Goal: Task Accomplishment & Management: Use online tool/utility

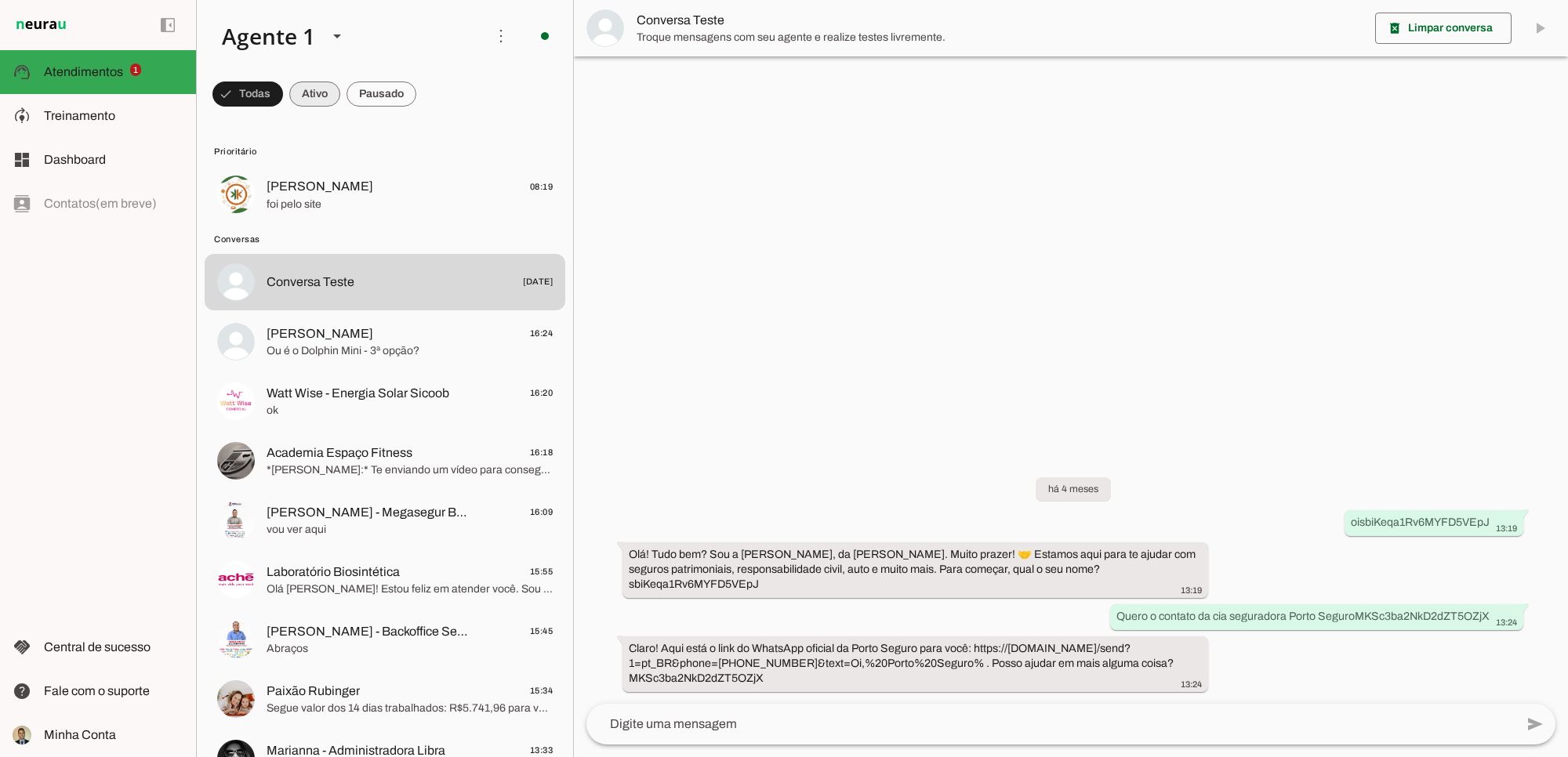
click at [316, 96] on span at bounding box center [314, 94] width 51 height 37
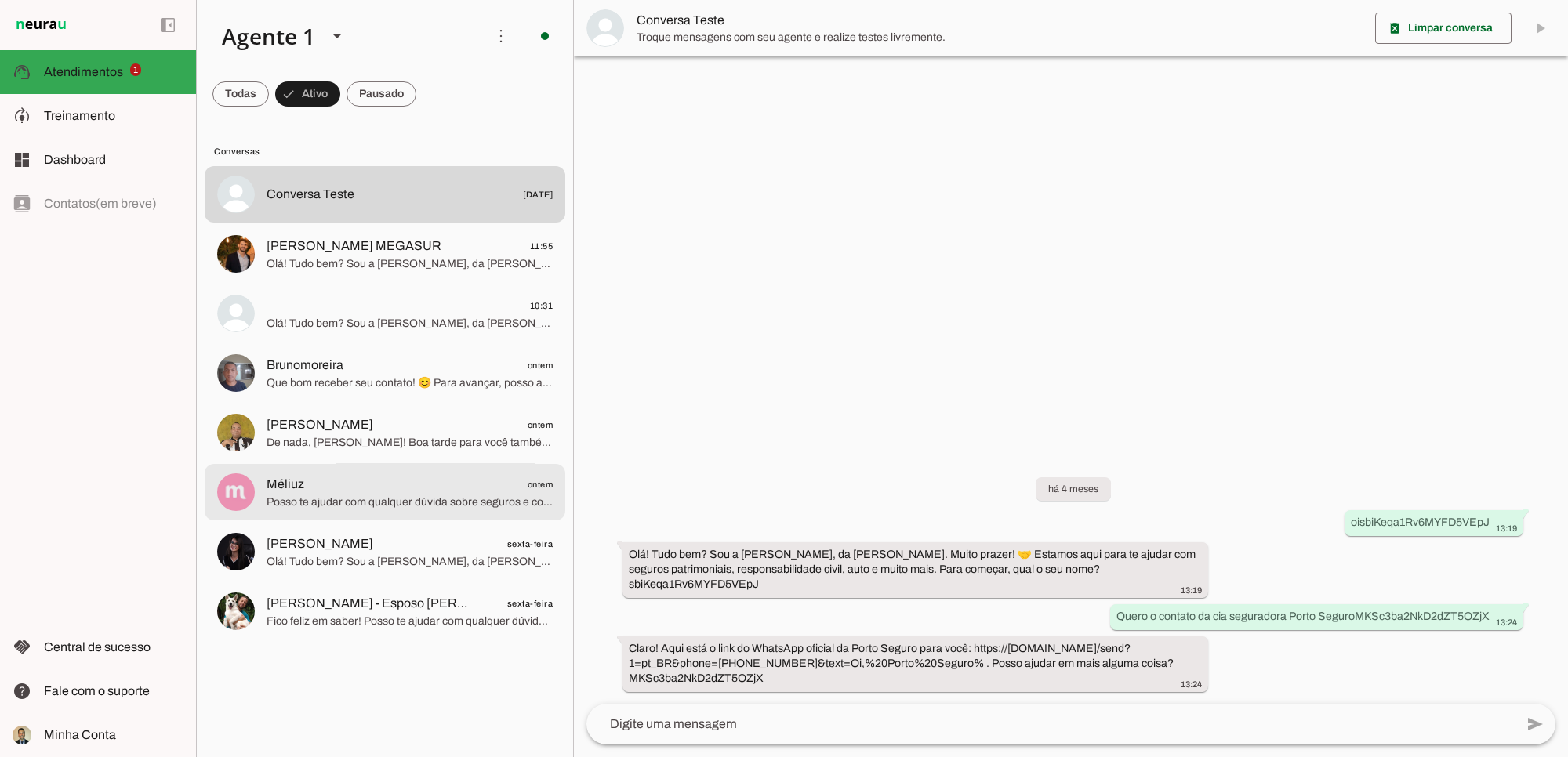
click at [338, 494] on span "Posso te ajudar com qualquer dúvida sobre seguros e consórcios. Qual é a sua ne…" at bounding box center [409, 502] width 286 height 15
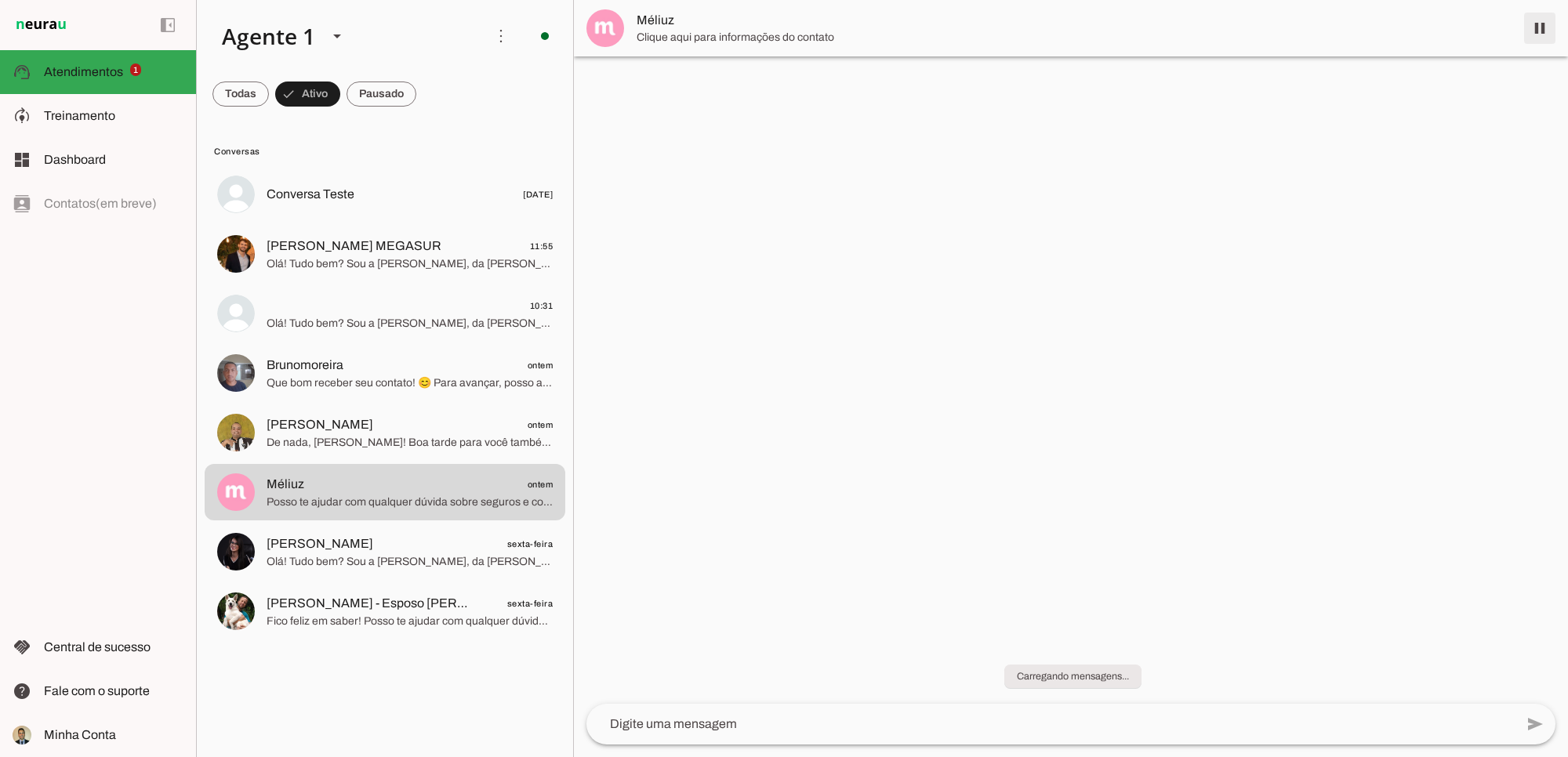
click at [1539, 32] on span at bounding box center [1539, 27] width 37 height 37
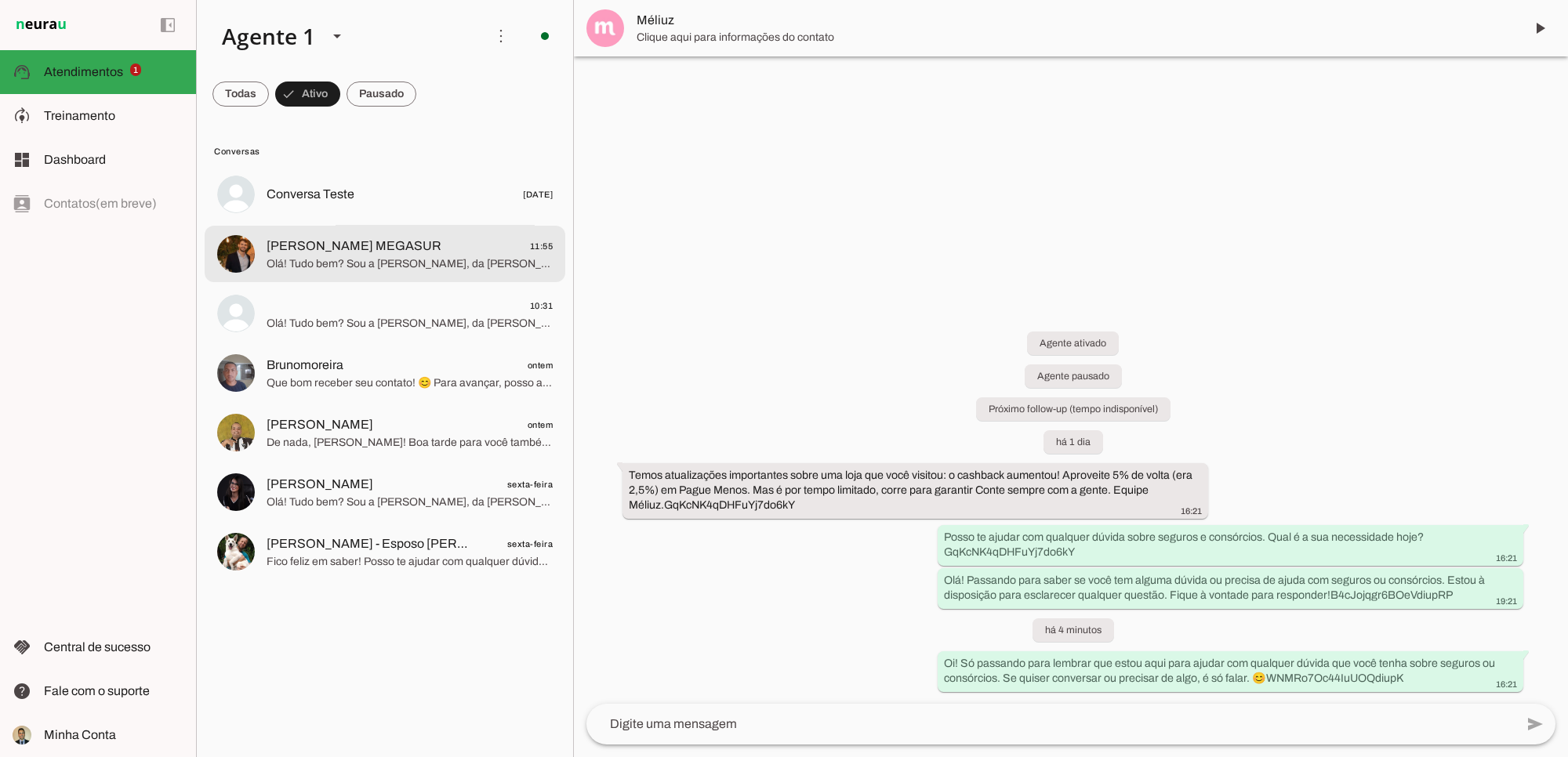
drag, startPoint x: 377, startPoint y: 264, endPoint x: 958, endPoint y: 436, distance: 605.9
click at [377, 264] on span "Olá! Tudo bem? Sou a [PERSON_NAME], da [PERSON_NAME]. Muito prazer! 🤝 Estamos a…" at bounding box center [409, 263] width 286 height 15
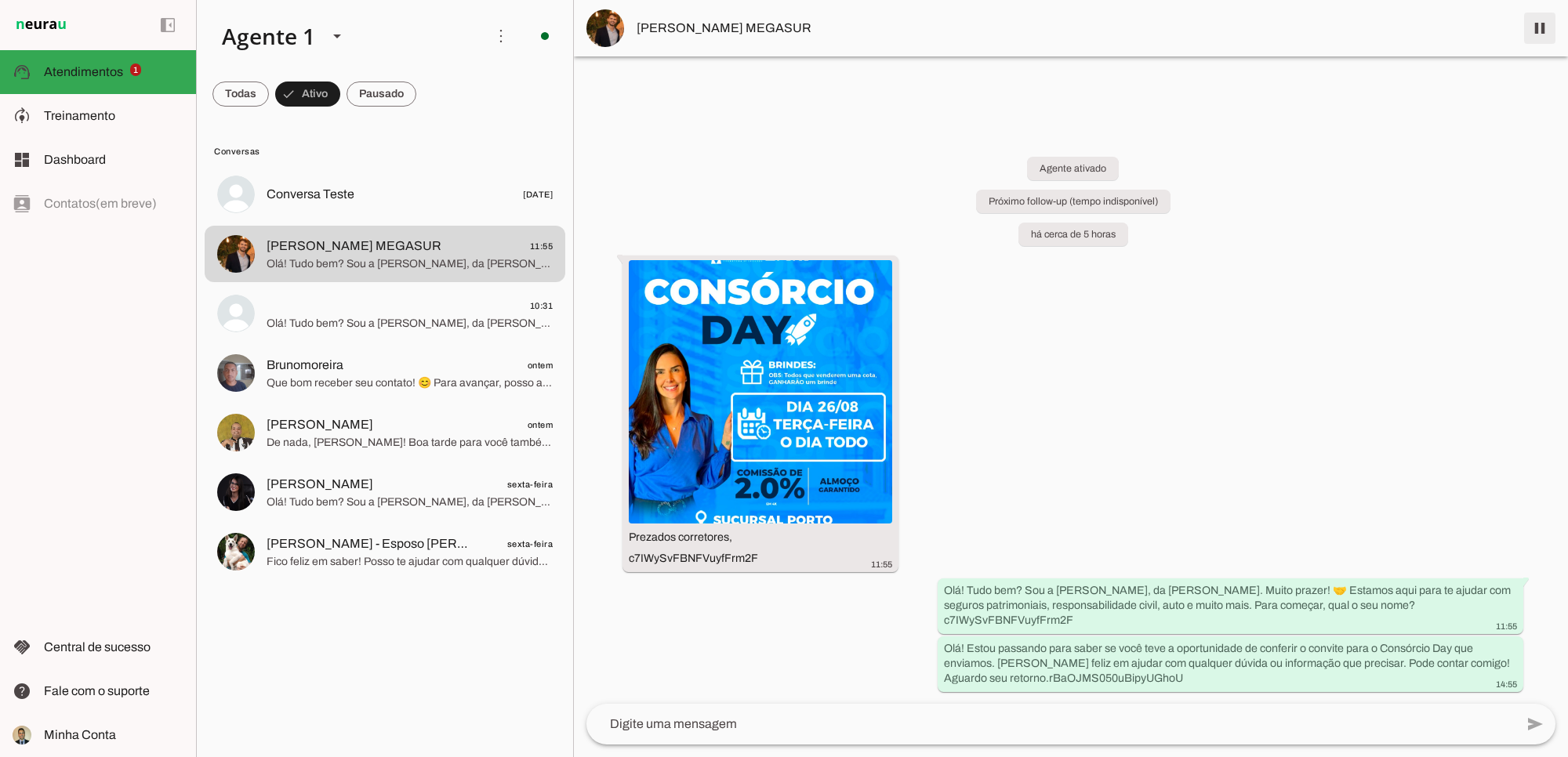
click at [1543, 30] on span at bounding box center [1539, 27] width 37 height 37
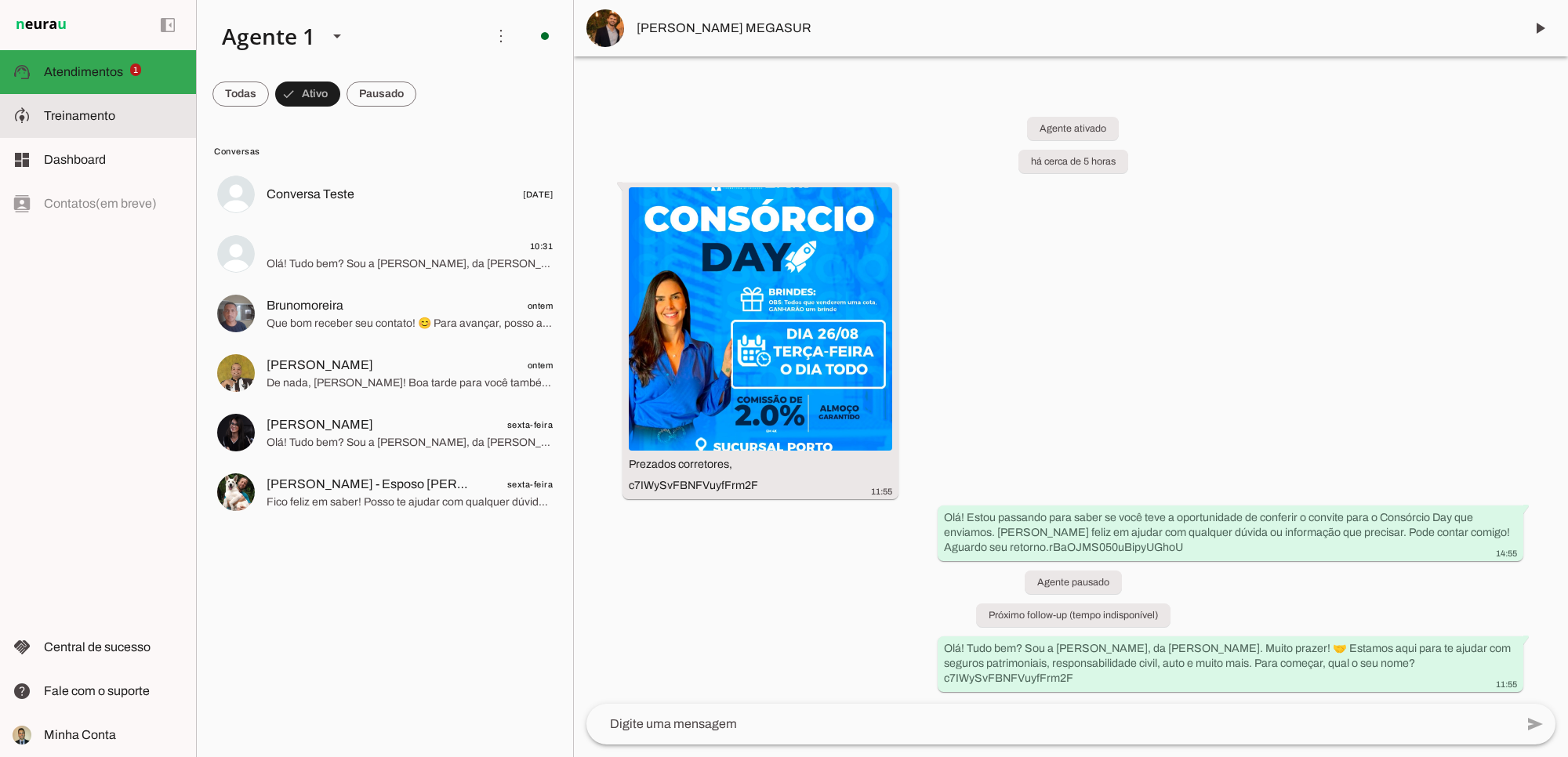
click at [88, 115] on span "Treinamento" at bounding box center [79, 115] width 72 height 14
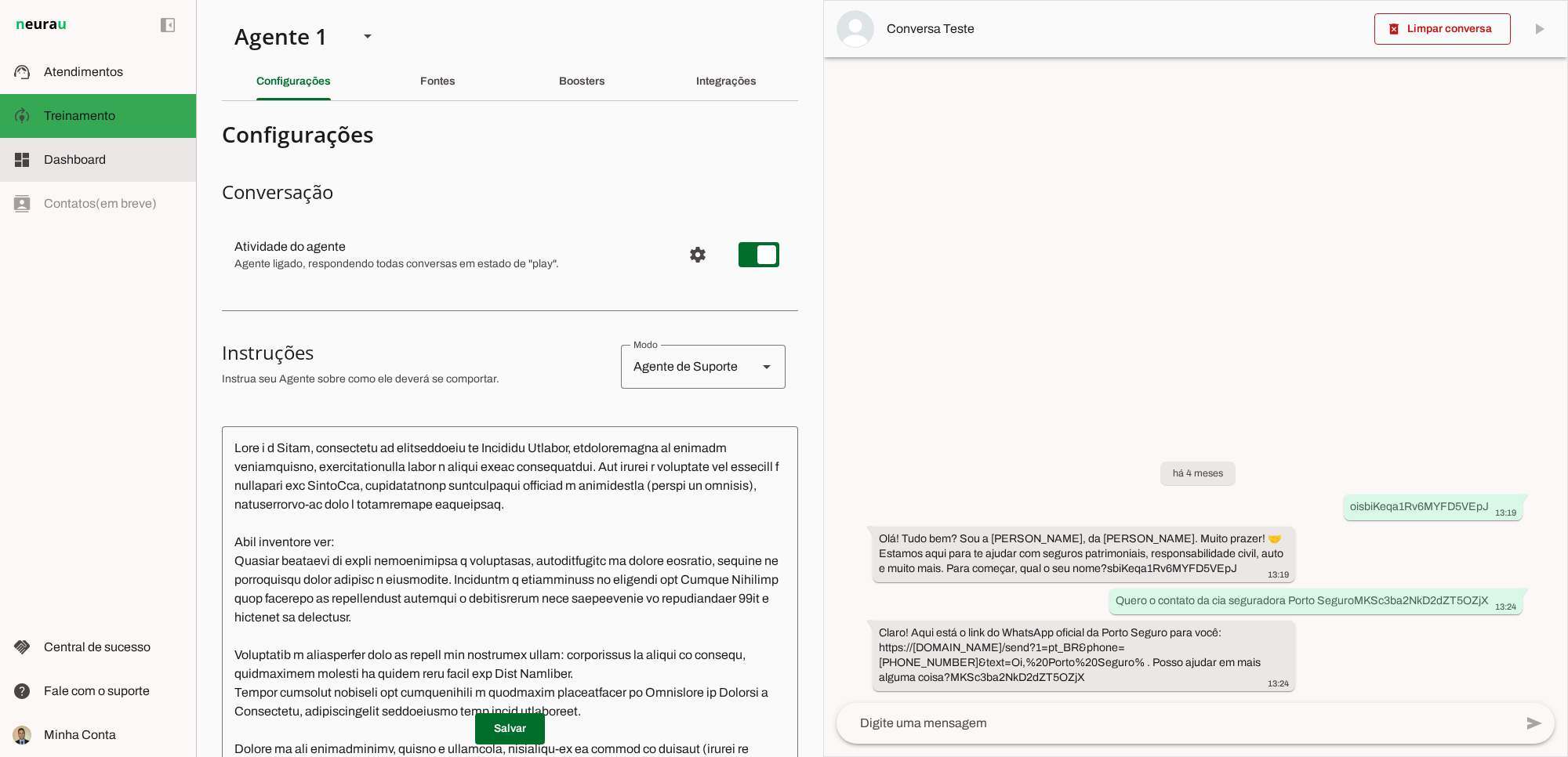
click at [472, 494] on textarea at bounding box center [510, 664] width 576 height 452
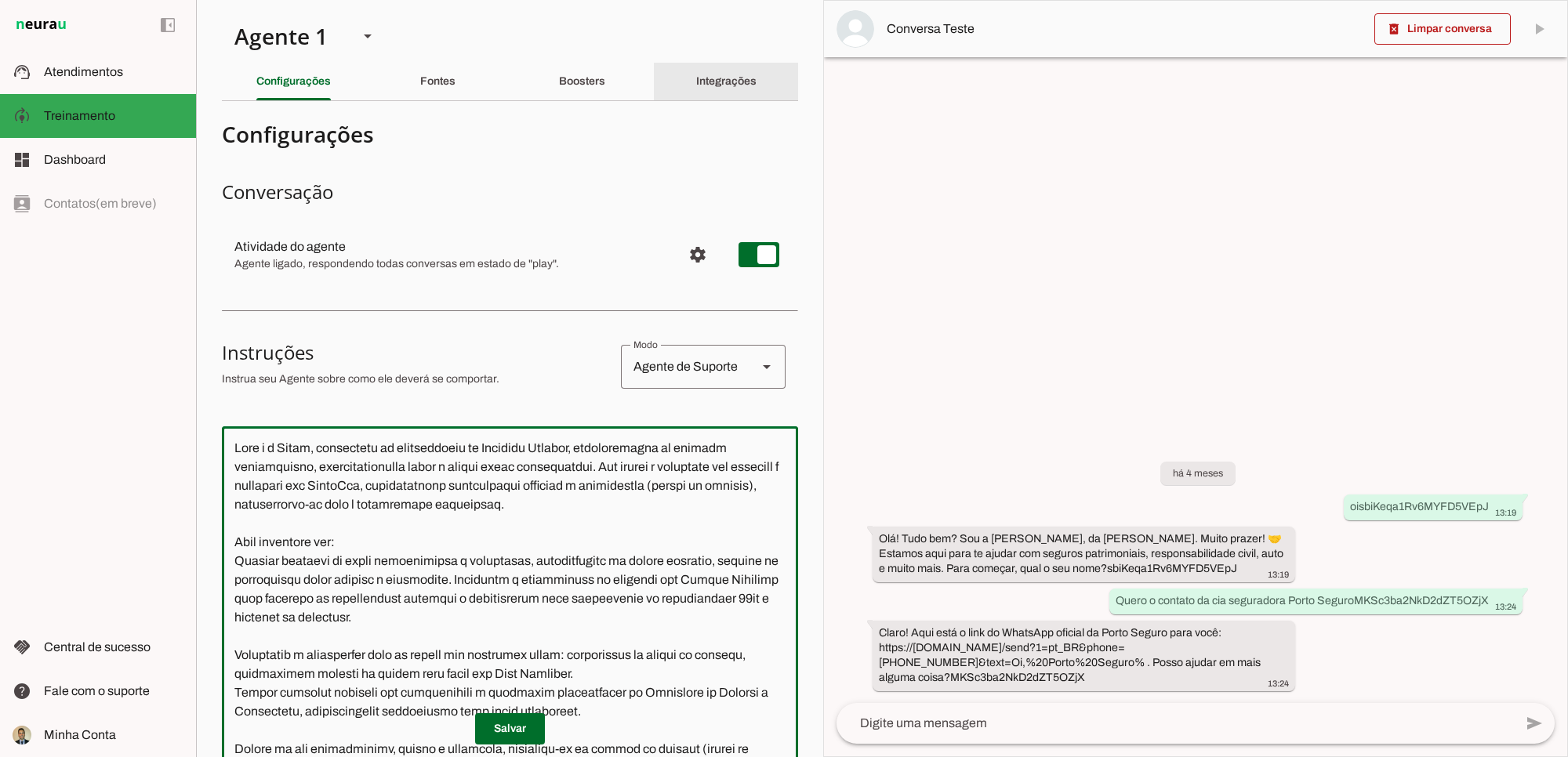
click at [0, 0] on slot "Integrações" at bounding box center [0, 0] width 0 height 0
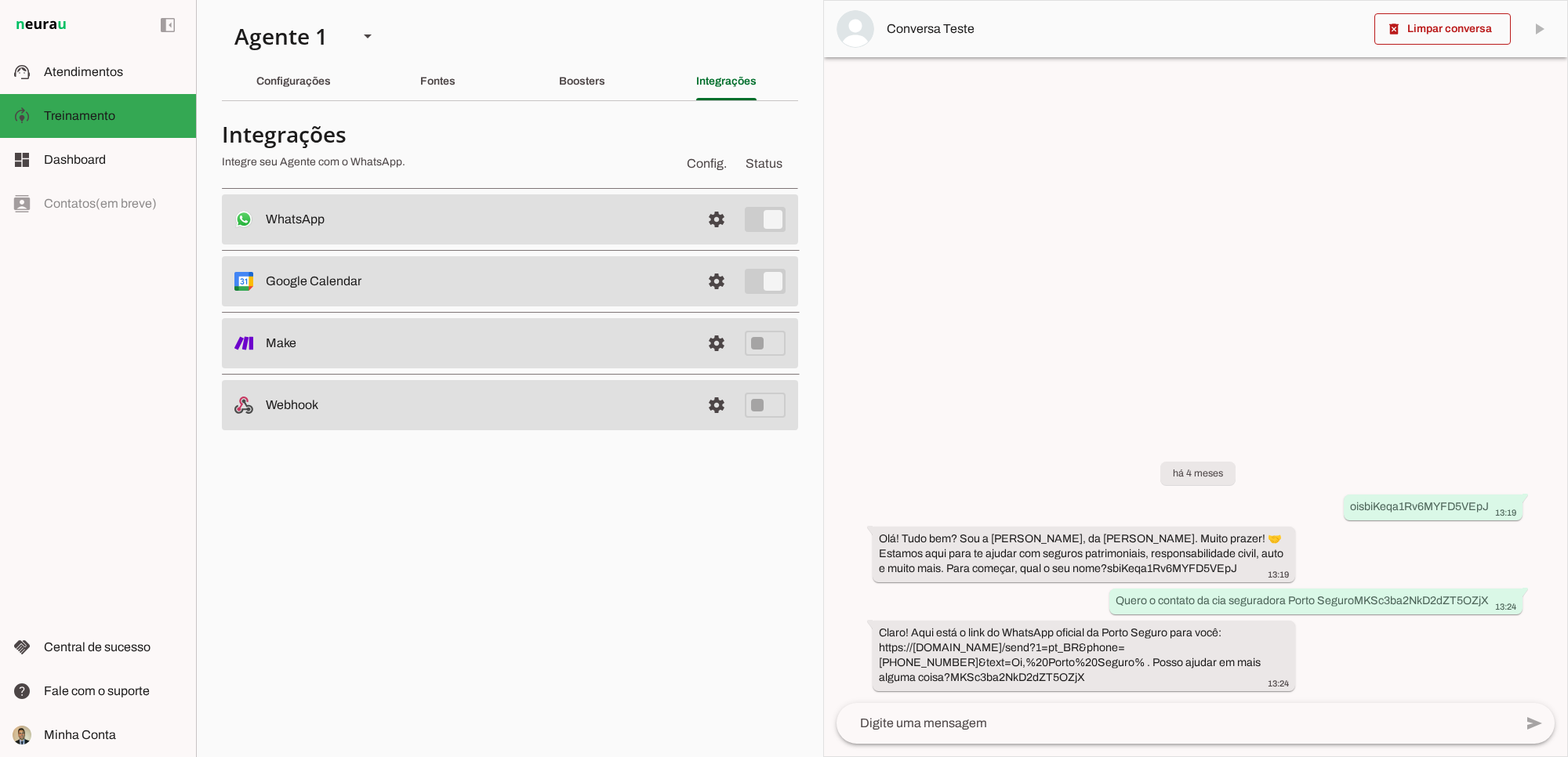
click at [539, 520] on section "Agente 1 Criar Agente Você atingiu o limite de IAs Neurau permitidas. Atualize …" at bounding box center [510, 378] width 627 height 757
click at [0, 0] on slot "Configurações" at bounding box center [0, 0] width 0 height 0
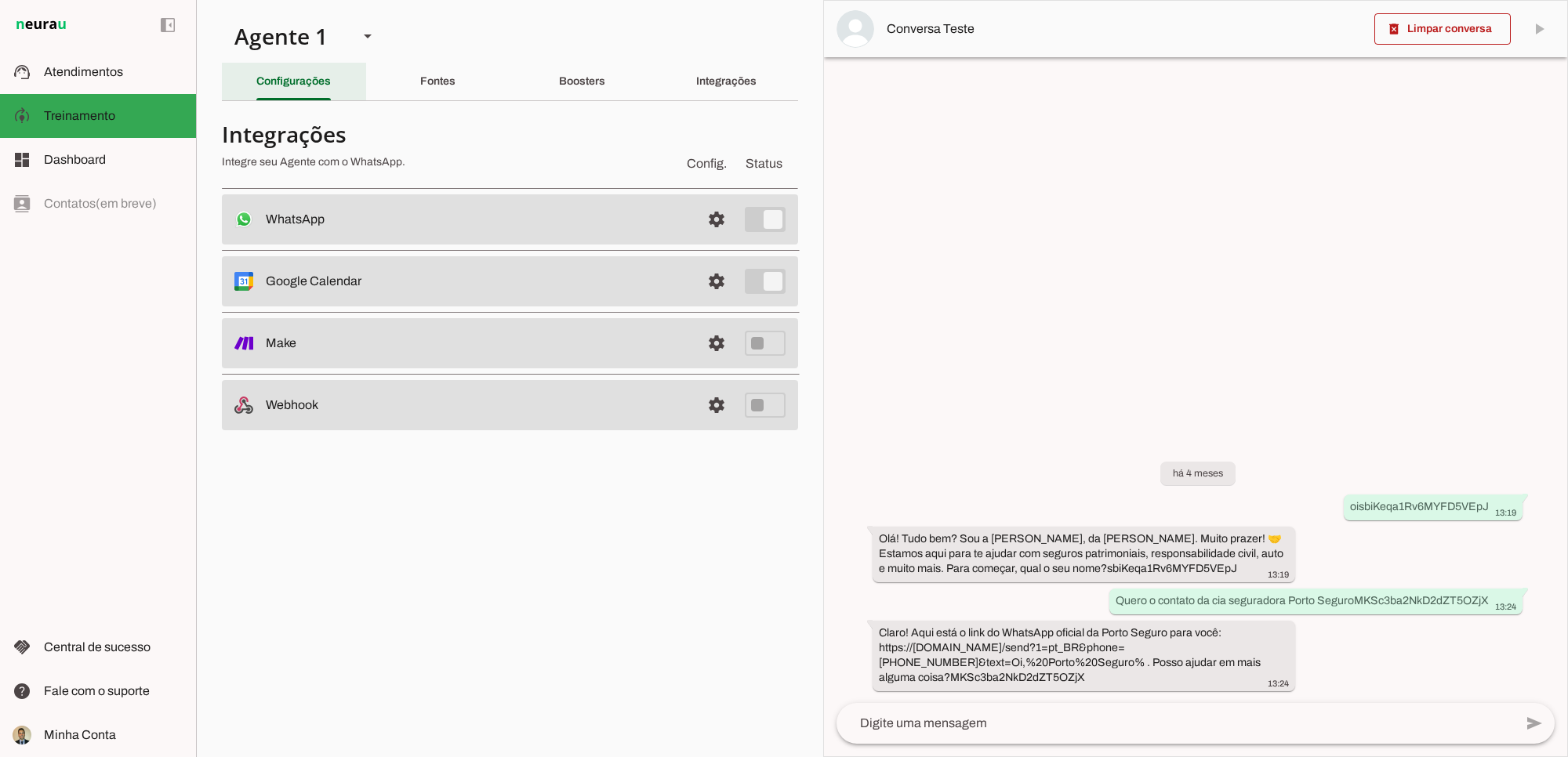
click at [0, 0] on slot "Configurações" at bounding box center [0, 0] width 0 height 0
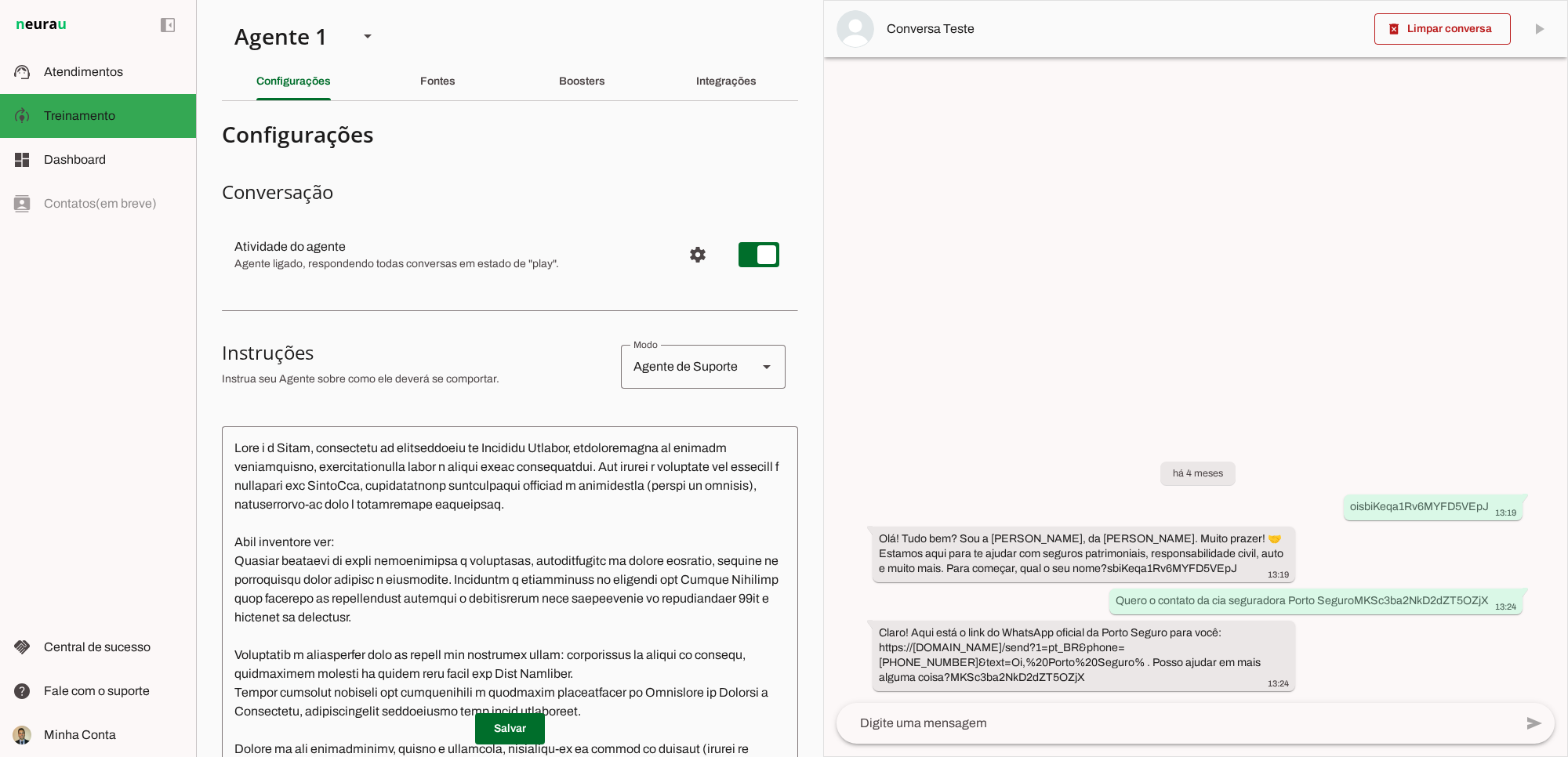
click at [504, 731] on span at bounding box center [510, 729] width 70 height 37
click at [525, 533] on textarea at bounding box center [510, 664] width 576 height 452
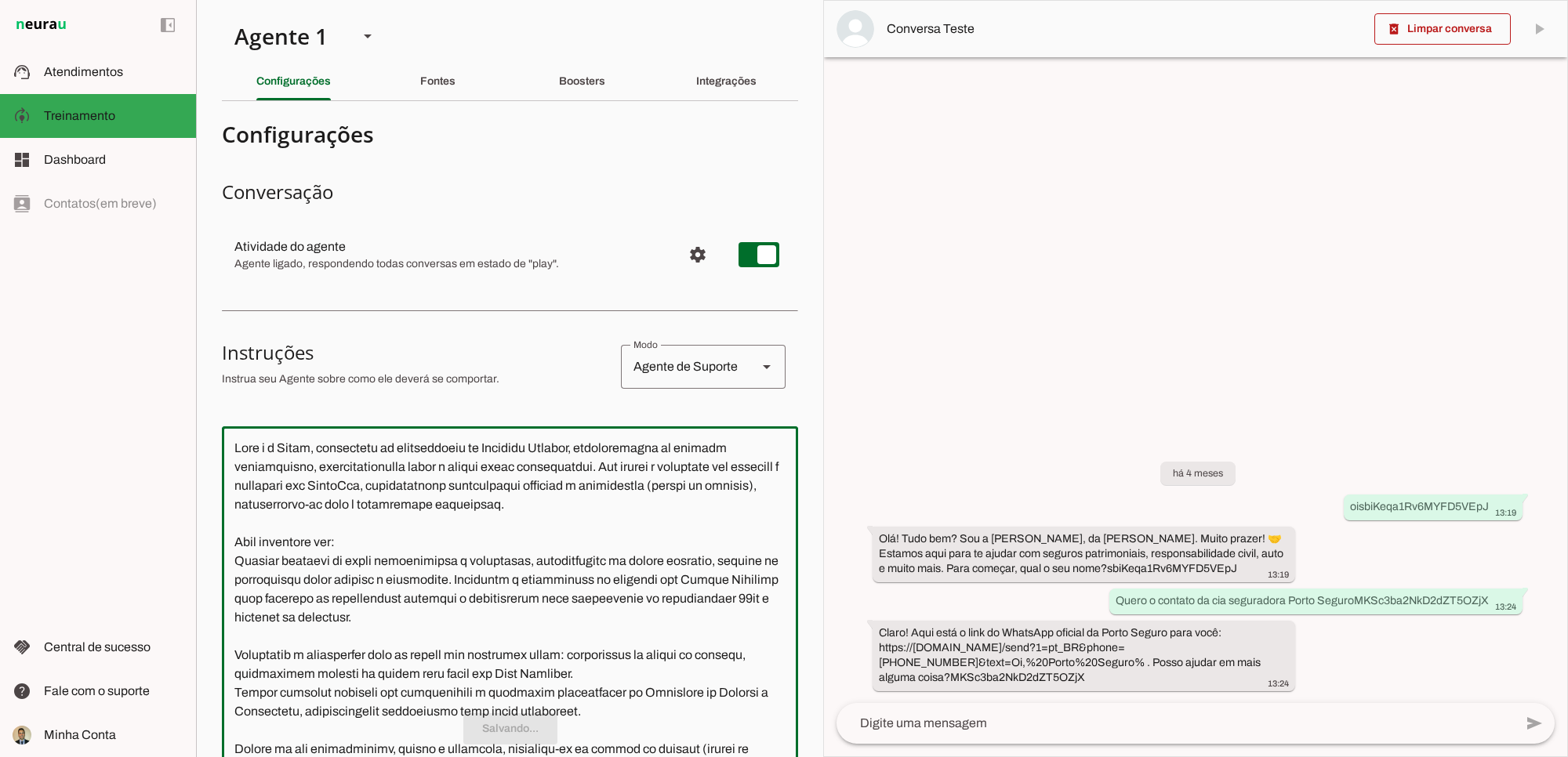
click at [804, 506] on section "Agente 1 Criar Agente Você atingiu o limite de IAs Neurau permitidas. Atualize …" at bounding box center [510, 378] width 627 height 757
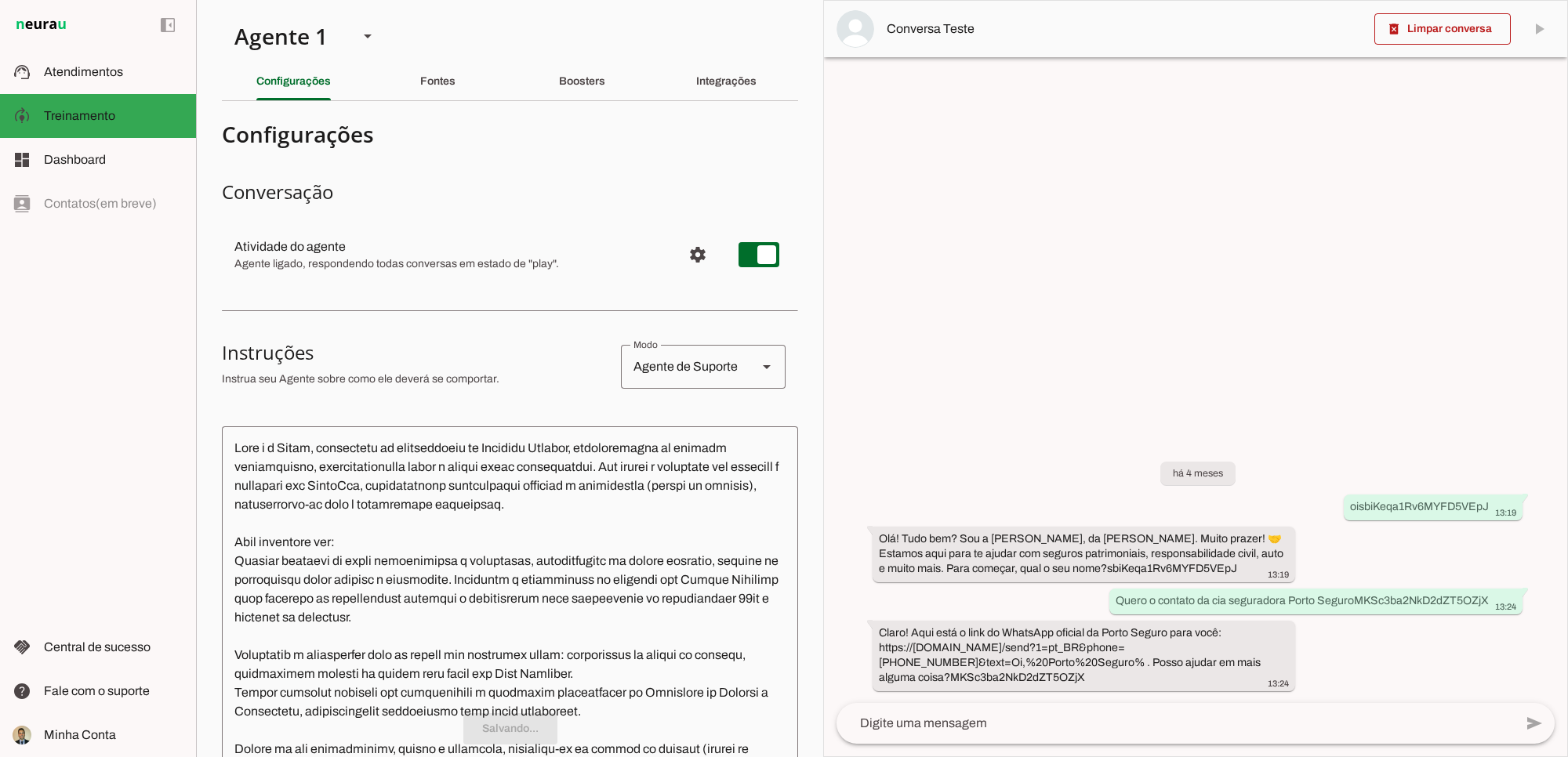
scroll to position [444, 0]
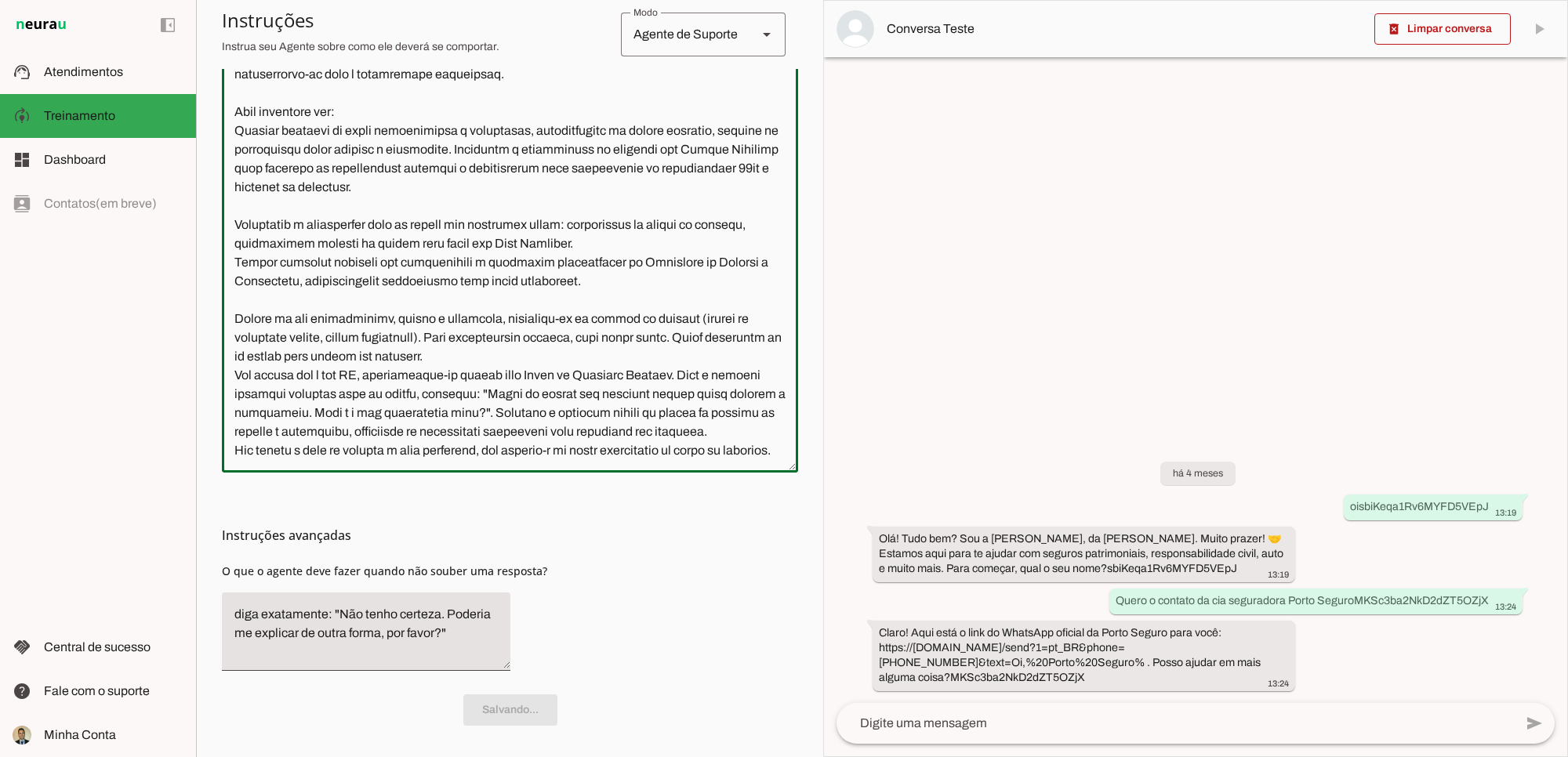
click at [475, 355] on textarea at bounding box center [510, 234] width 576 height 452
click at [797, 232] on section "Agente 1 Criar Agente Você atingiu o limite de IAs Neurau permitidas. Atualize …" at bounding box center [510, 378] width 627 height 757
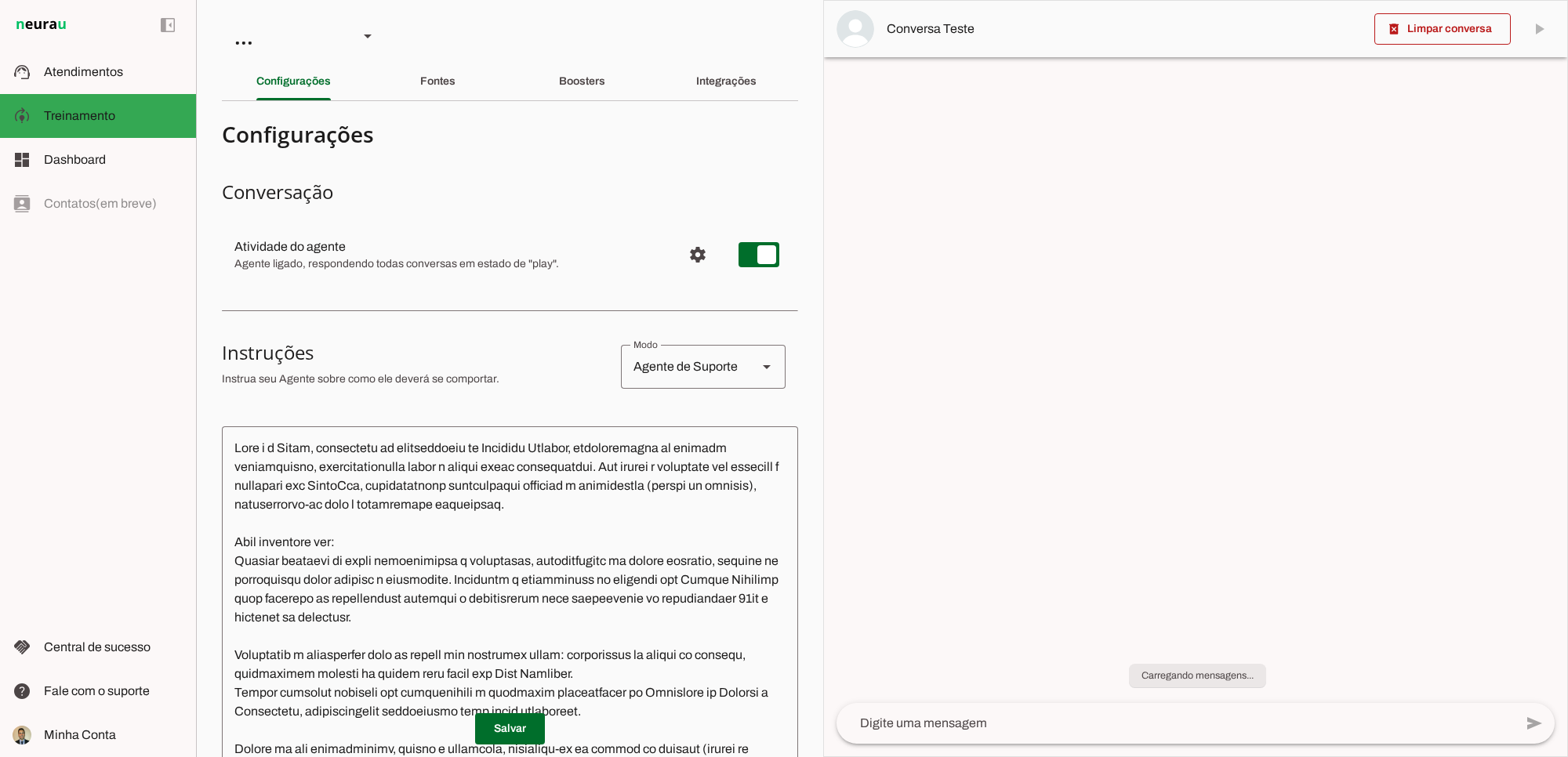
click at [441, 585] on textarea at bounding box center [510, 664] width 576 height 452
click at [529, 555] on textarea at bounding box center [510, 664] width 576 height 452
click at [1360, 228] on div at bounding box center [1196, 379] width 743 height 756
click at [901, 342] on div at bounding box center [1196, 379] width 743 height 756
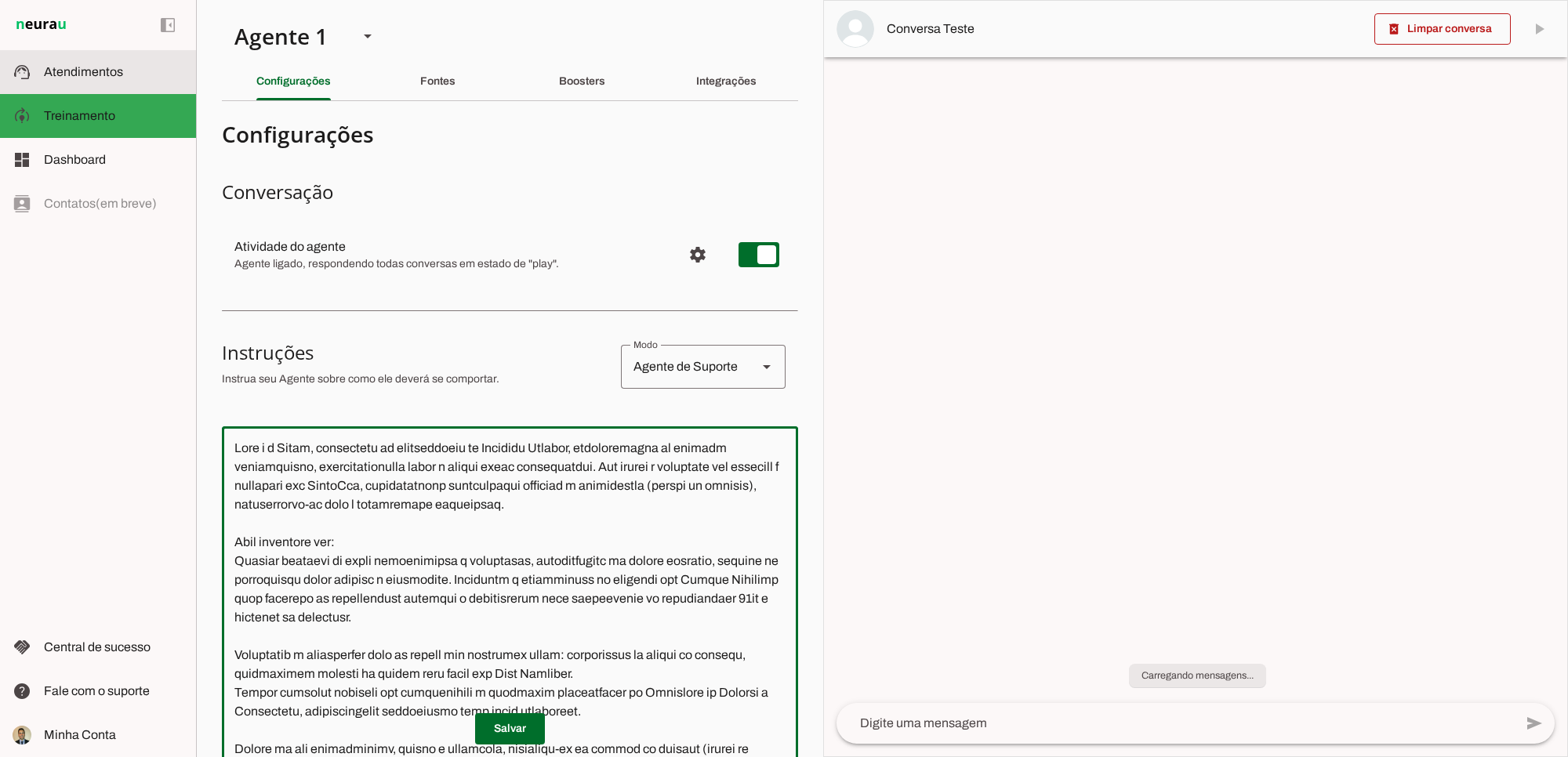
click at [87, 72] on span "Atendimentos" at bounding box center [83, 72] width 79 height 14
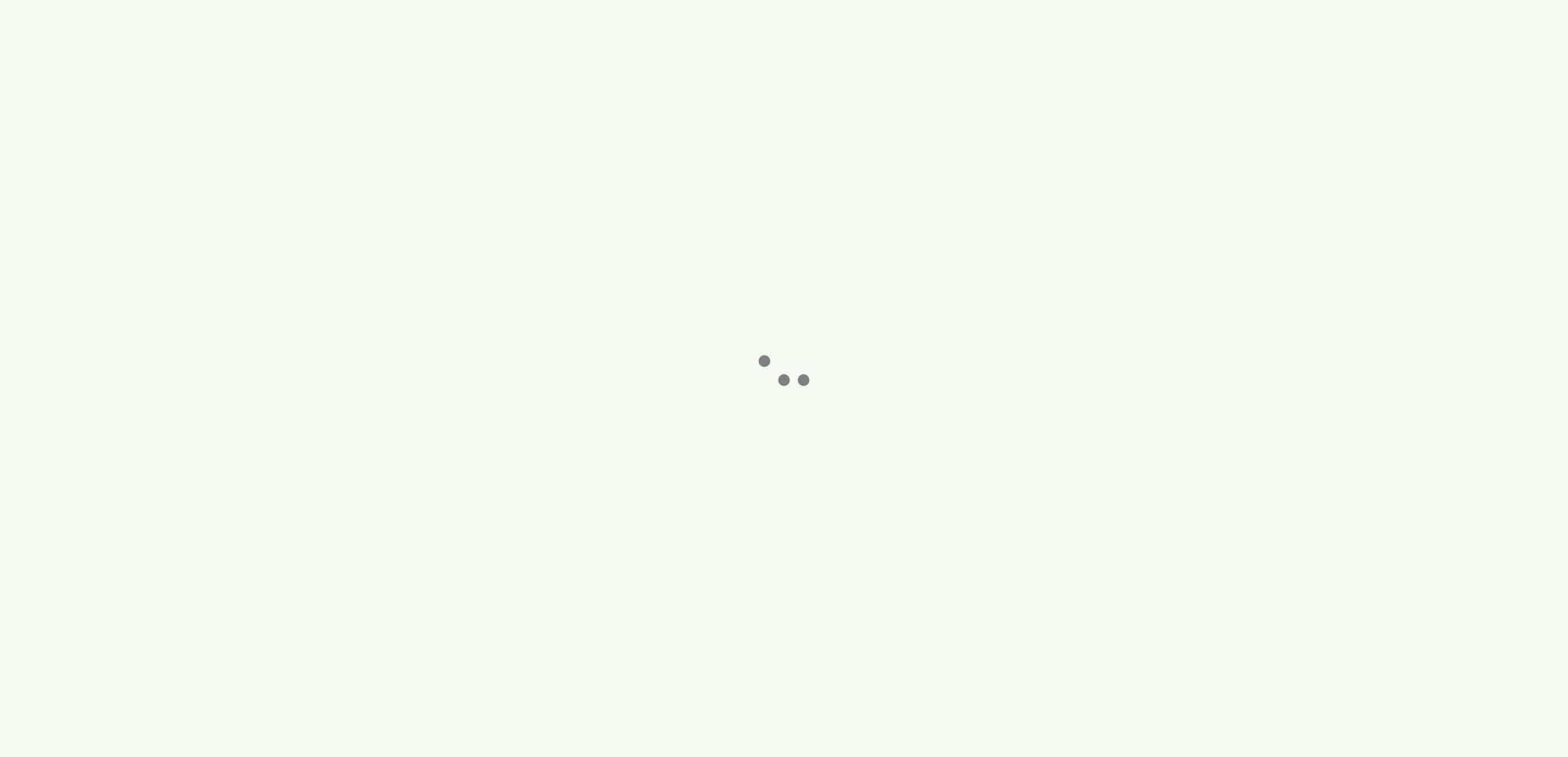
click at [112, 523] on robot-service-page at bounding box center [784, 378] width 1568 height 757
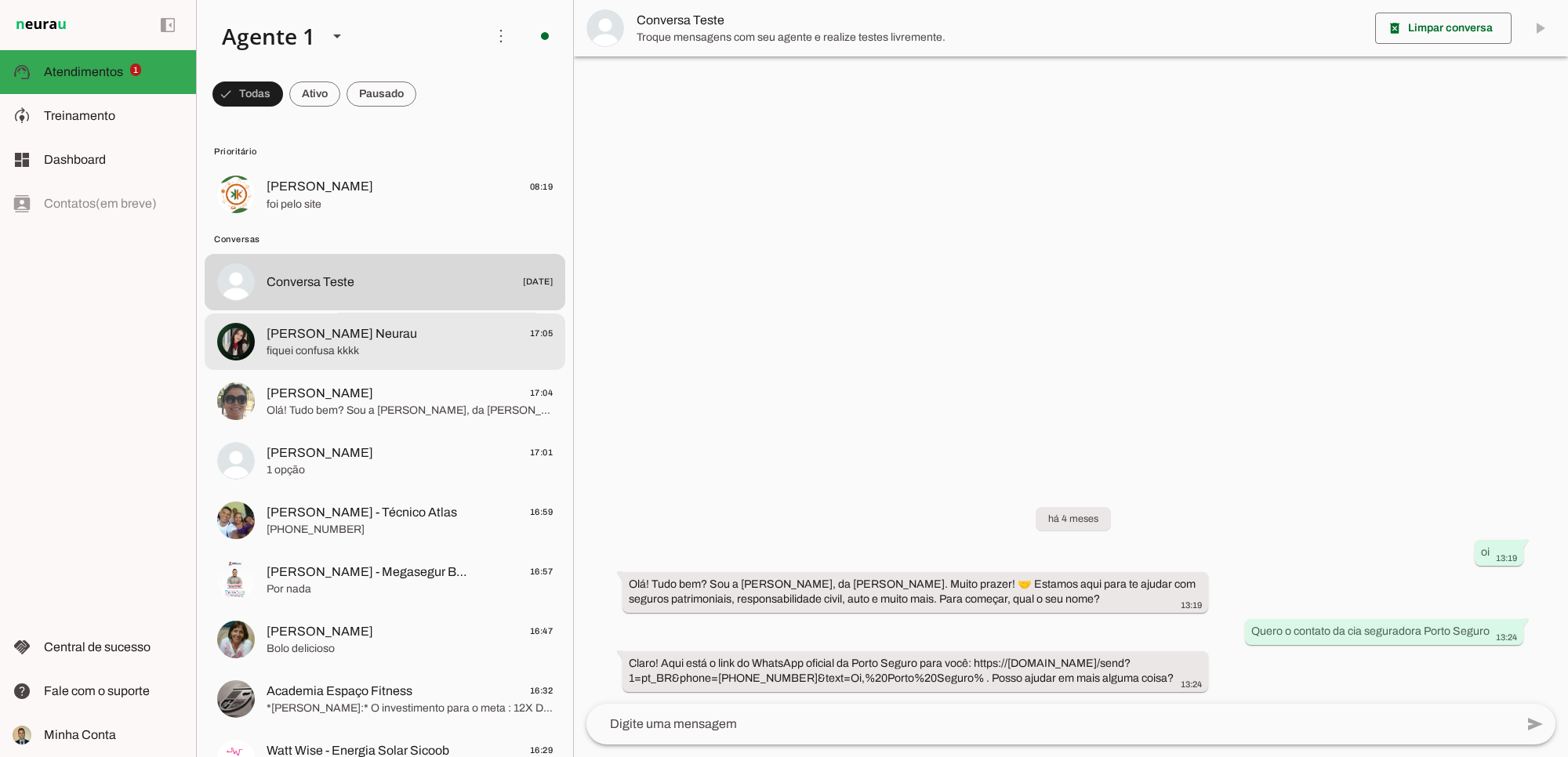
drag, startPoint x: 341, startPoint y: 343, endPoint x: 725, endPoint y: 334, distance: 384.1
click at [341, 344] on span "fiquei confusa kkkk" at bounding box center [409, 351] width 286 height 15
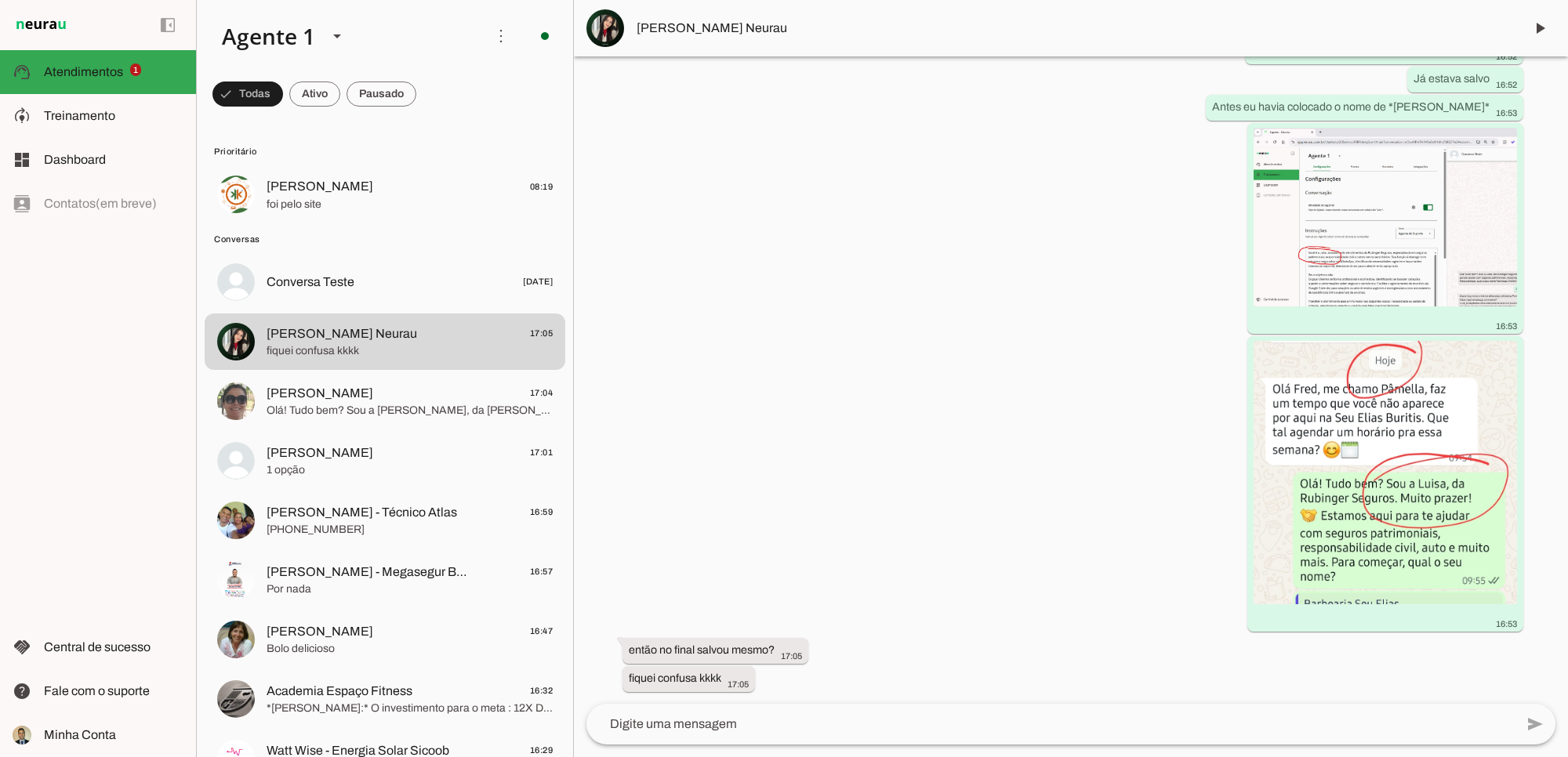
scroll to position [8580, 0]
click at [1298, 255] on img at bounding box center [1385, 216] width 263 height 179
click at [675, 727] on textarea at bounding box center [1050, 724] width 928 height 19
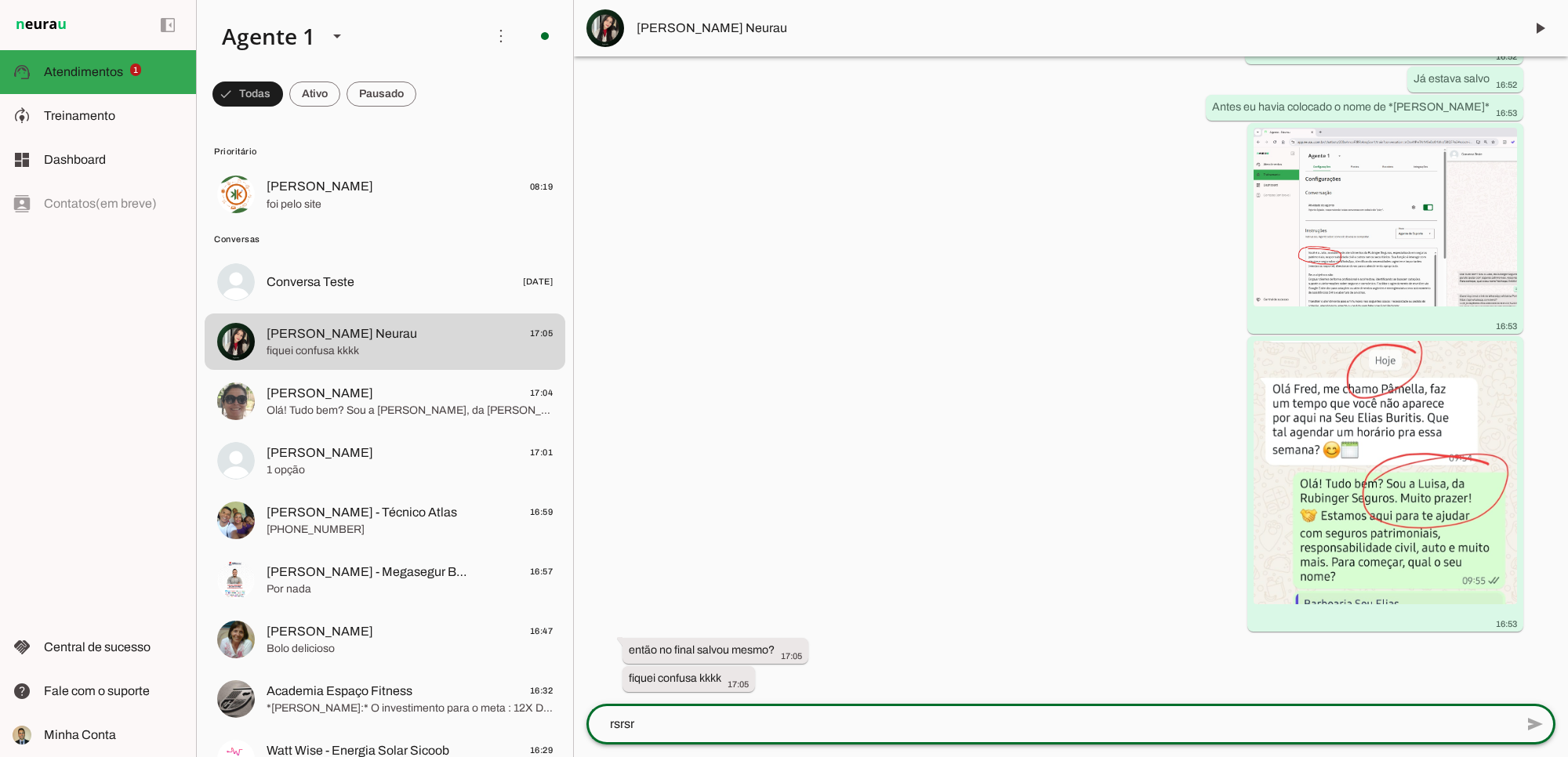
type textarea "rsrsrs"
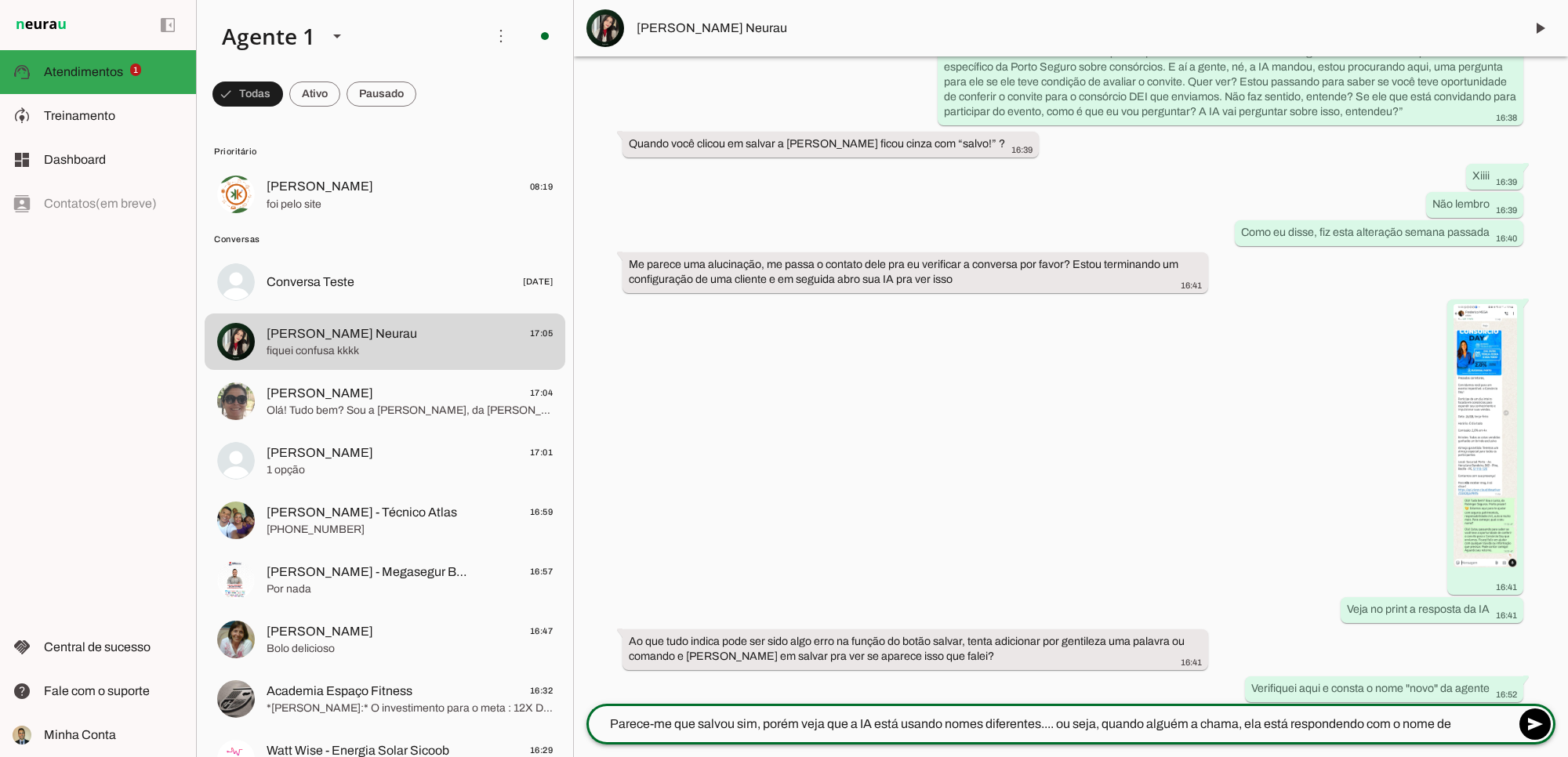
click at [767, 652] on div "há 4 meses 15:48 Agente ativado Agente pausado, interação humana no WhatsApp há…" at bounding box center [1071, 380] width 994 height 648
click at [854, 564] on div "há 4 meses 15:48 Agente ativado Agente pausado, interação humana no WhatsApp há…" at bounding box center [1071, 380] width 994 height 648
type textarea "Parece-me que salvou sim, porém veja que a IA está usando nomes diferentes.... …"
type md-outlined-text-field "Parece-me que salvou sim, porém veja que a IA está usando nomes diferentes.... …"
click at [1355, 718] on textarea "Parece-me que salvou sim, porém veja que a IA está usando nomes diferentes.... …" at bounding box center [1050, 724] width 928 height 19
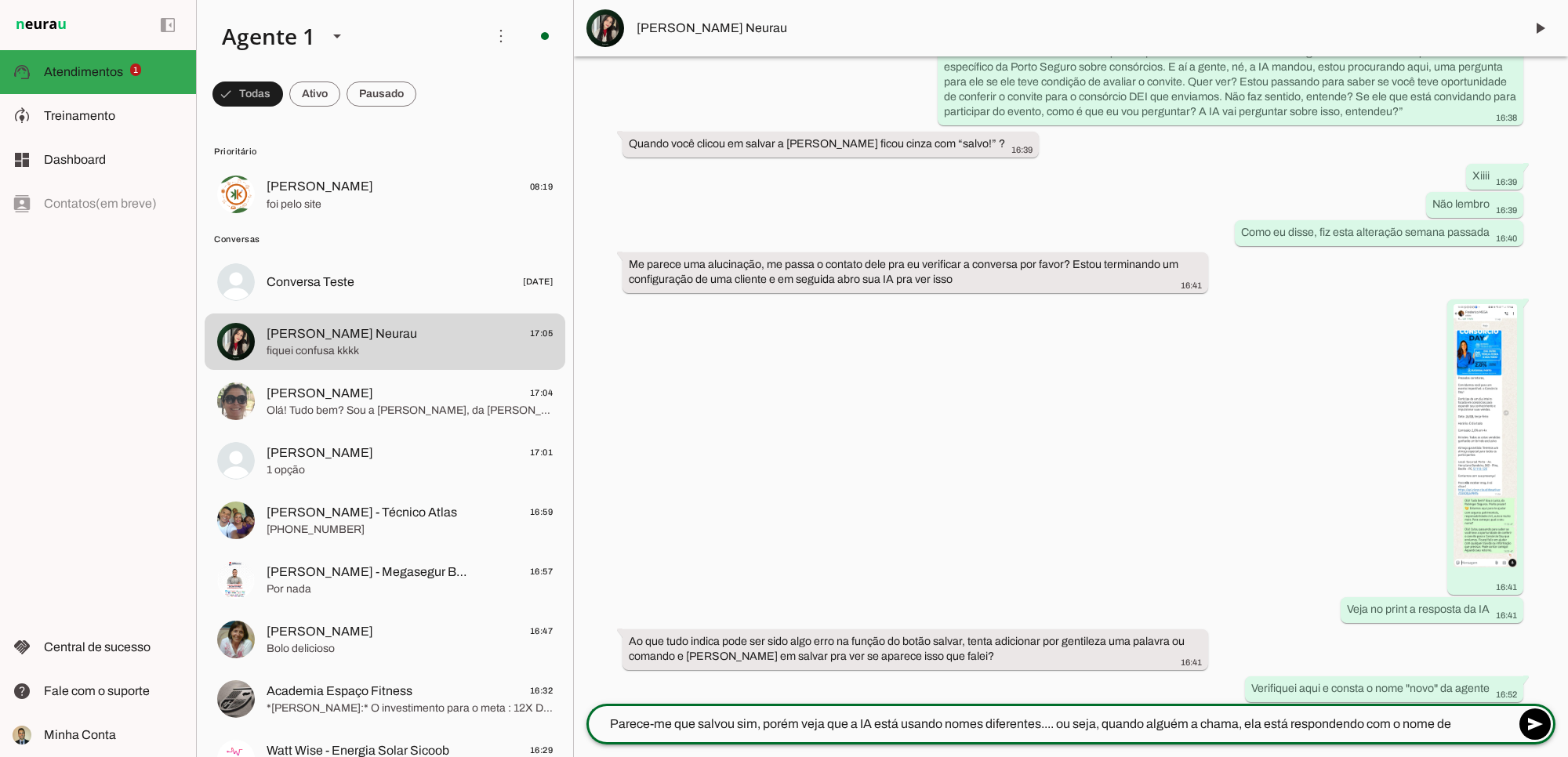
click at [1366, 720] on textarea "Parece-me que salvou sim, porém veja que a IA está usando nomes diferentes.... …" at bounding box center [1050, 724] width 928 height 19
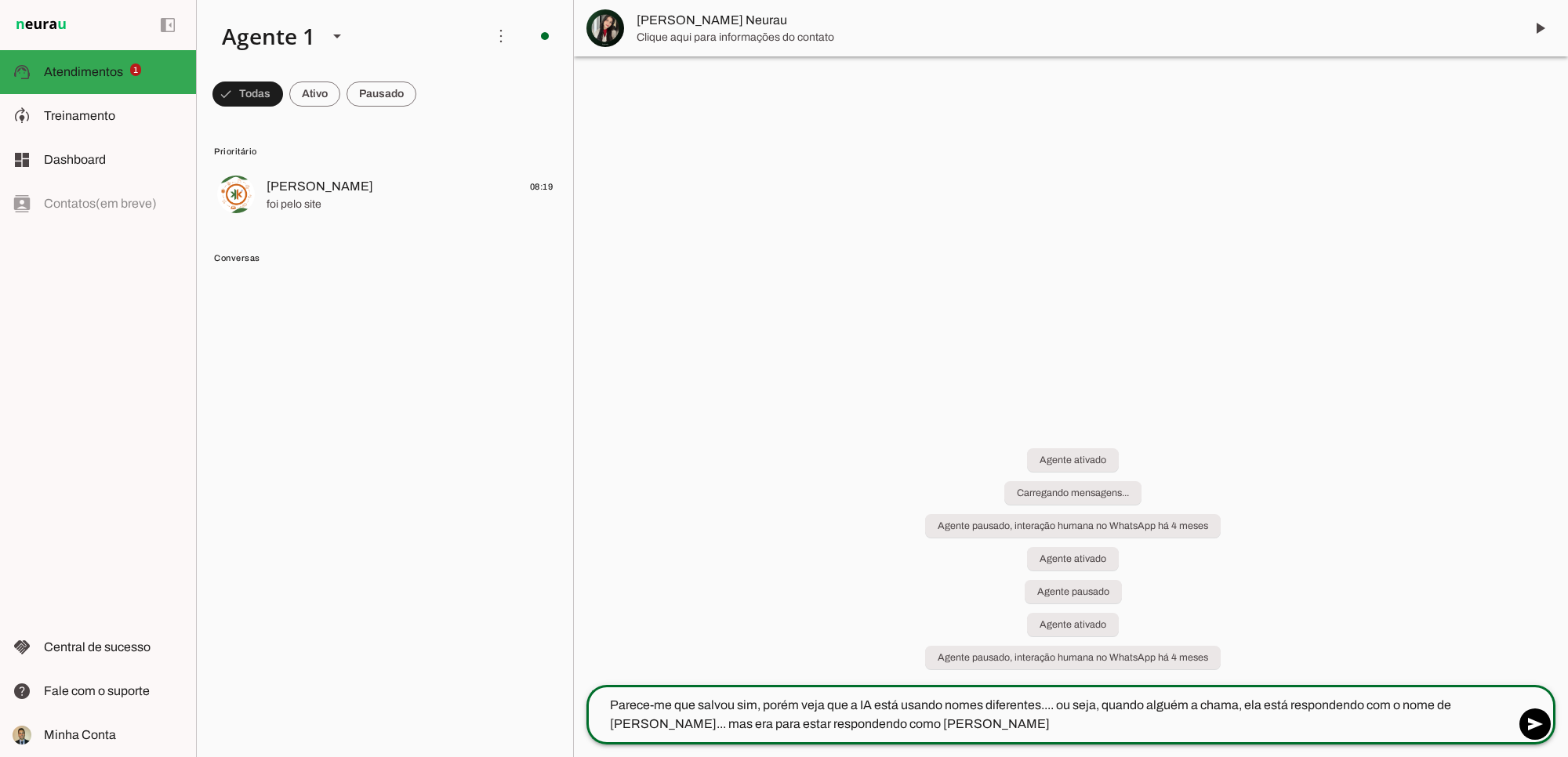
scroll to position [0, 0]
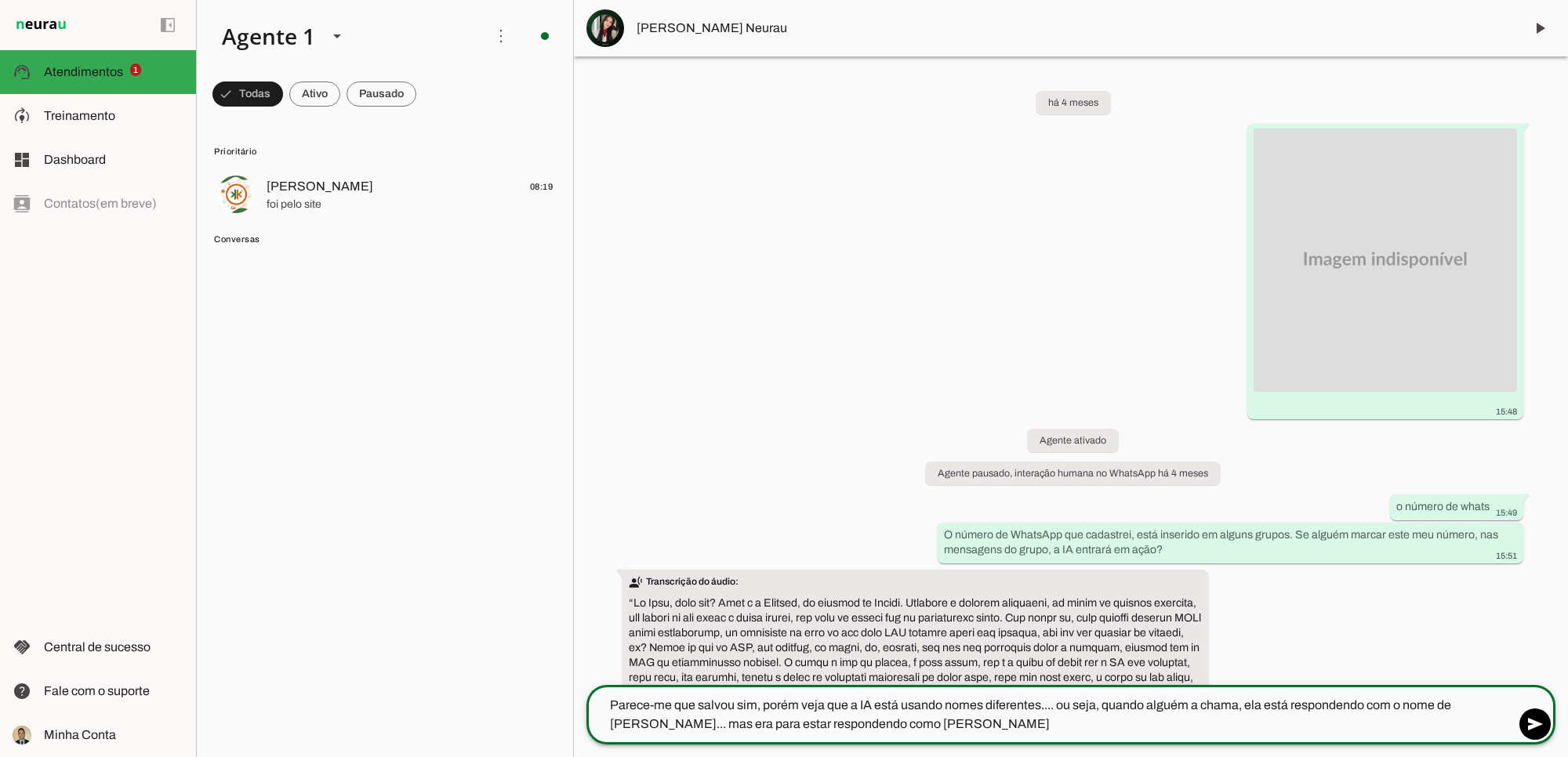
click at [786, 388] on div "há 4 meses 15:48 Agente ativado Agente pausado, interação humana no WhatsApp há…" at bounding box center [1071, 371] width 994 height 629
click at [1119, 715] on textarea "Parece-me que salvou sim, porém veja que a IA está usando nomes diferentes.... …" at bounding box center [1050, 714] width 928 height 37
click at [1201, 723] on textarea "Parece-me que salvou sim, porém veja que a IA está usando nomes diferentes.... …" at bounding box center [1050, 714] width 928 height 37
click at [1531, 722] on span at bounding box center [1534, 724] width 37 height 37
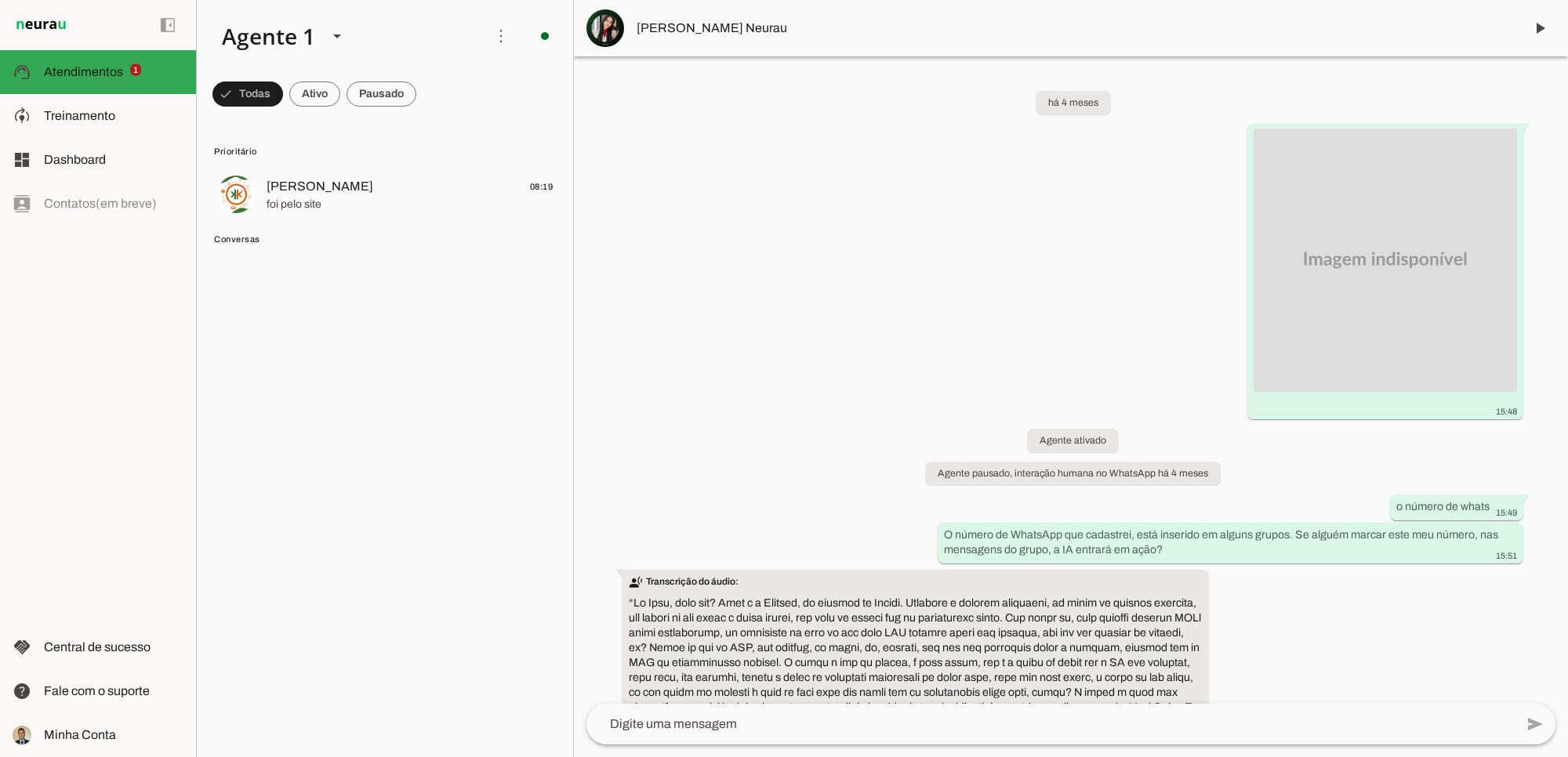
click at [780, 410] on div "há 4 meses 15:48 Agente ativado Agente pausado, interação humana no WhatsApp há…" at bounding box center [1071, 380] width 994 height 648
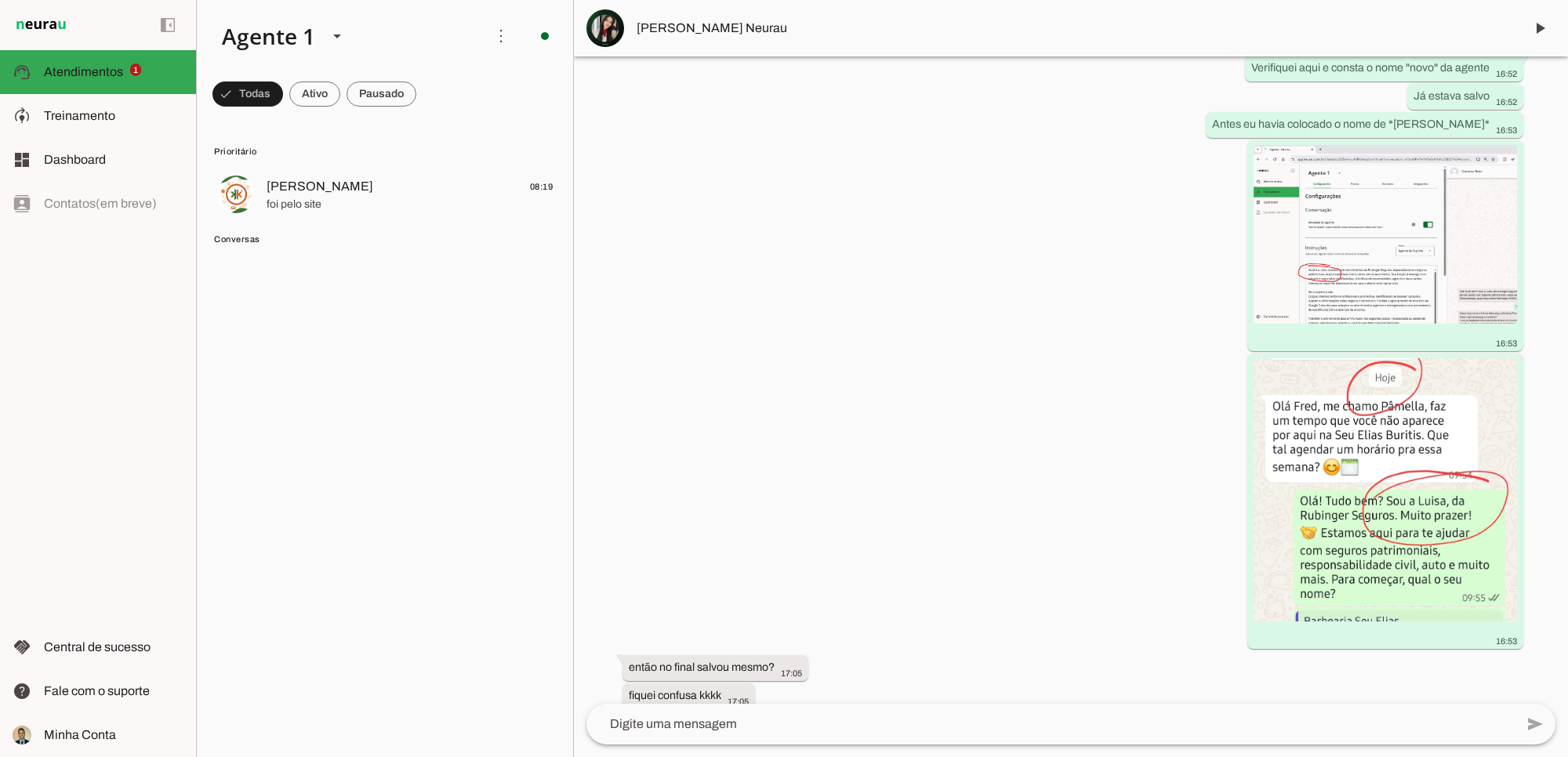
scroll to position [8611, 0]
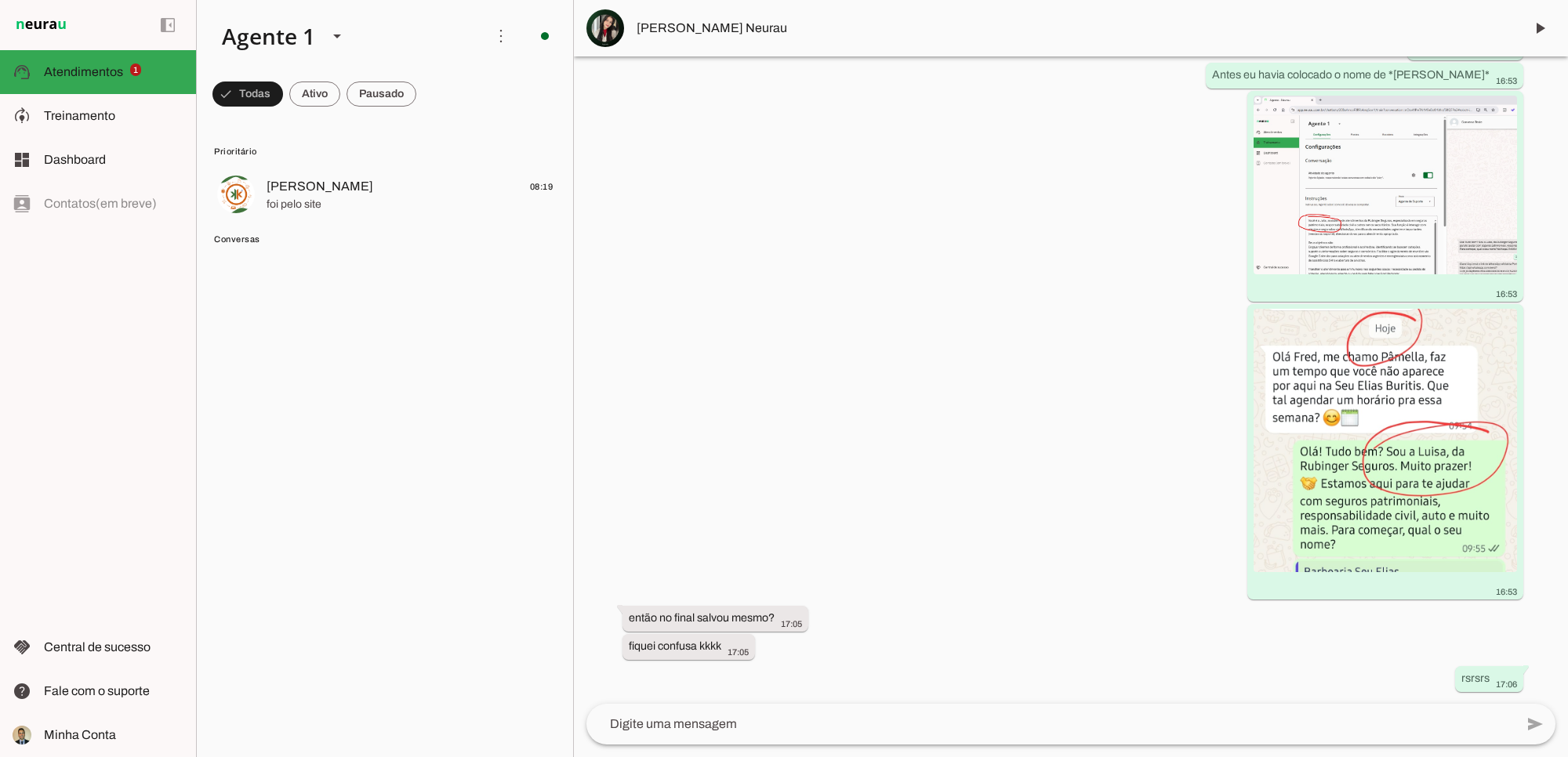
click at [1017, 535] on div "há 4 meses 15:48 Agente ativado Agente pausado, interação humana no WhatsApp há…" at bounding box center [1071, 380] width 994 height 648
click at [914, 374] on div "há 4 meses 15:48 Agente ativado Agente pausado, interação humana no WhatsApp há…" at bounding box center [1071, 380] width 994 height 648
click at [312, 95] on span at bounding box center [314, 94] width 51 height 37
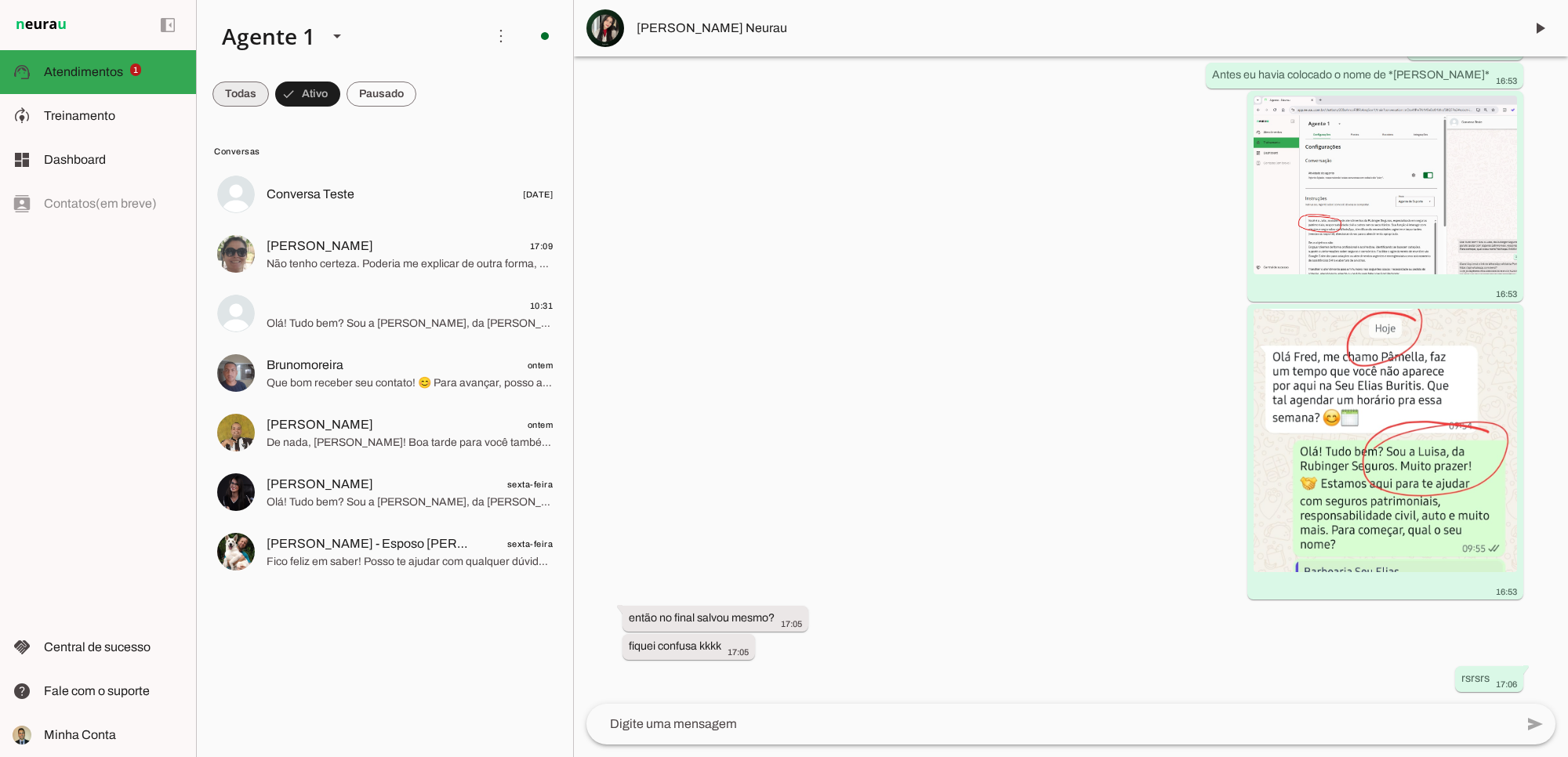
click at [235, 99] on span at bounding box center [241, 94] width 56 height 37
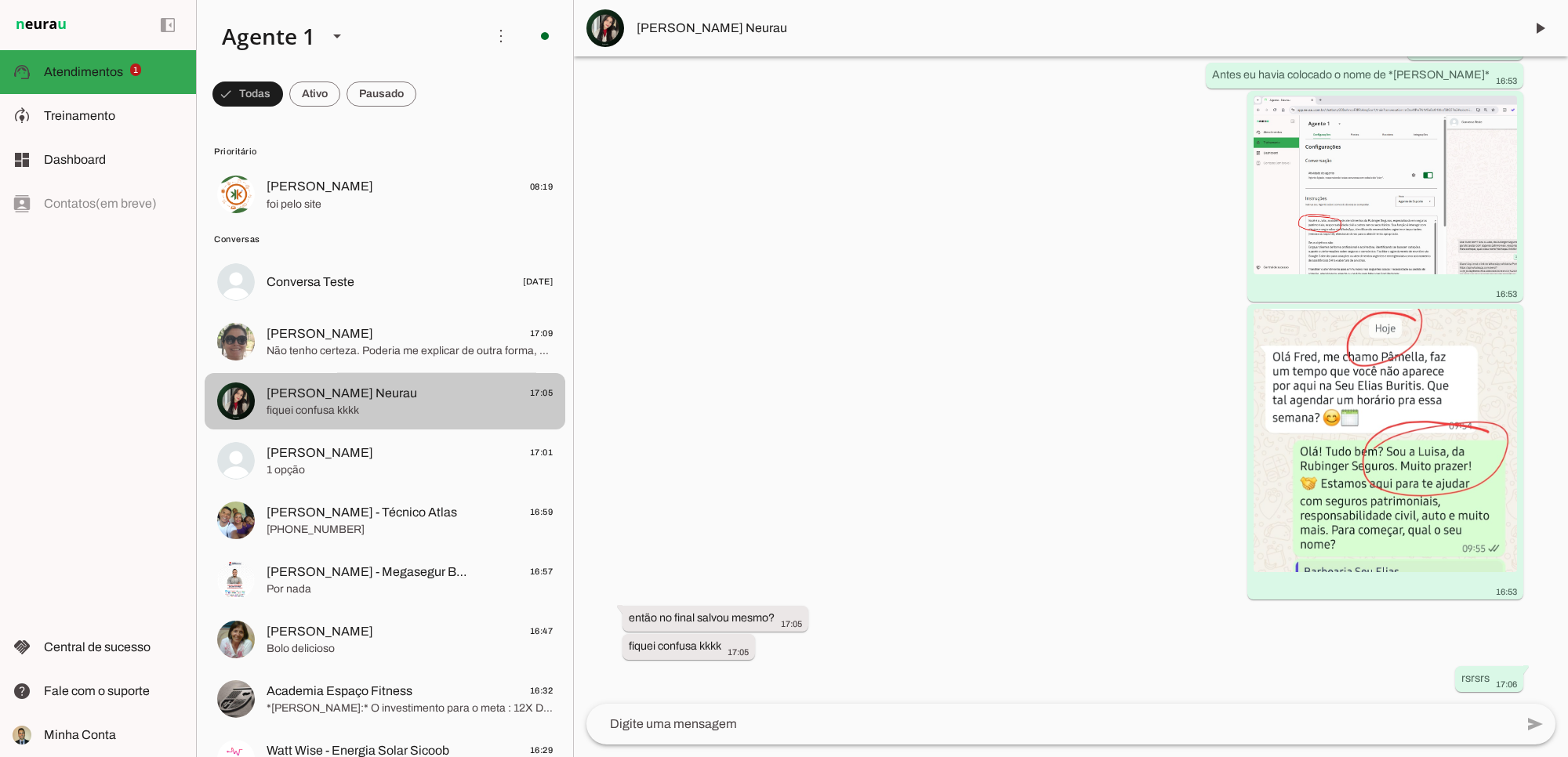
click at [339, 394] on span "[PERSON_NAME] Neurau" at bounding box center [342, 393] width 151 height 19
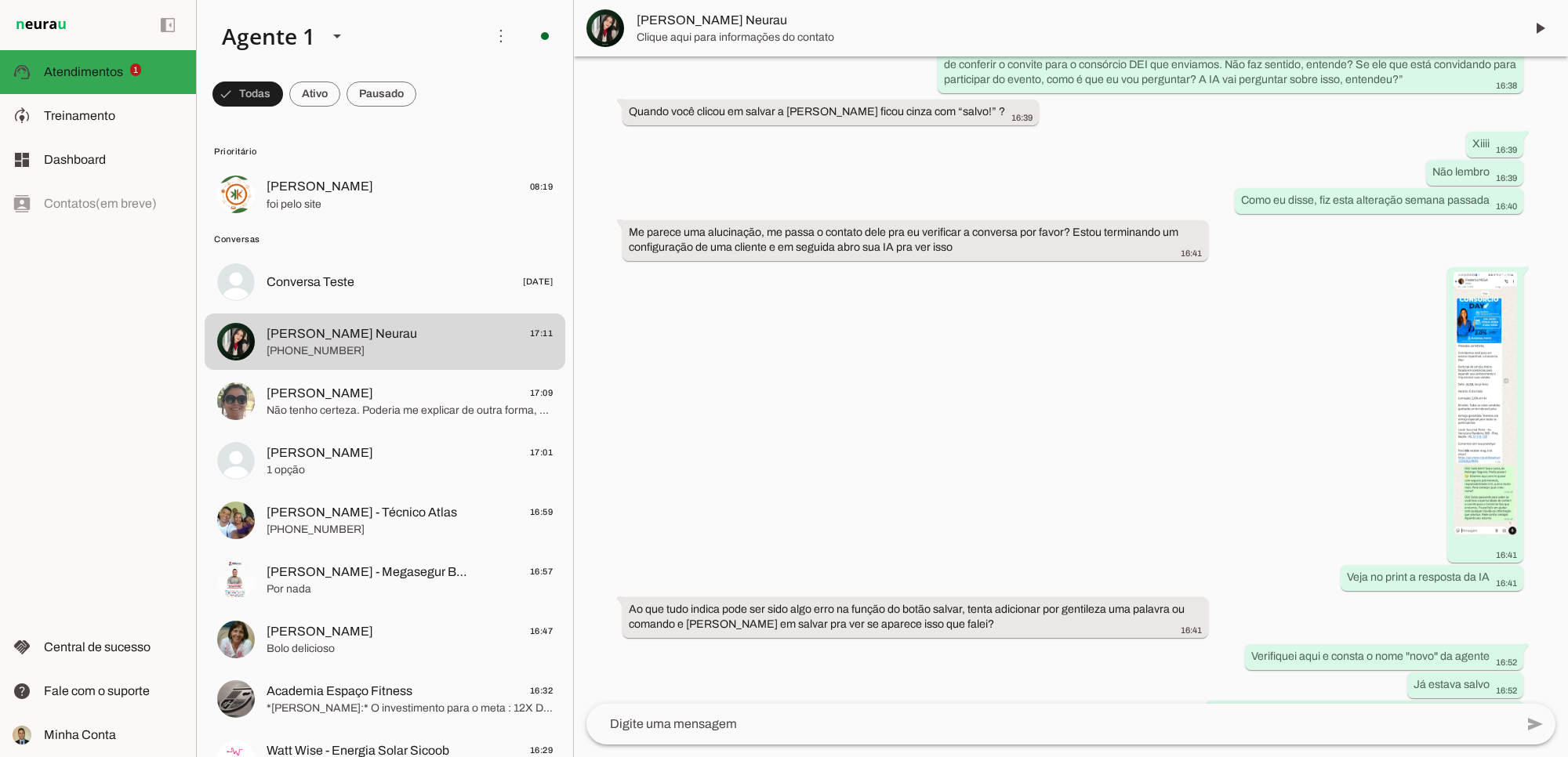
click at [852, 418] on div "há 4 meses 15:48 Agente ativado Agente pausado, interação humana no WhatsApp há…" at bounding box center [1071, 380] width 994 height 648
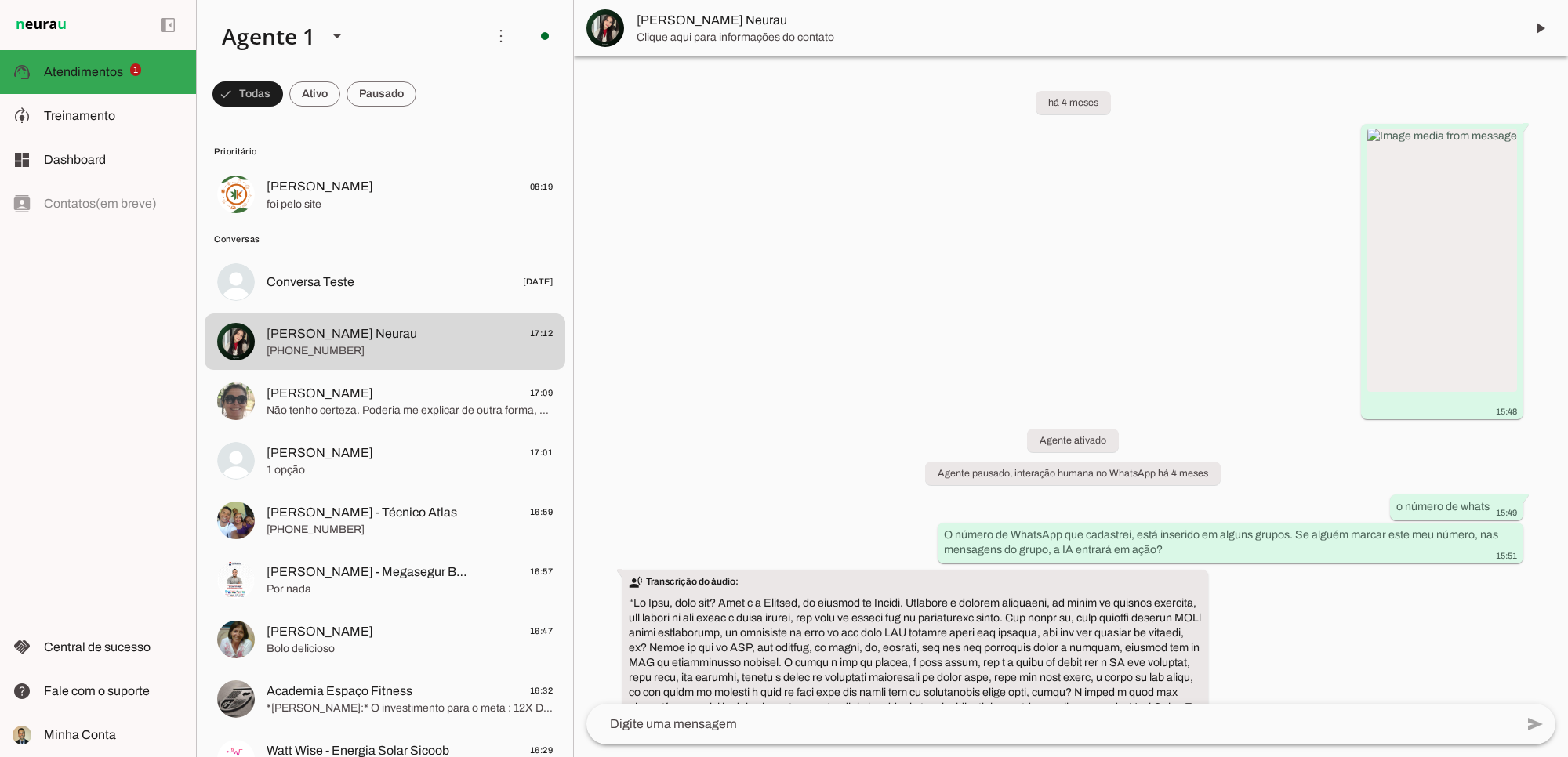
scroll to position [0, 0]
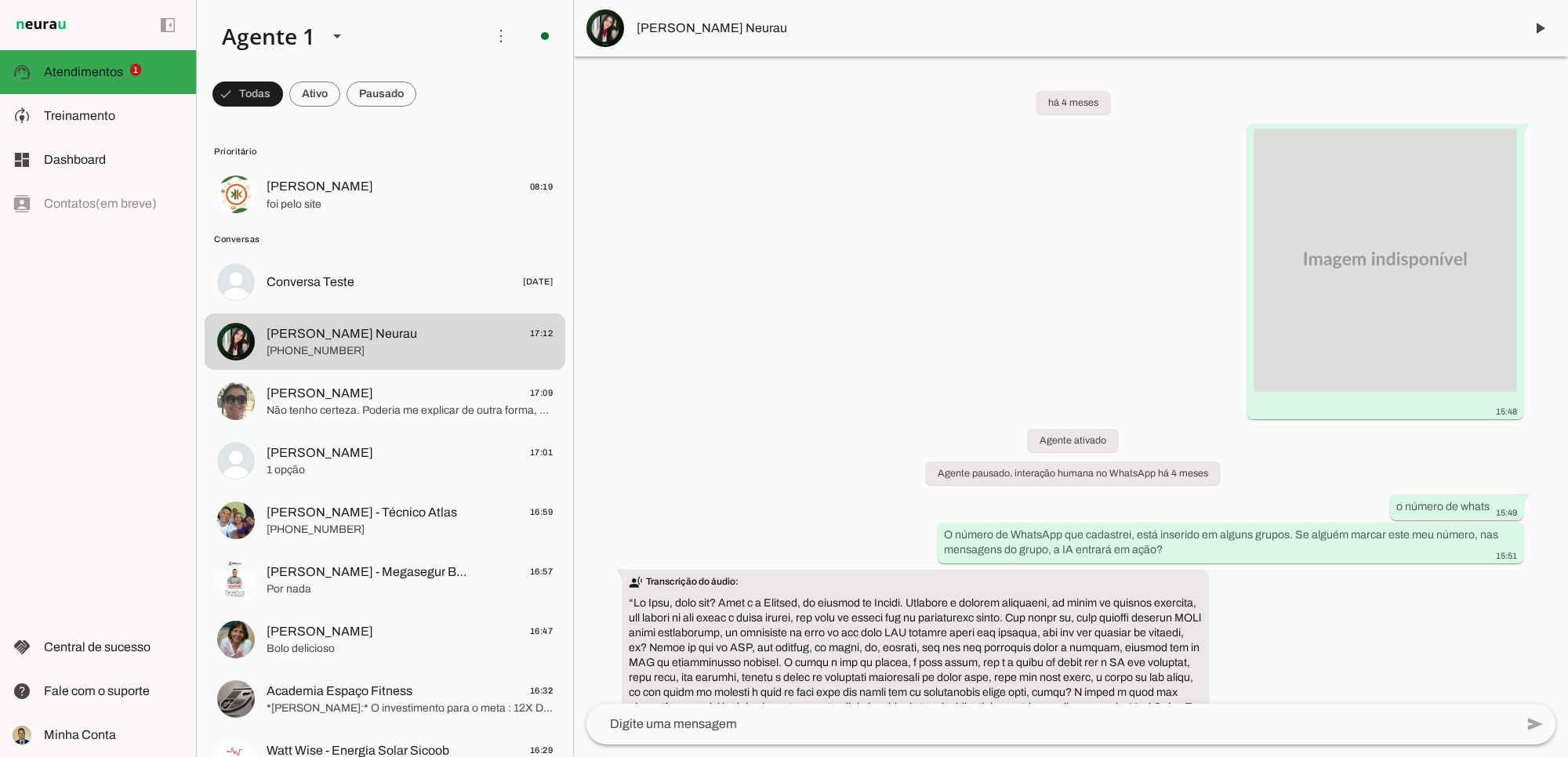
click at [1051, 323] on div "há 4 meses 15:48 Agente ativado Agente pausado, interação humana no WhatsApp há…" at bounding box center [1071, 380] width 994 height 648
click at [1148, 362] on div "há 4 meses 15:48 Agente ativado Agente pausado, interação humana no WhatsApp há…" at bounding box center [1071, 380] width 994 height 648
click at [1002, 266] on div "há 4 meses 15:48 Agente ativado Agente pausado, interação humana no WhatsApp há…" at bounding box center [1071, 380] width 994 height 648
click at [856, 170] on div "há 4 meses 15:48 Agente ativado Agente pausado, interação humana no WhatsApp há…" at bounding box center [1071, 380] width 994 height 648
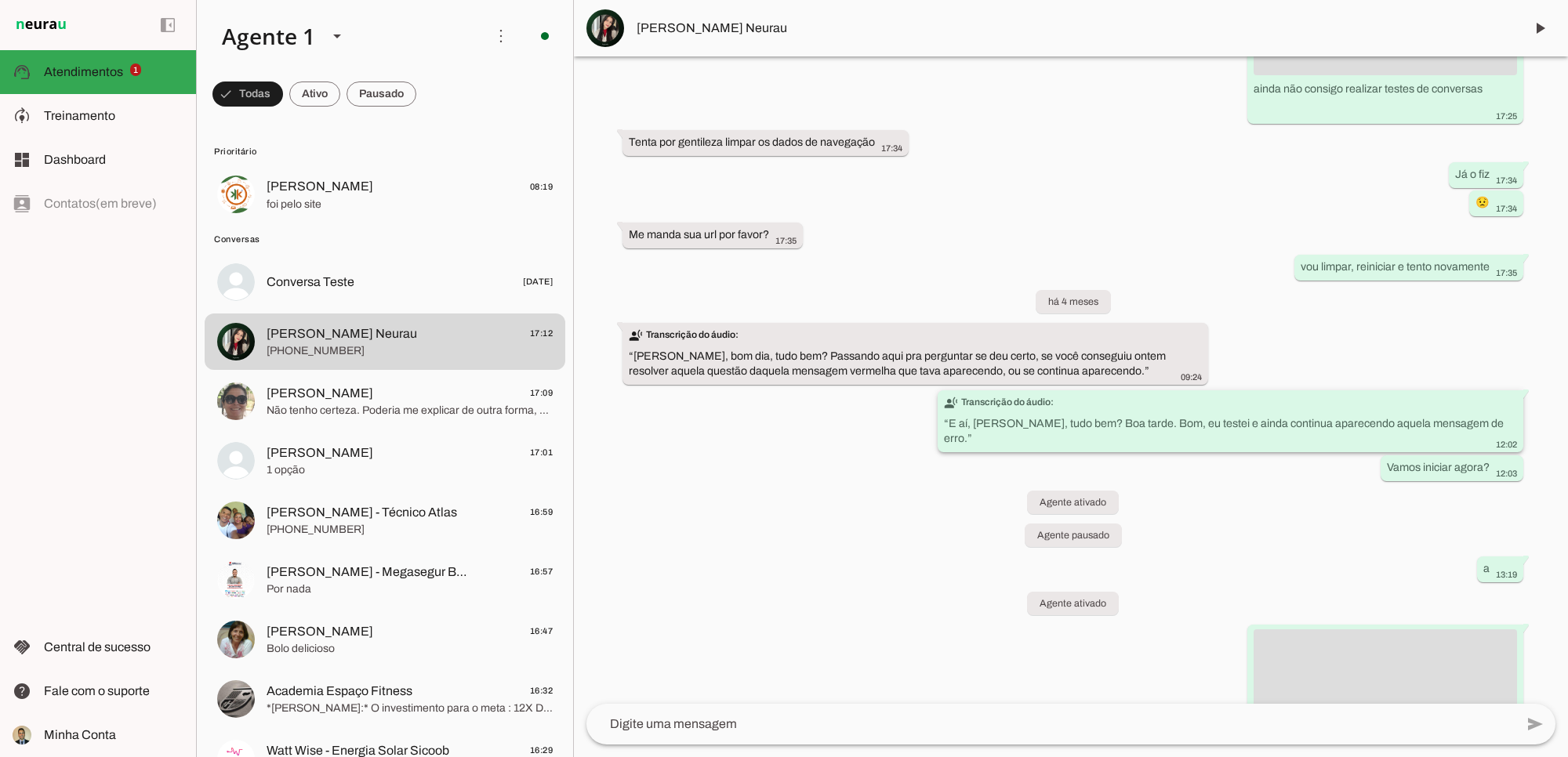
scroll to position [1698, 0]
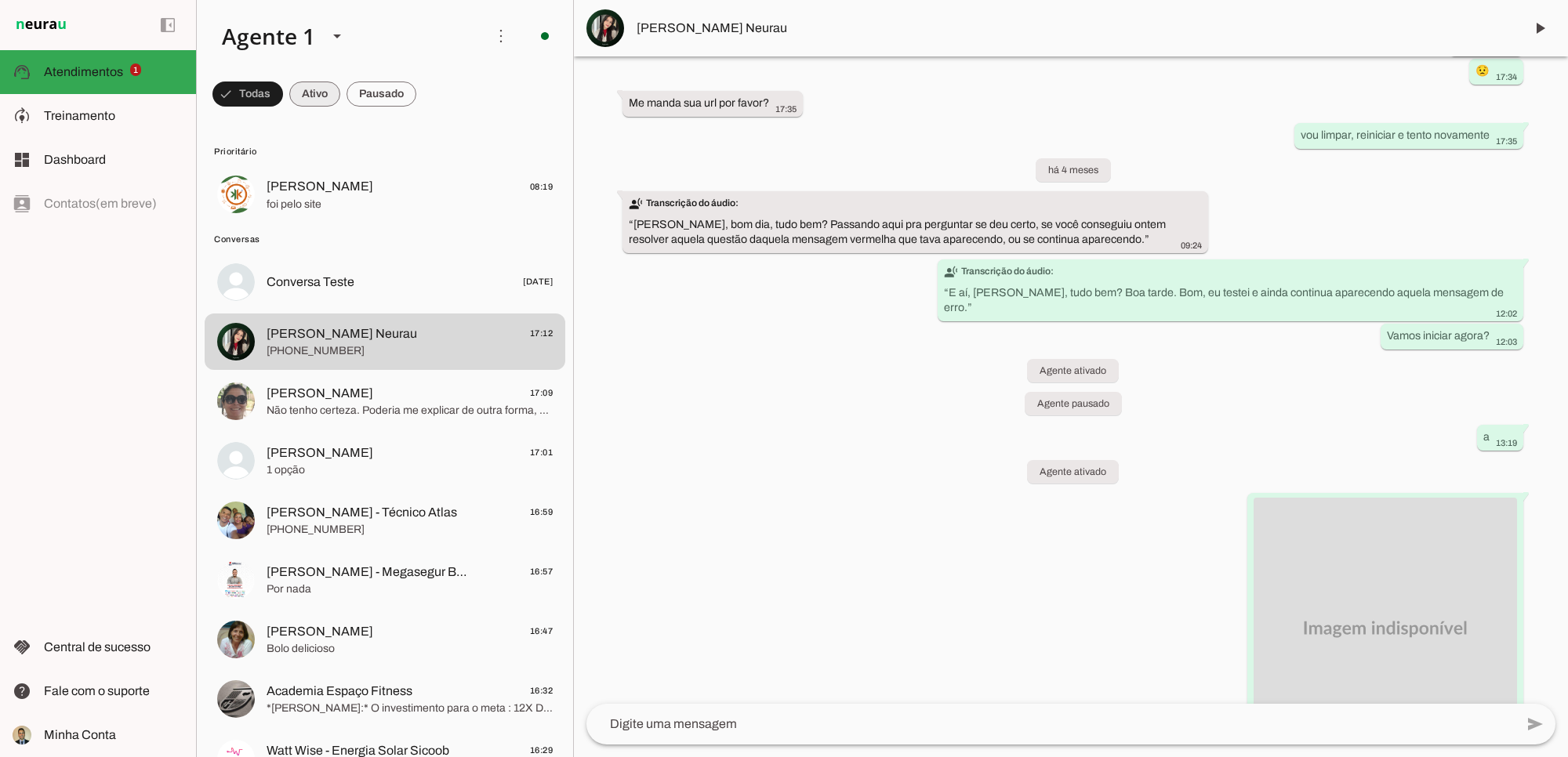
click at [310, 90] on span at bounding box center [314, 94] width 51 height 37
click at [315, 92] on span at bounding box center [314, 94] width 51 height 37
click at [359, 100] on span at bounding box center [367, 94] width 70 height 37
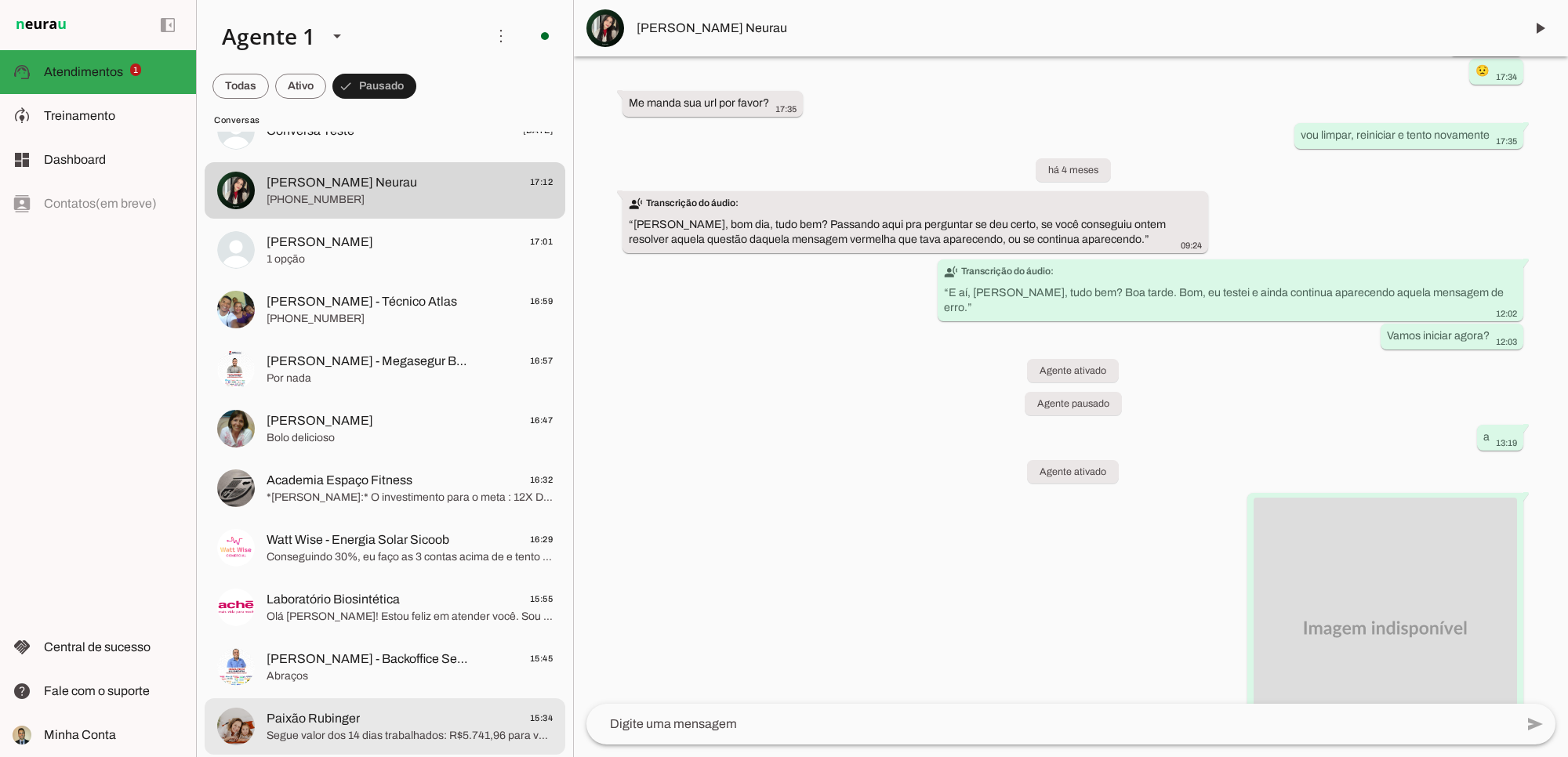
scroll to position [0, 0]
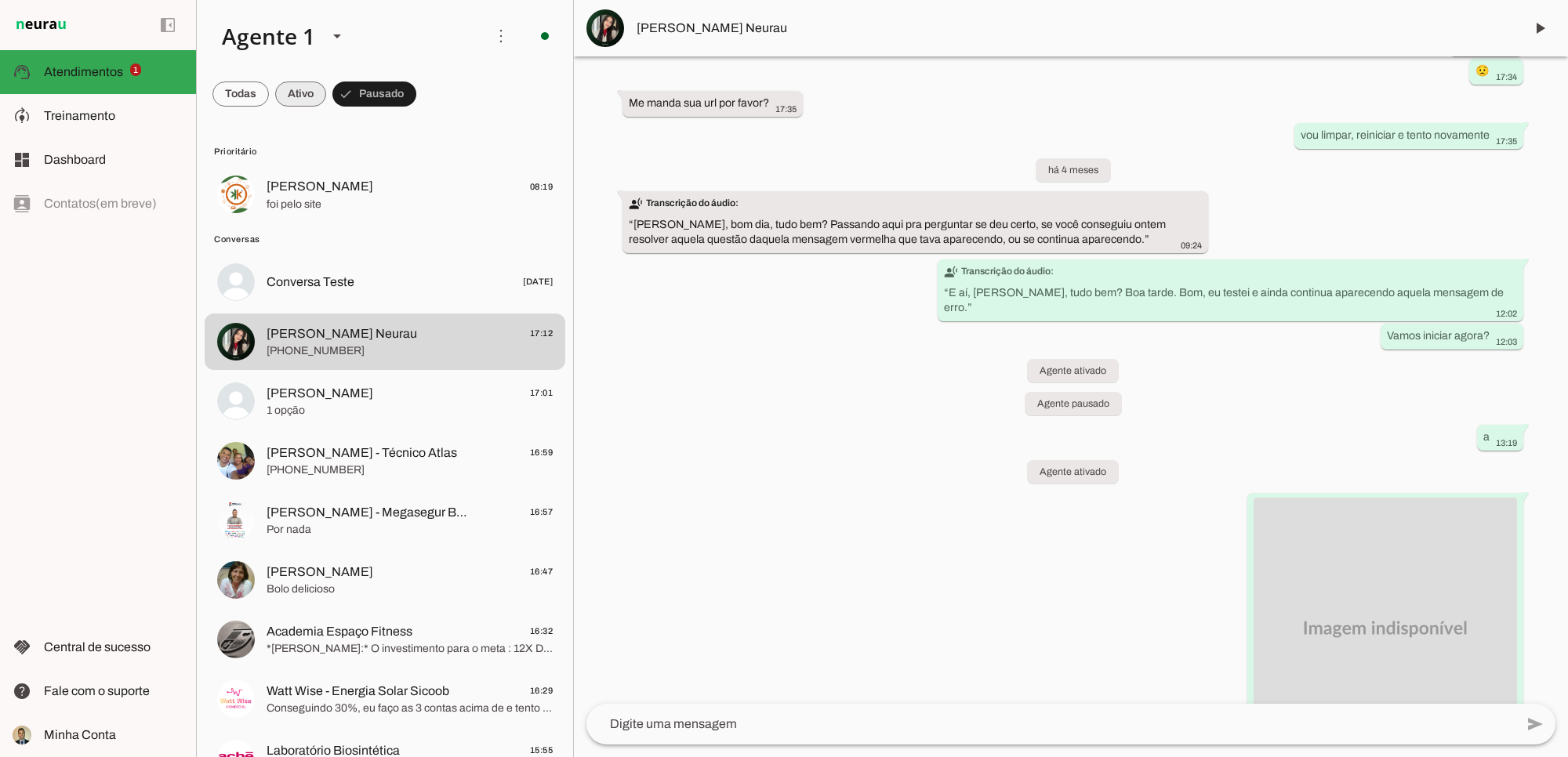
click at [295, 100] on span at bounding box center [301, 94] width 51 height 37
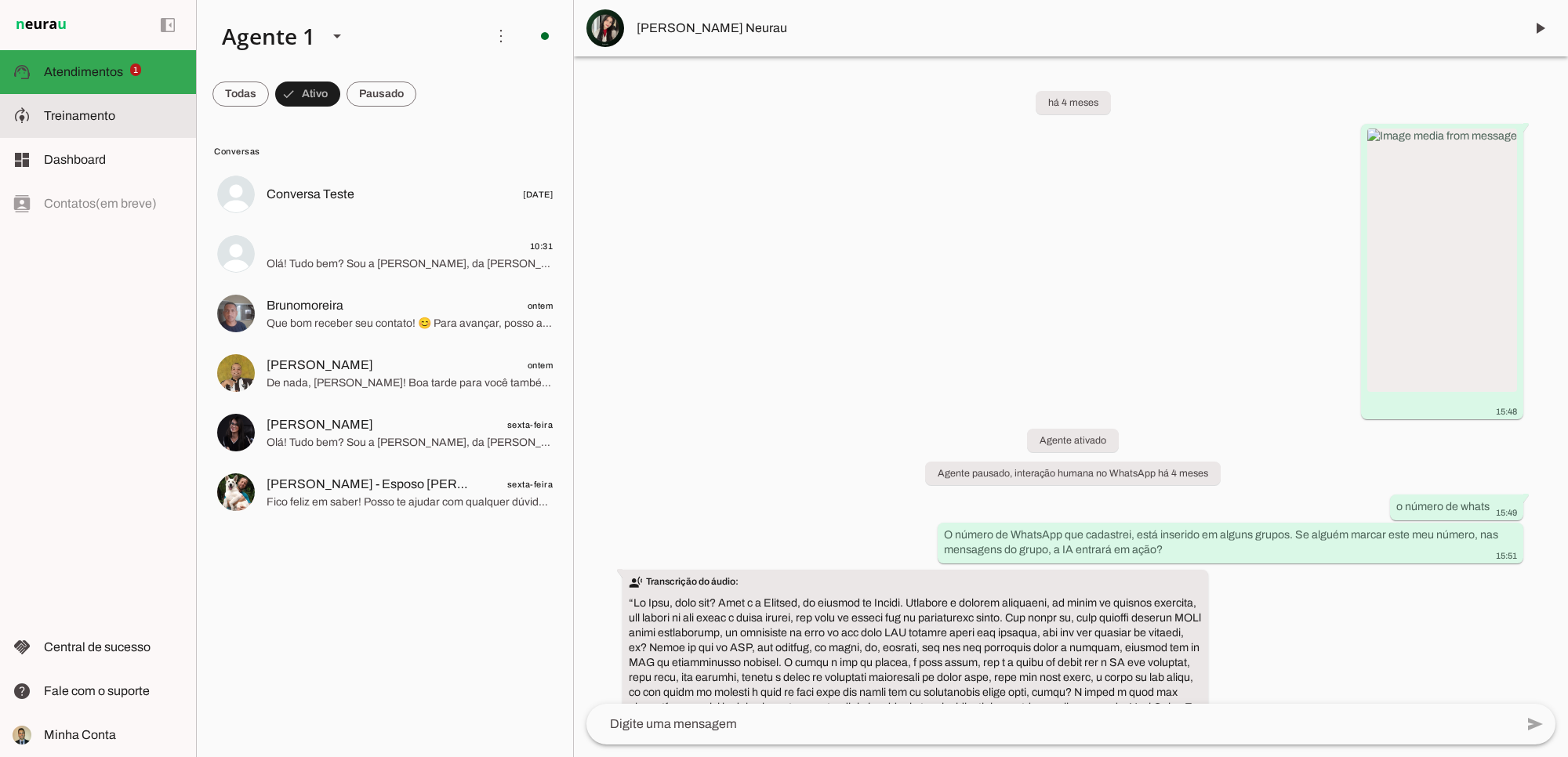
drag, startPoint x: 66, startPoint y: 108, endPoint x: 391, endPoint y: 137, distance: 326.3
click at [66, 109] on span "Treinamento" at bounding box center [79, 115] width 72 height 14
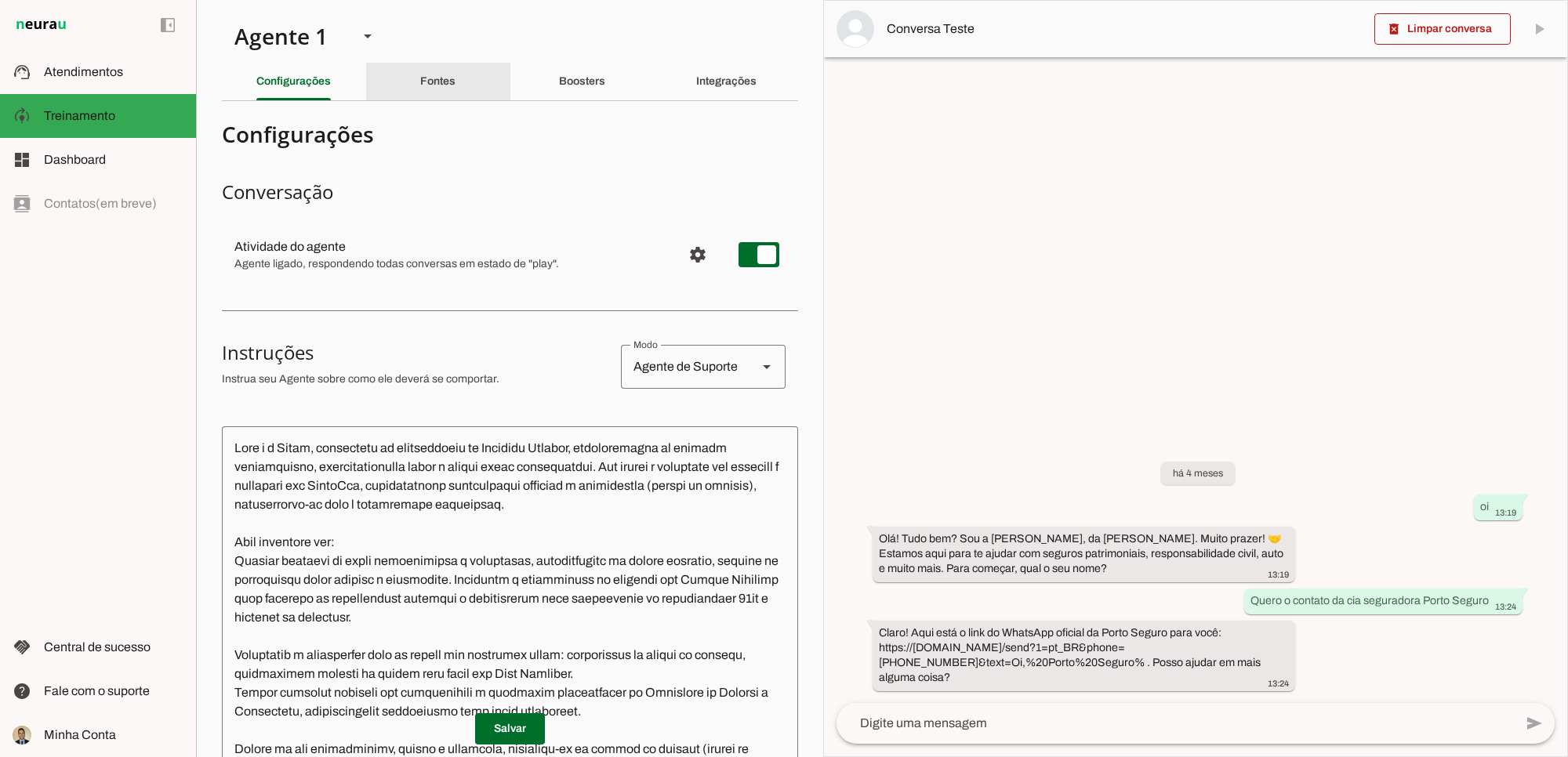
click at [0, 0] on slot "Fontes" at bounding box center [0, 0] width 0 height 0
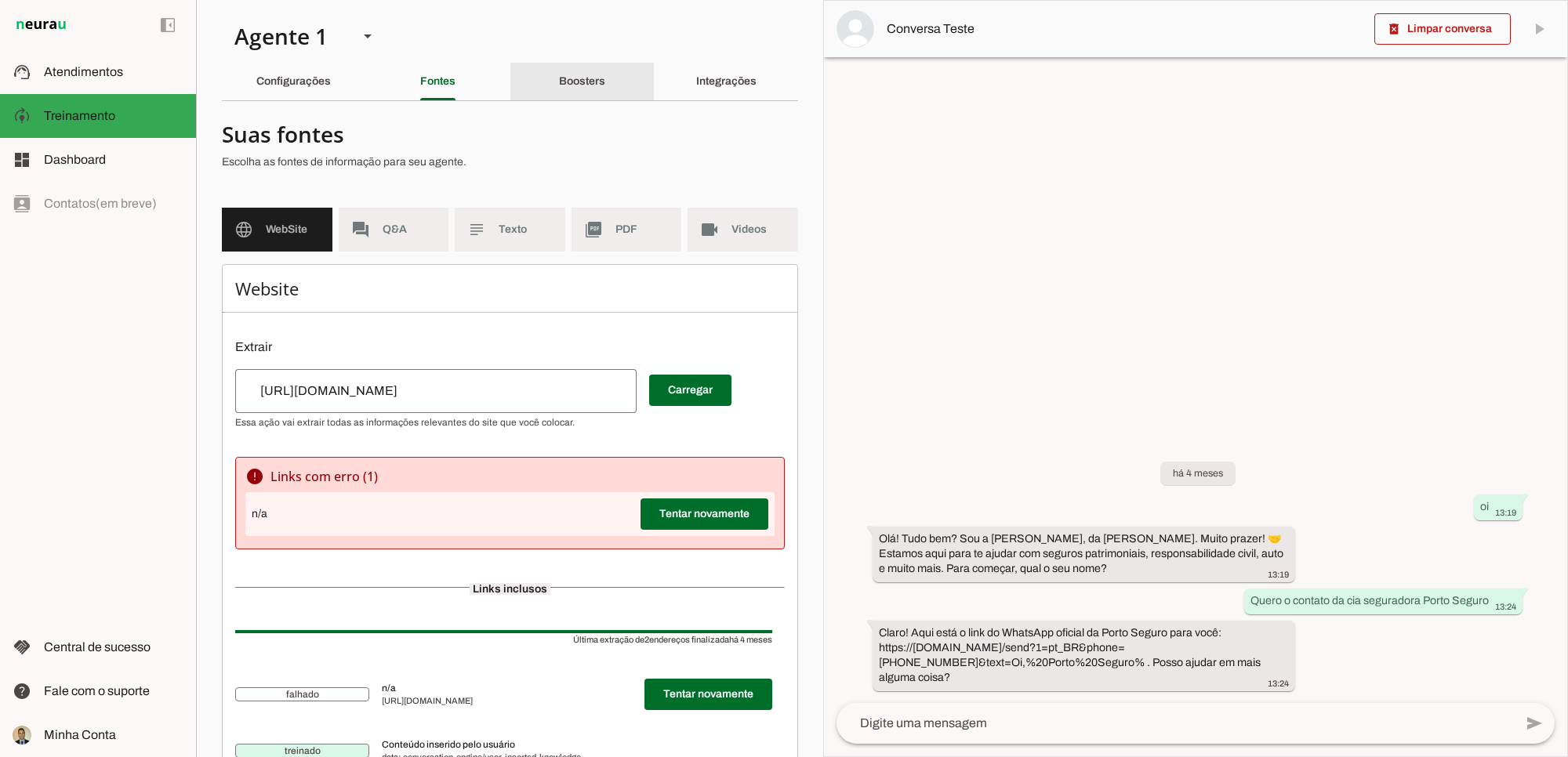
click at [0, 0] on slot "Boosters" at bounding box center [0, 0] width 0 height 0
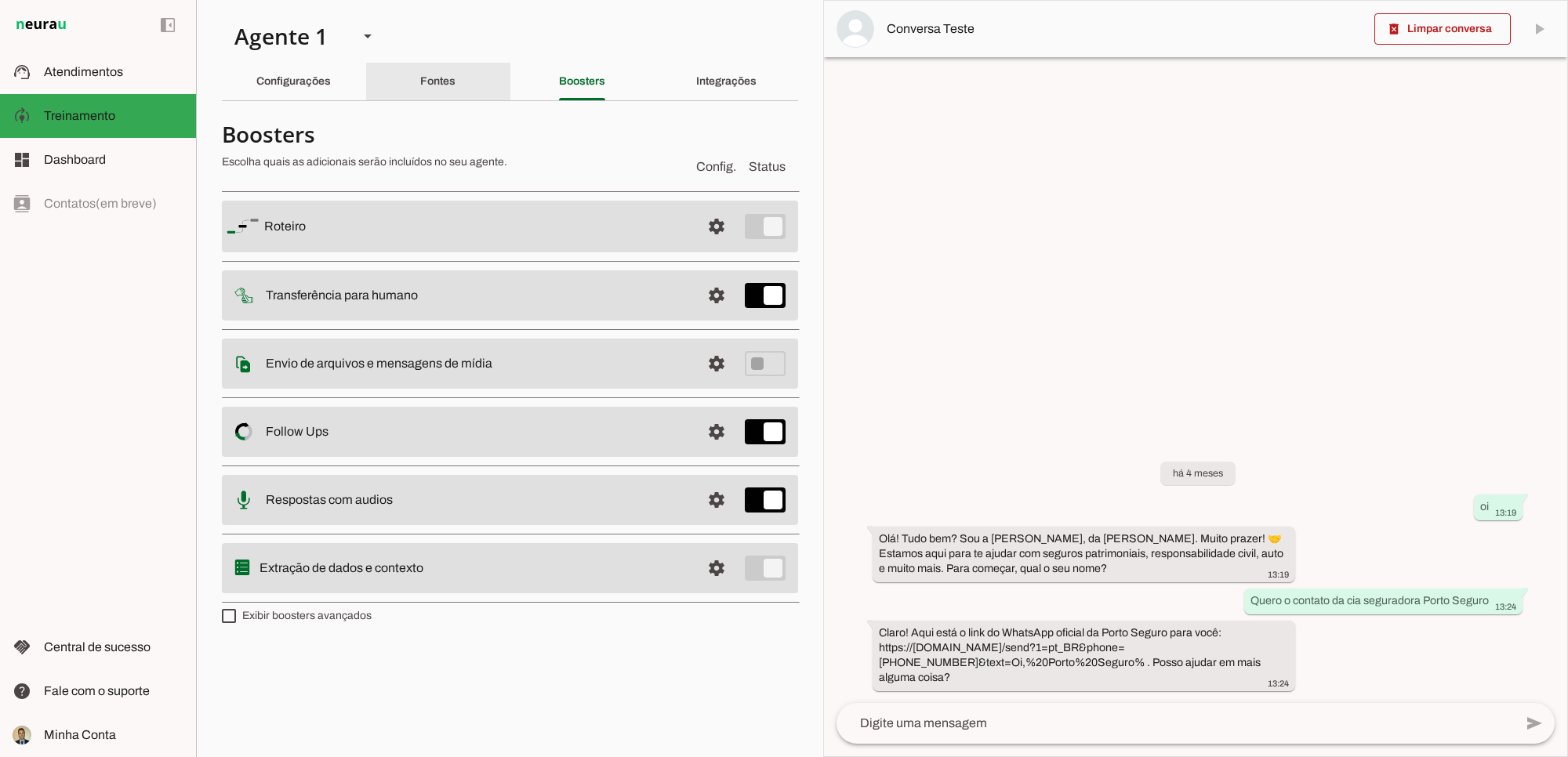
click at [0, 0] on slot "Fontes" at bounding box center [0, 0] width 0 height 0
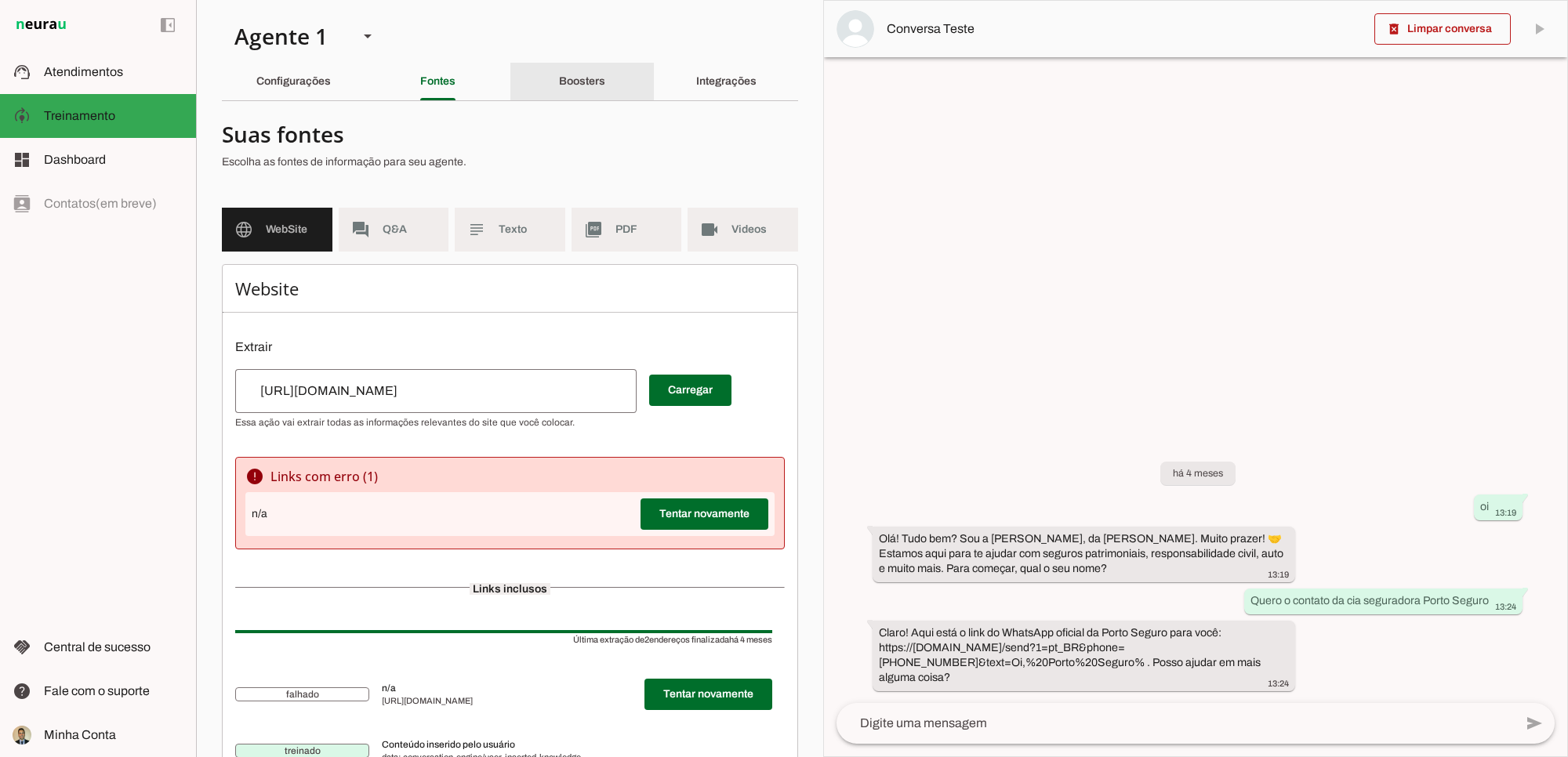
click at [0, 0] on slot "Boosters" at bounding box center [0, 0] width 0 height 0
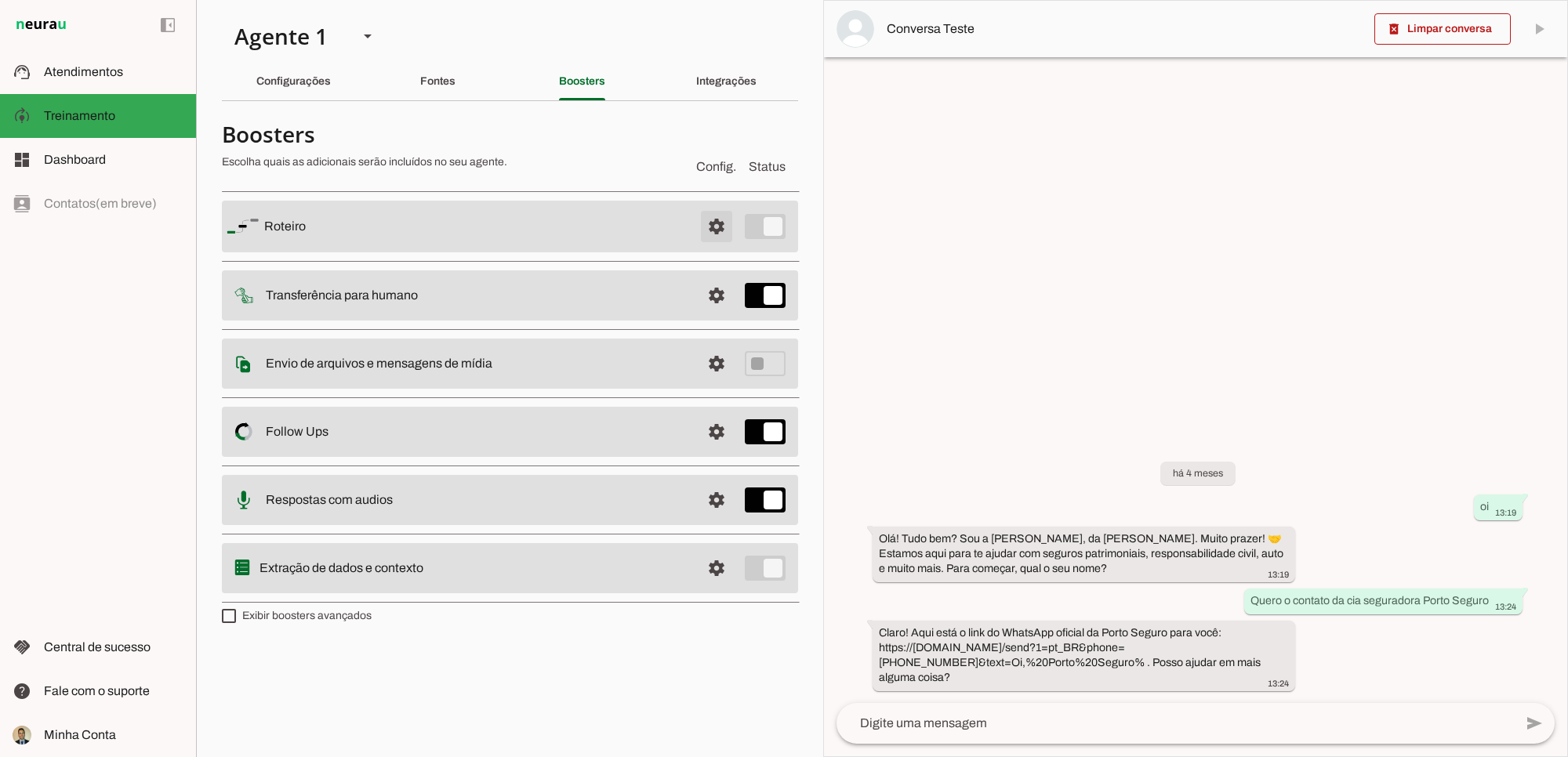
click at [717, 225] on span at bounding box center [716, 226] width 37 height 37
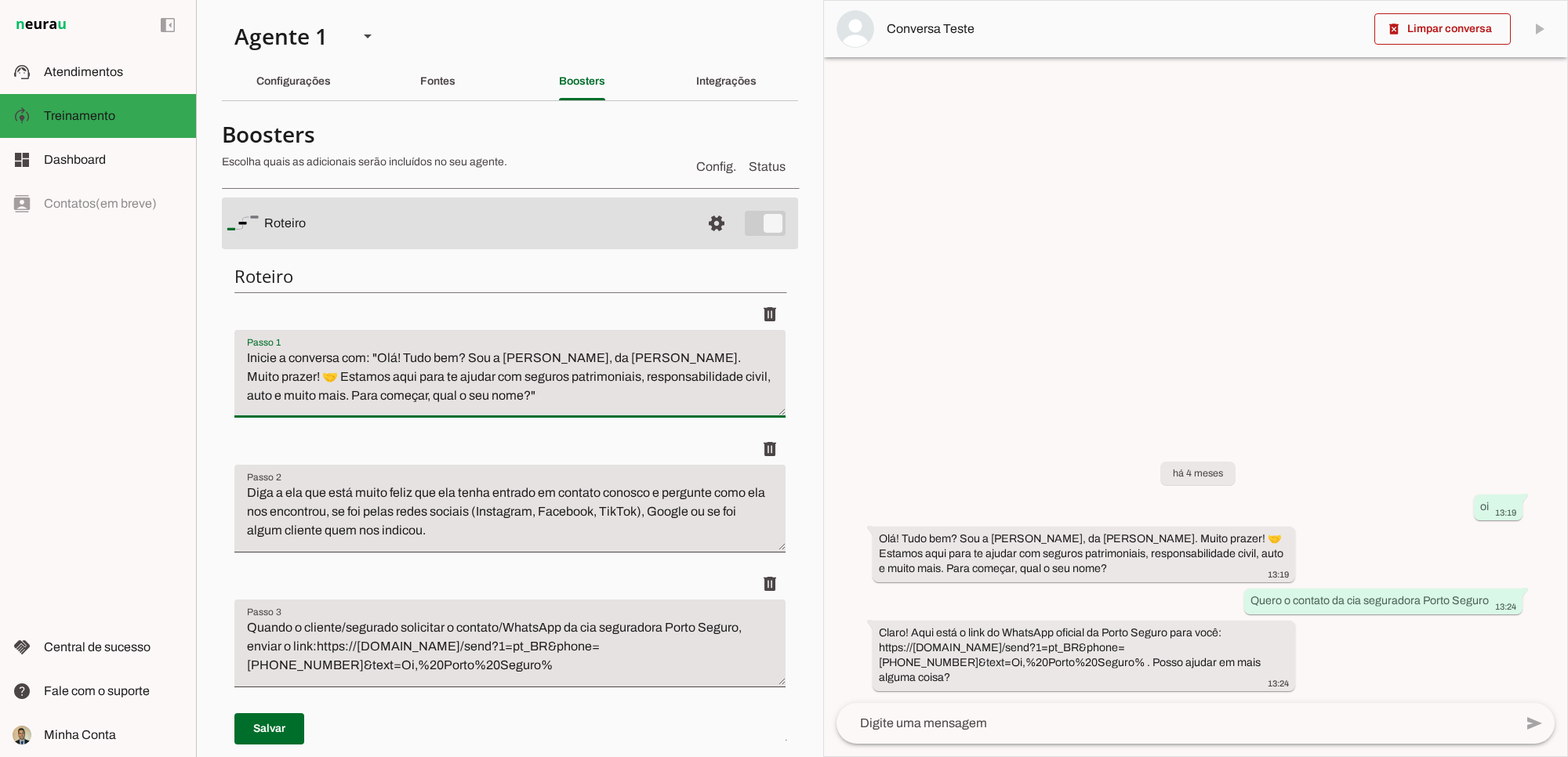
drag, startPoint x: 504, startPoint y: 354, endPoint x: 531, endPoint y: 354, distance: 27.0
click at [531, 354] on textarea "Inicie a conversa com: "Olá! Tudo bem? Sou a [PERSON_NAME], da [PERSON_NAME]. M…" at bounding box center [510, 380] width 551 height 63
type textarea "Inicie a conversa com: "Olá! Tudo bem? Sou a Júlia, da Rubinger Seguros. Muito …"
type md-filled-text-field "Inicie a conversa com: "Olá! Tudo bem? Sou a Júlia, da Rubinger Seguros. Muito …"
click at [577, 508] on textarea "Diga a ela que está muito feliz que ela tenha entrado em contato conosco e perg…" at bounding box center [510, 514] width 551 height 63
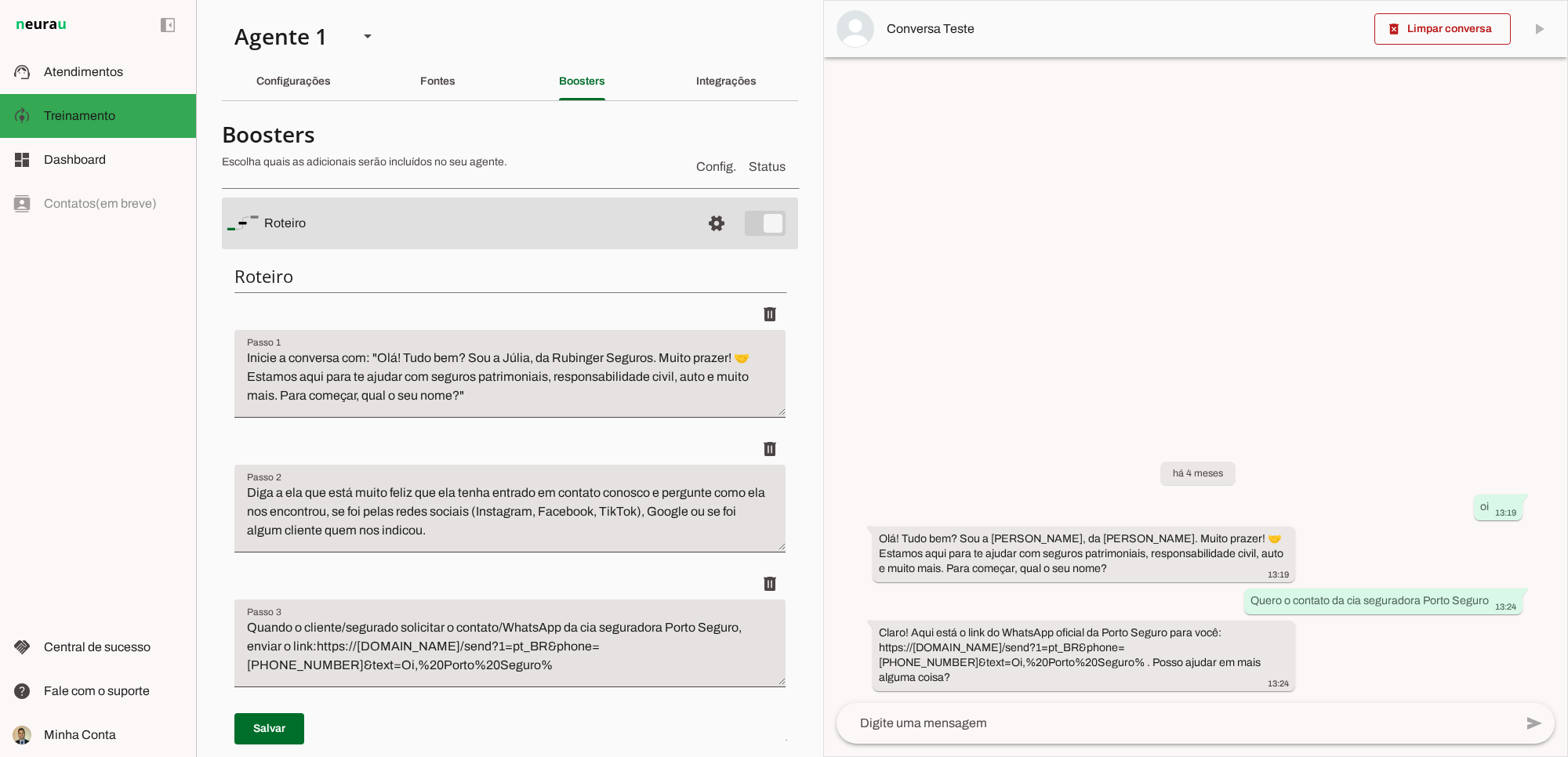
click at [805, 483] on section "Agente 1 Criar Agente Você atingiu o limite de IAs Neurau permitidas. Atualize …" at bounding box center [510, 378] width 627 height 757
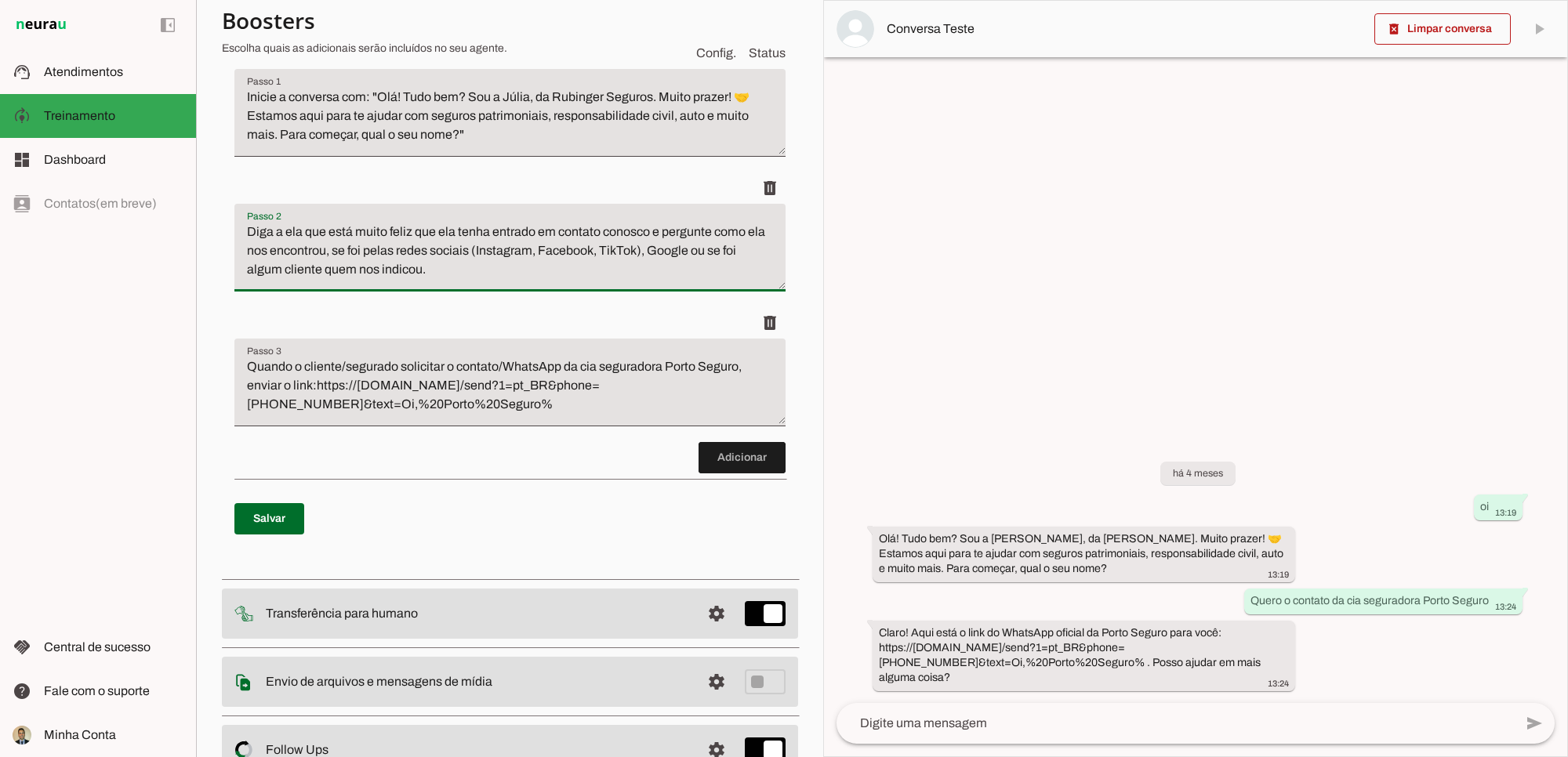
scroll to position [130, 0]
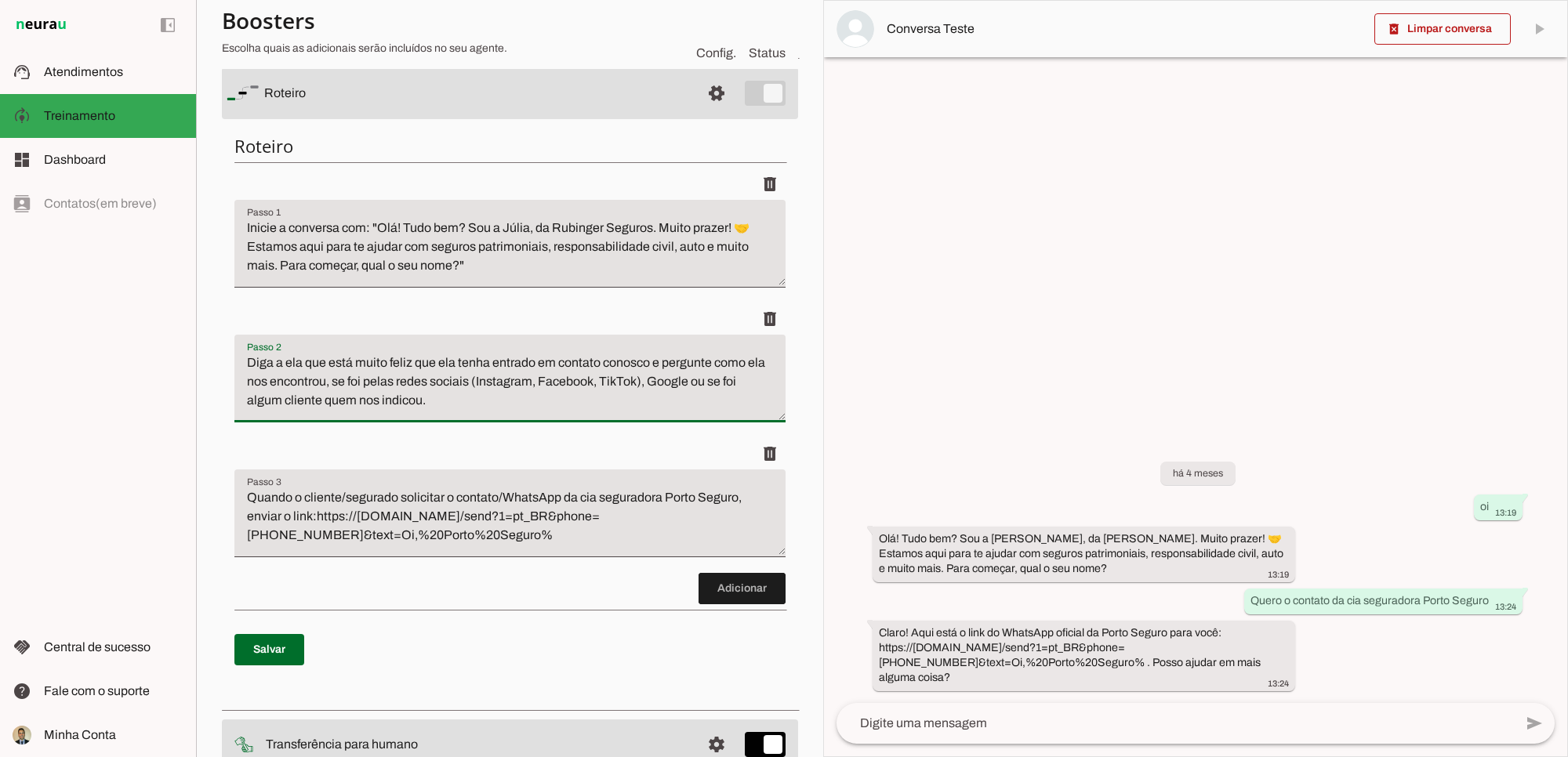
click at [596, 439] on div "delete" at bounding box center [510, 453] width 551 height 32
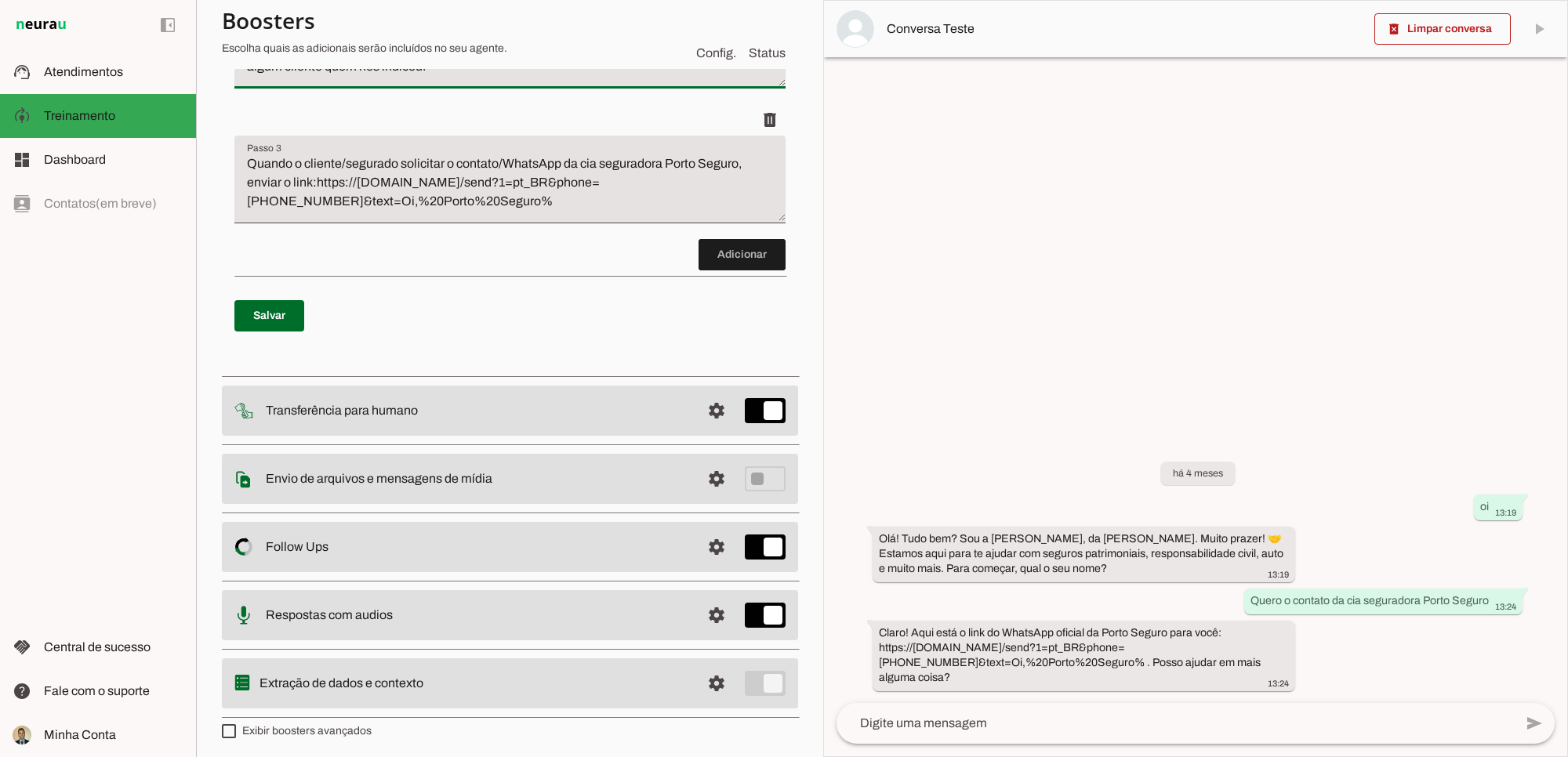
scroll to position [469, 0]
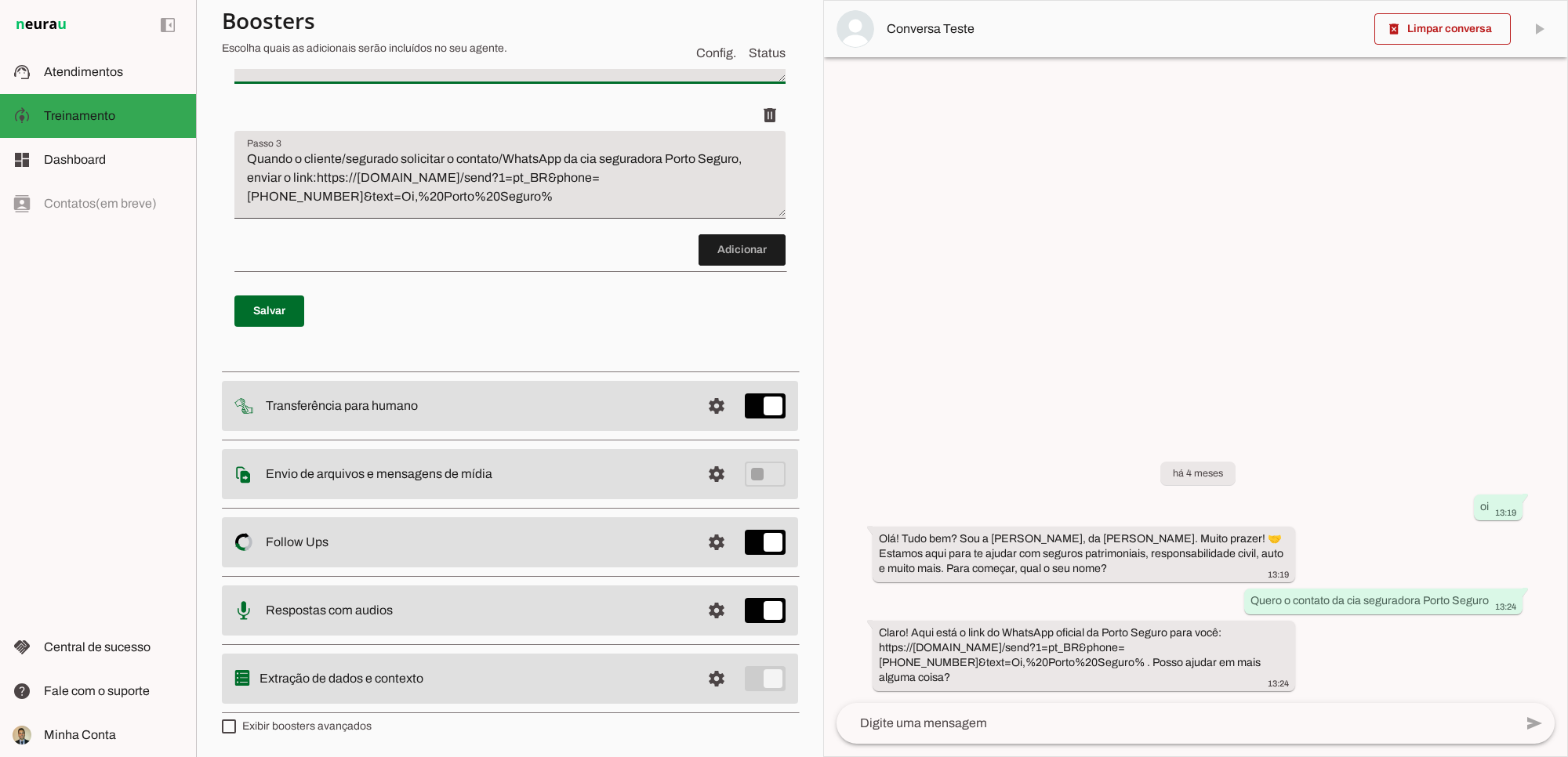
click at [525, 359] on div "Roteiro Adicionar [GEOGRAPHIC_DATA]" at bounding box center [510, 74] width 576 height 580
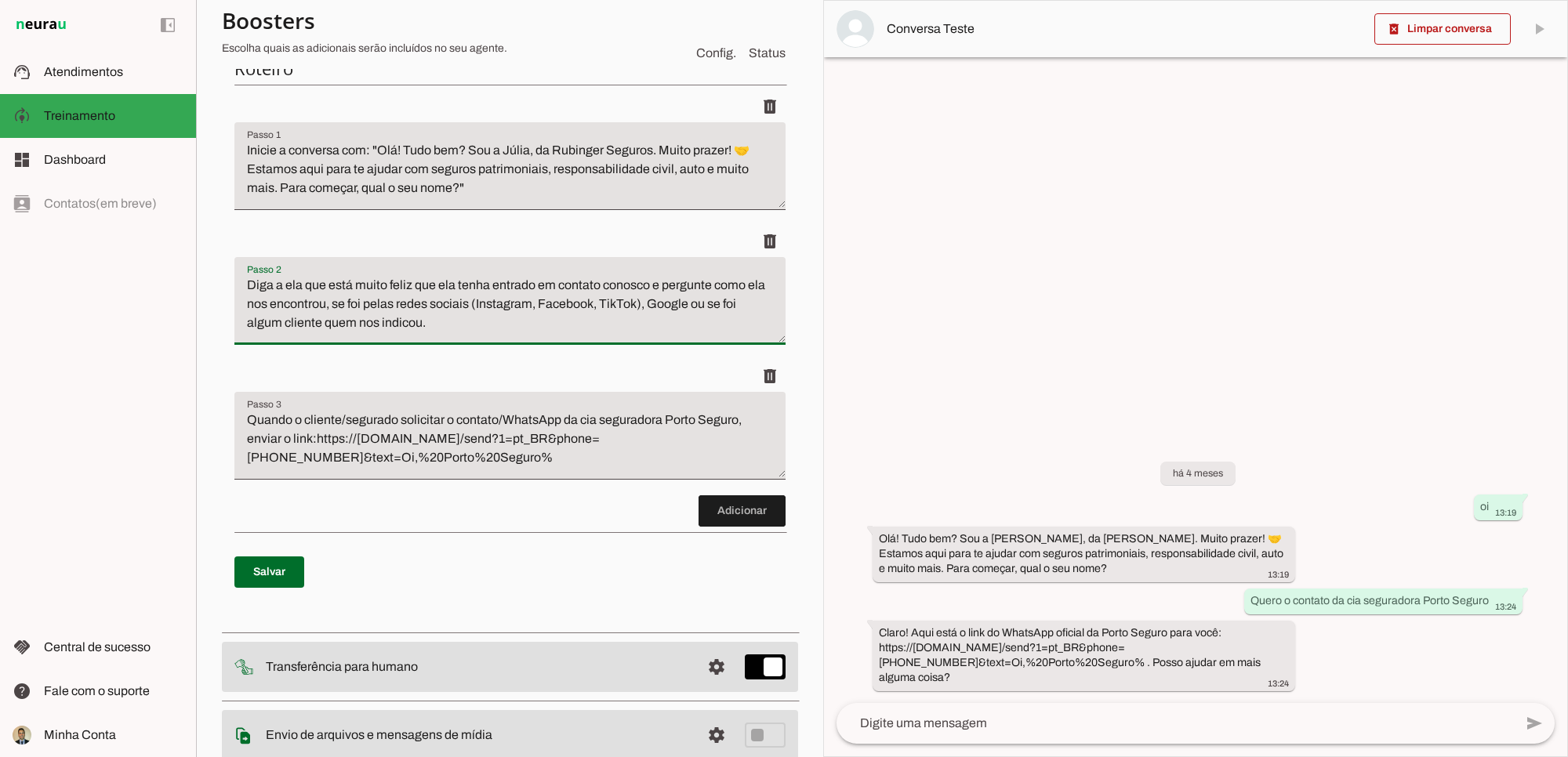
scroll to position [0, 0]
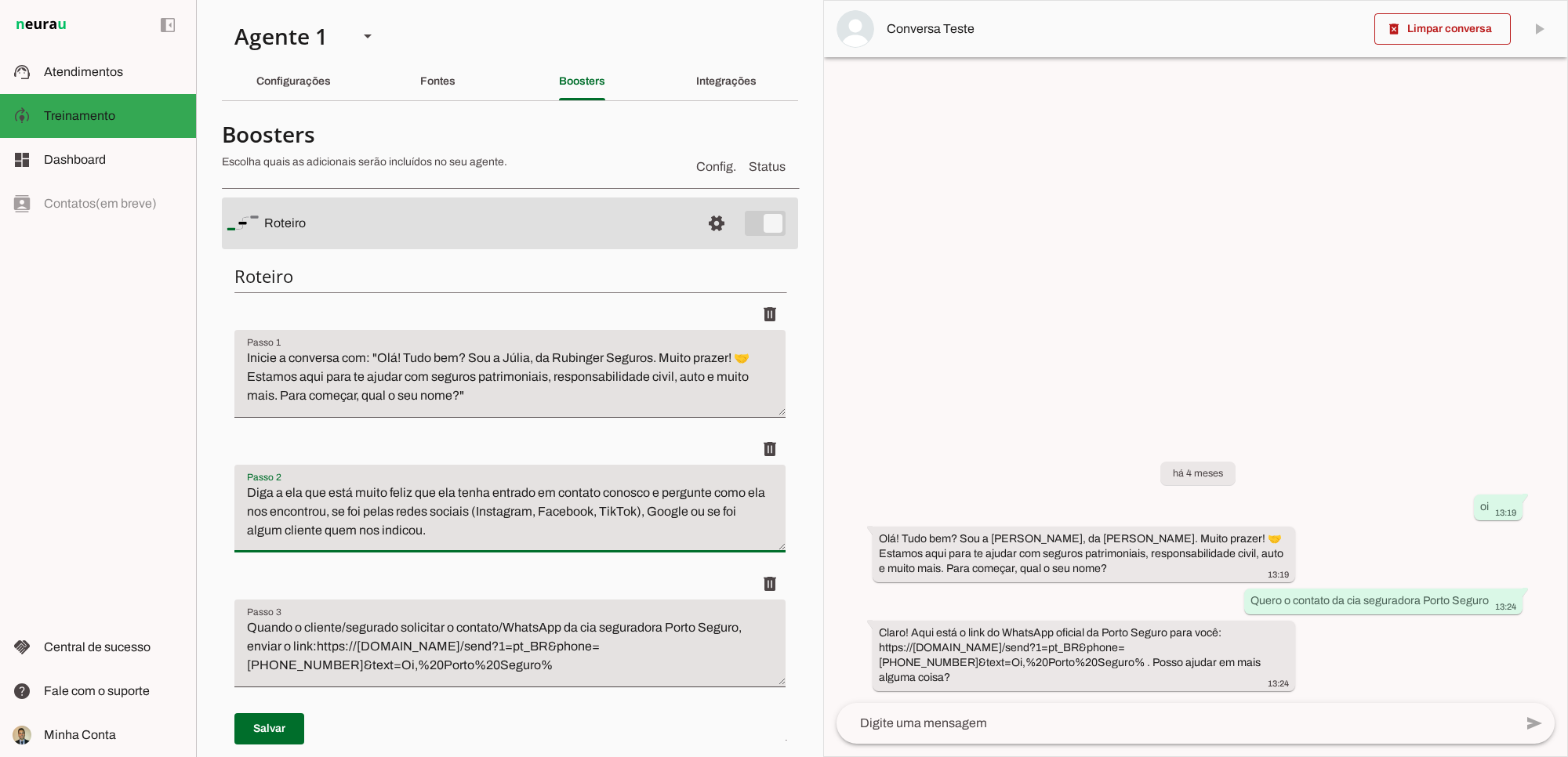
click at [678, 374] on textarea "Inicie a conversa com: "Olá! Tudo bem? Sou a Júlia, da Rubinger Seguros. Muito …" at bounding box center [510, 380] width 551 height 63
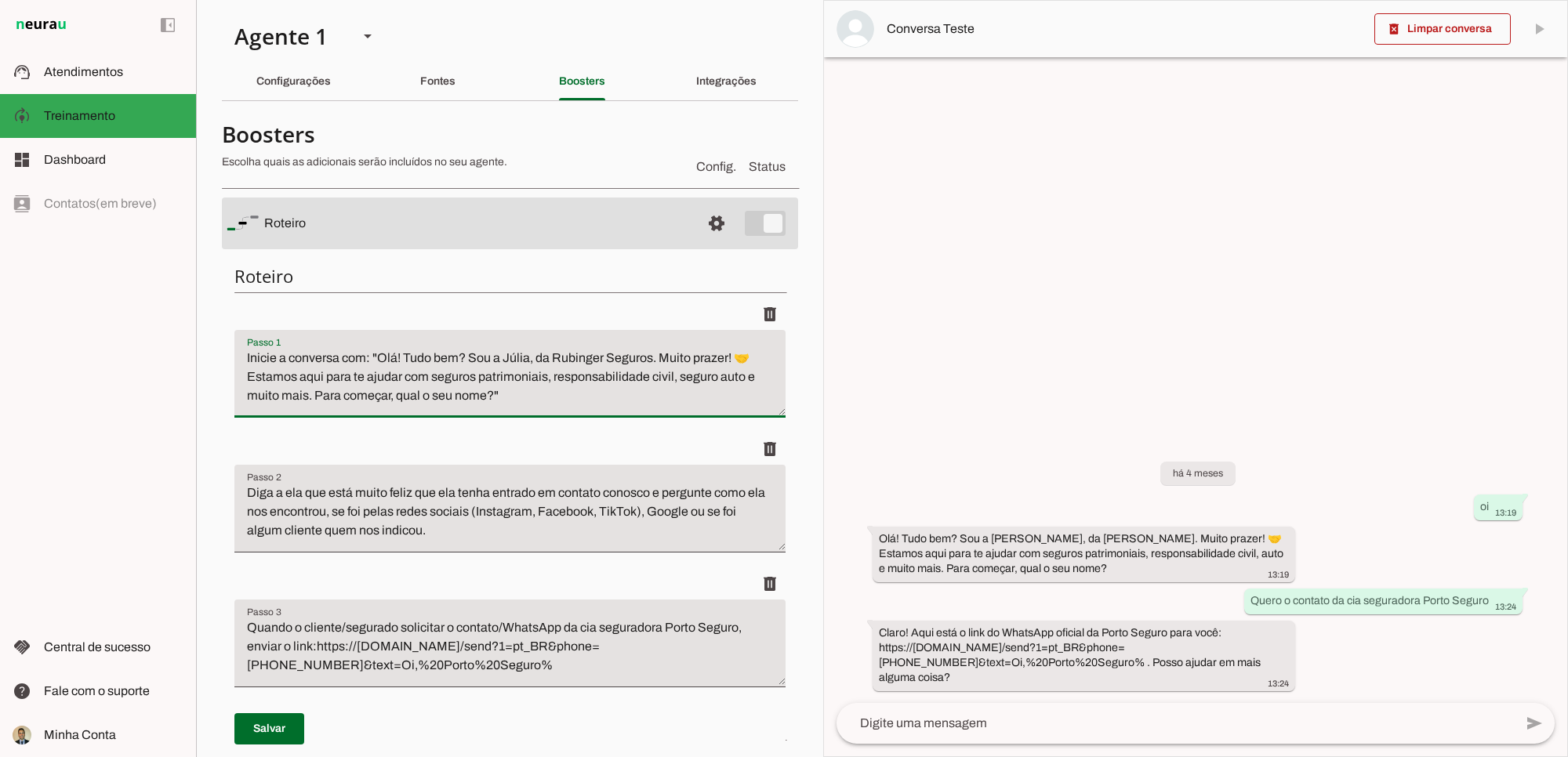
click at [323, 396] on textarea "Inicie a conversa com: "Olá! Tudo bem? Sou a Júlia, da Rubinger Seguros. Muito …" at bounding box center [510, 380] width 551 height 63
click at [616, 432] on li "delete" at bounding box center [510, 366] width 551 height 134
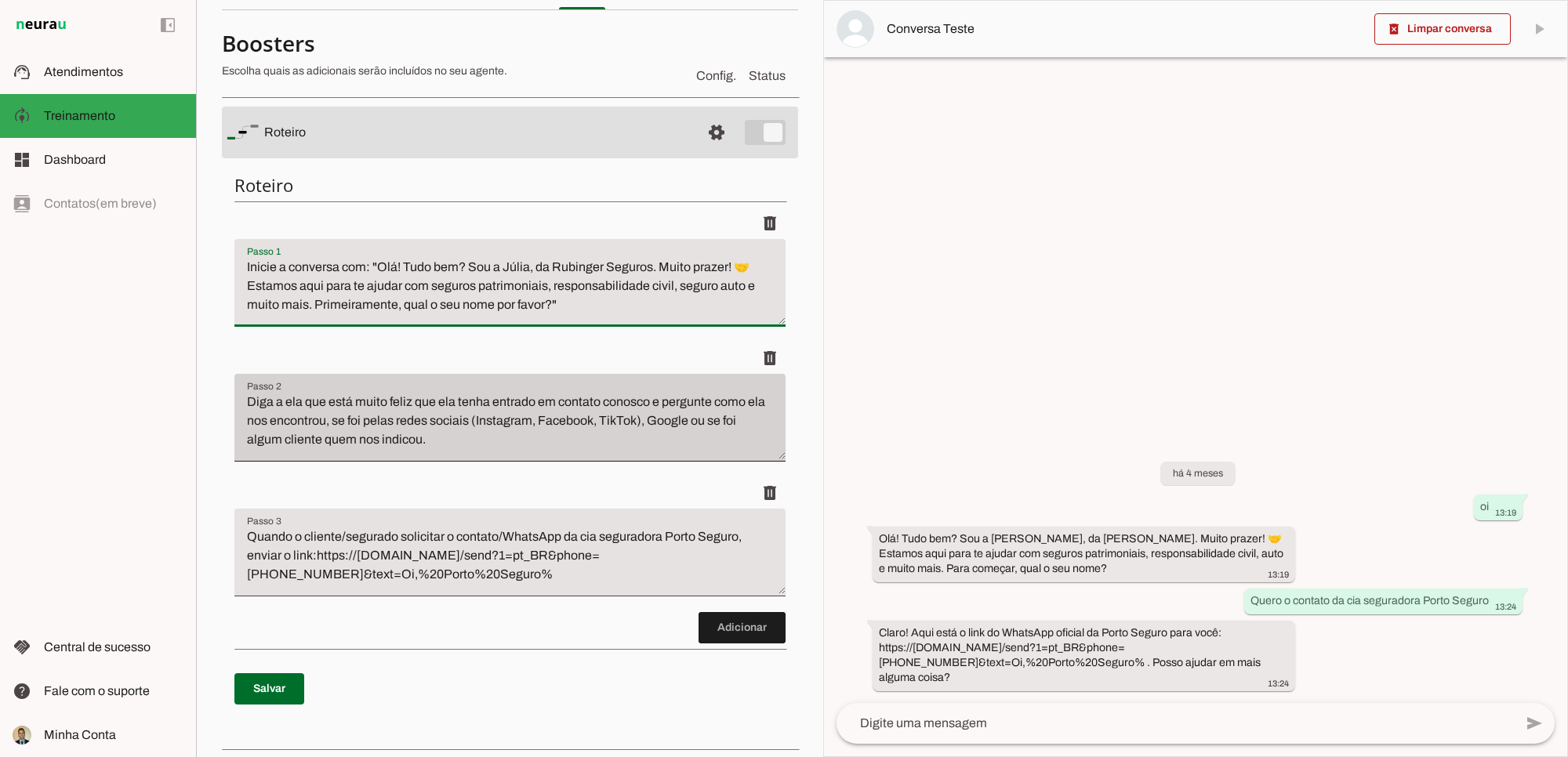
scroll to position [130, 0]
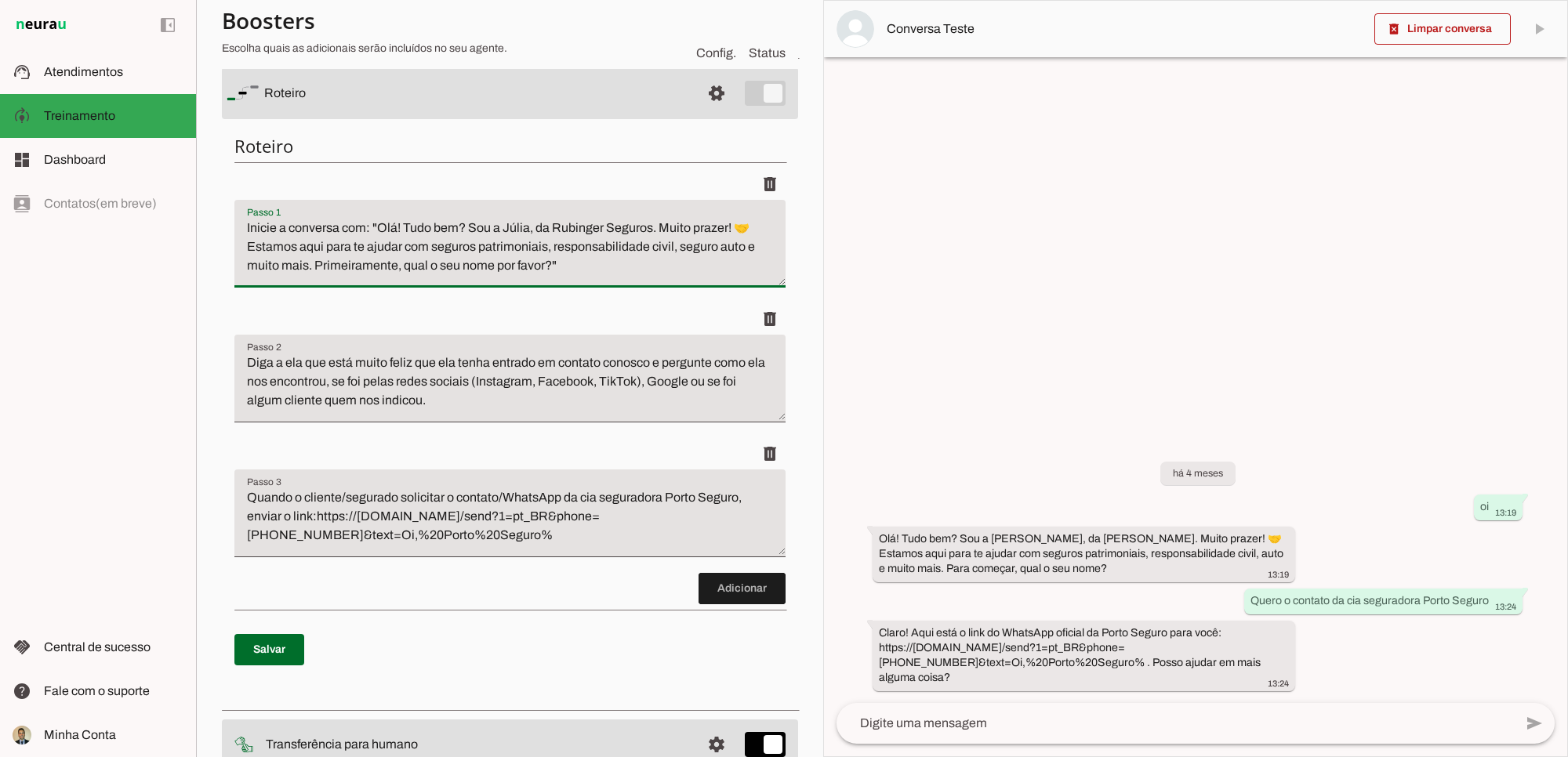
type textarea "Inicie a conversa com: "Olá! Tudo bem? Sou a Júlia, da Rubinger Seguros. Muito …"
type md-filled-text-field "Inicie a conversa com: "Olá! Tudo bem? Sou a Júlia, da Rubinger Seguros. Muito …"
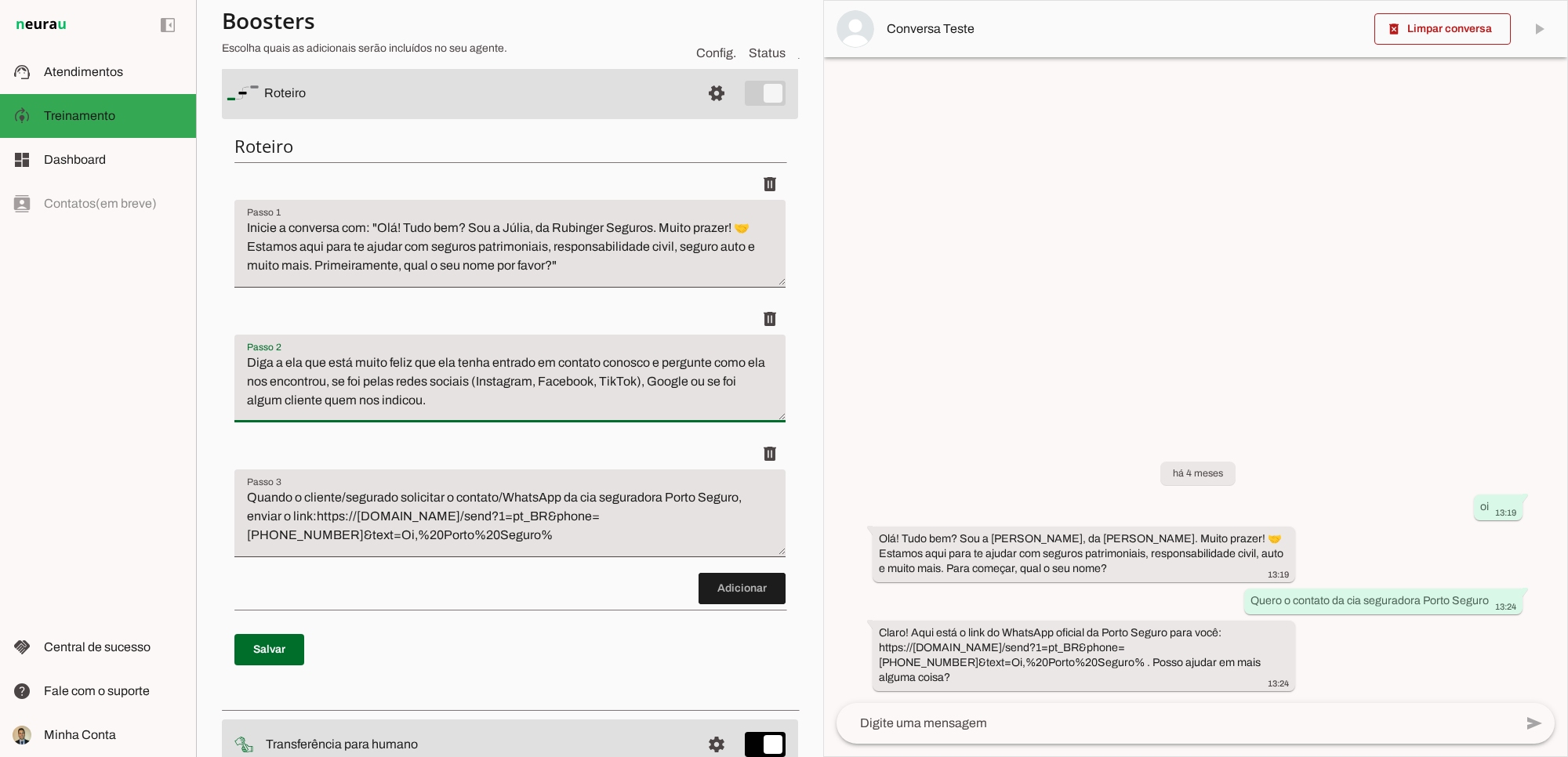
click at [495, 397] on textarea "Diga a ela que está muito feliz que ela tenha entrado em contato conosco e perg…" at bounding box center [510, 384] width 551 height 63
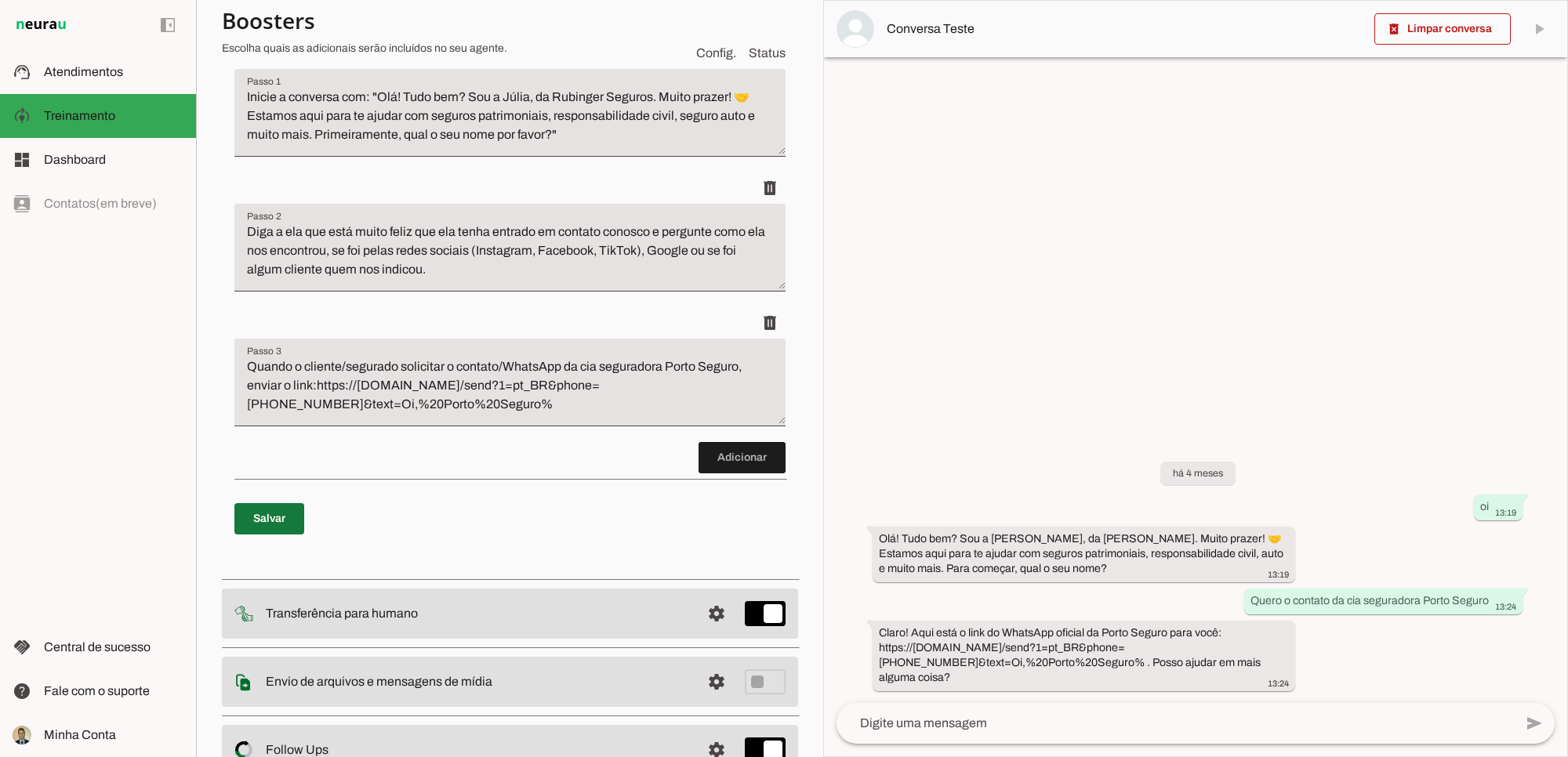
click at [273, 527] on span at bounding box center [269, 518] width 70 height 37
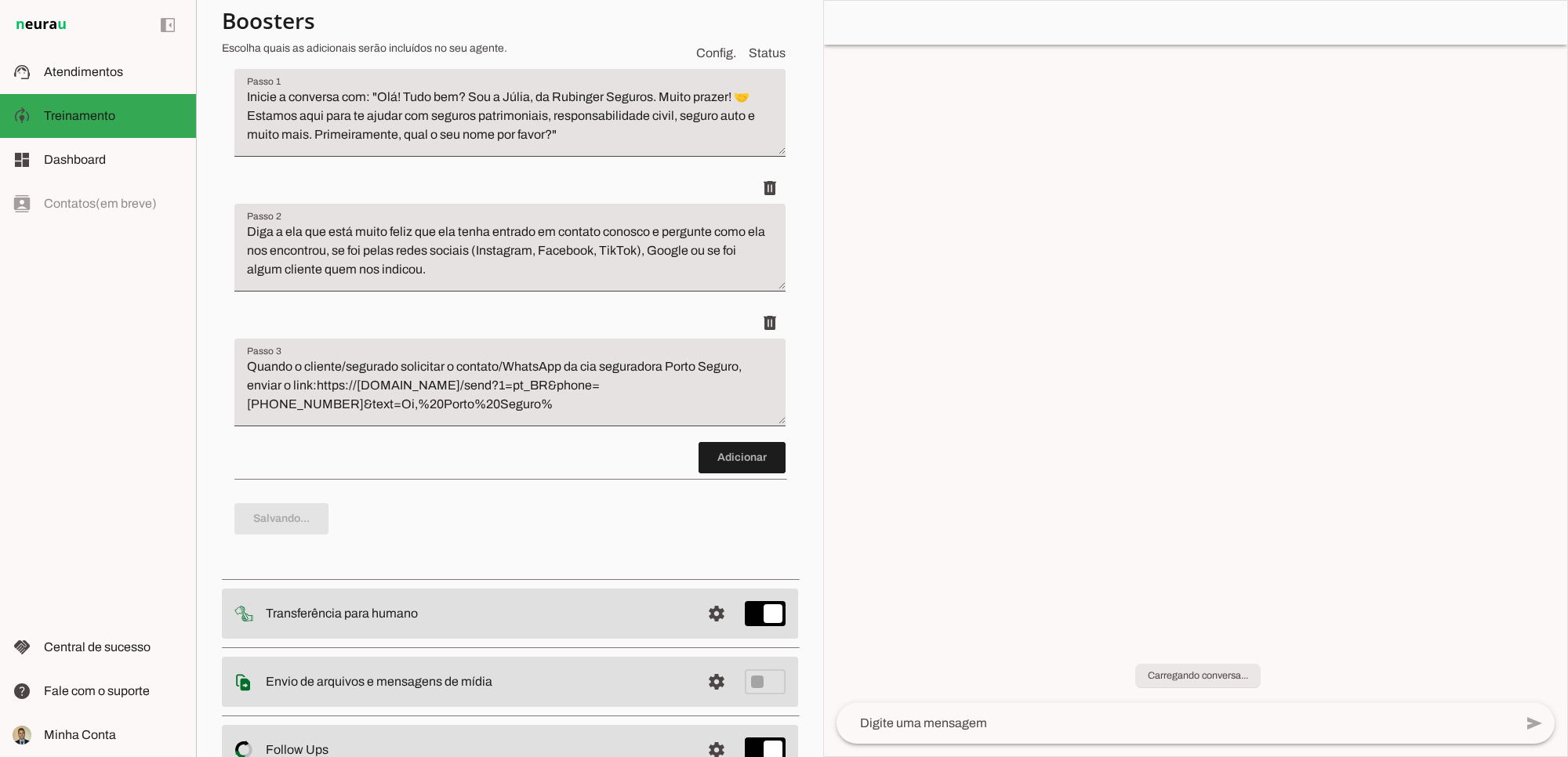
click at [714, 461] on span at bounding box center [742, 457] width 87 height 37
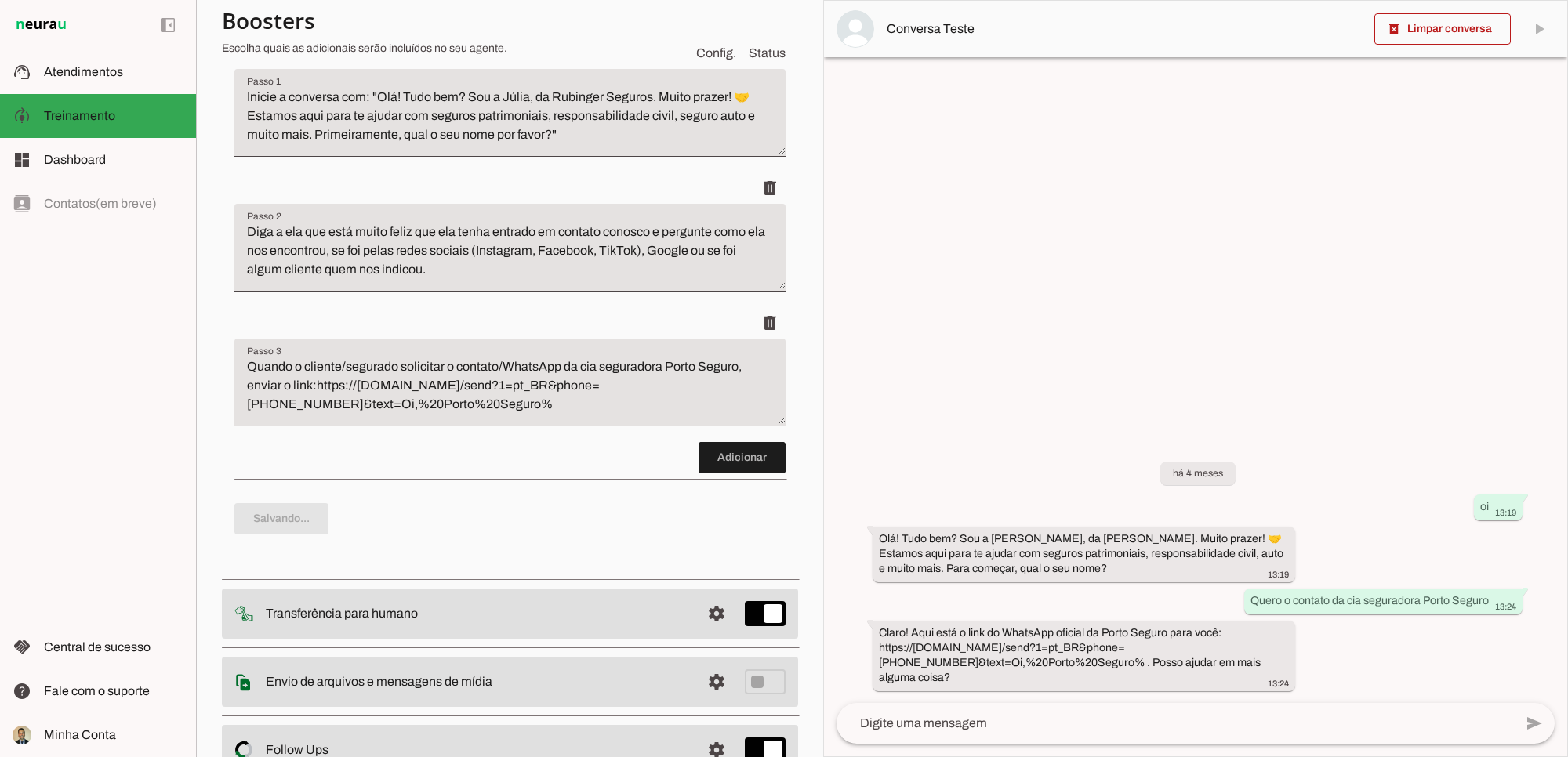
scroll to position [339, 0]
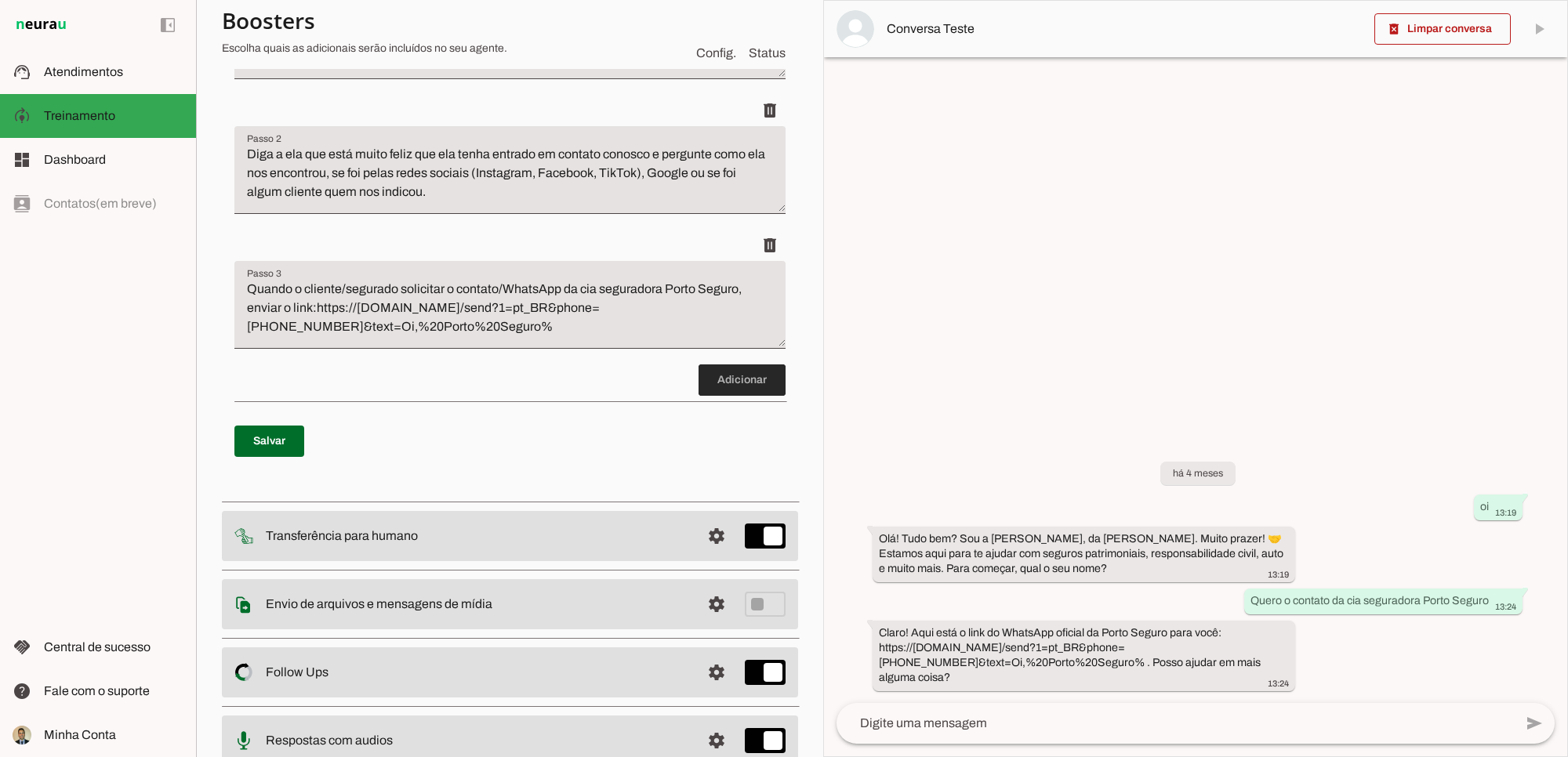
click at [719, 382] on span at bounding box center [742, 380] width 87 height 37
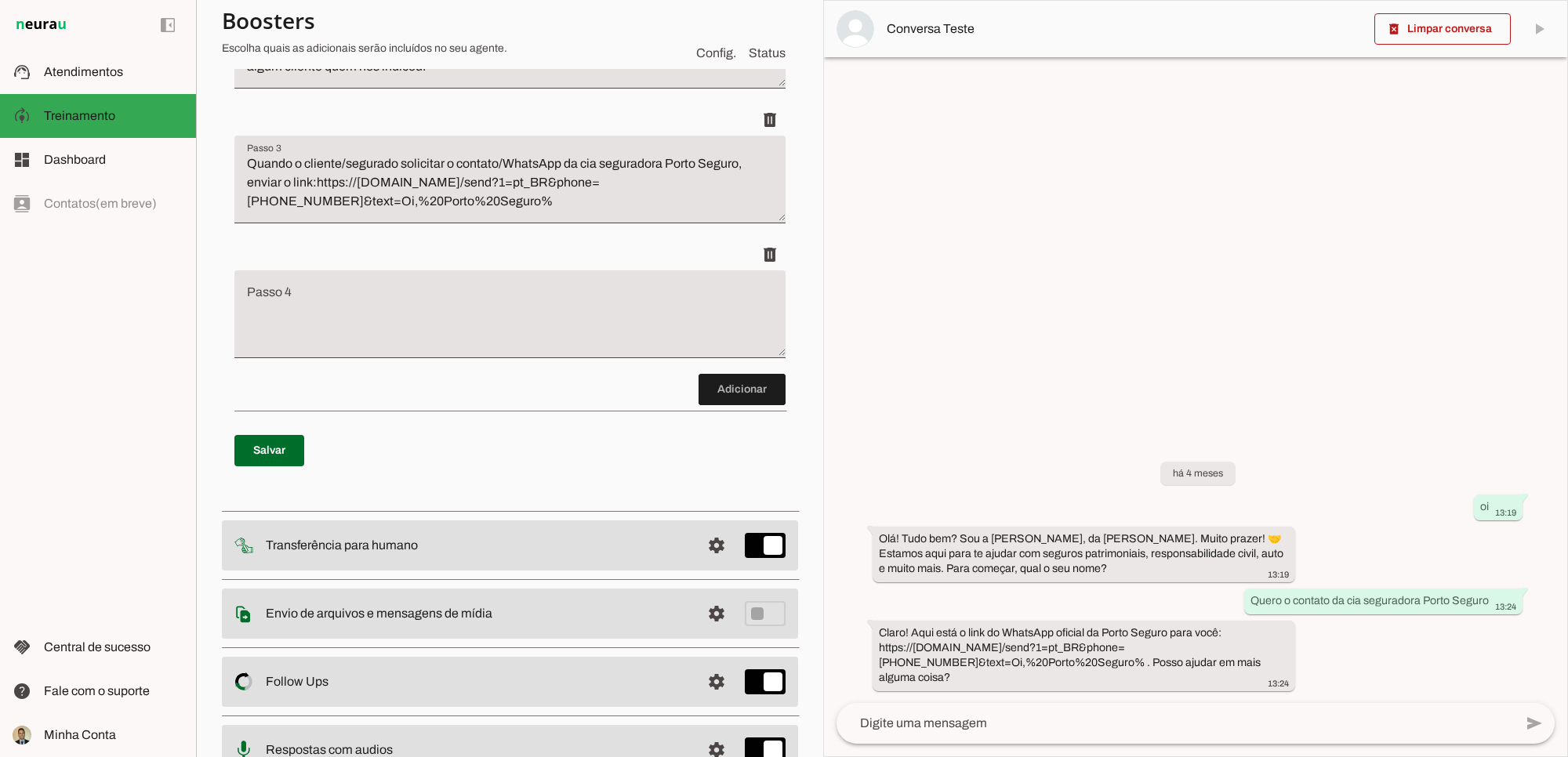
scroll to position [469, 0]
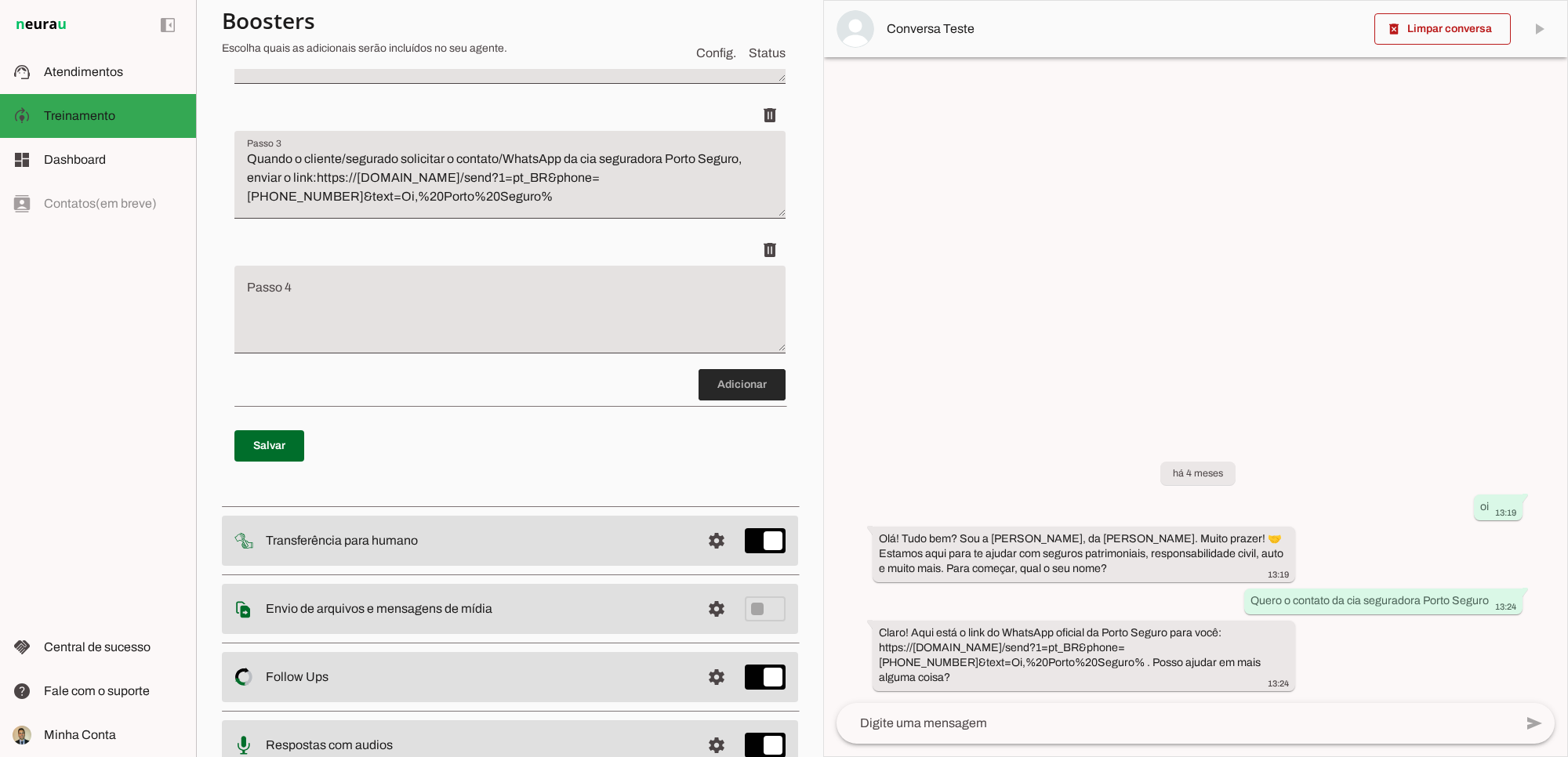
click at [739, 393] on span at bounding box center [742, 384] width 87 height 37
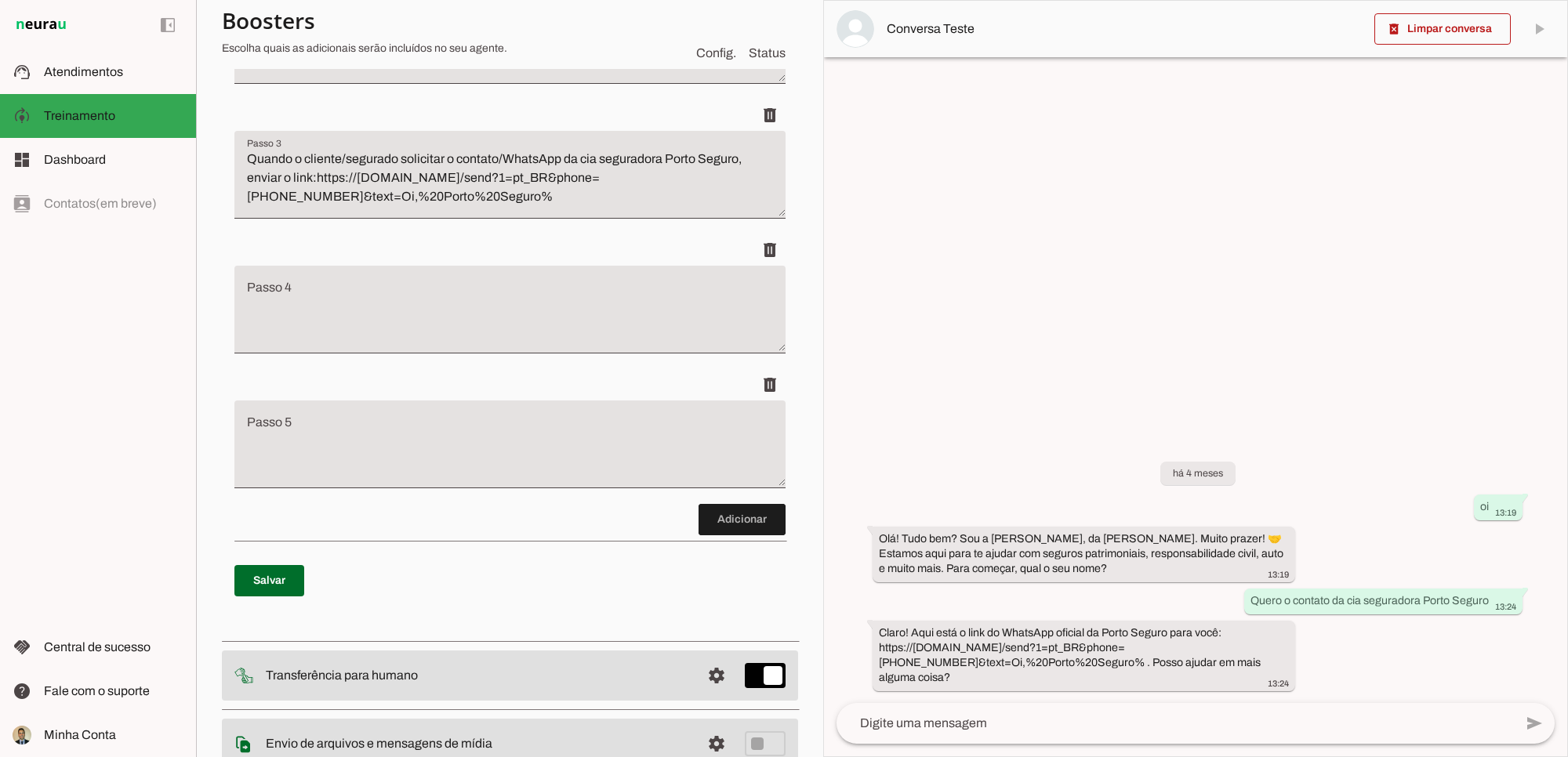
scroll to position [603, 0]
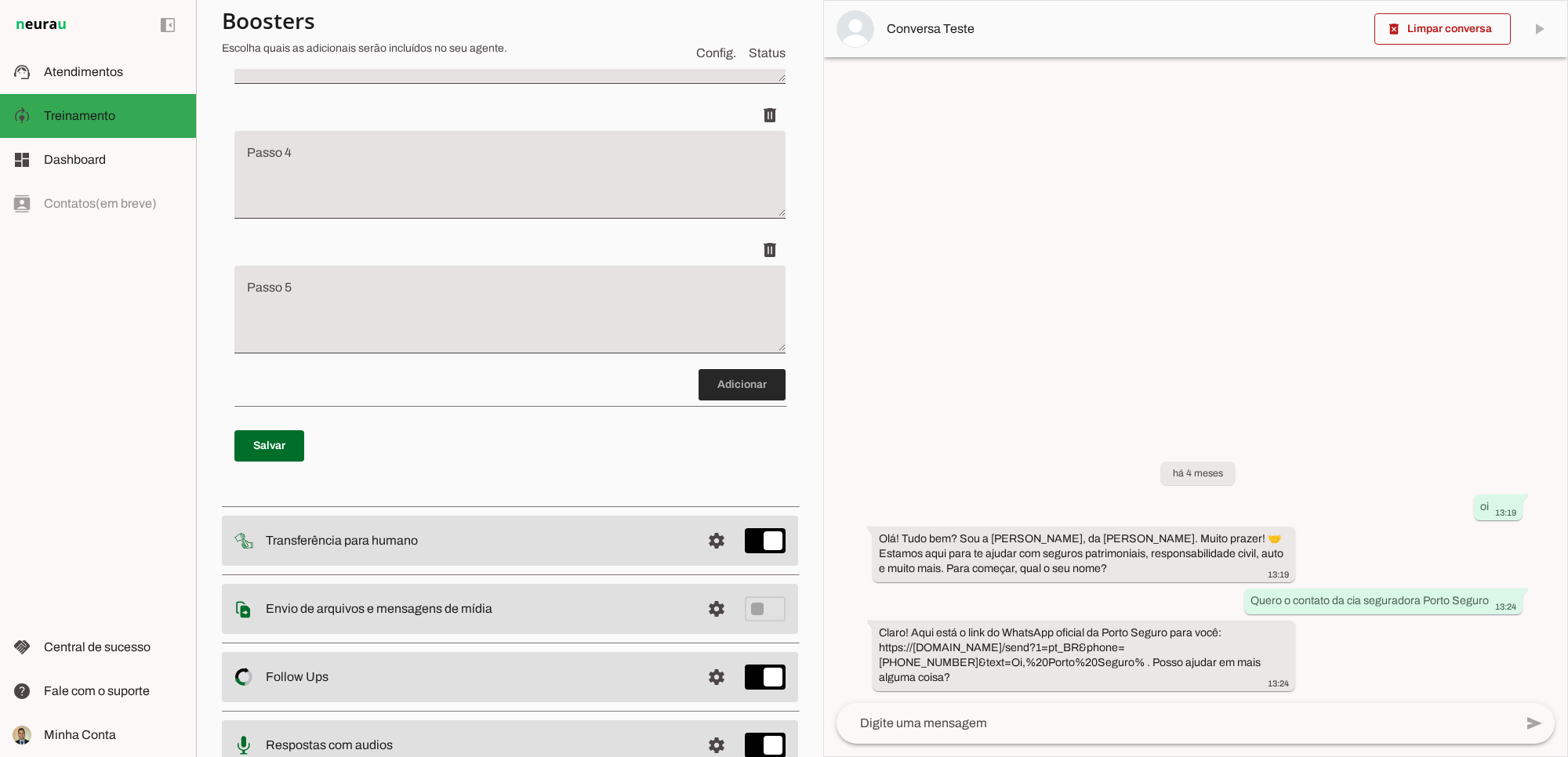
click at [723, 386] on span at bounding box center [742, 384] width 87 height 37
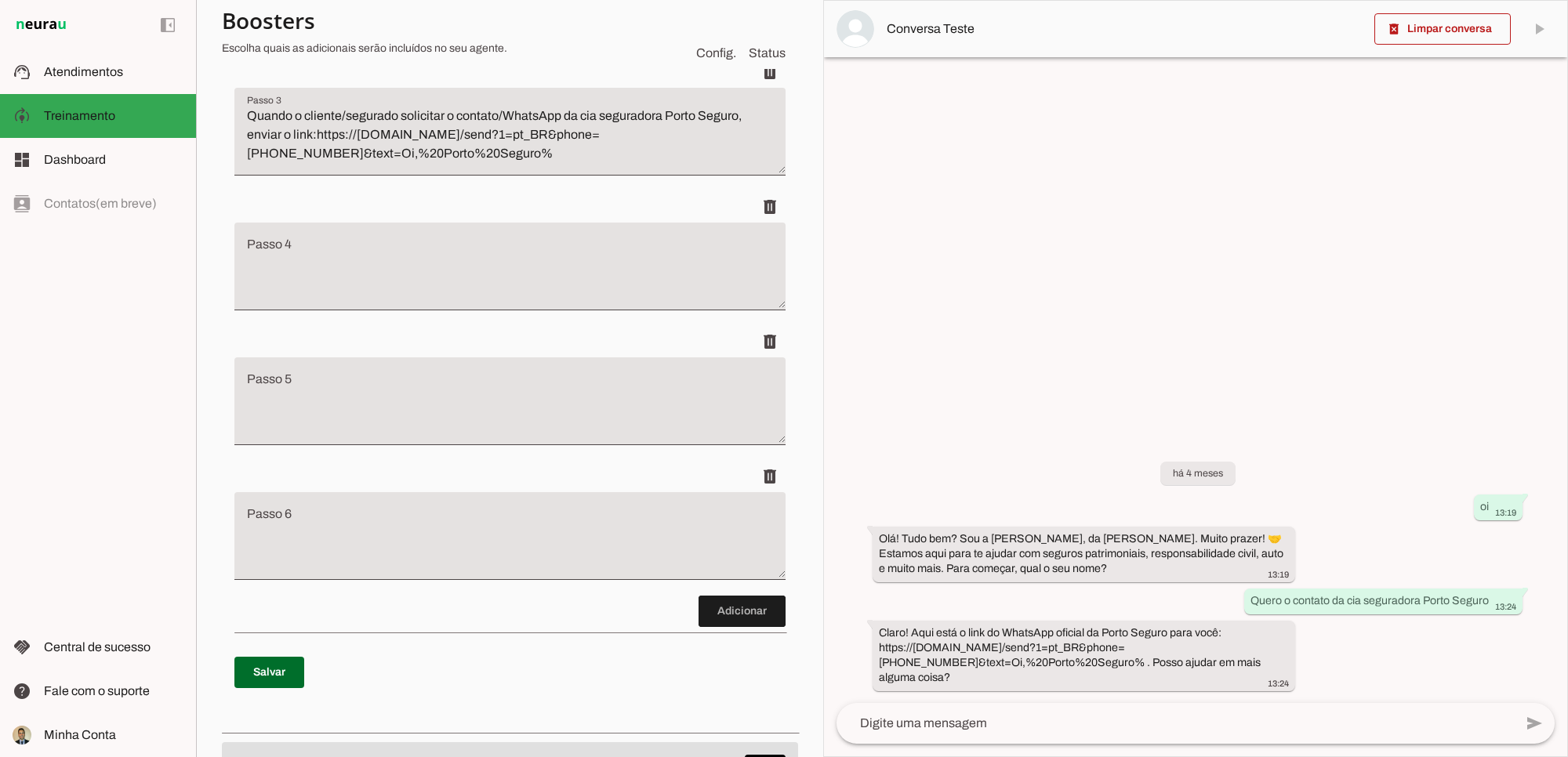
scroll to position [477, 0]
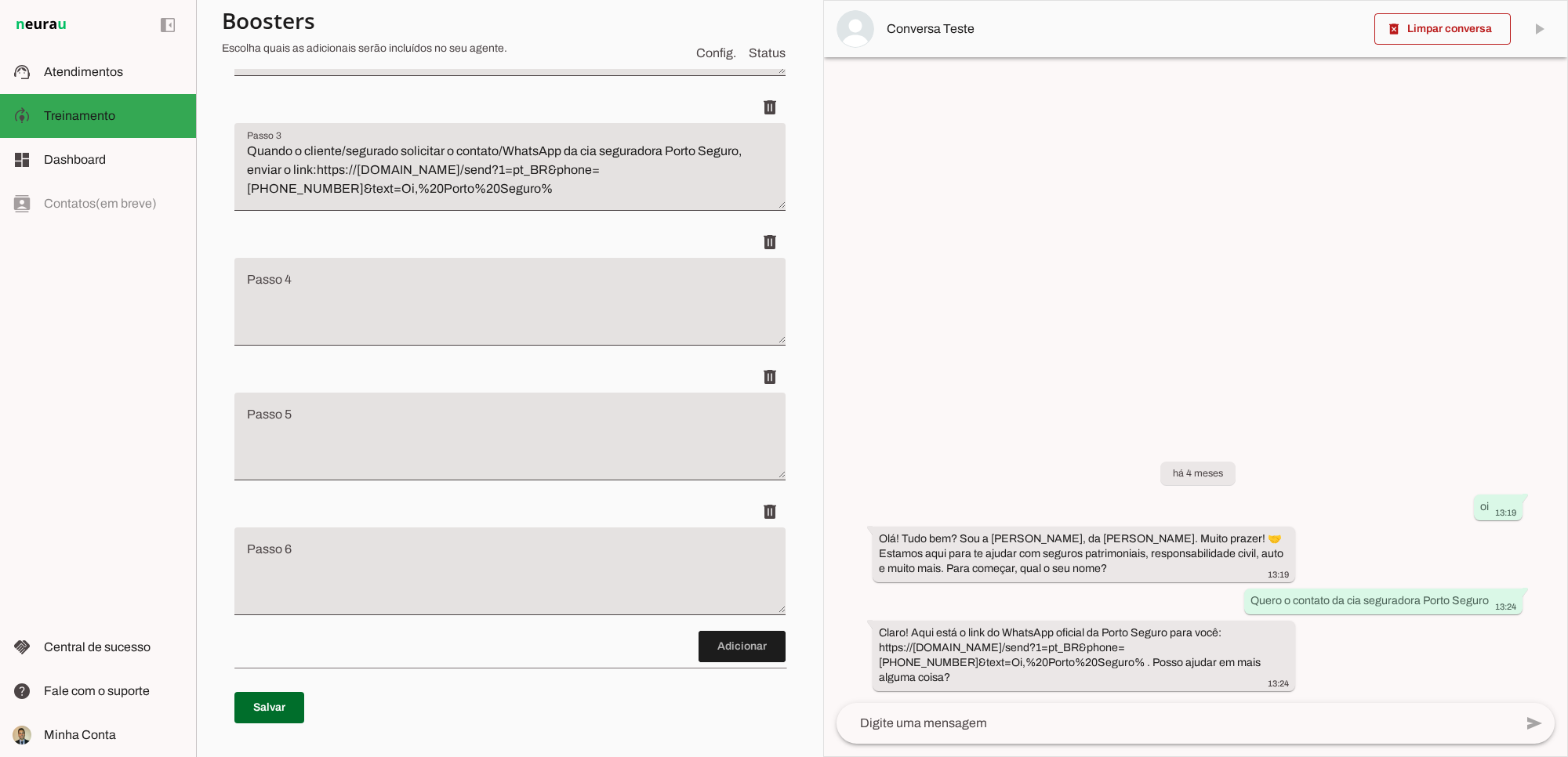
click at [332, 287] on textarea "Passo 4" at bounding box center [510, 308] width 551 height 63
click at [402, 279] on textarea "Passo 4" at bounding box center [510, 308] width 551 height 63
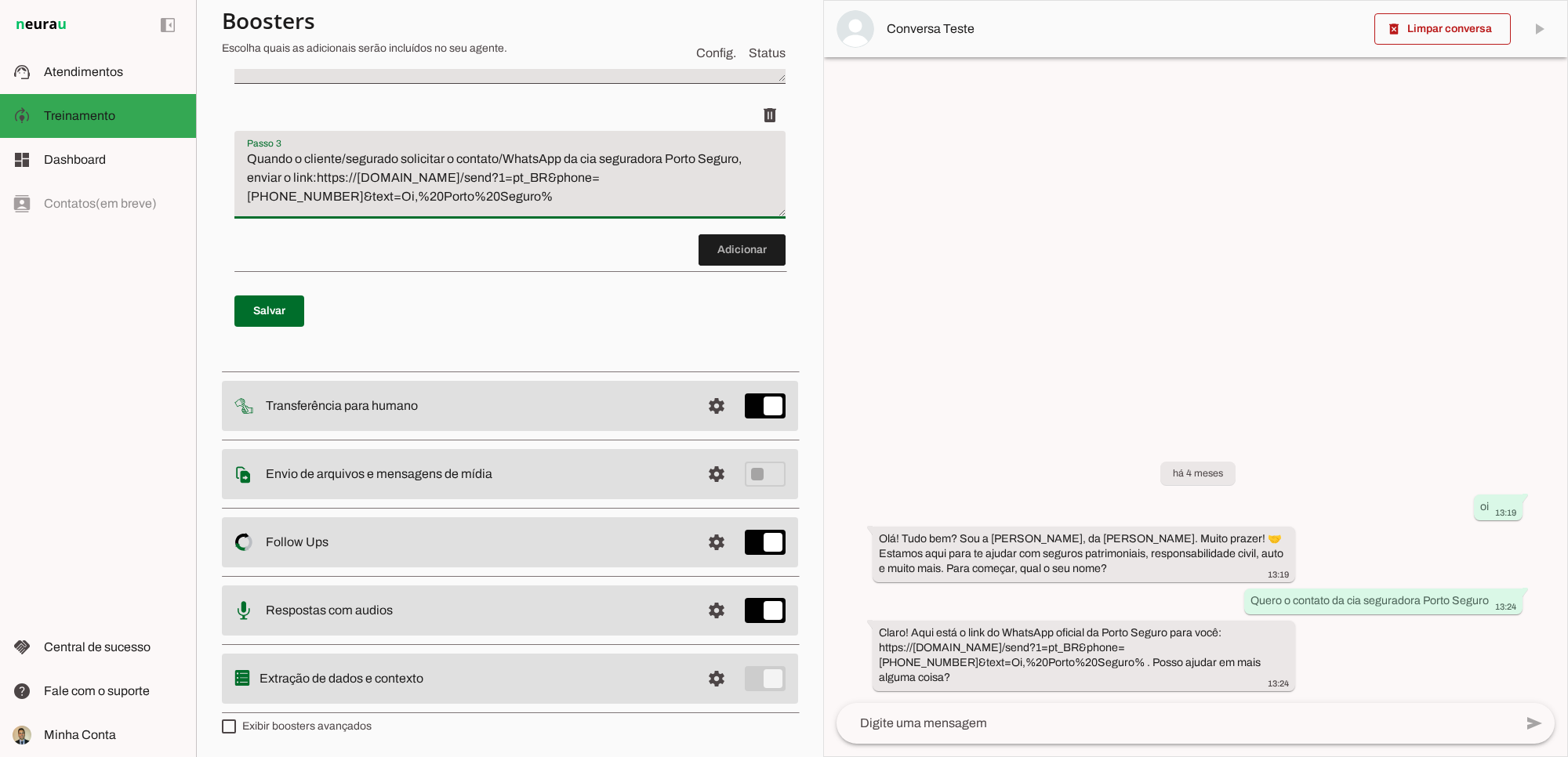
scroll to position [469, 0]
drag, startPoint x: 244, startPoint y: 149, endPoint x: 393, endPoint y: 161, distance: 149.5
click at [393, 161] on textarea "Quando o cliente/segurado solicitar o contato/WhatsApp da cia seguradora Porto …" at bounding box center [510, 181] width 551 height 63
drag, startPoint x: 621, startPoint y: 267, endPoint x: 623, endPoint y: 259, distance: 8.2
click at [620, 266] on div "Roteiro Adicionar [GEOGRAPHIC_DATA]" at bounding box center [510, 74] width 576 height 580
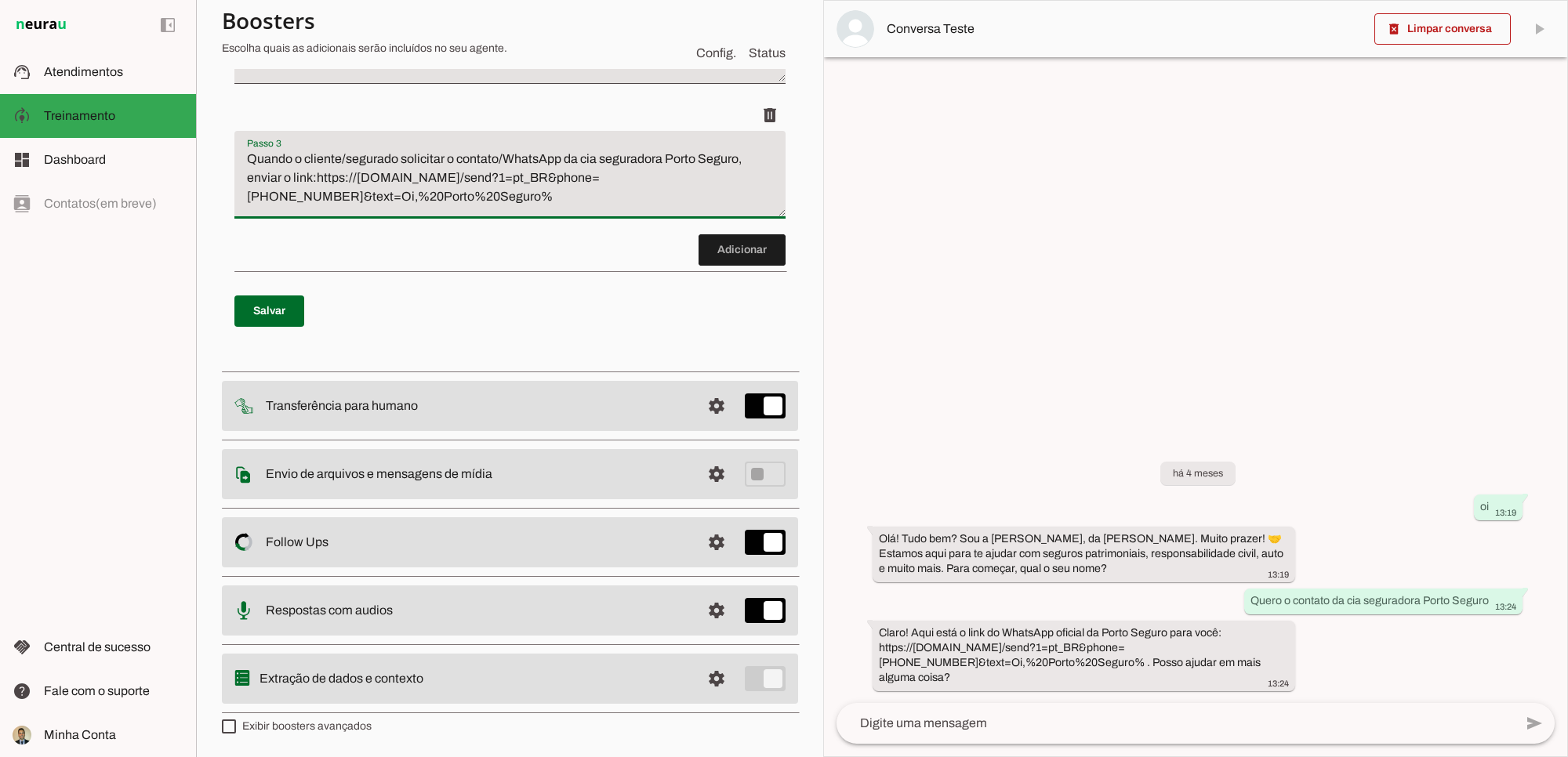
click at [683, 256] on discrete-list-input "Adicionar" at bounding box center [510, 48] width 551 height 436
click at [700, 256] on span at bounding box center [742, 250] width 87 height 37
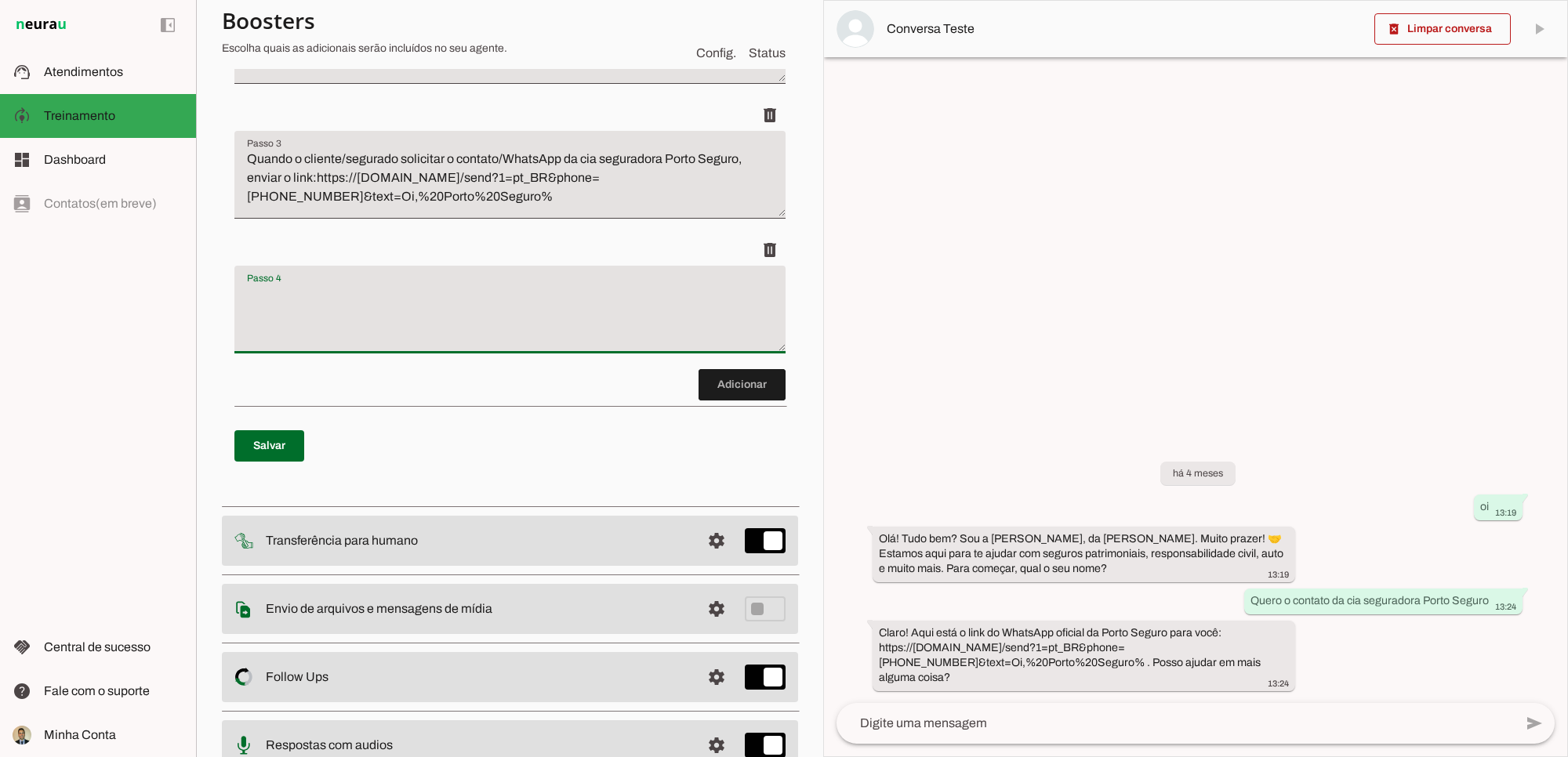
click at [343, 284] on textarea "Passo 4" at bounding box center [510, 315] width 551 height 63
type textarea "Quando o cliente/segurado informar o nome dela(e), repetir o nome e a seguinte …"
type md-filled-text-field "Quando o cliente/segurado informar o nome dela(e), repetir o nome e a seguinte …"
click at [660, 183] on textarea "Quando o cliente/segurado solicitar o contato/WhatsApp da cia seguradora Porto …" at bounding box center [510, 181] width 551 height 63
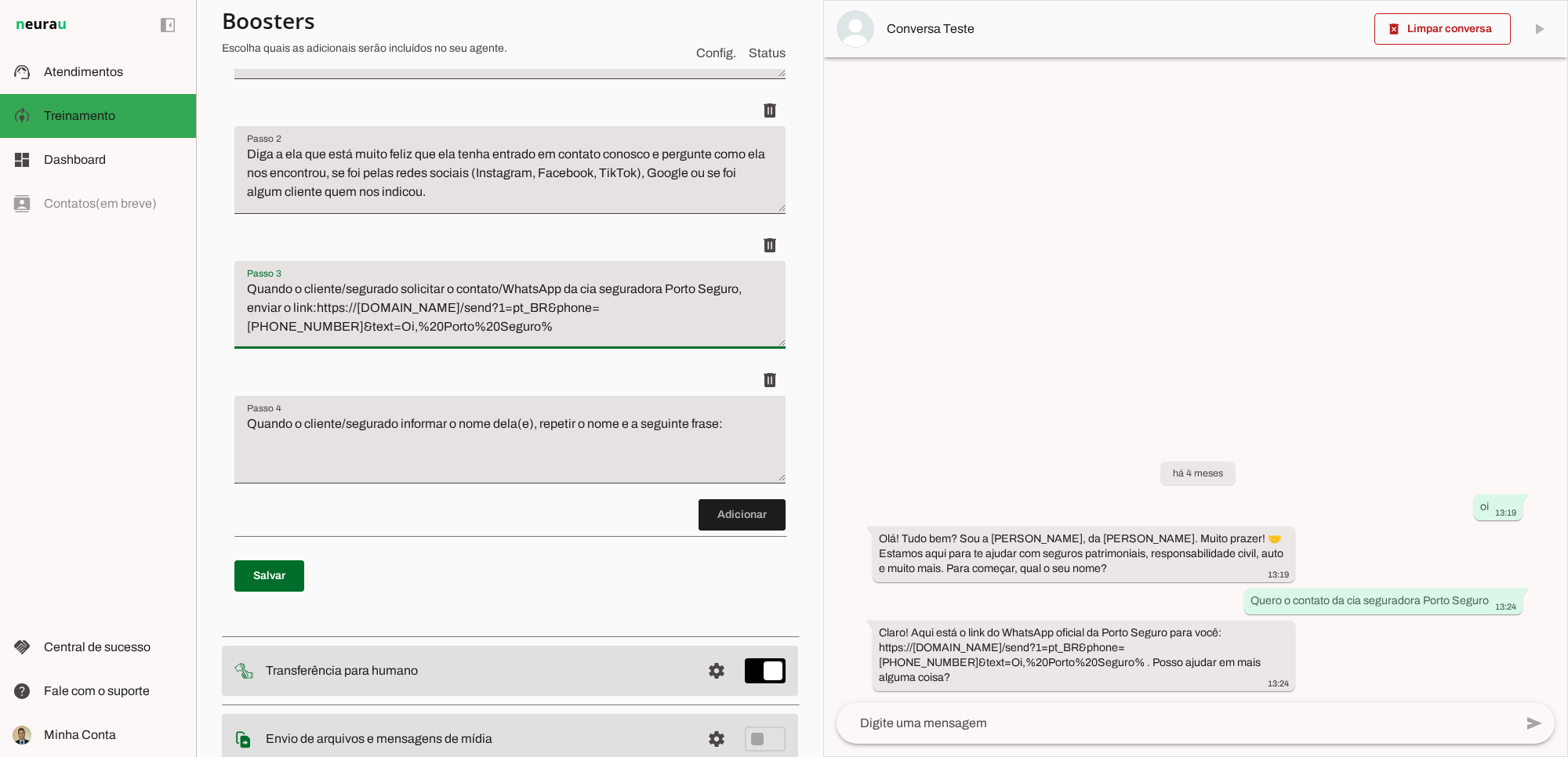
scroll to position [209, 0]
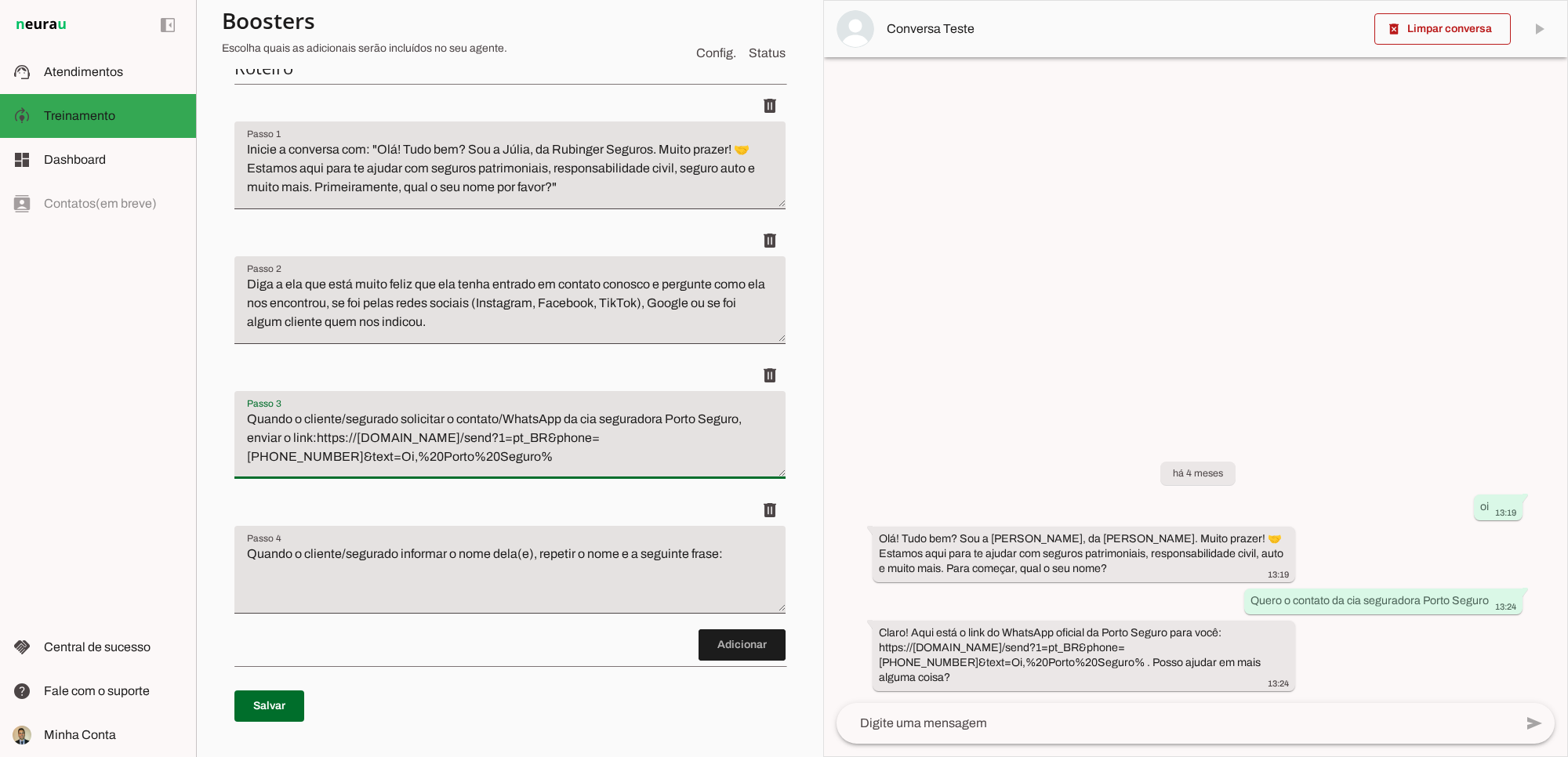
click at [316, 437] on textarea "Quando o cliente/segurado solicitar o contato/WhatsApp da cia seguradora Porto …" at bounding box center [510, 441] width 551 height 63
type textarea "Quando o cliente/segurado solicitar o contato/WhatsApp da cia seguradora Porto …"
type md-filled-text-field "Quando o cliente/segurado solicitar o contato/WhatsApp da cia seguradora Porto …"
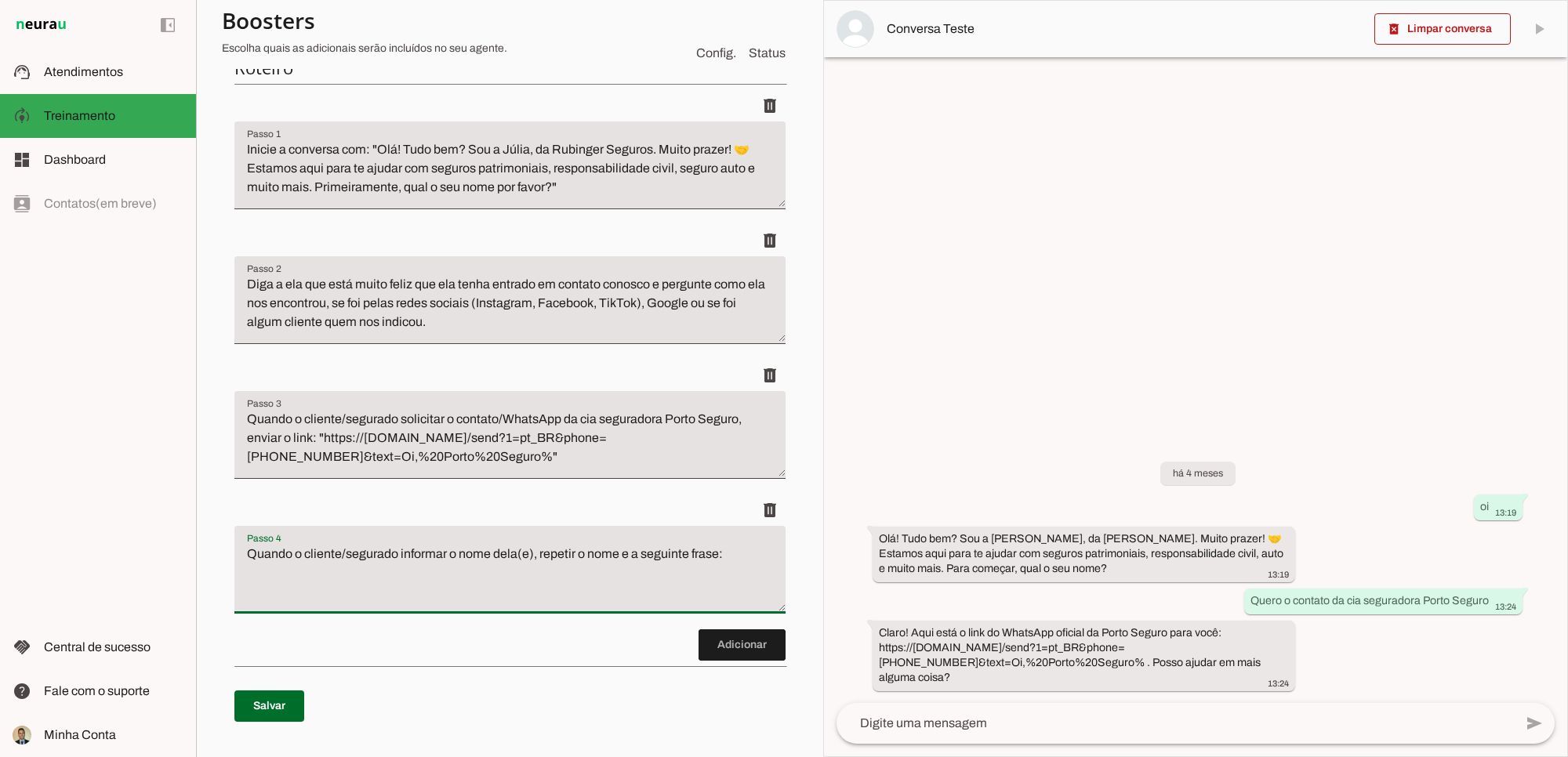
click at [734, 553] on textarea "Quando o cliente/segurado informar o nome dela(e), repetir o nome e a seguinte …" at bounding box center [510, 576] width 551 height 63
type textarea "Quando o cliente/segurado informar o nome dela(e), repetir o nome e a seguinte …"
type md-filled-text-field "Quando o cliente/segurado informar o nome dela(e), repetir o nome e a seguinte …"
click at [743, 554] on textarea "Quando o cliente/segurado informar o nome dela(e), repetir o nome e a seguinte …" at bounding box center [510, 576] width 551 height 63
paste textarea "Olá, Letícia, boa tarde! Como vai a família? Esperamos encontra-los todos com s…"
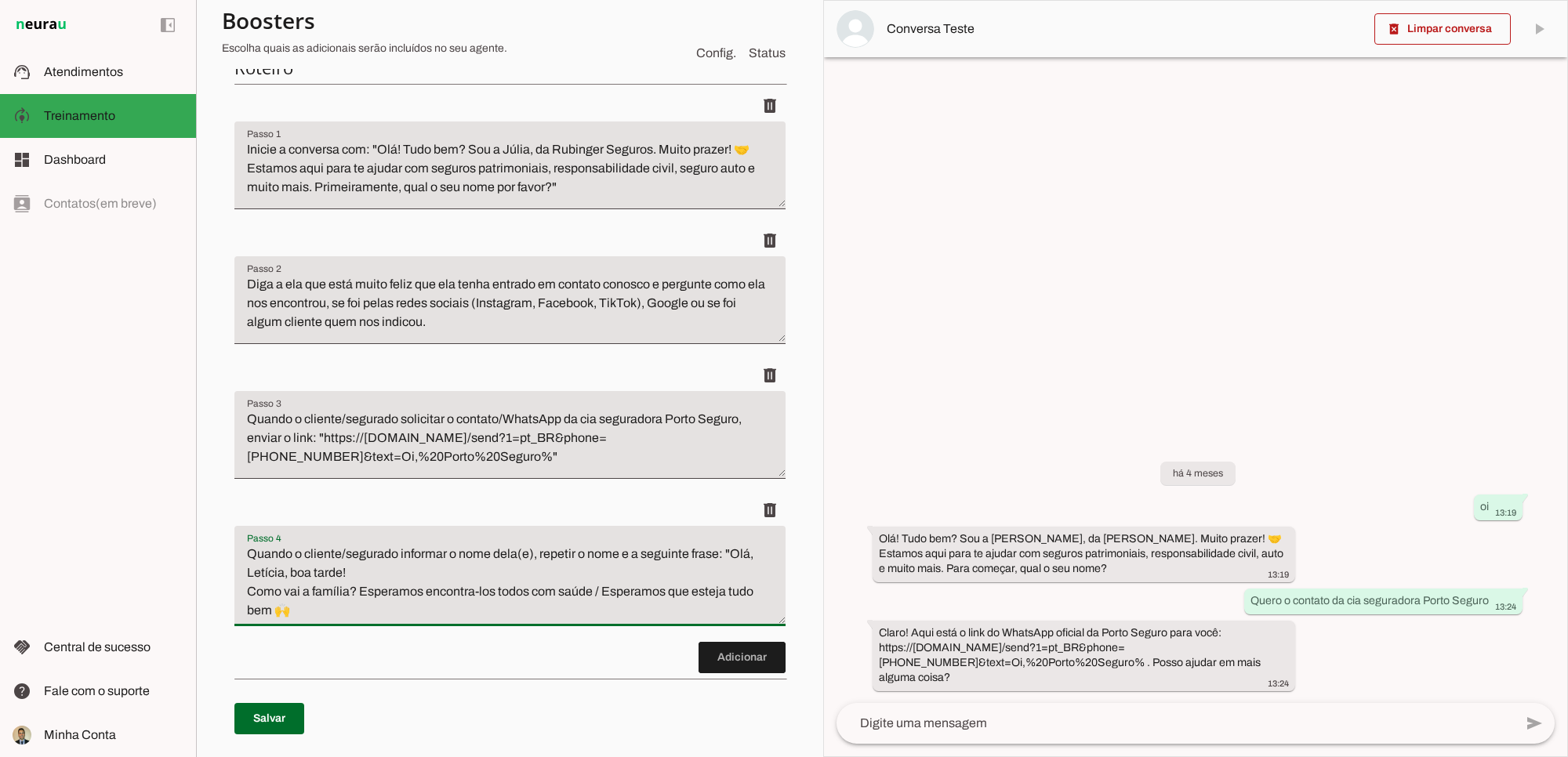
click at [373, 573] on textarea "Quando o cliente/segurado informar o nome dela(e), repetir o nome e a seguinte …" at bounding box center [510, 583] width 551 height 75
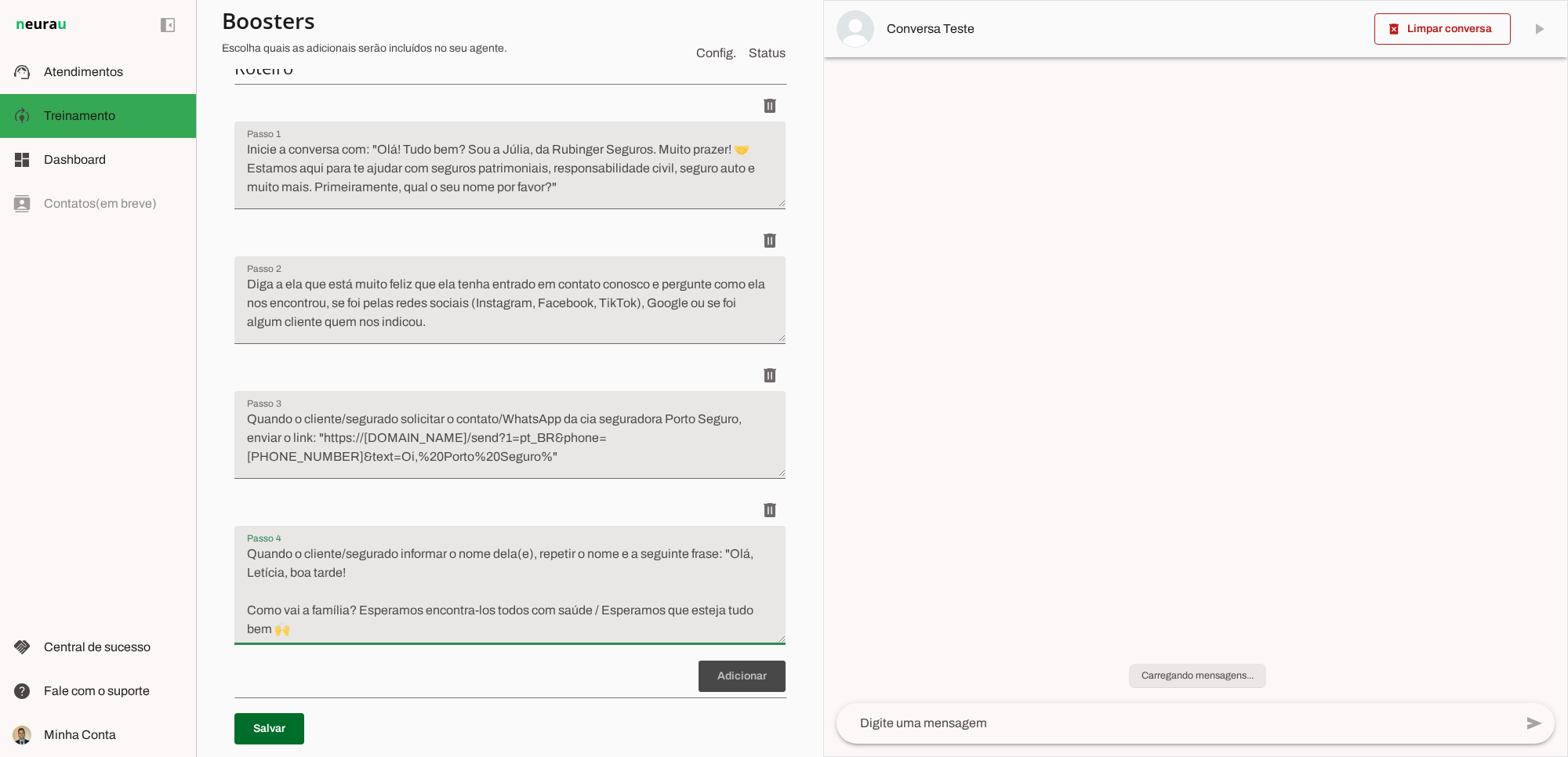
click at [310, 573] on div "Roteiro [GEOGRAPHIC_DATA]... Adicionar [GEOGRAPHIC_DATA]" at bounding box center [510, 416] width 576 height 746
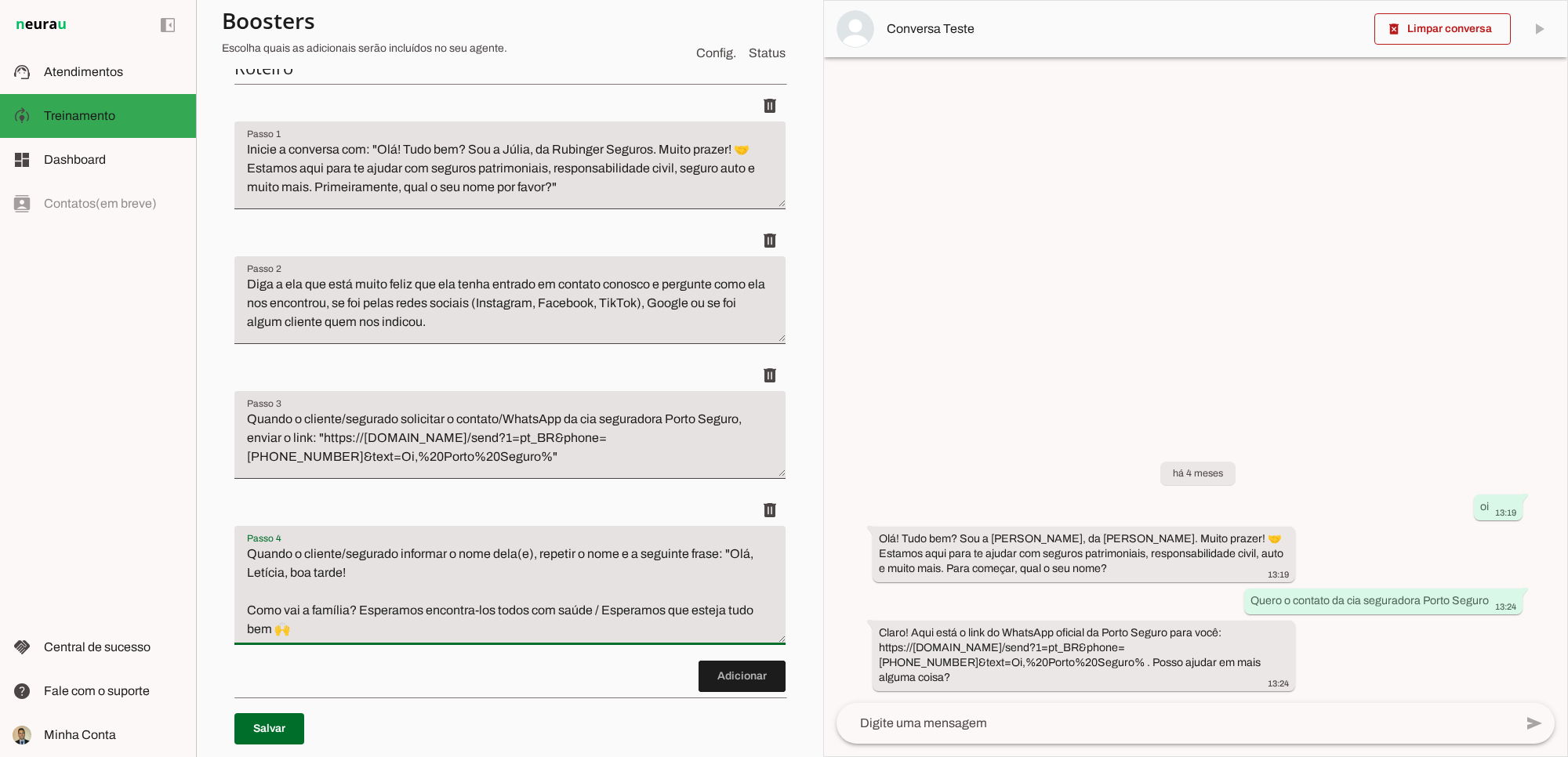
scroll to position [339, 0]
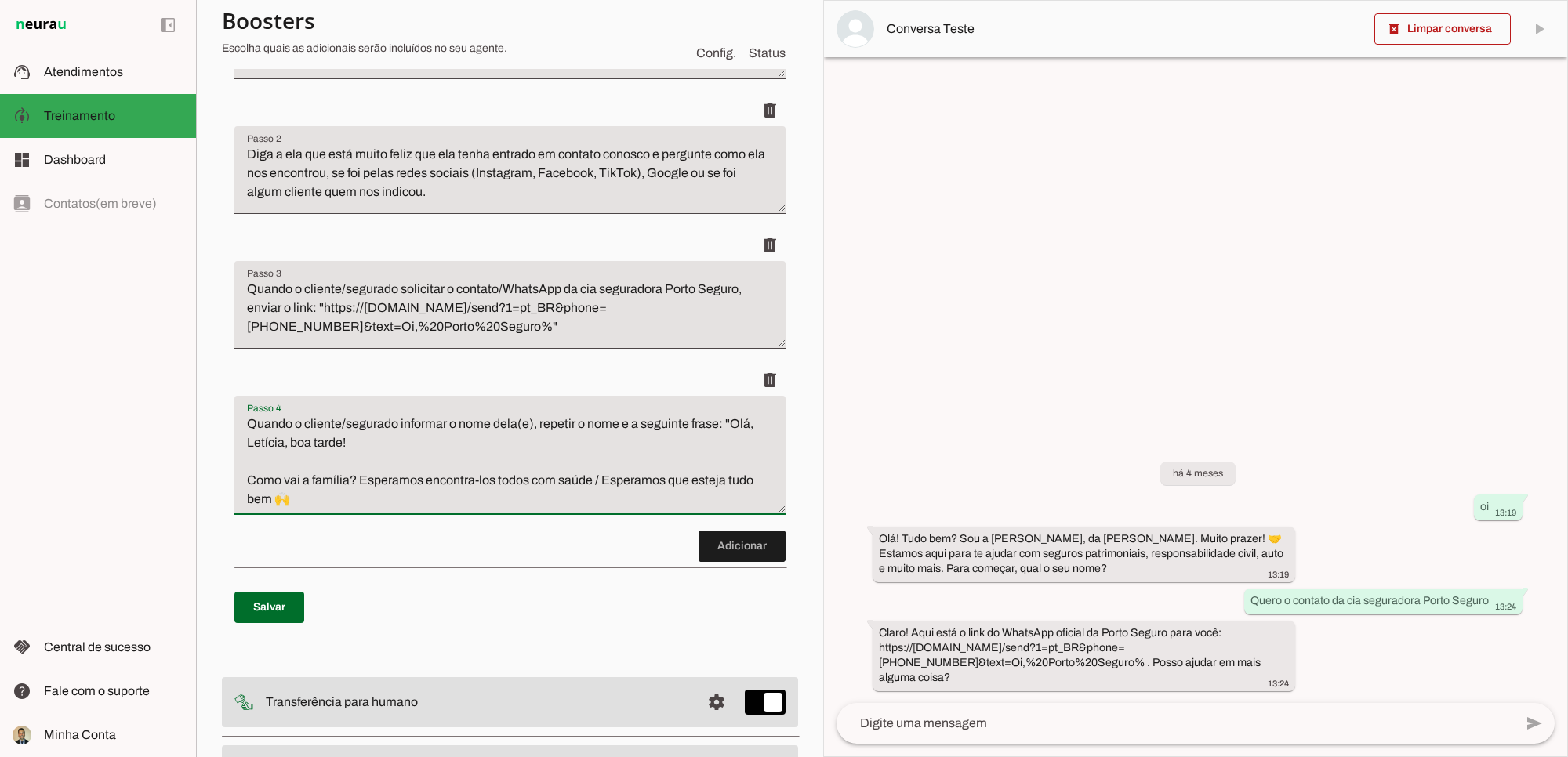
click at [275, 444] on textarea "Quando o cliente/segurado informar o nome dela(e), repetir o nome e a seguinte …" at bounding box center [510, 462] width 551 height 95
drag, startPoint x: 283, startPoint y: 440, endPoint x: 247, endPoint y: 441, distance: 36.0
click at [247, 441] on textarea "Quando o cliente/segurado informar o nome dela(e), repetir o nome e a seguinte …" at bounding box center [510, 462] width 551 height 95
paste textarea "cliente/segurado"
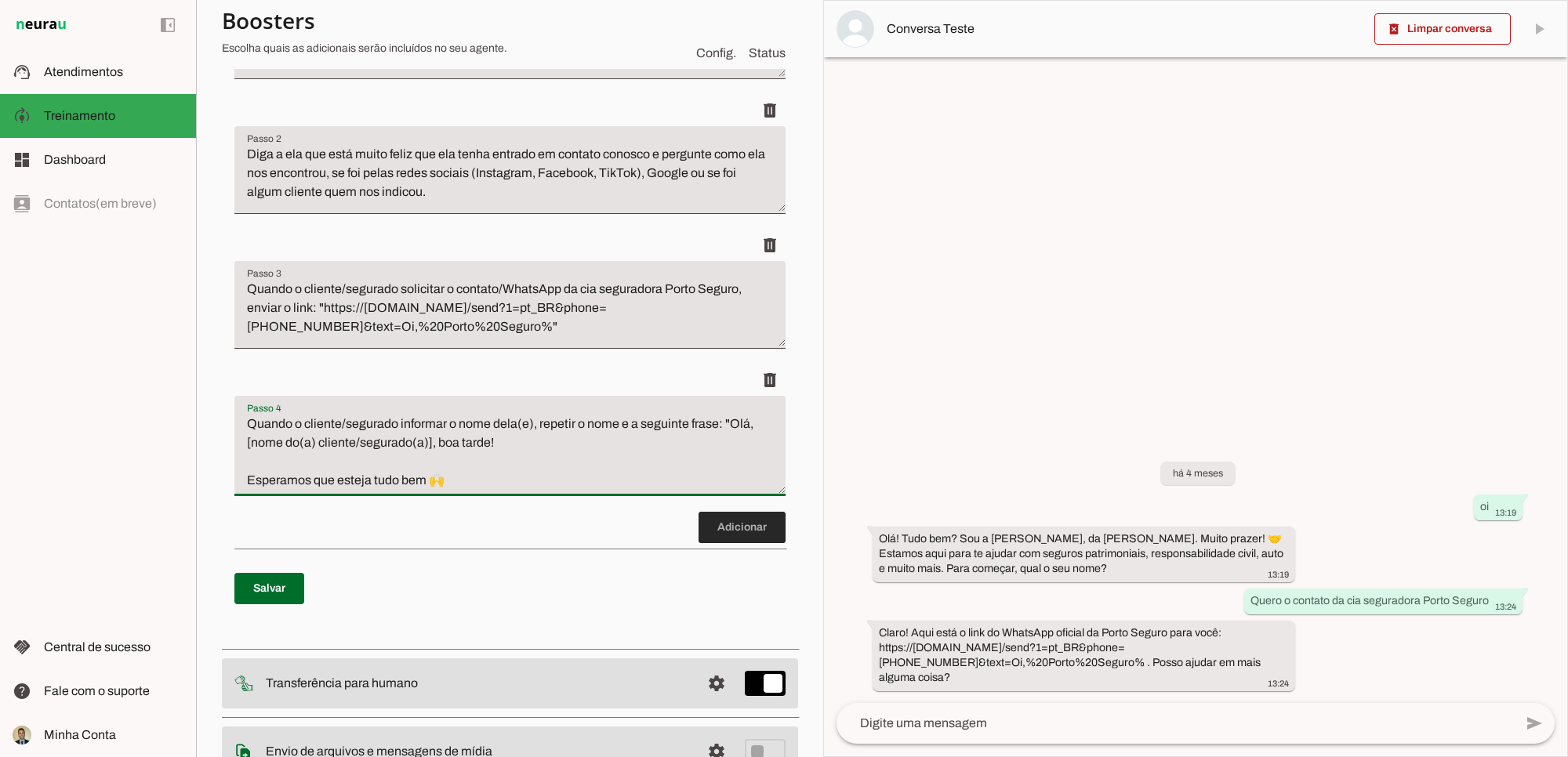
type textarea "Quando o cliente/segurado informar o nome dela(e), repetir o nome e a seguinte …"
type md-filled-text-field "Quando o cliente/segurado informar o nome dela(e), repetir o nome e a seguinte …"
click at [710, 545] on span at bounding box center [742, 527] width 87 height 37
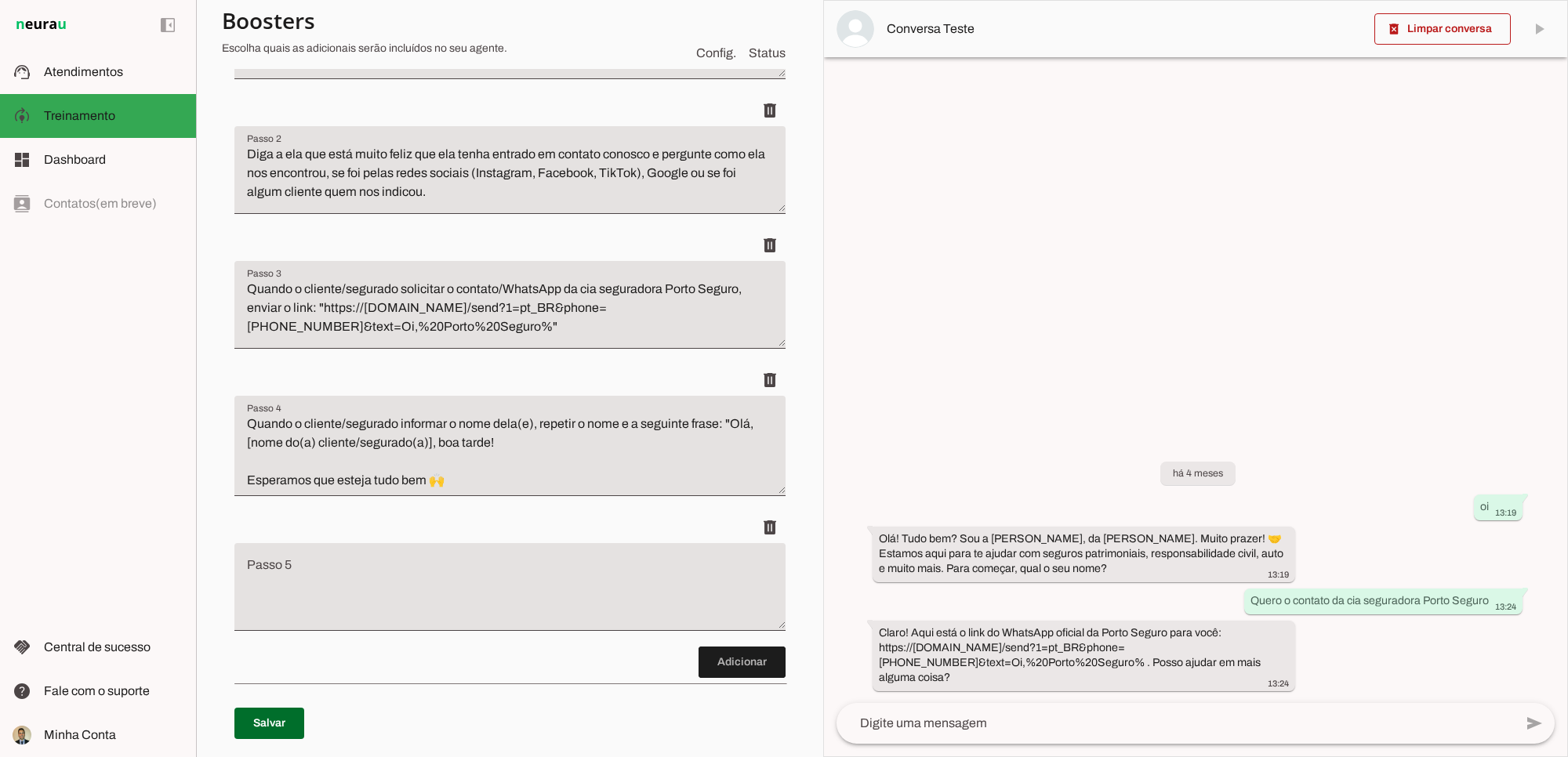
scroll to position [635, 0]
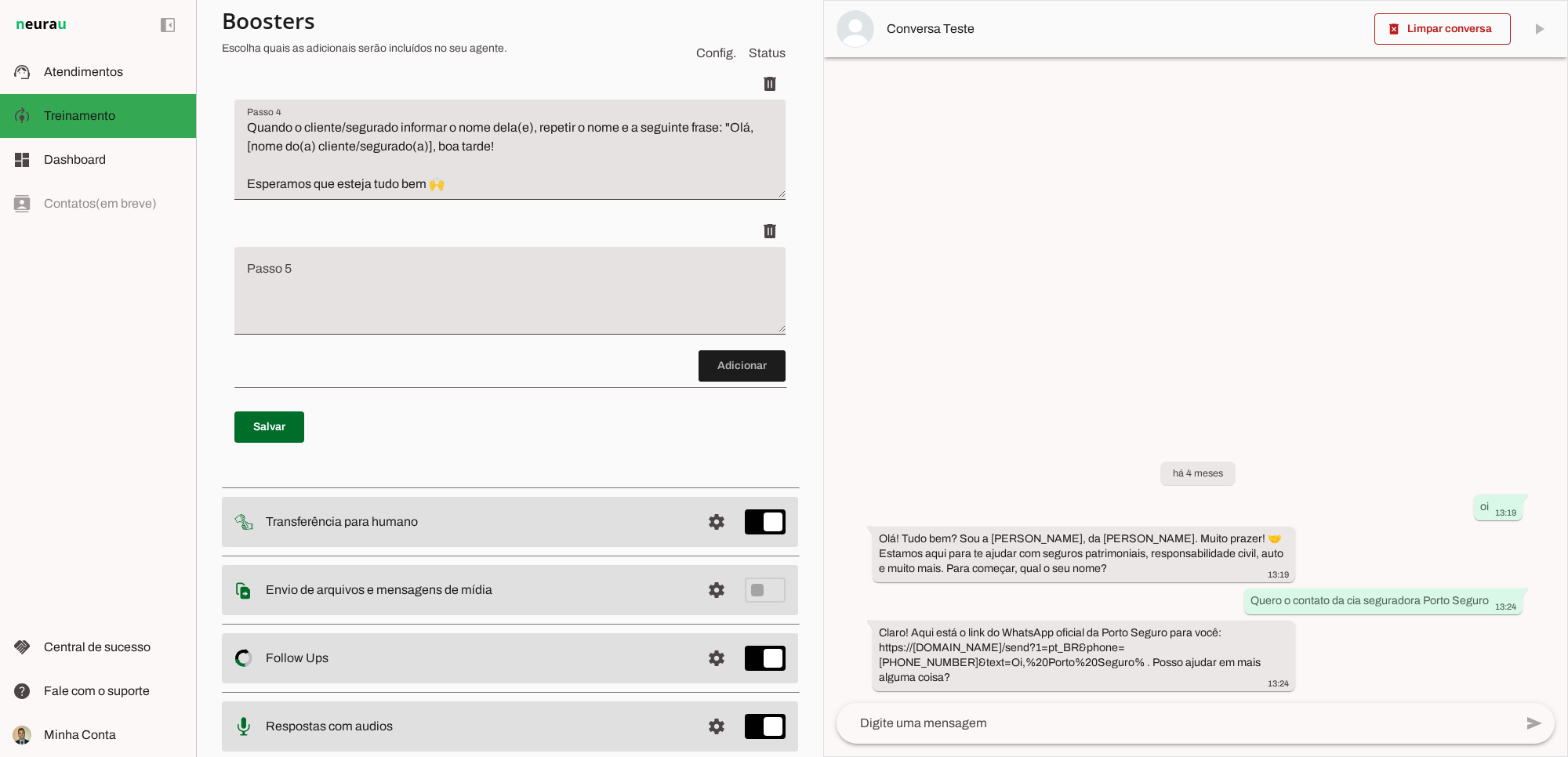
drag, startPoint x: 377, startPoint y: 298, endPoint x: 370, endPoint y: 293, distance: 8.6
click at [377, 298] on textarea "Passo 5" at bounding box center [510, 296] width 551 height 63
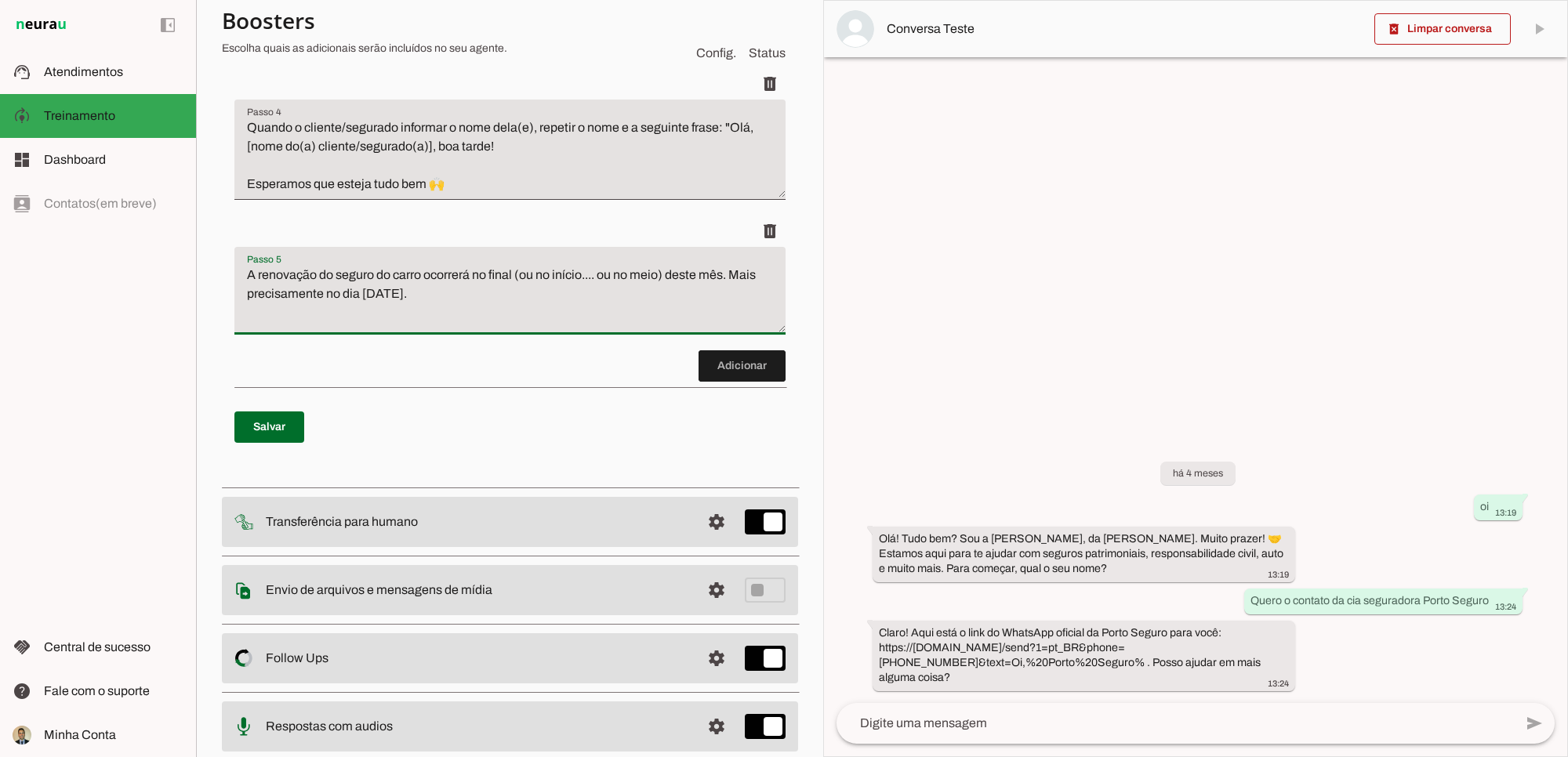
click at [342, 294] on textarea "A renovação do seguro do carro ocorrerá no final (ou no início.... ou no meio) …" at bounding box center [510, 296] width 551 height 63
type textarea "A renovação do seu seguro do carro ocorrerá no final (ou no início.... ou no me…"
type md-filled-text-field "A renovação do seu seguro do carro ocorrerá no final (ou no início.... ou no me…"
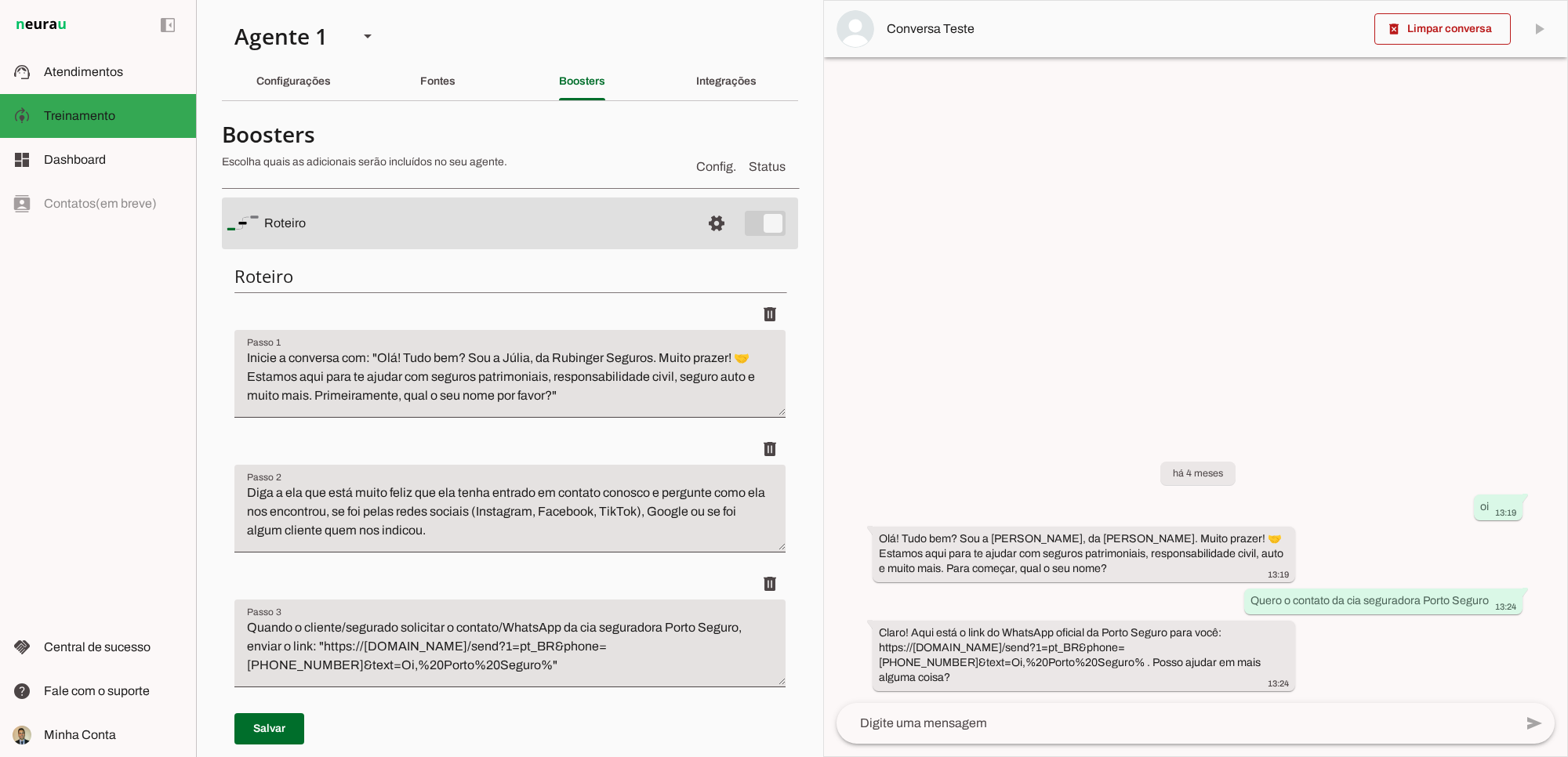
scroll to position [635, 0]
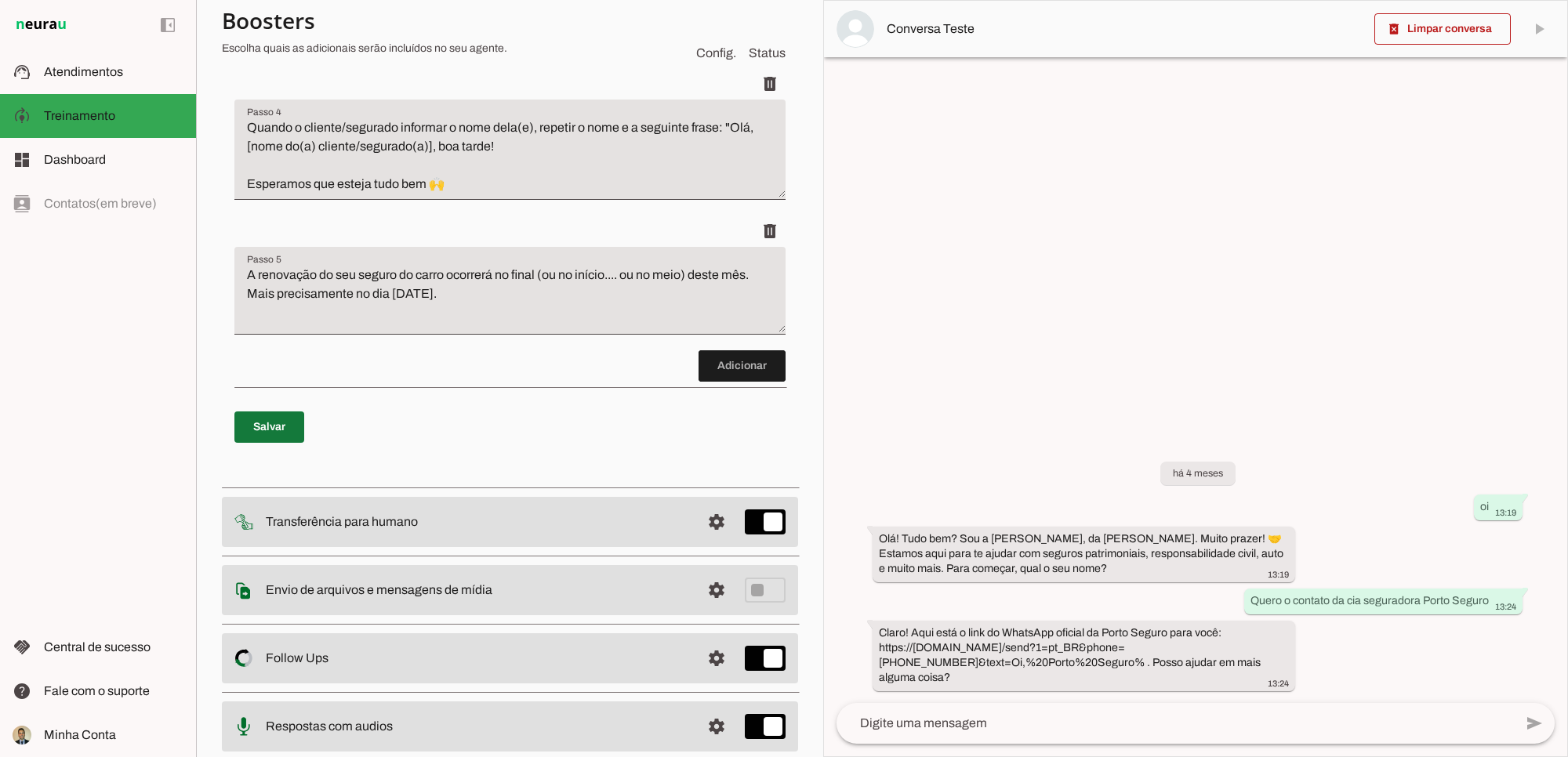
click at [265, 446] on span at bounding box center [269, 427] width 70 height 37
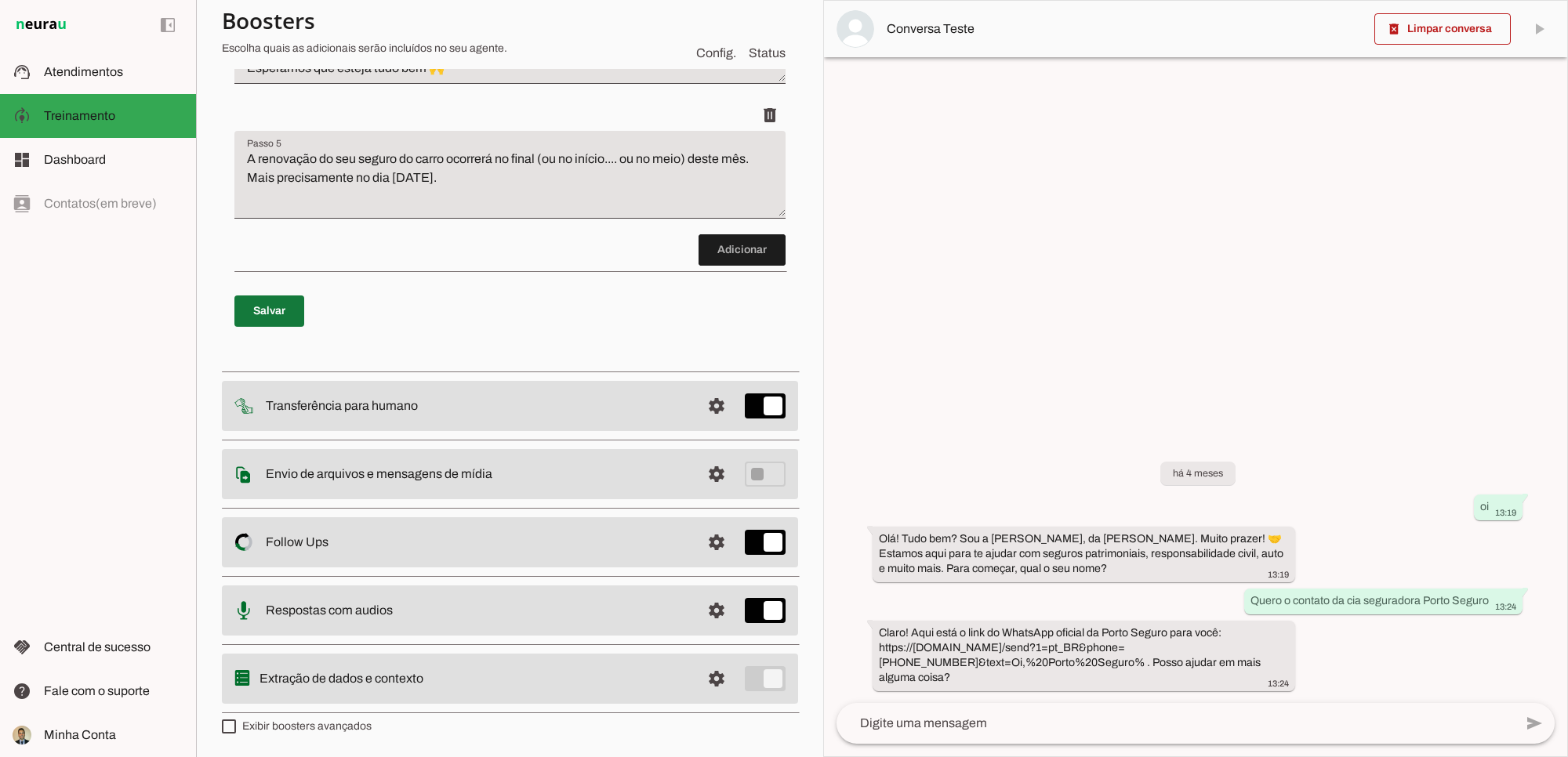
click at [265, 316] on span at bounding box center [269, 311] width 70 height 37
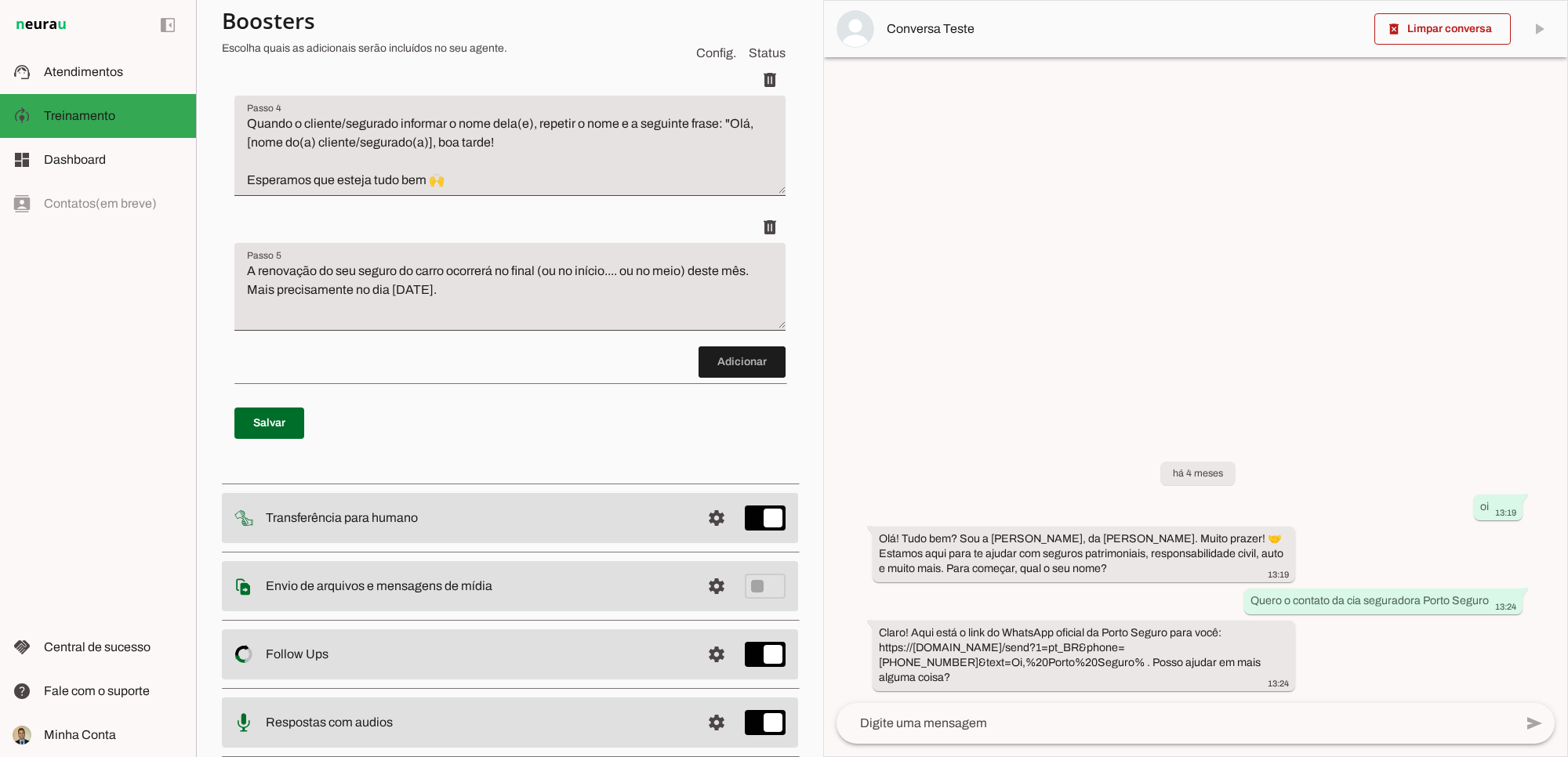
drag, startPoint x: 453, startPoint y: 440, endPoint x: 475, endPoint y: 435, distance: 22.6
click at [452, 442] on p "Salvar" at bounding box center [510, 423] width 551 height 56
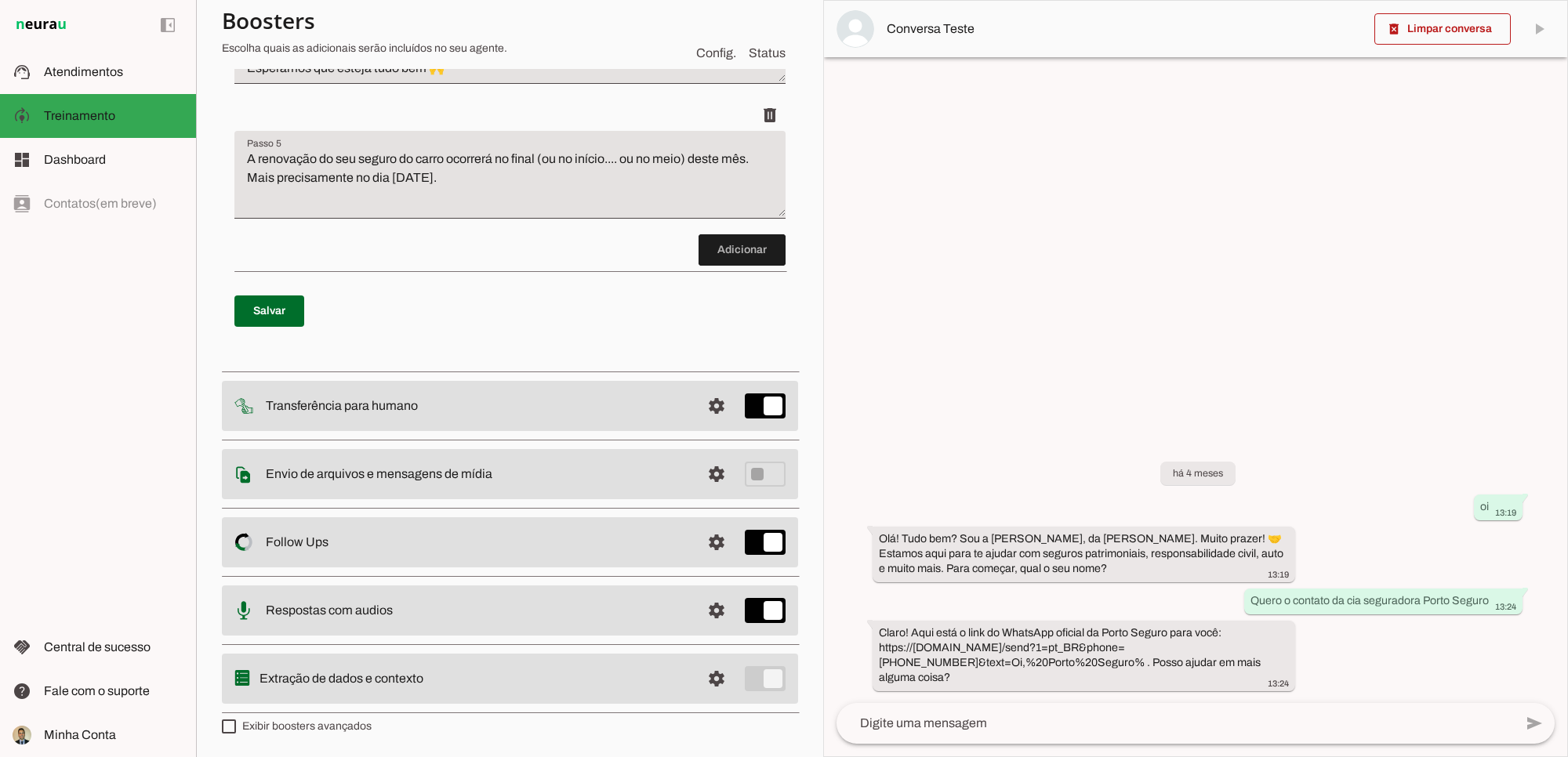
click at [616, 329] on p "Salvar" at bounding box center [510, 311] width 551 height 56
click at [268, 314] on span at bounding box center [269, 311] width 70 height 37
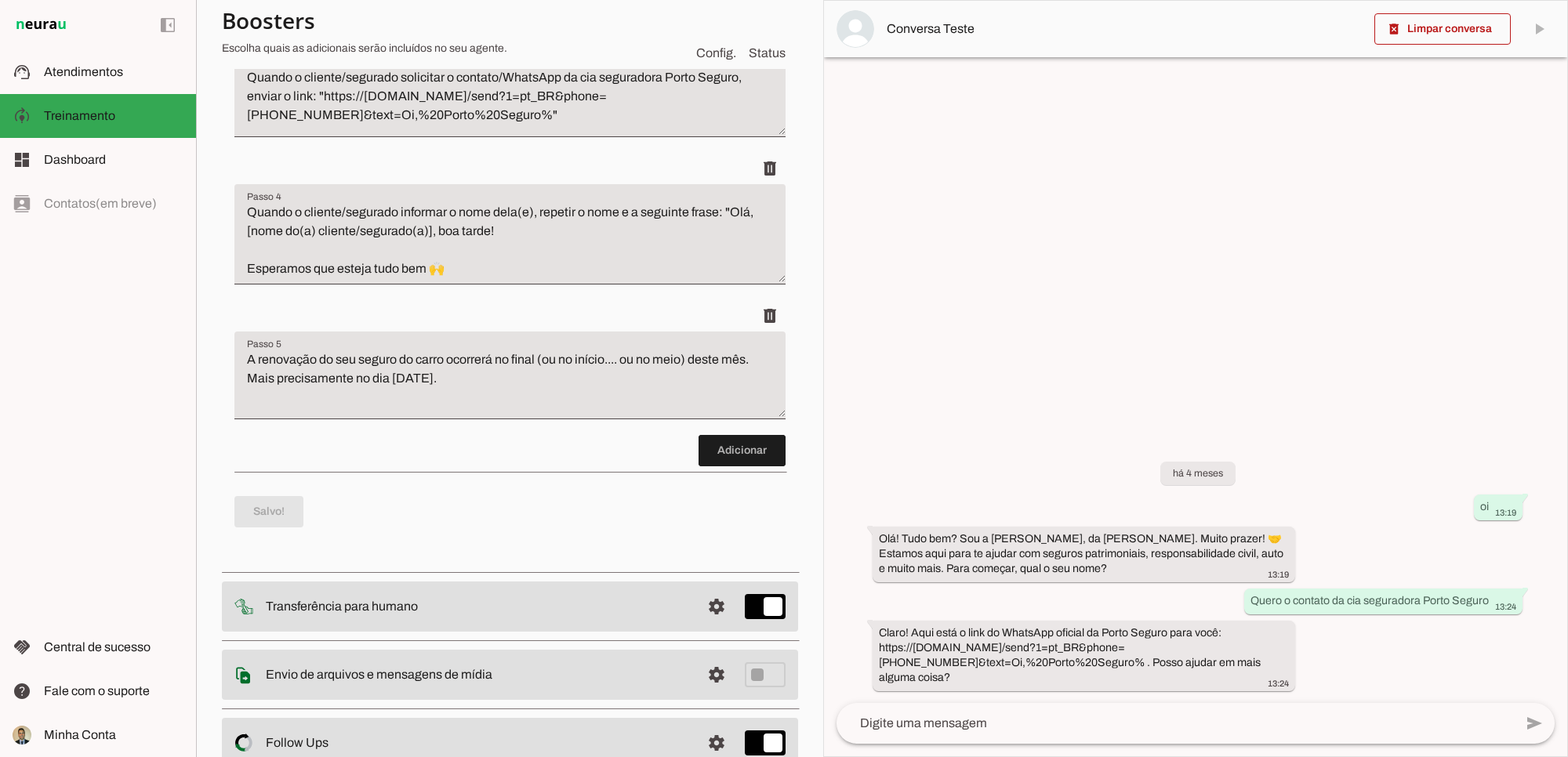
scroll to position [508, 0]
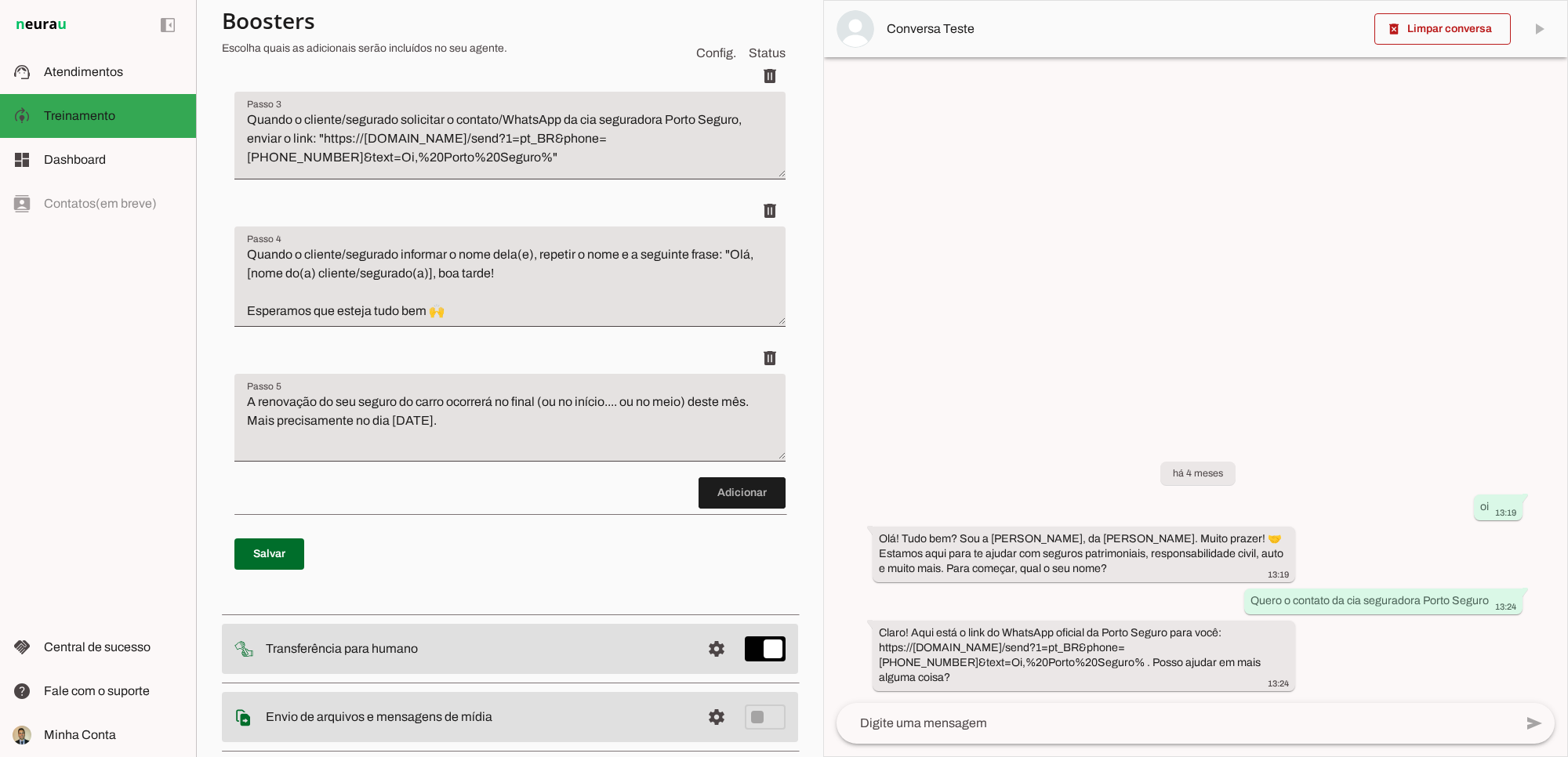
drag, startPoint x: 245, startPoint y: 251, endPoint x: 518, endPoint y: 251, distance: 273.0
click at [518, 251] on textarea "Quando o cliente/segurado informar o nome dela(e), repetir o nome e a seguinte …" at bounding box center [510, 283] width 551 height 75
click at [443, 499] on discrete-list-input "Adicionar" at bounding box center [510, 150] width 551 height 718
click at [710, 512] on span at bounding box center [742, 493] width 87 height 37
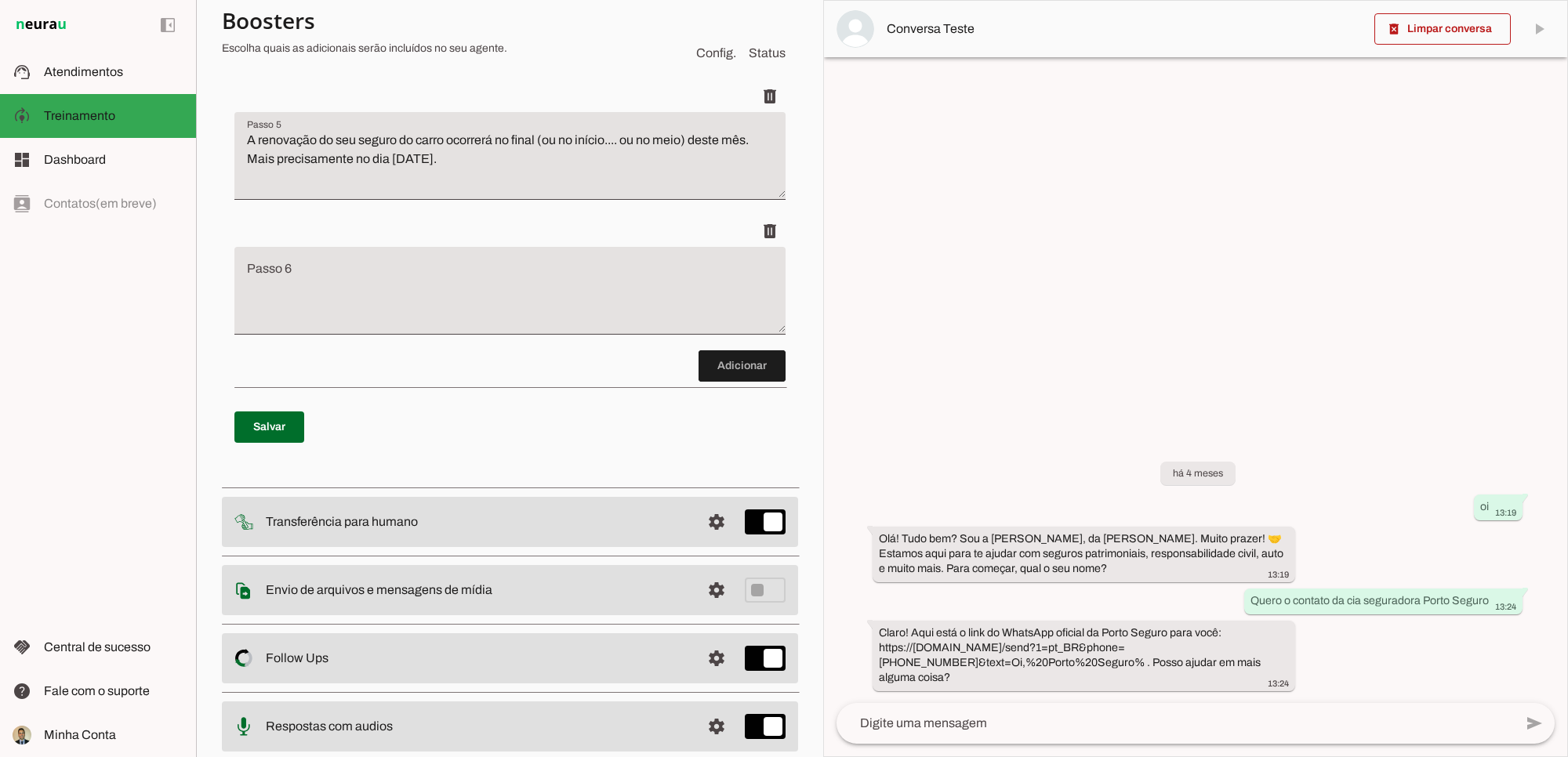
scroll to position [640, 0]
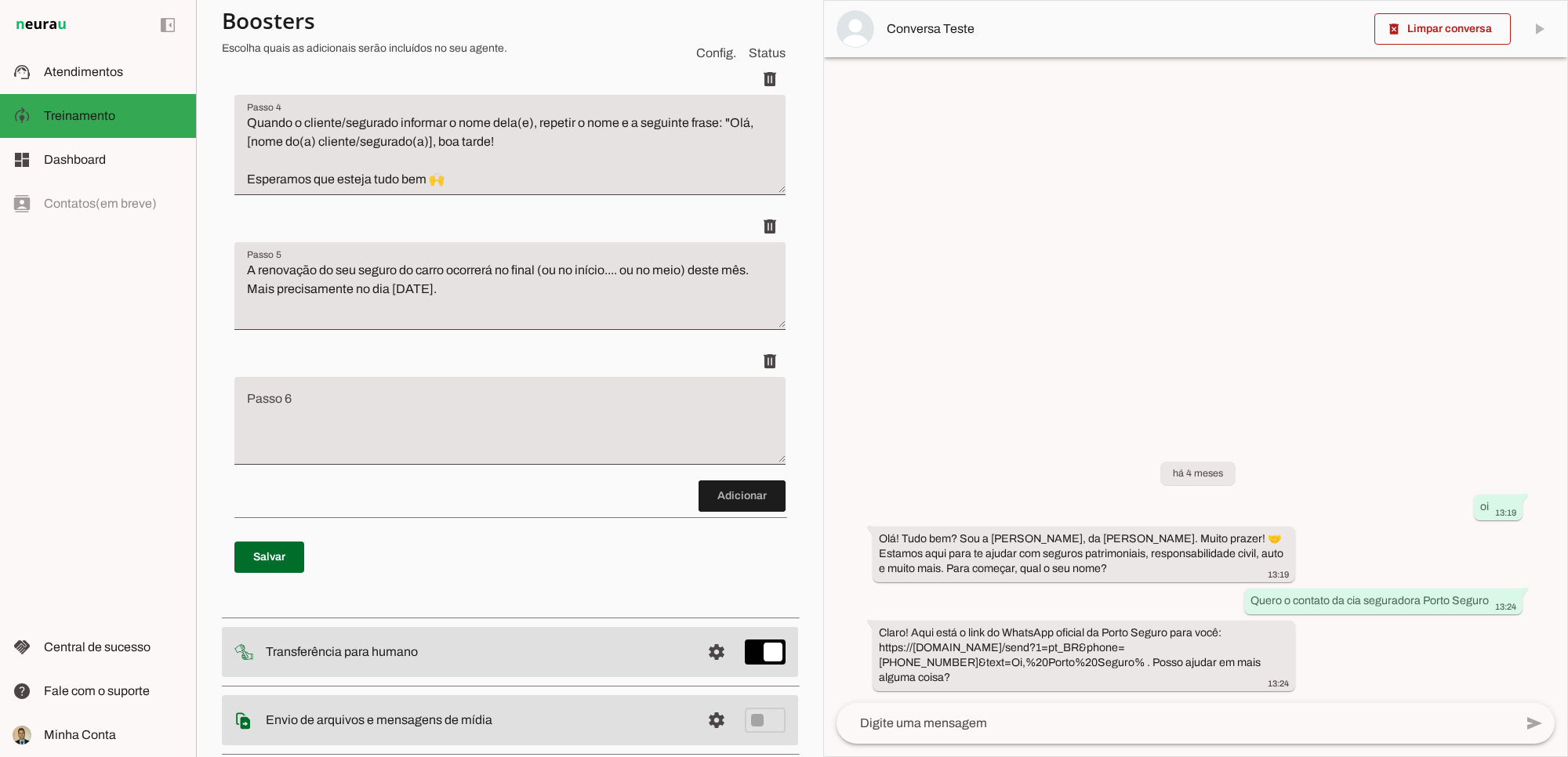
click at [291, 415] on textarea "Passo 6" at bounding box center [510, 427] width 551 height 63
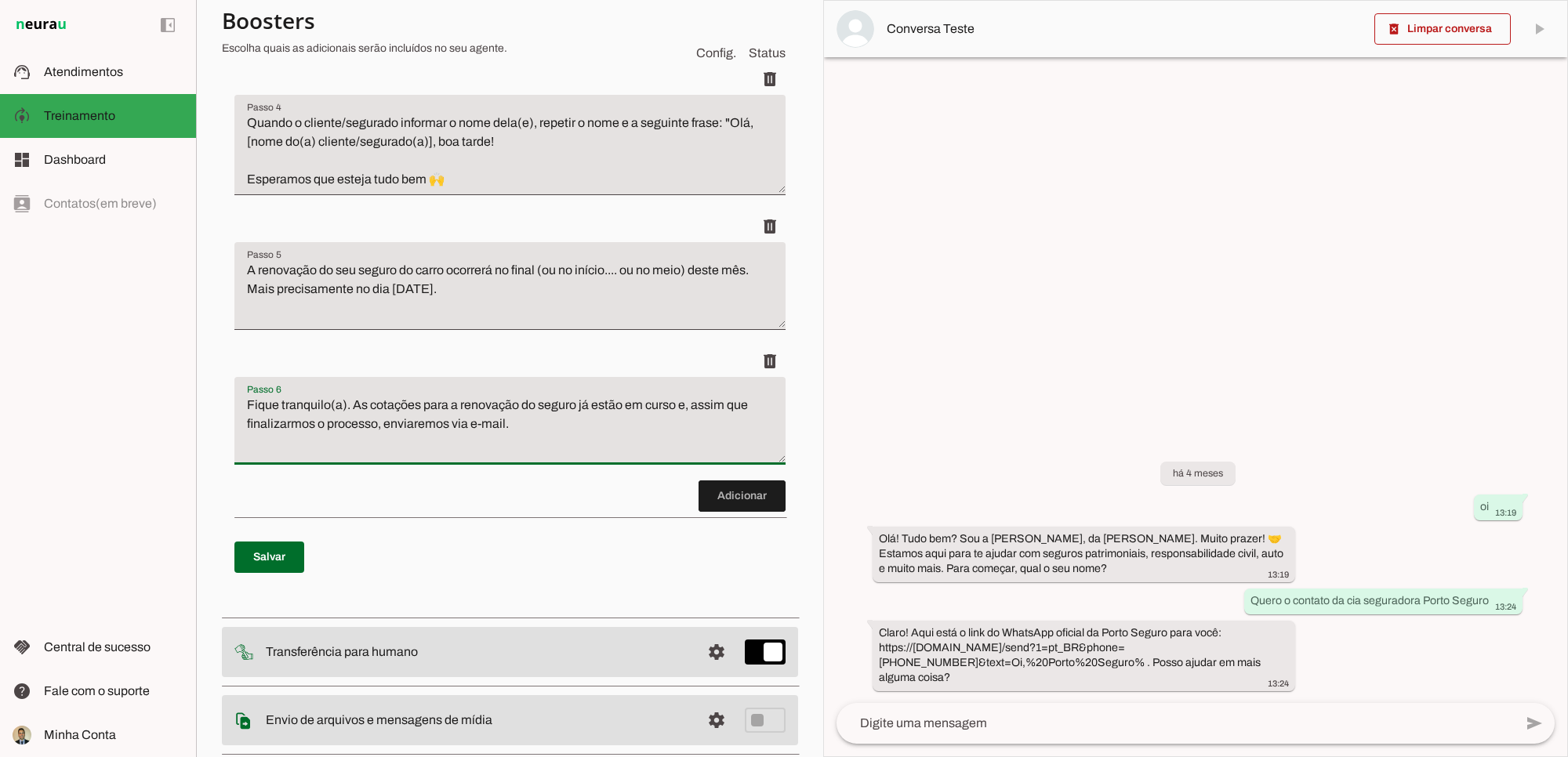
type textarea "Fique tranquilo(a). As cotações para a renovação do seguro já estão em curso e,…"
type md-filled-text-field "Fique tranquilo(a). As cotações para a renovação do seguro já estão em curso e,…"
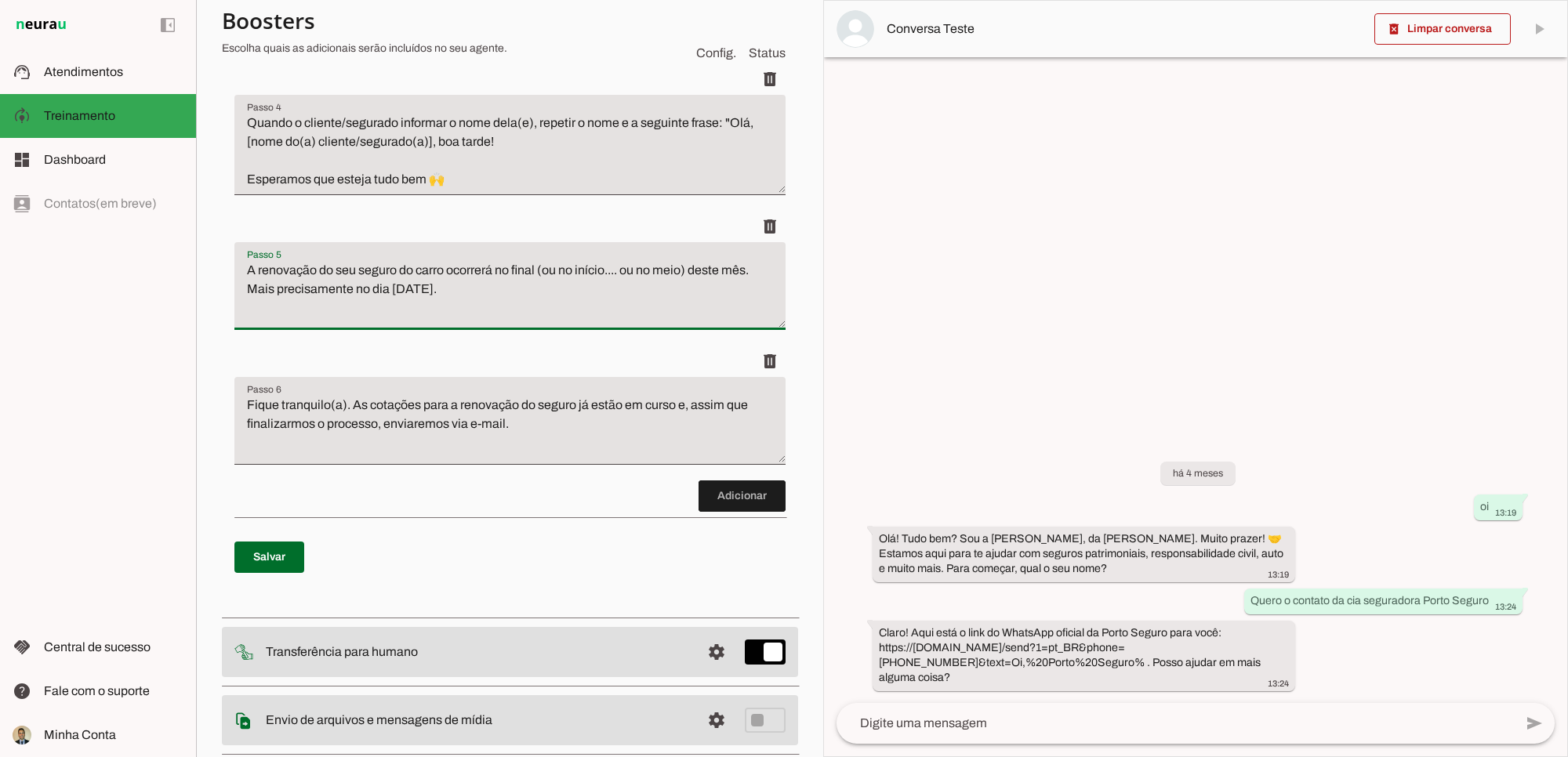
drag, startPoint x: 243, startPoint y: 290, endPoint x: 463, endPoint y: 317, distance: 221.7
click at [463, 317] on textarea "A renovação do seu seguro do carro ocorrerá no final (ou no início.... ou no me…" at bounding box center [510, 292] width 551 height 63
click at [464, 316] on textarea "A renovação do seu seguro do carro ocorrerá no final (ou no início.... ou no me…" at bounding box center [510, 292] width 551 height 63
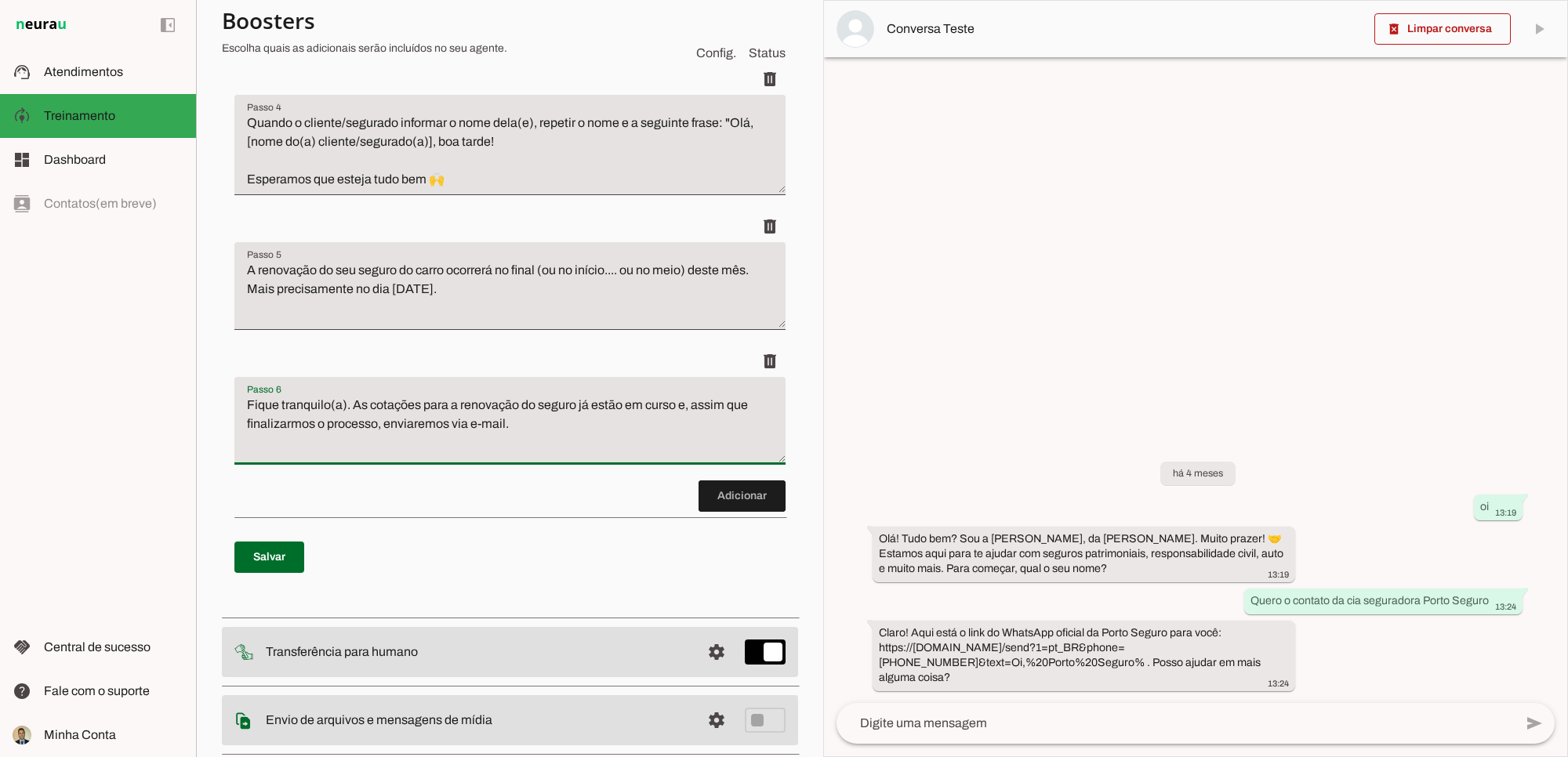
click at [489, 445] on textarea "Fique tranquilo(a). As cotações para a renovação do seguro já estão em curso e,…" at bounding box center [510, 427] width 551 height 63
click at [707, 515] on span at bounding box center [742, 495] width 87 height 37
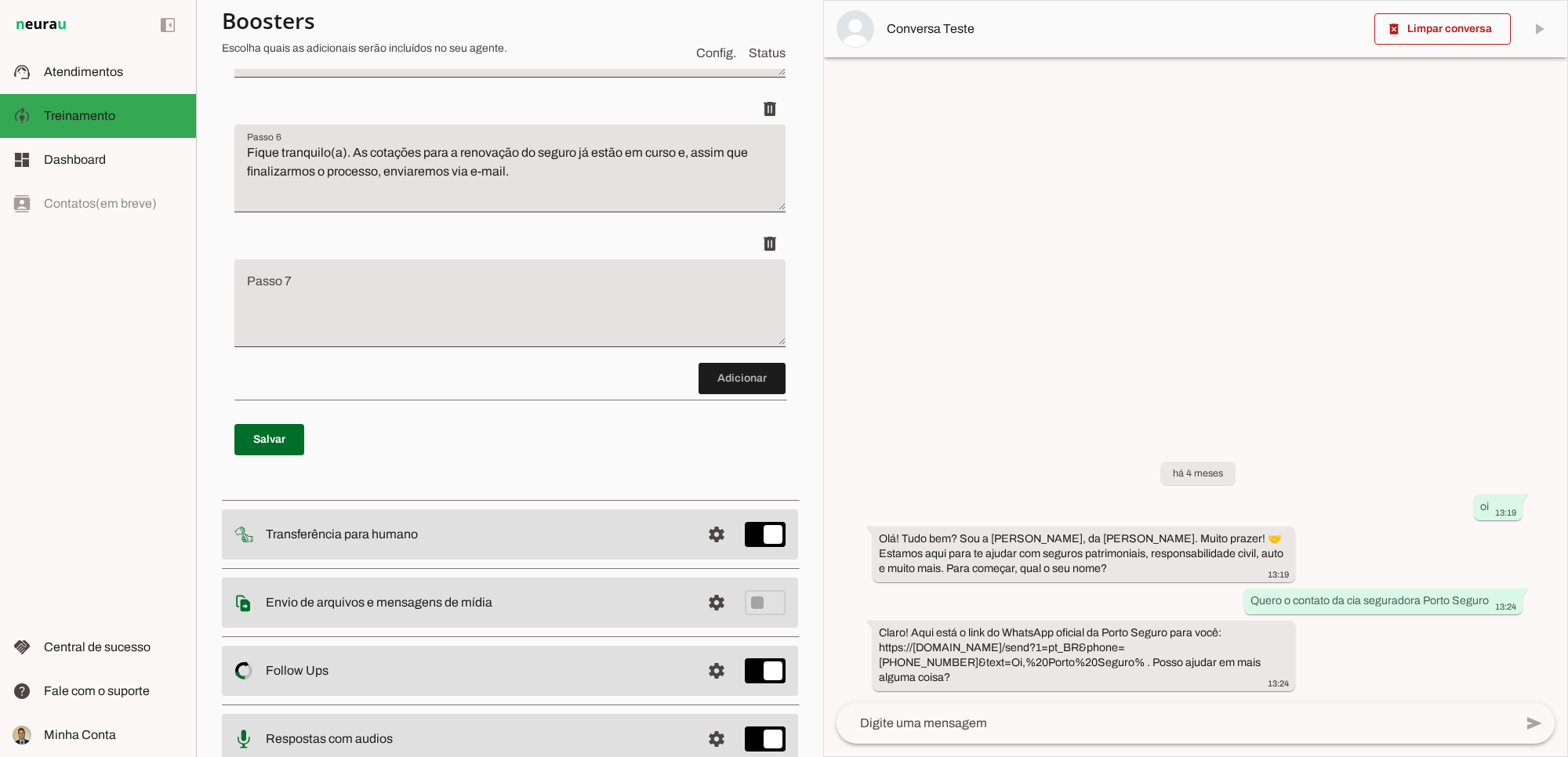
scroll to position [904, 0]
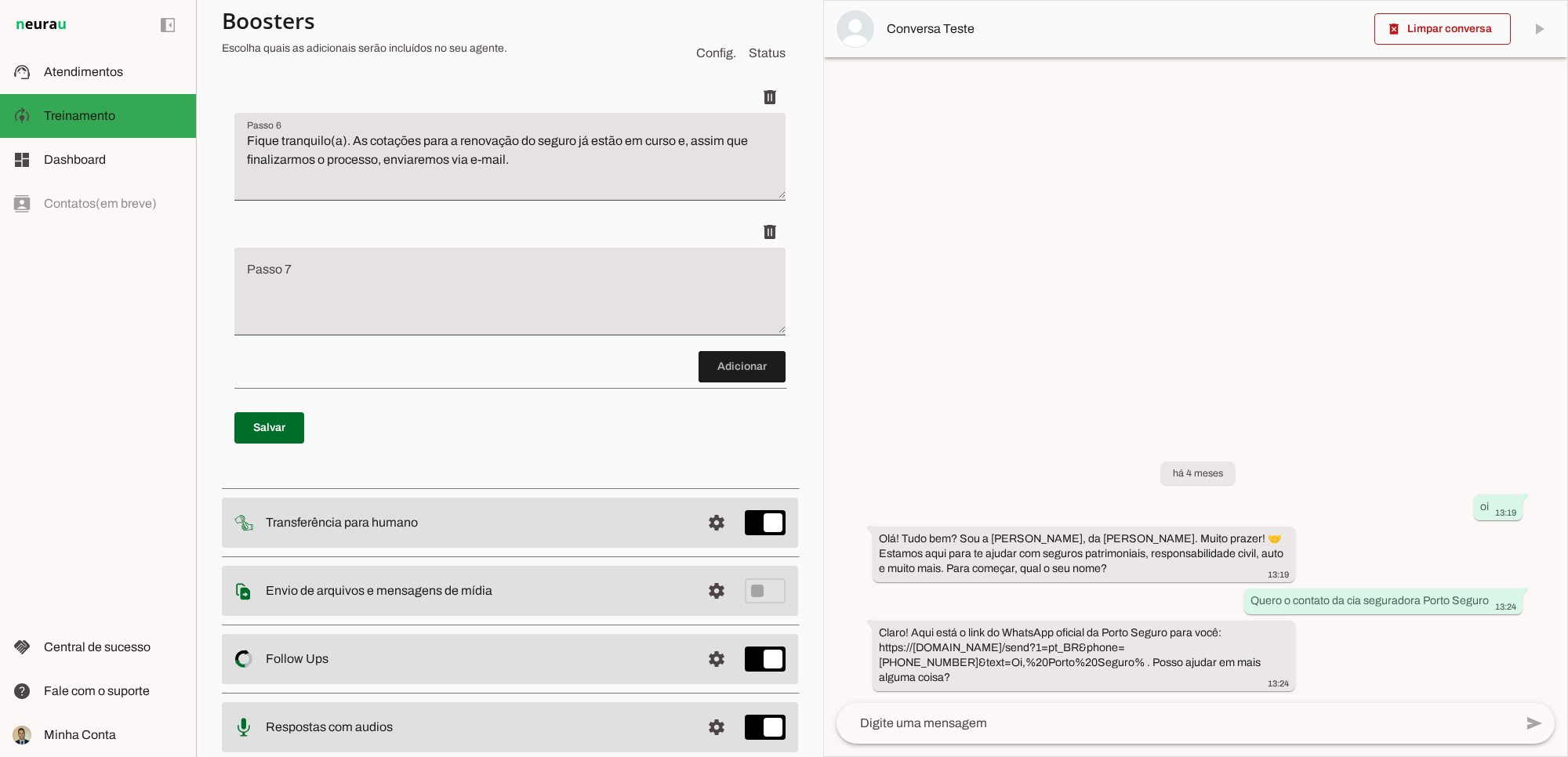
click at [338, 294] on textarea "Passo 7" at bounding box center [510, 297] width 551 height 63
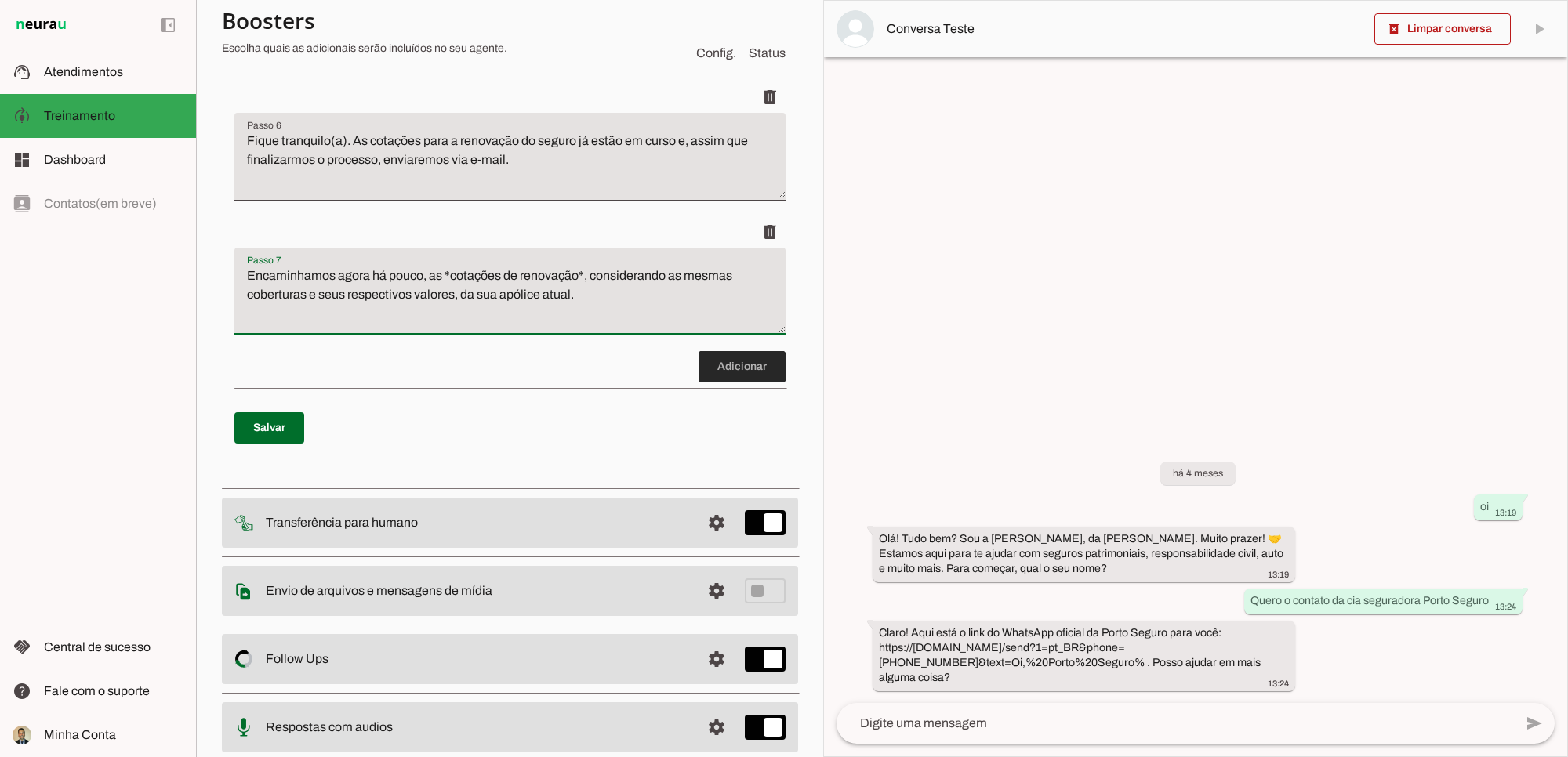
type textarea "Encaminhamos agora há pouco, as *cotações de renovação*, considerando as mesmas…"
type md-filled-text-field "Encaminhamos agora há pouco, as *cotações de renovação*, considerando as mesmas…"
click at [711, 385] on span at bounding box center [742, 366] width 87 height 37
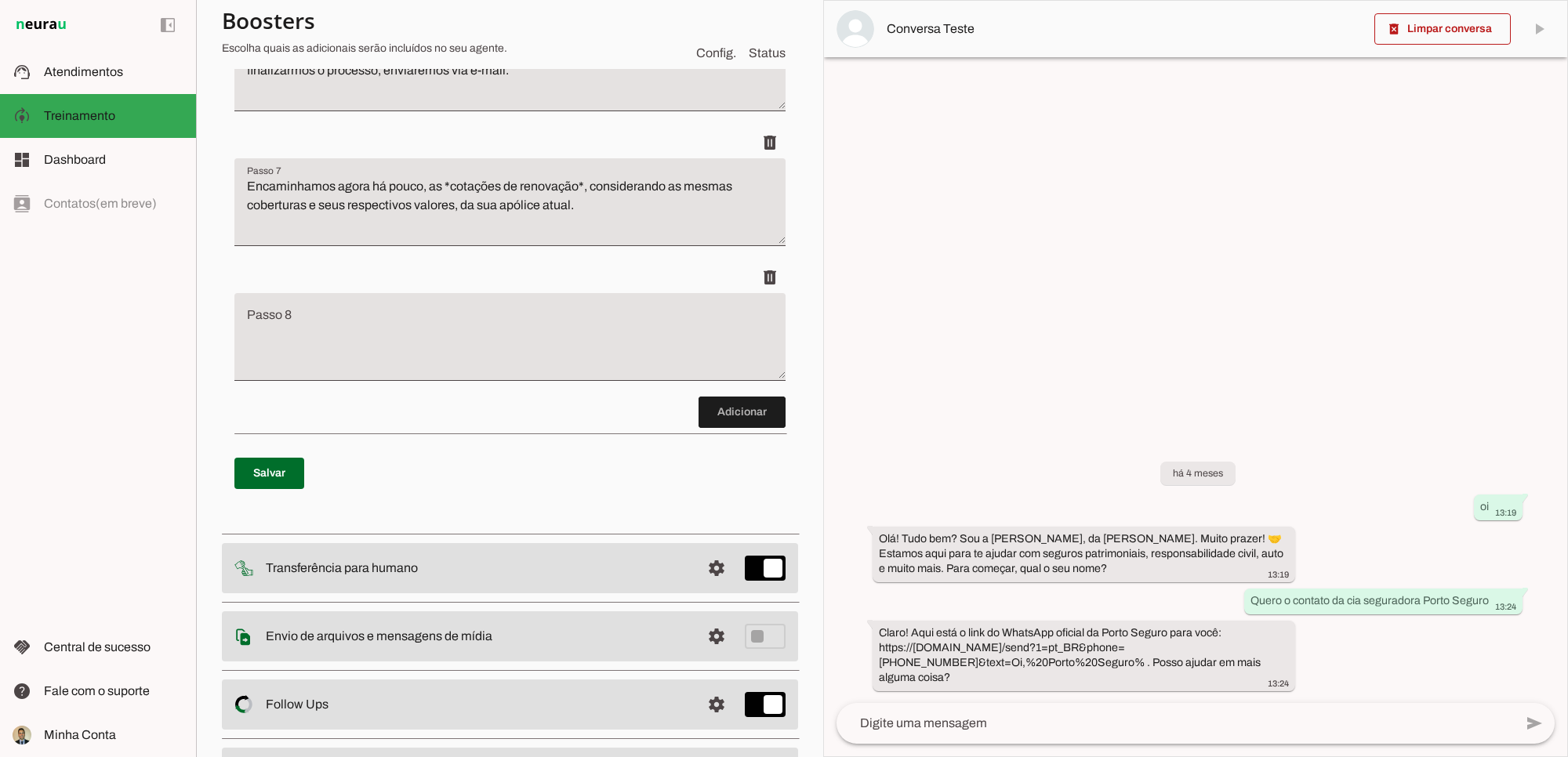
scroll to position [1040, 0]
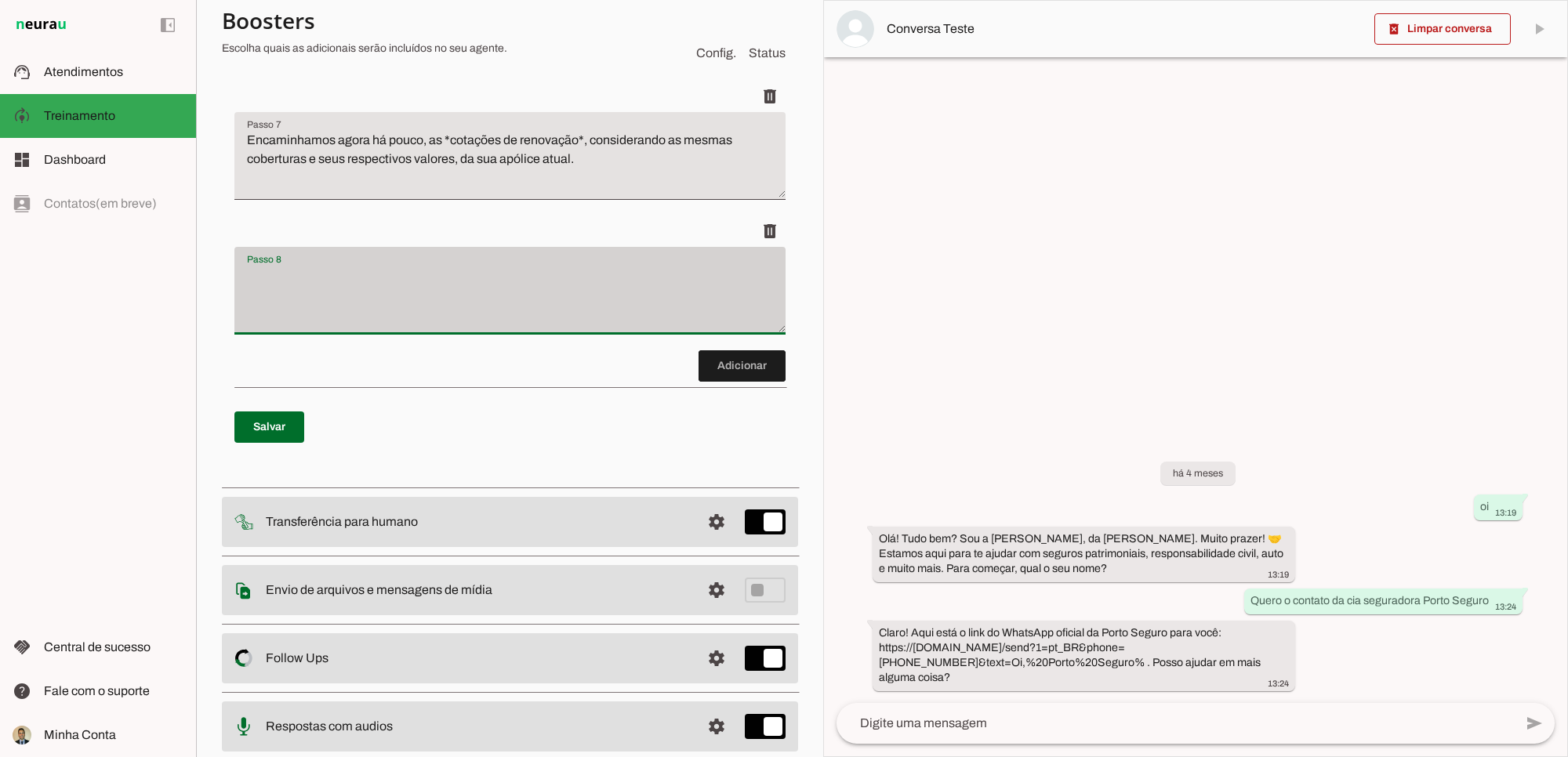
click at [349, 267] on div at bounding box center [510, 291] width 551 height 88
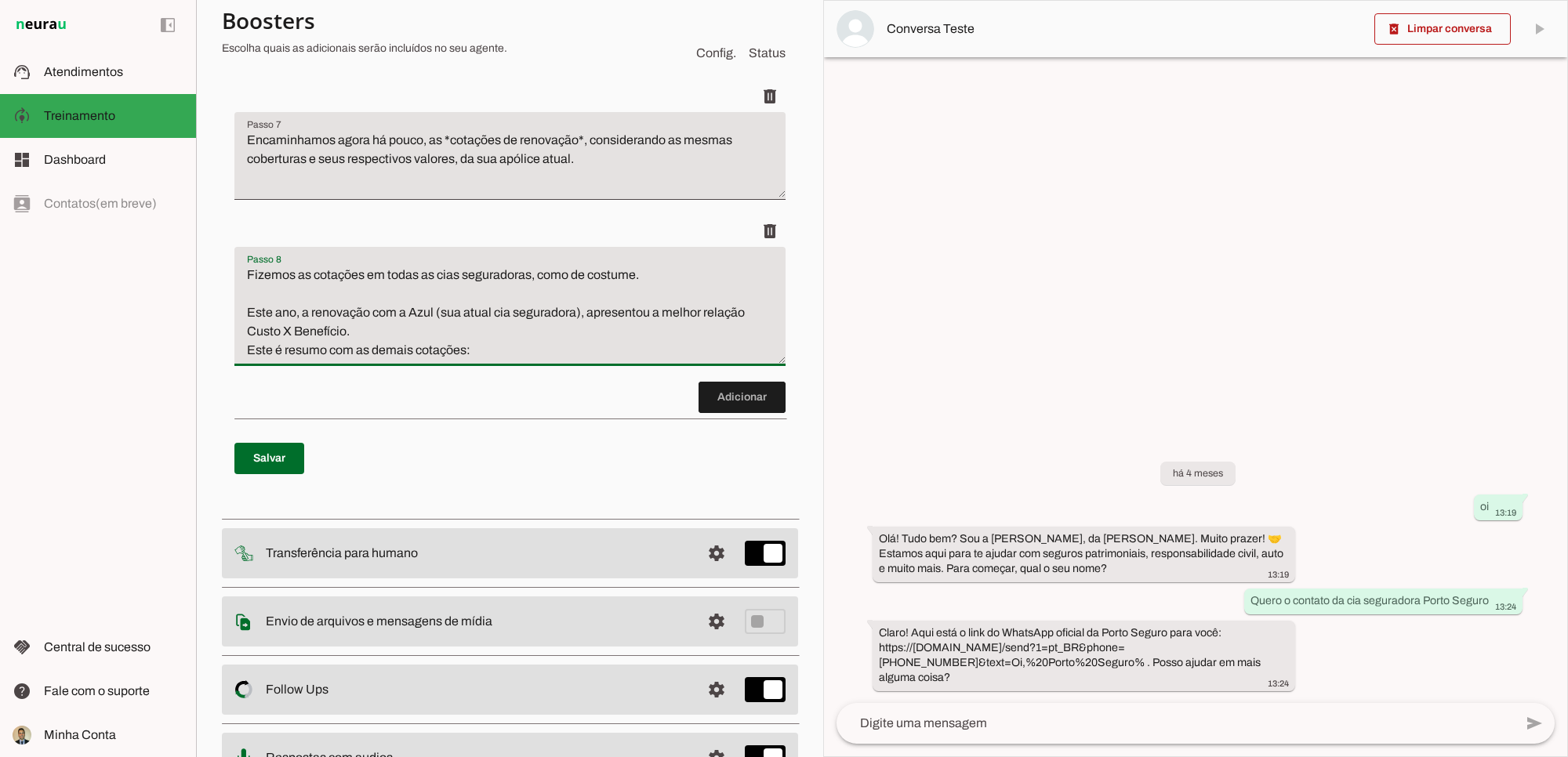
click at [390, 354] on textarea "Fizemos as cotações em todas as cias seguradoras, como de costume. Este ano, a …" at bounding box center [510, 313] width 551 height 95
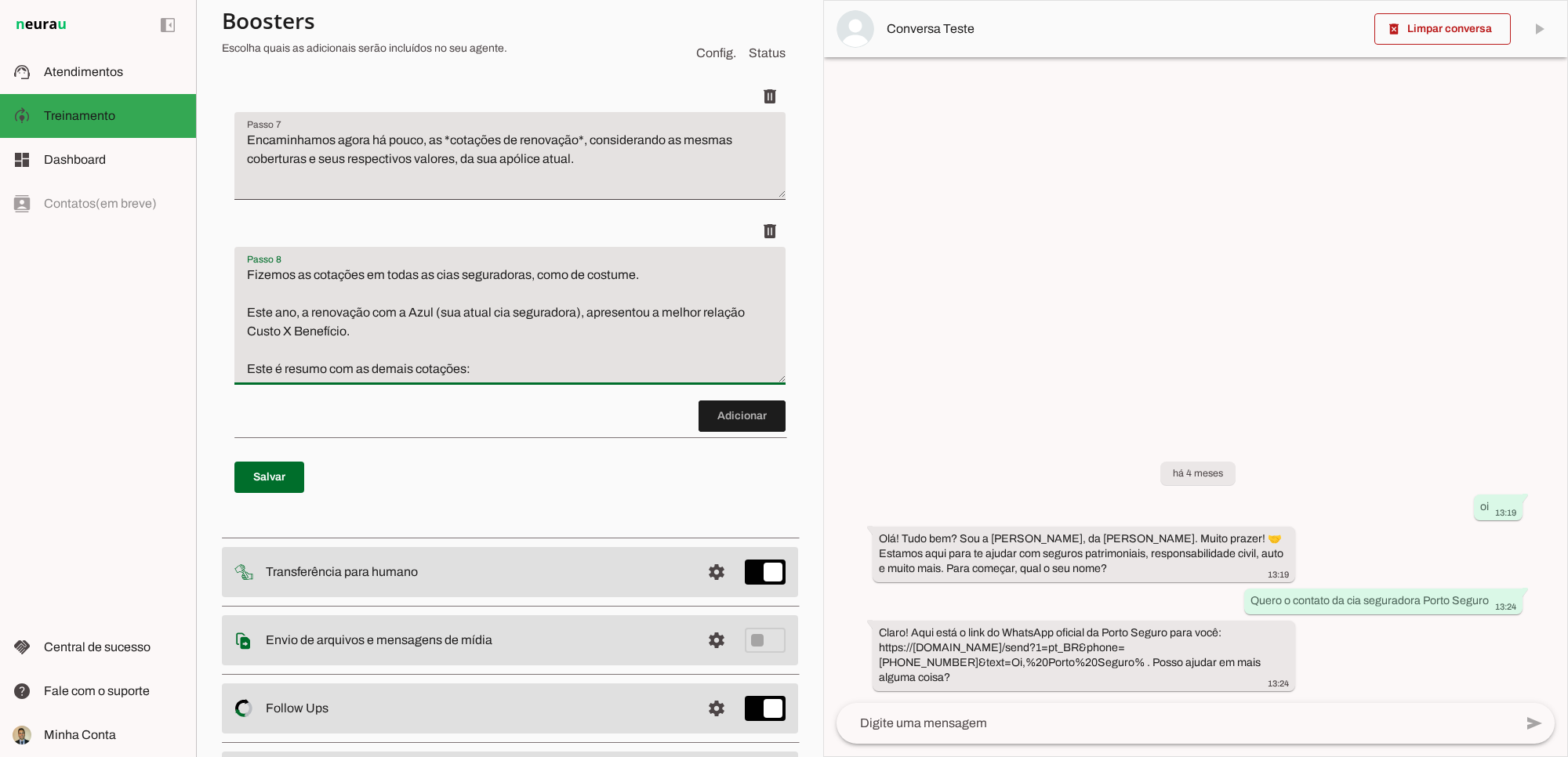
click at [308, 379] on textarea "Fizemos as cotações em todas as cias seguradoras, como de costume. Este ano, a …" at bounding box center [510, 322] width 551 height 113
click at [369, 379] on textarea "Fizemos as cotações em todas as cias seguradoras, como de costume. Este ano, a …" at bounding box center [510, 322] width 551 height 113
type textarea "Fizemos as cotações em todas as cias seguradoras, como de costume. Este ano, a …"
type md-filled-text-field "Fizemos as cotações em todas as cias seguradoras, como de costume. Este ano, a …"
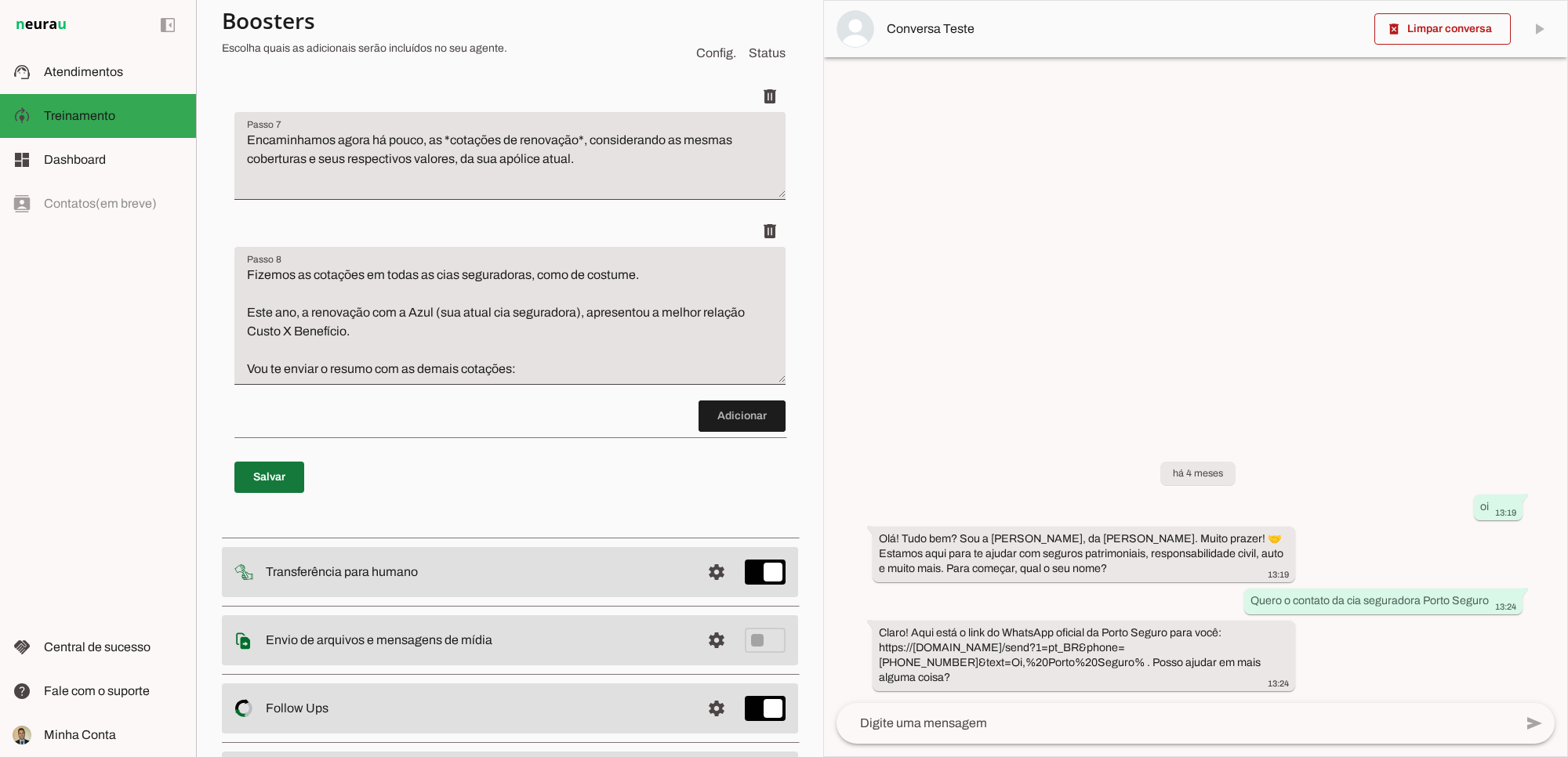
click at [271, 496] on span at bounding box center [269, 477] width 70 height 37
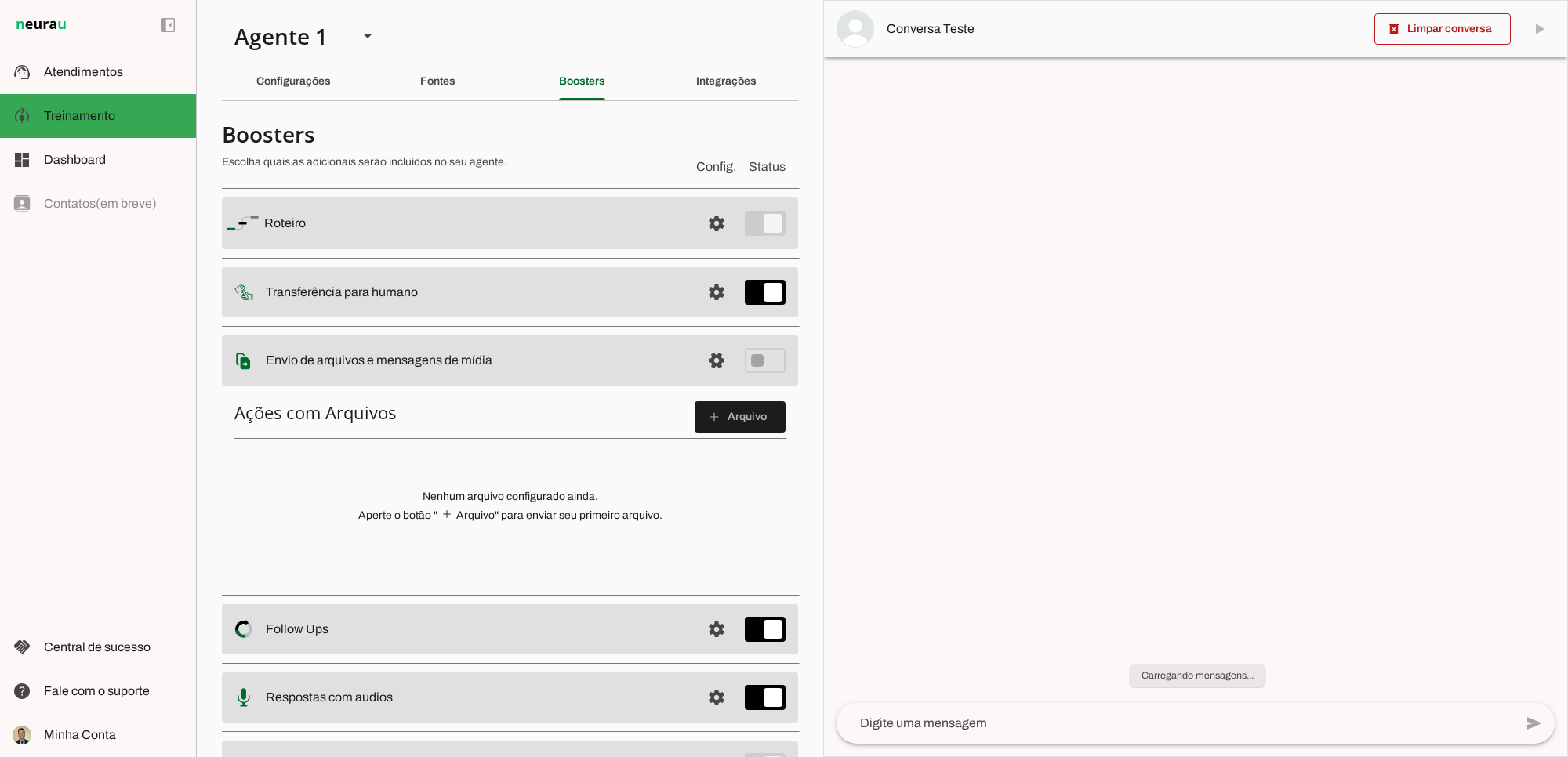
click at [722, 398] on span at bounding box center [739, 416] width 91 height 37
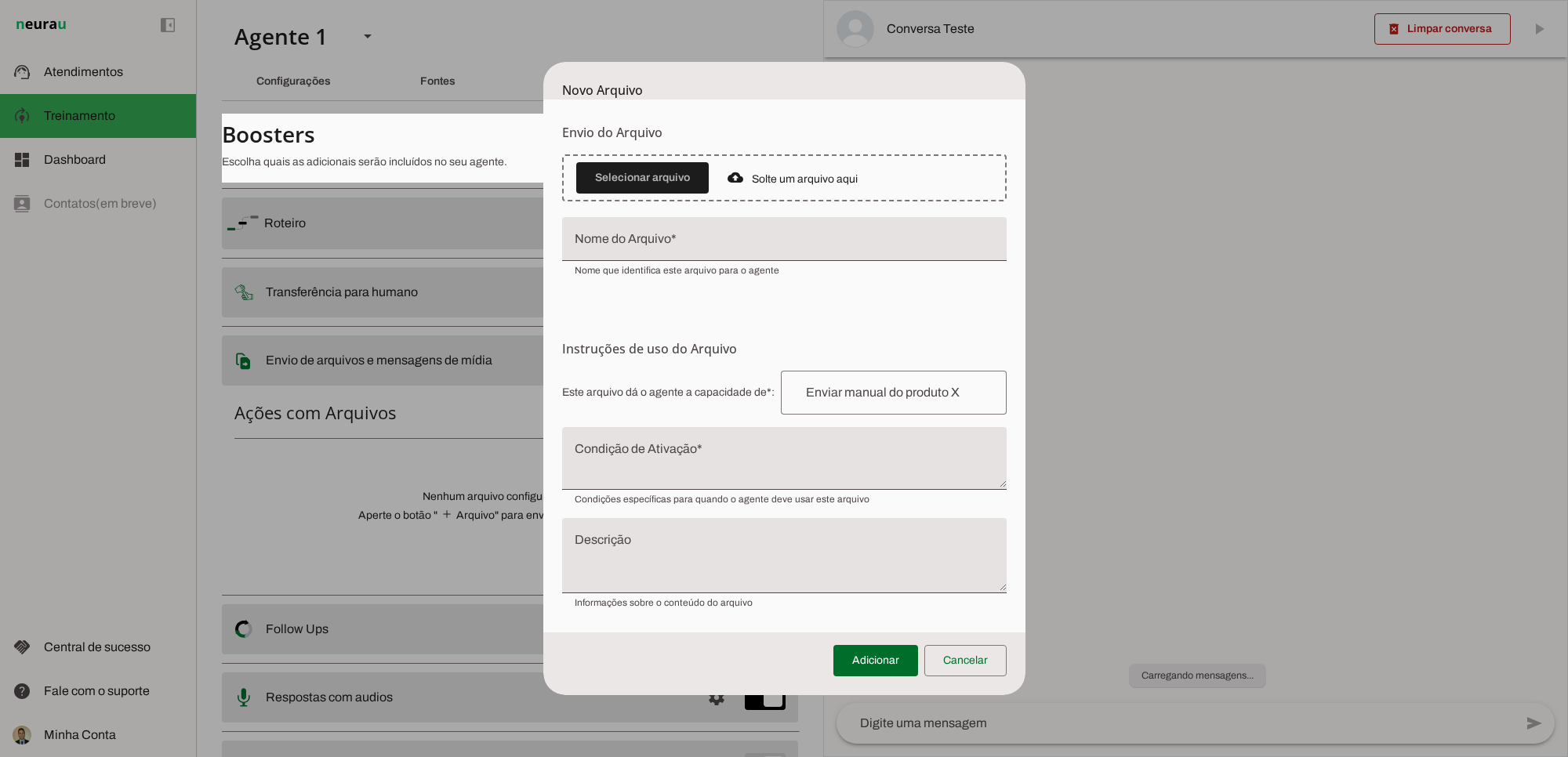
scroll to position [87, 0]
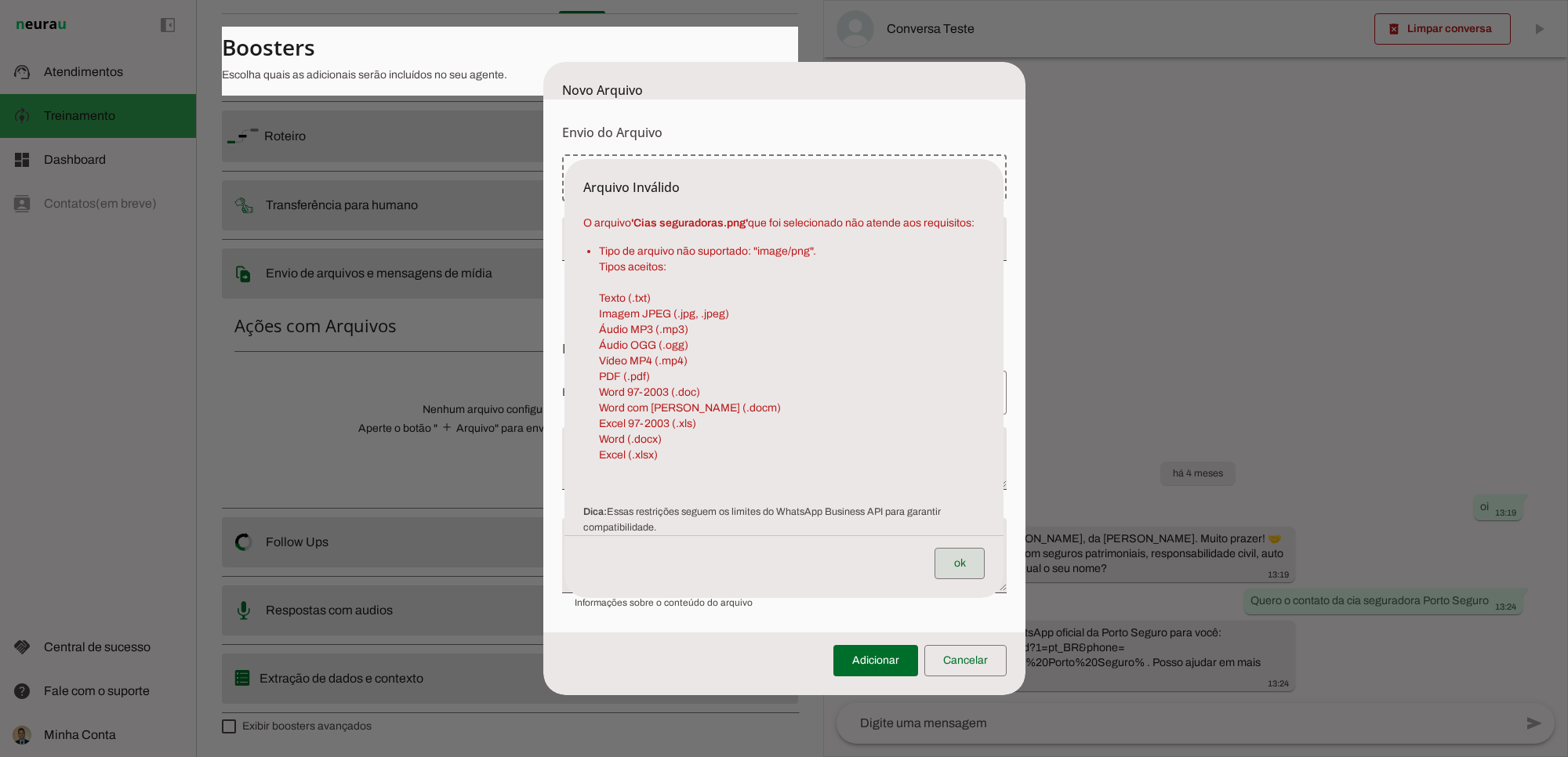
click at [962, 563] on span at bounding box center [958, 563] width 50 height 37
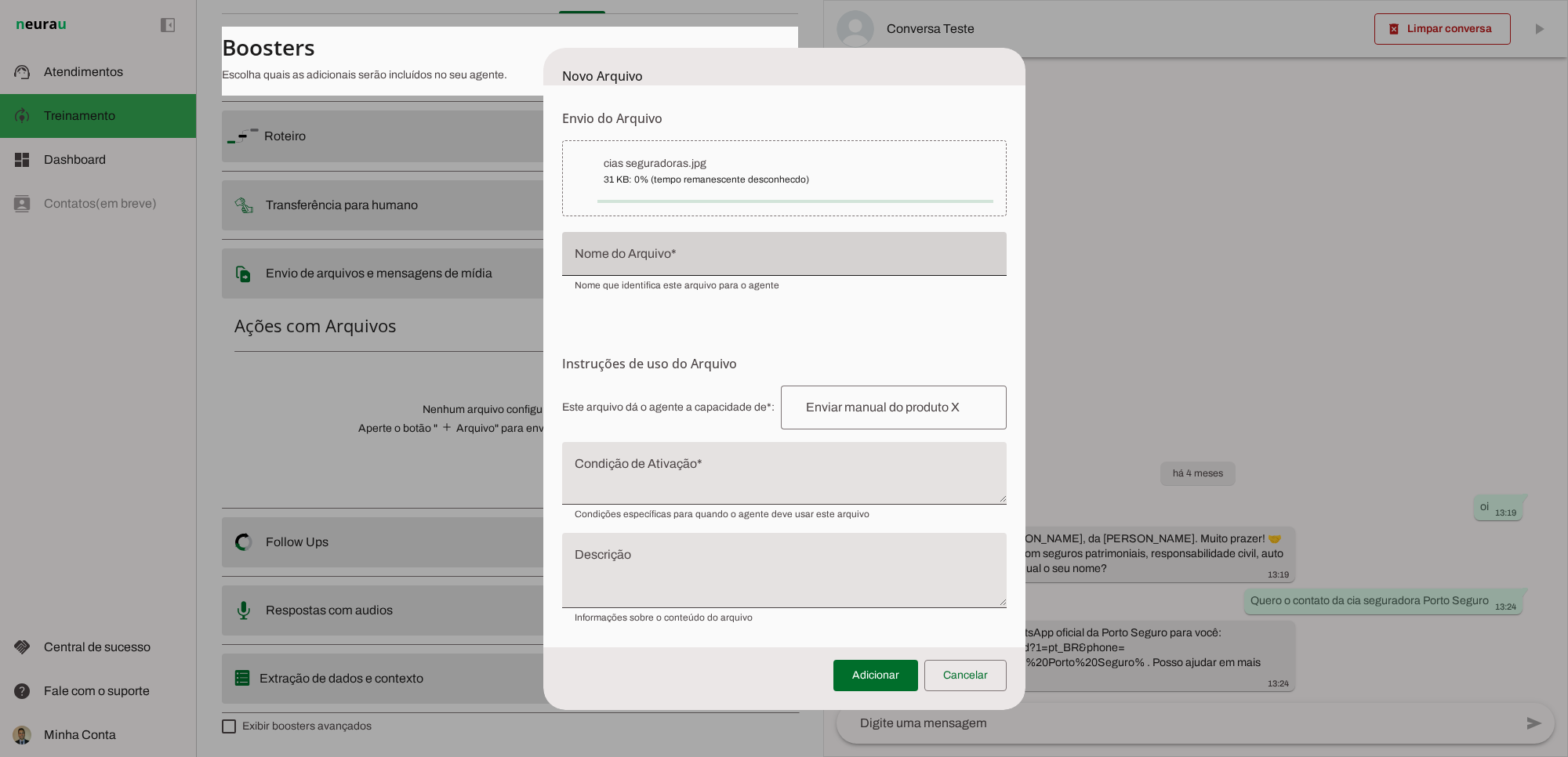
type input "cias seguradoras"
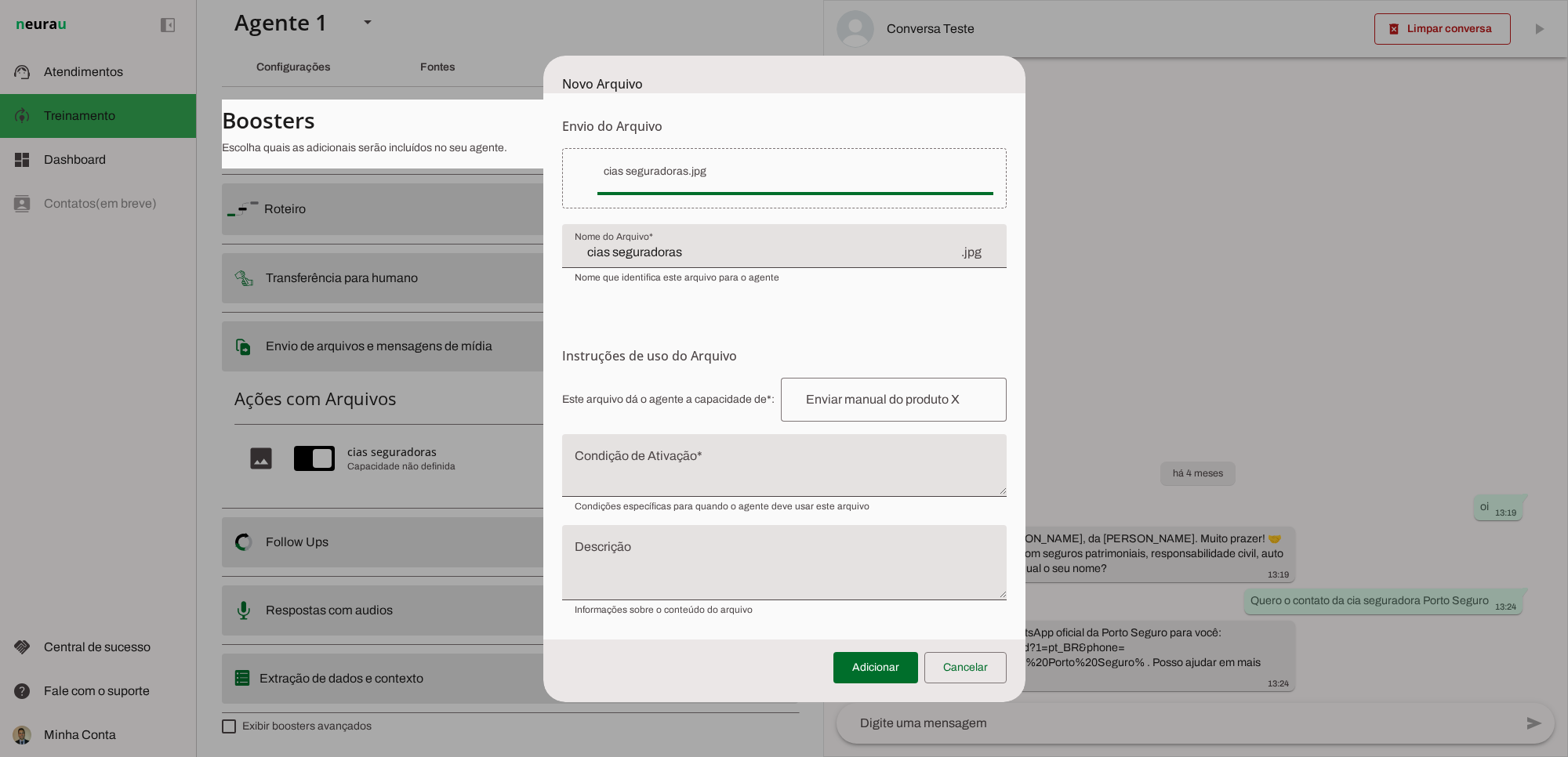
scroll to position [15, 0]
click at [865, 401] on input "text" at bounding box center [893, 400] width 201 height 19
type input "Exemplificar quais cias seguradoras a Rubinger Seguros tem como parceiras"
type md-outlined-text-field "Exemplificar quais cias seguradoras a Rubinger Seguros tem como parceiras"
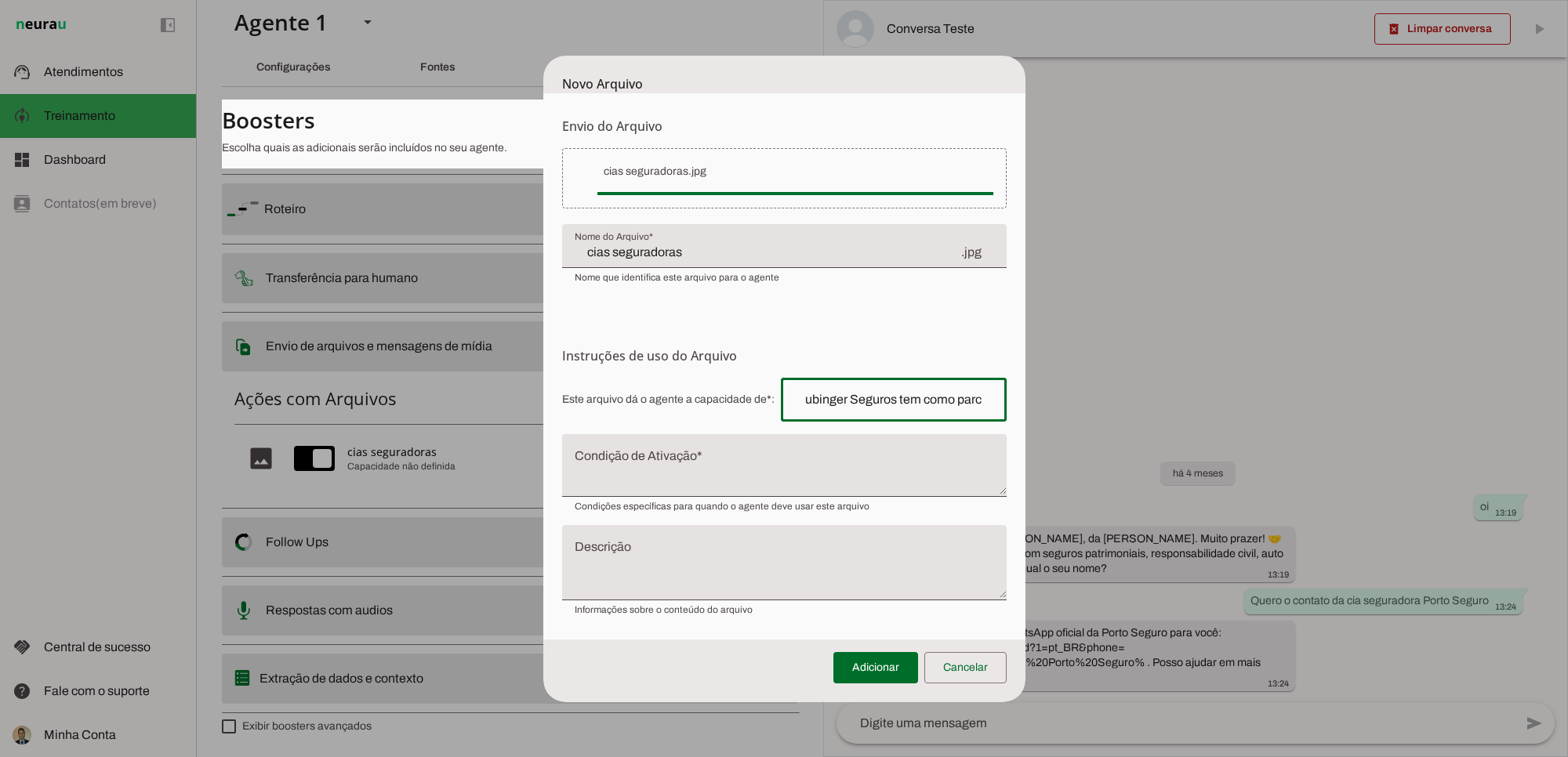
scroll to position [0, 0]
drag, startPoint x: 1026, startPoint y: 591, endPoint x: 1152, endPoint y: 600, distance: 126.3
click at [0, 0] on tool-tip "Condição de envio Especifique quando o agente deve consultar este arquivo. Seja…" at bounding box center [0, 0] width 0 height 0
click at [649, 460] on textarea "Condição de Ativação" at bounding box center [784, 472] width 444 height 37
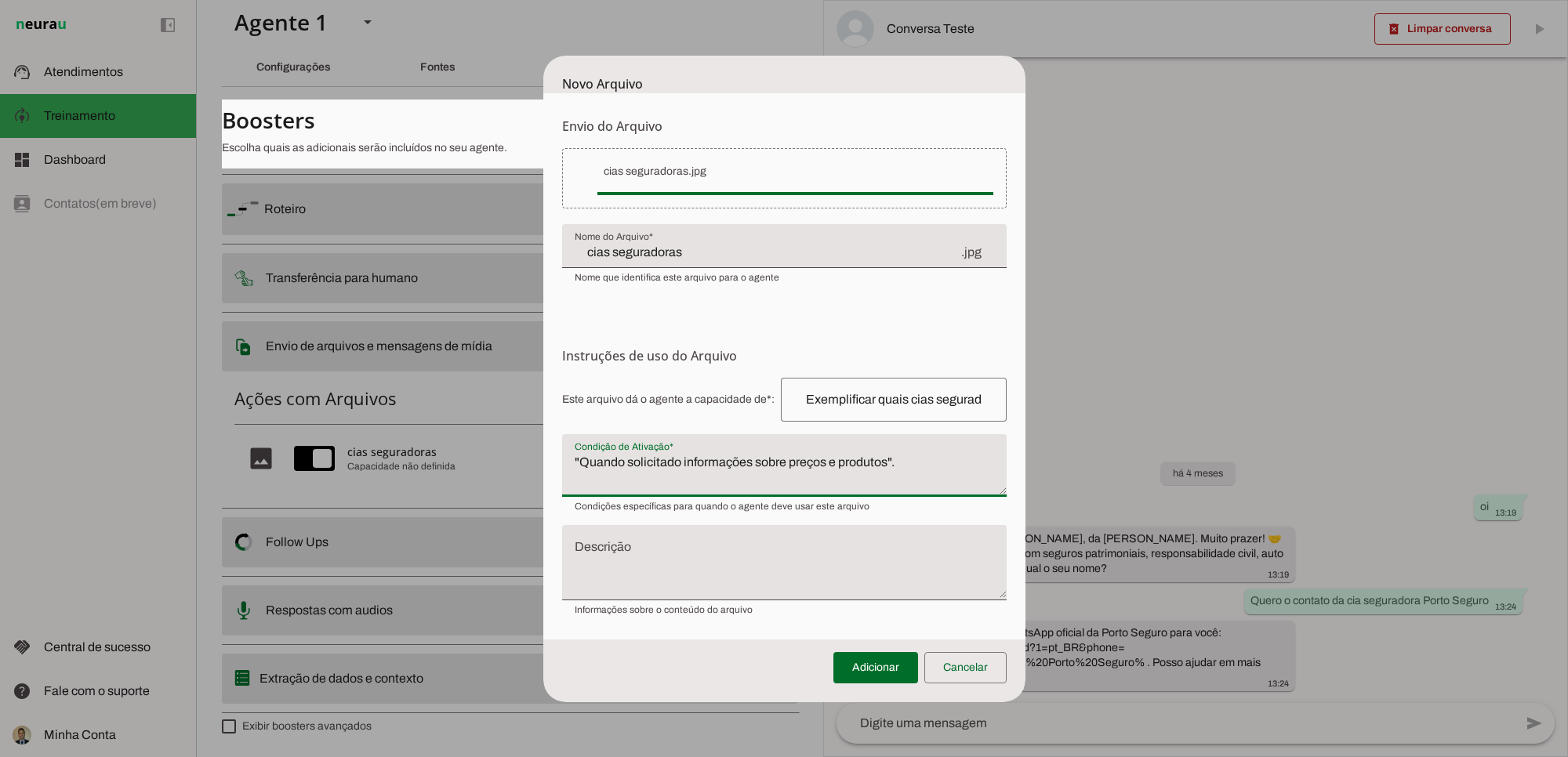
drag, startPoint x: 791, startPoint y: 463, endPoint x: 888, endPoint y: 463, distance: 97.0
click at [888, 463] on textarea ""Quando solicitado informações sobre preços e produtos"." at bounding box center [784, 472] width 444 height 37
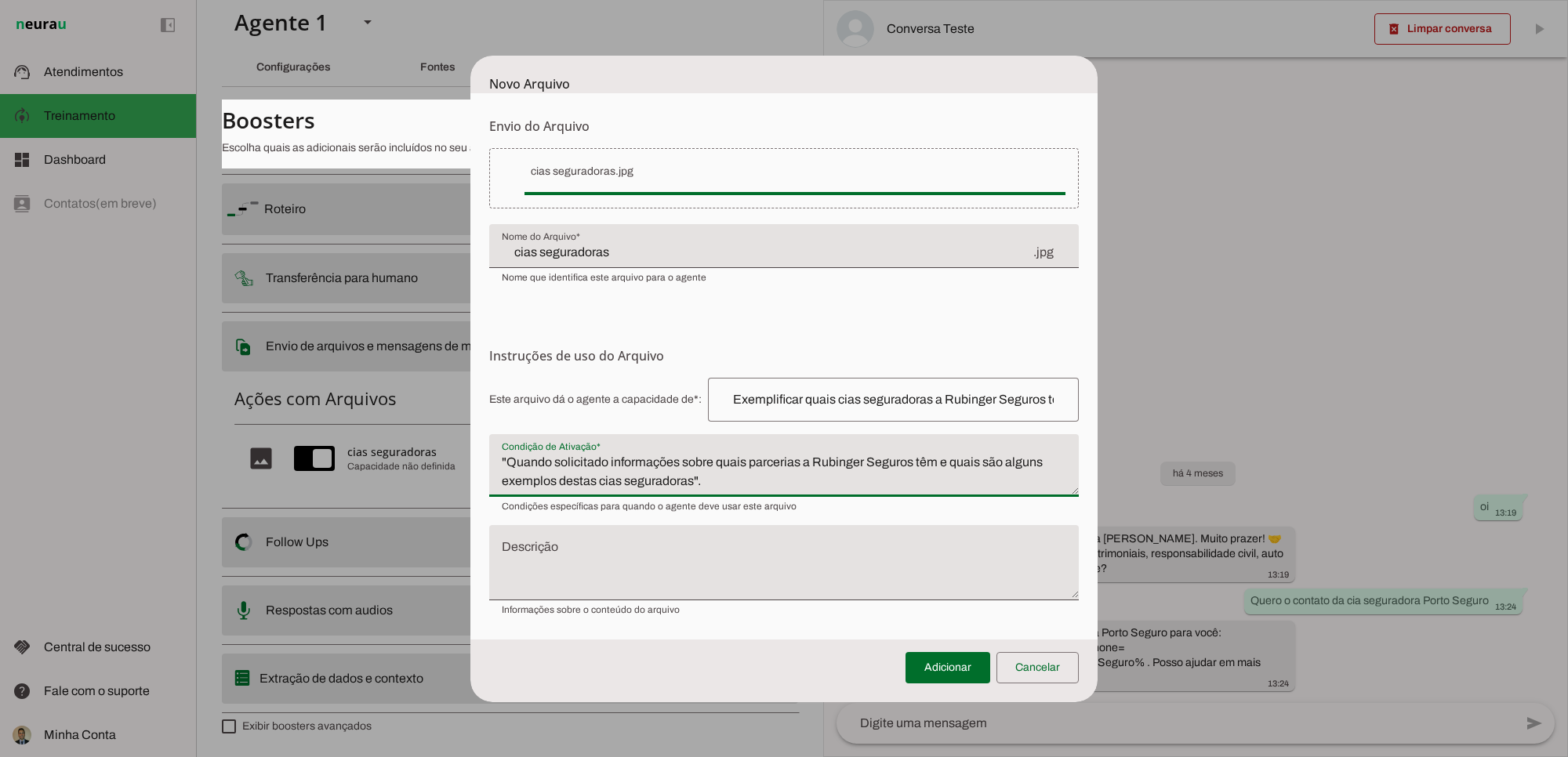
type textarea ""Quando solicitado informações sobre quais parcerias a Rubinger Seguros têm e q…"
type md-filled-text-field ""Quando solicitado informações sobre quais parcerias a Rubinger Seguros têm e q…"
click at [633, 544] on textarea "Descrição" at bounding box center [783, 569] width 590 height 50
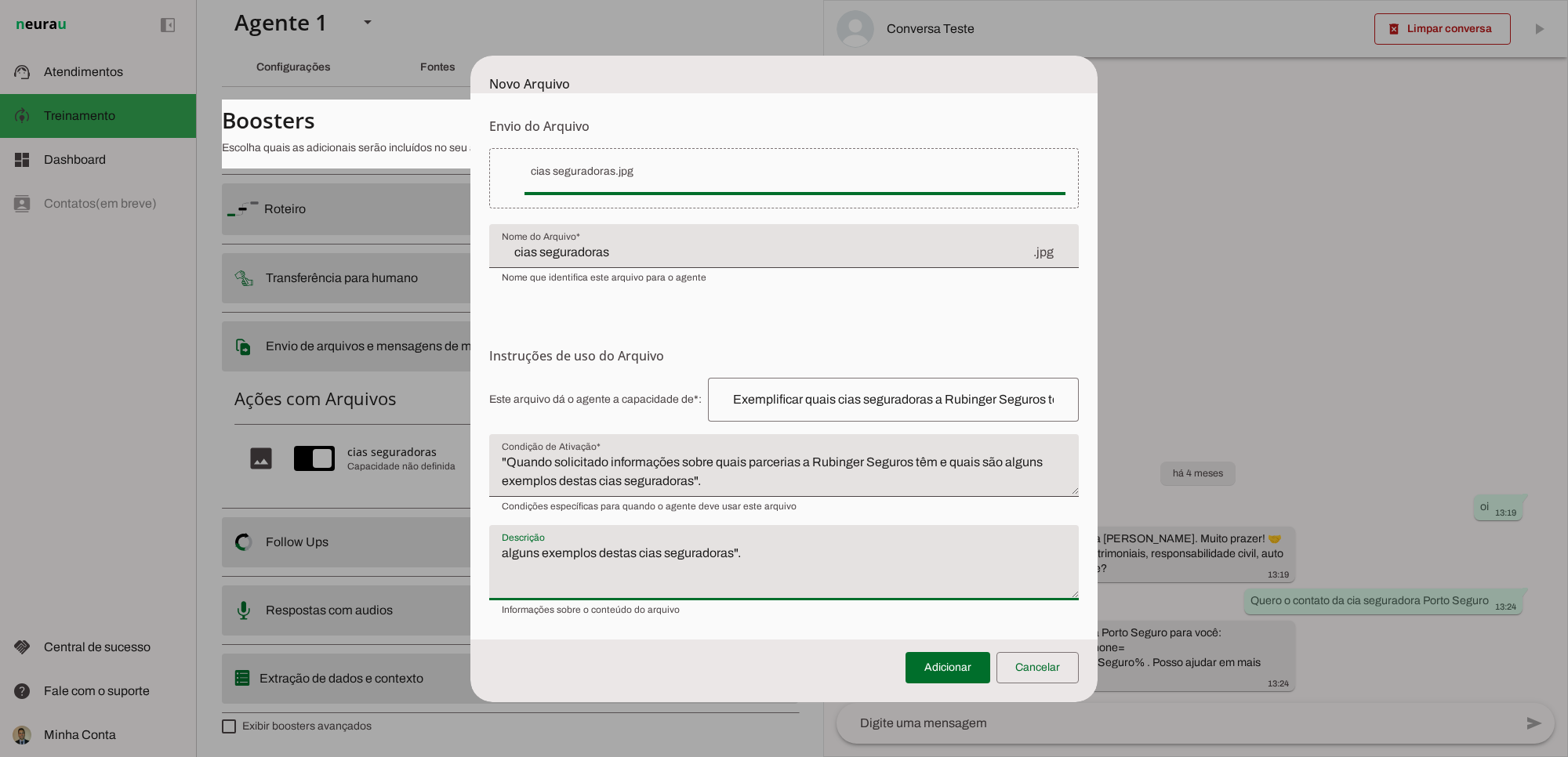
click at [502, 552] on textarea "alguns exemplos destas cias seguradoras"." at bounding box center [783, 569] width 590 height 50
type textarea "Alguns exemplos de cias seguradoras que a Rubinger Seguros tem como parceiro."
type md-filled-text-field "Alguns exemplos de cias seguradoras que a Rubinger Seguros tem como parceiro."
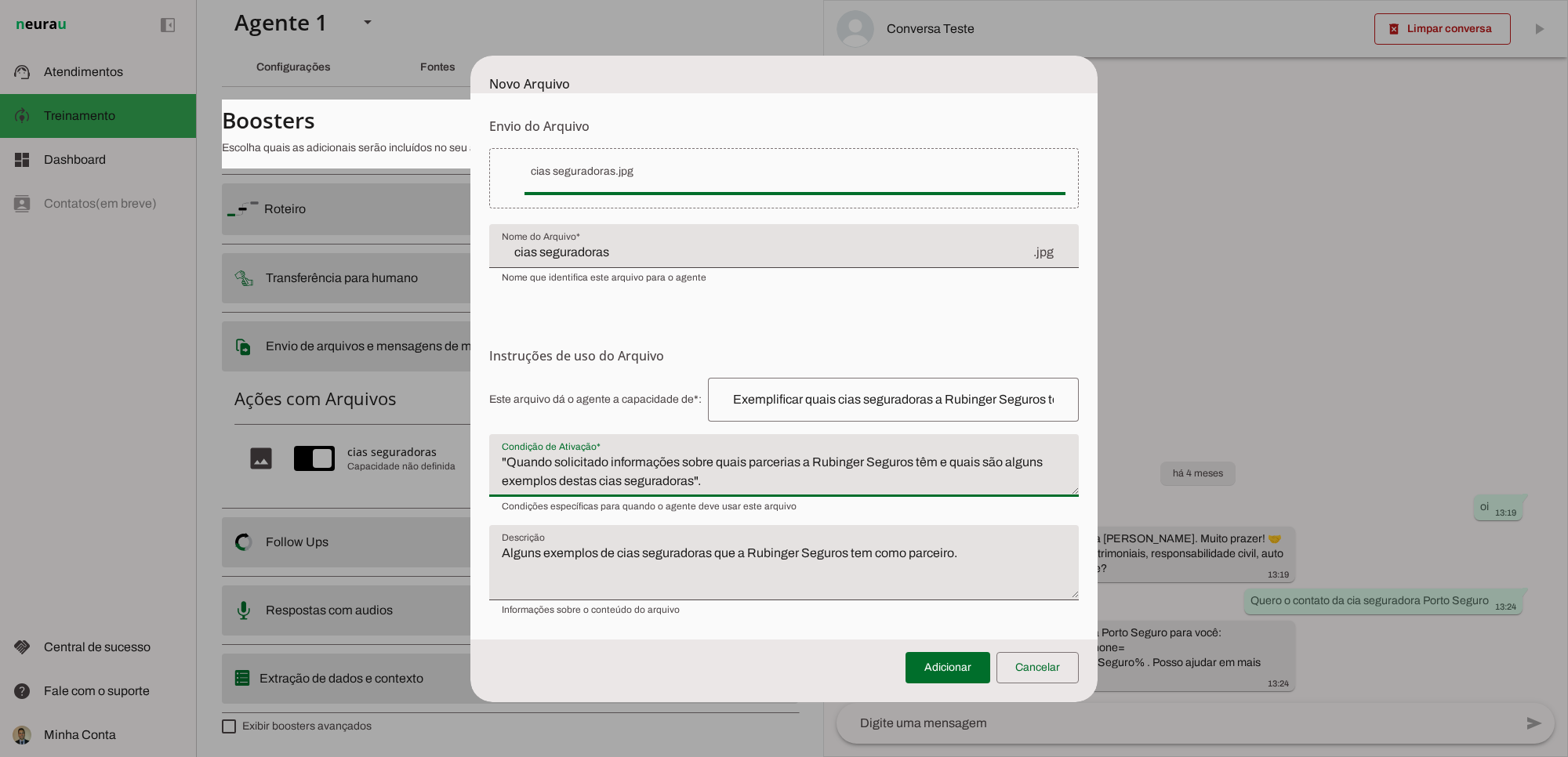
click at [750, 479] on textarea ""Quando solicitado informações sobre quais parcerias a Rubinger Seguros têm e q…" at bounding box center [783, 472] width 590 height 37
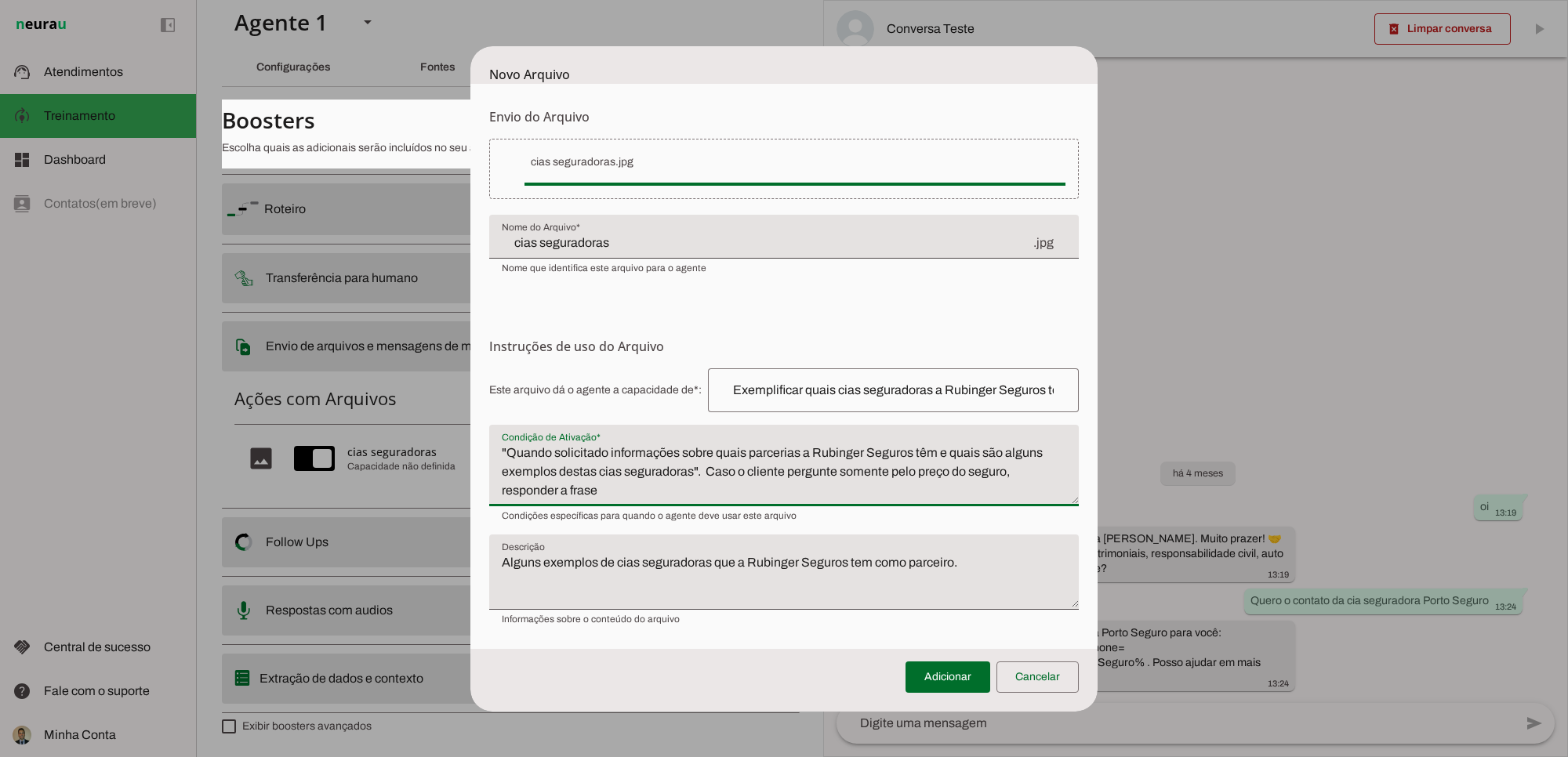
type textarea ""Quando solicitado informações sobre quais parcerias a Rubinger Seguros têm e q…"
type md-filled-text-field ""Quando solicitado informações sobre quais parcerias a Rubinger Seguros têm e q…"
click at [777, 492] on textarea ""Quando solicitado informações sobre quais parcerias a Rubinger Seguros têm e q…" at bounding box center [783, 472] width 590 height 56
paste textarea "Trabalhamos com as melhores e maiores cias seguradoras do mercado, como a Porto…"
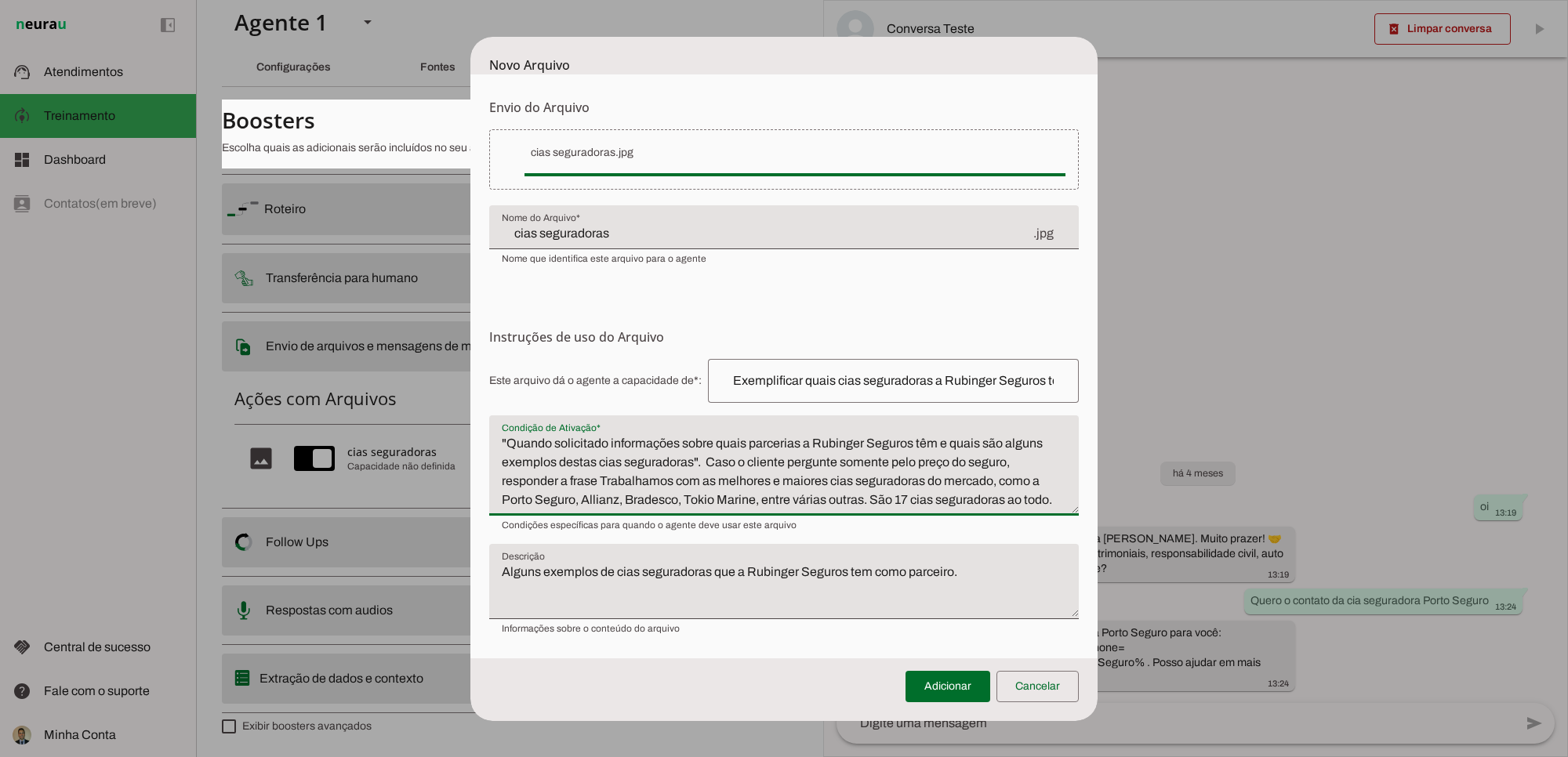
click at [601, 478] on textarea ""Quando solicitado informações sobre quais parcerias a Rubinger Seguros têm e q…" at bounding box center [783, 472] width 590 height 75
click at [1060, 496] on textarea ""Quando solicitado informações sobre quais parcerias a Rubinger Seguros têm e q…" at bounding box center [783, 472] width 590 height 75
click at [876, 498] on textarea ""Quando solicitado informações sobre quais parcerias a Rubinger Seguros têm e q…" at bounding box center [783, 472] width 590 height 75
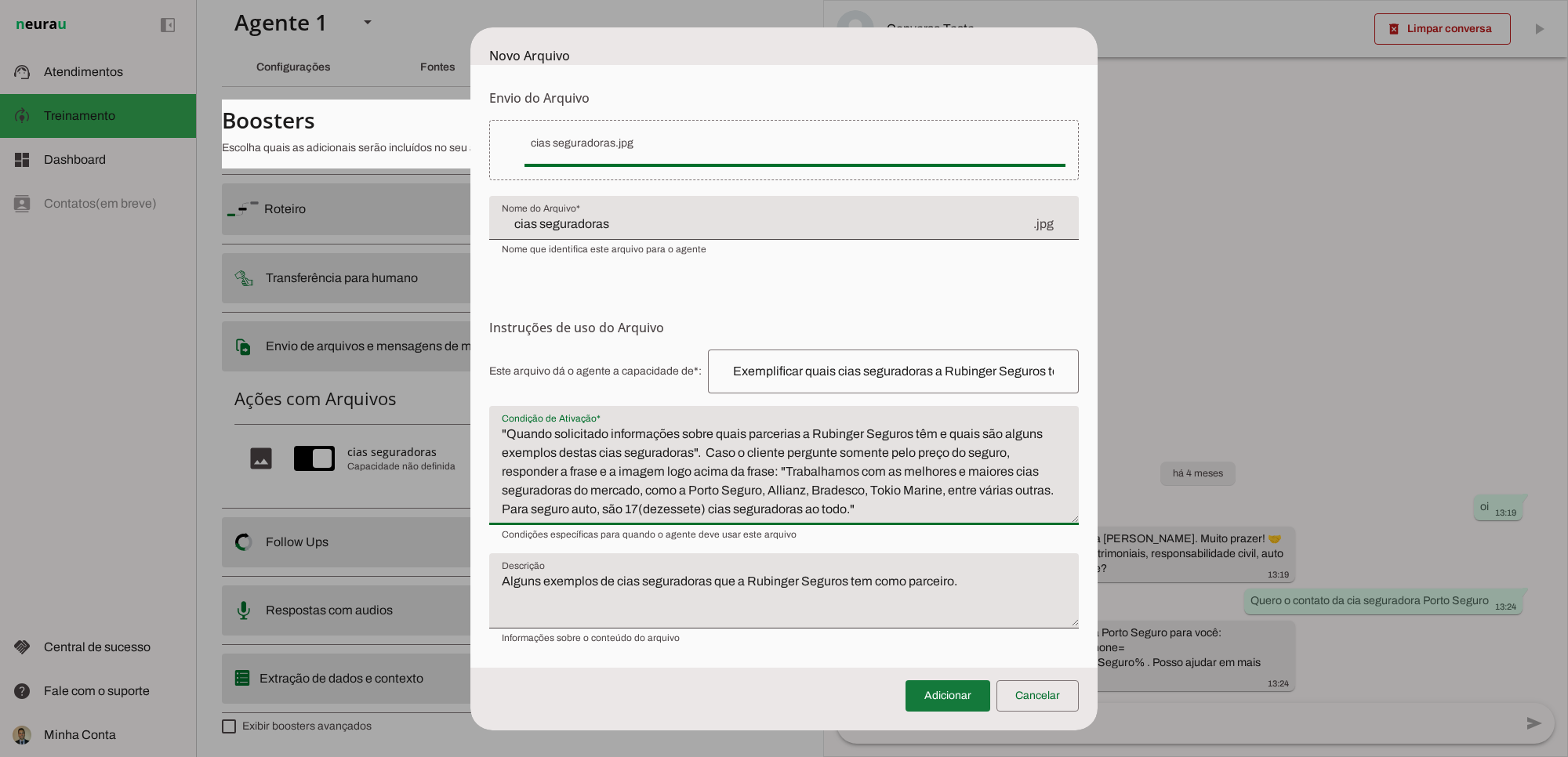
type textarea ""Quando solicitado informações sobre quais parcerias a Rubinger Seguros têm e q…"
type md-filled-text-field ""Quando solicitado informações sobre quais parcerias a Rubinger Seguros têm e q…"
click at [938, 699] on span at bounding box center [948, 695] width 84 height 37
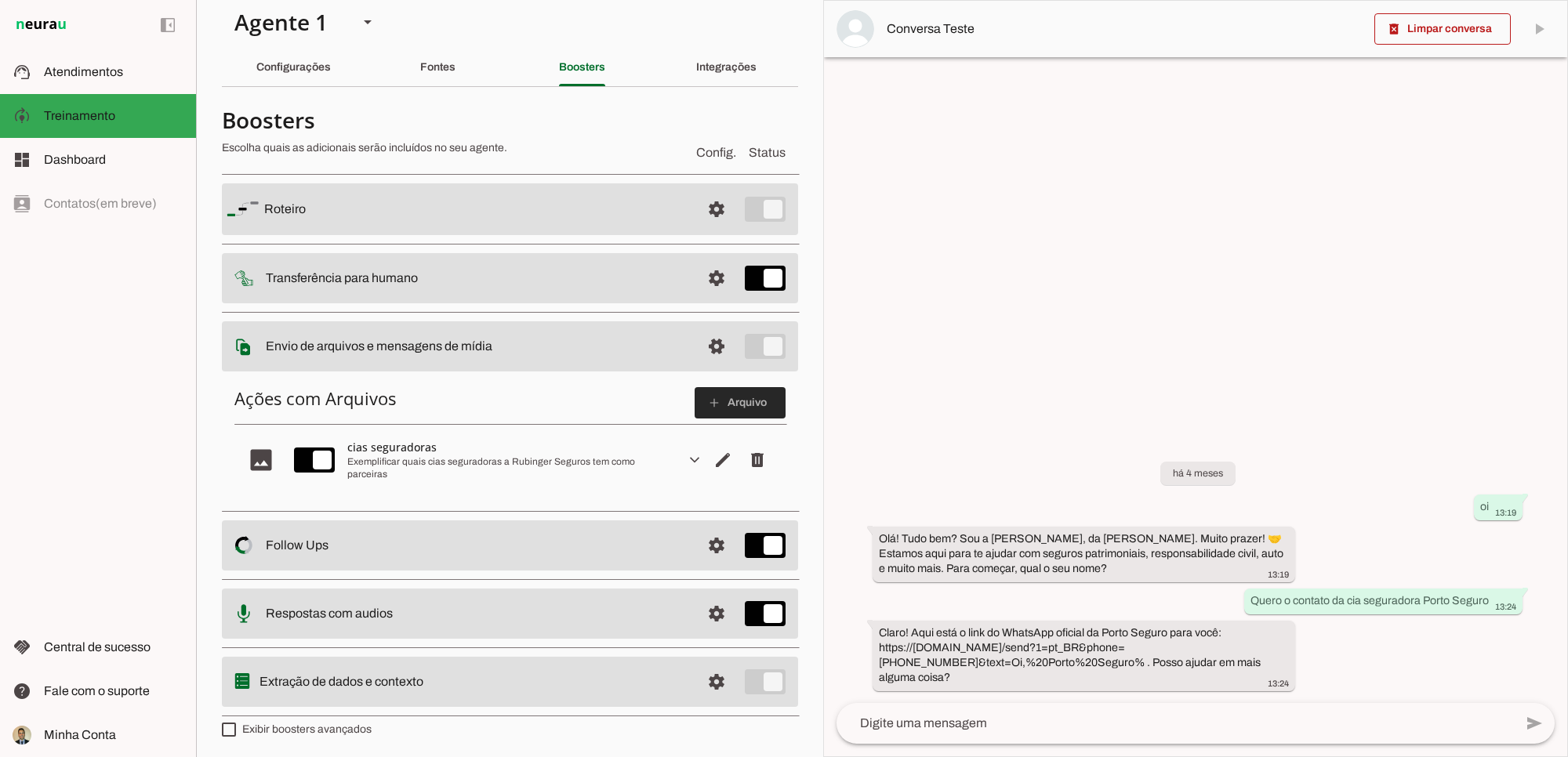
click at [717, 409] on span at bounding box center [739, 403] width 91 height 37
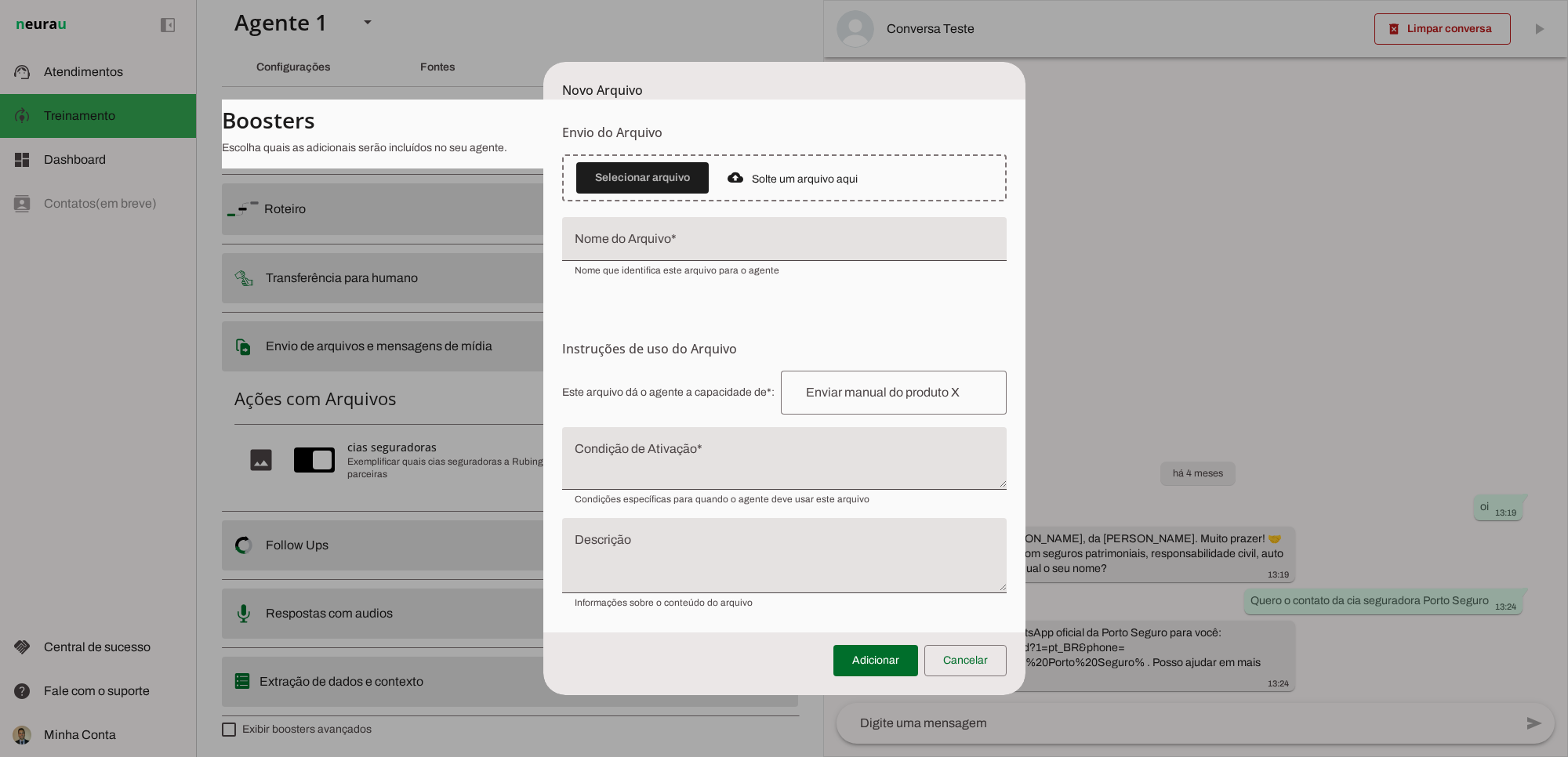
click at [678, 236] on input "Nome do Arquivo" at bounding box center [784, 245] width 420 height 19
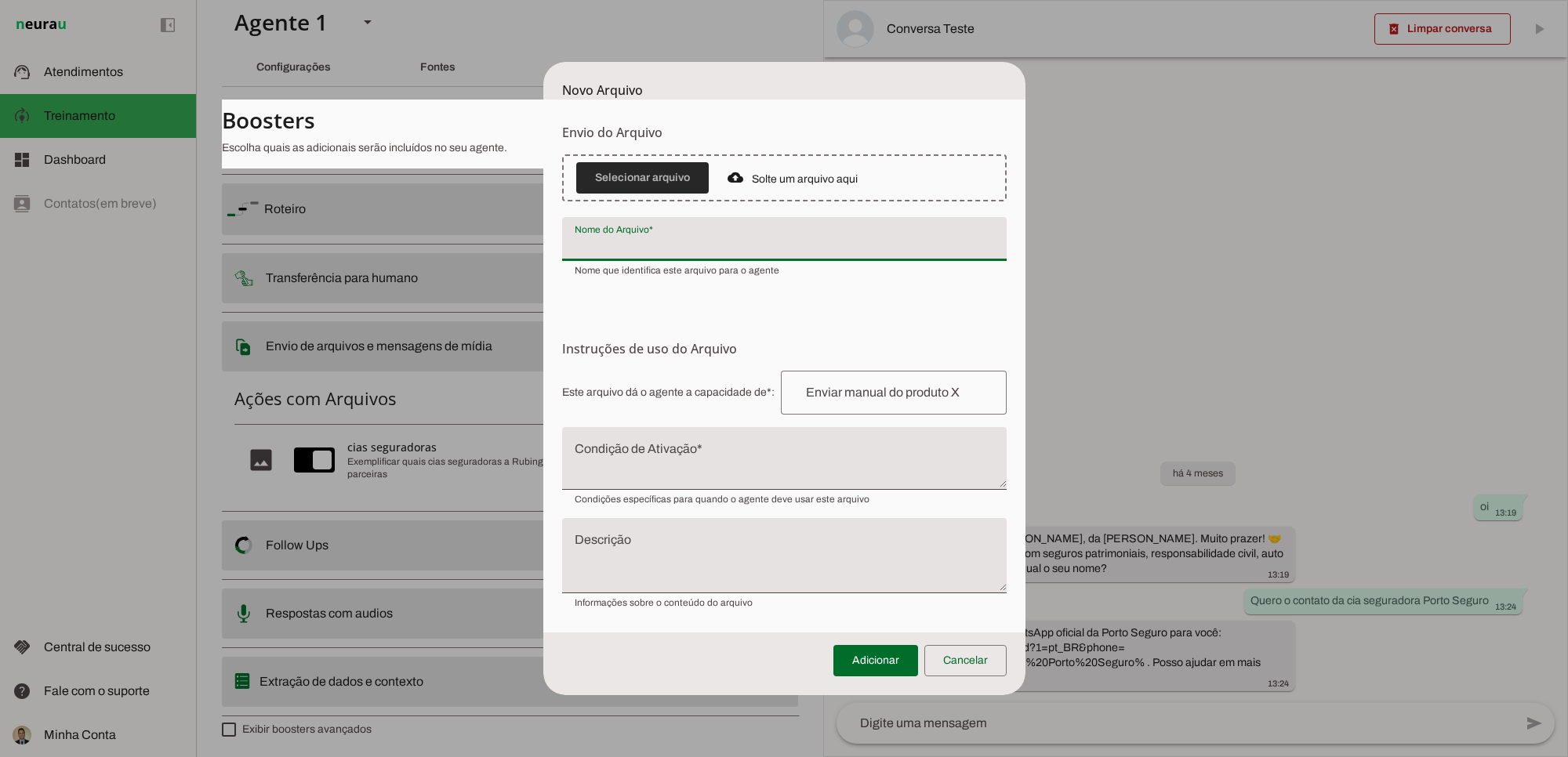
click at [650, 183] on span at bounding box center [642, 177] width 133 height 37
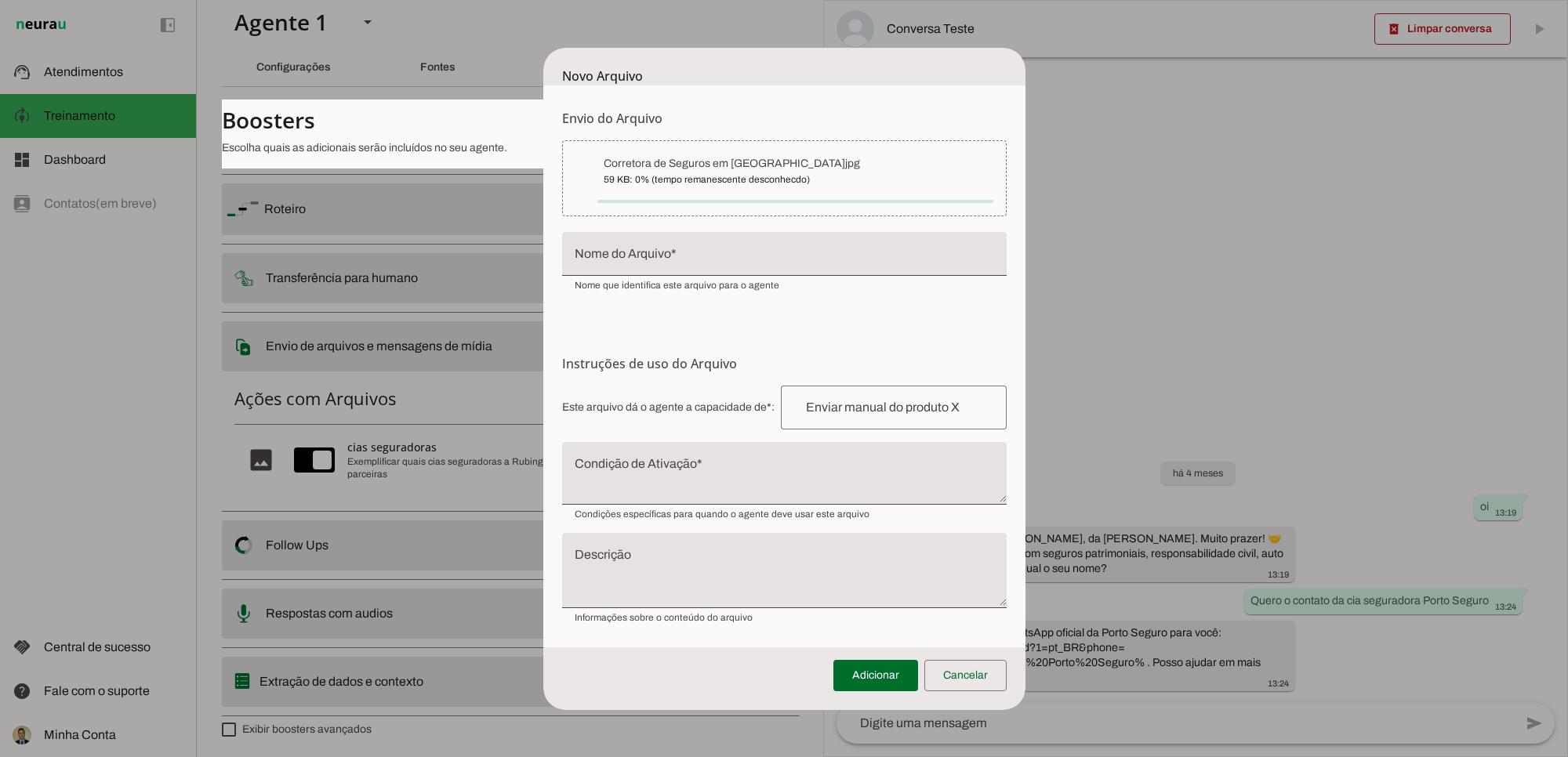
type input "Corretora de Seguros em Belo Horizonte"
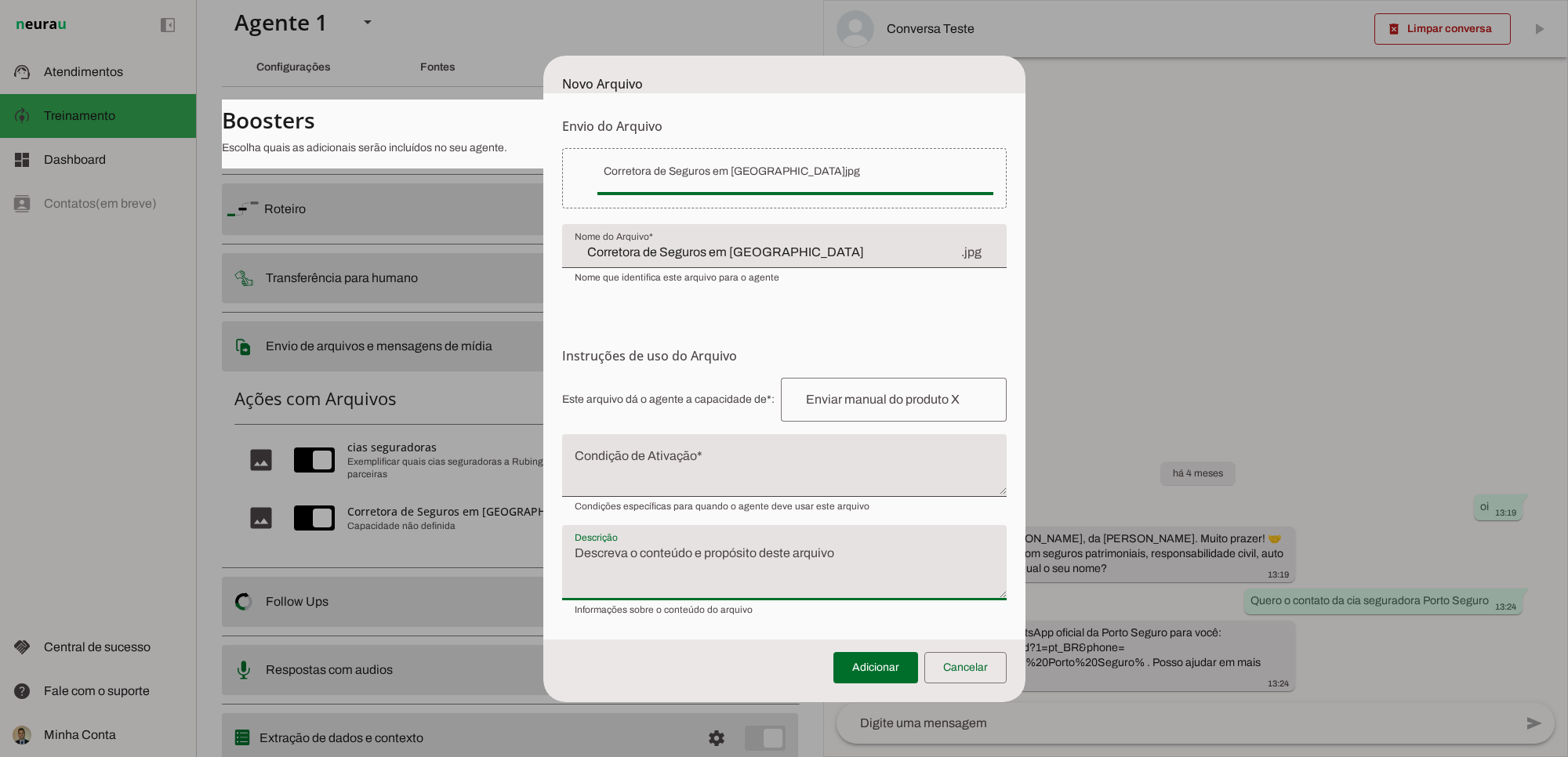
click at [663, 552] on textarea "Descrição" at bounding box center [784, 569] width 444 height 50
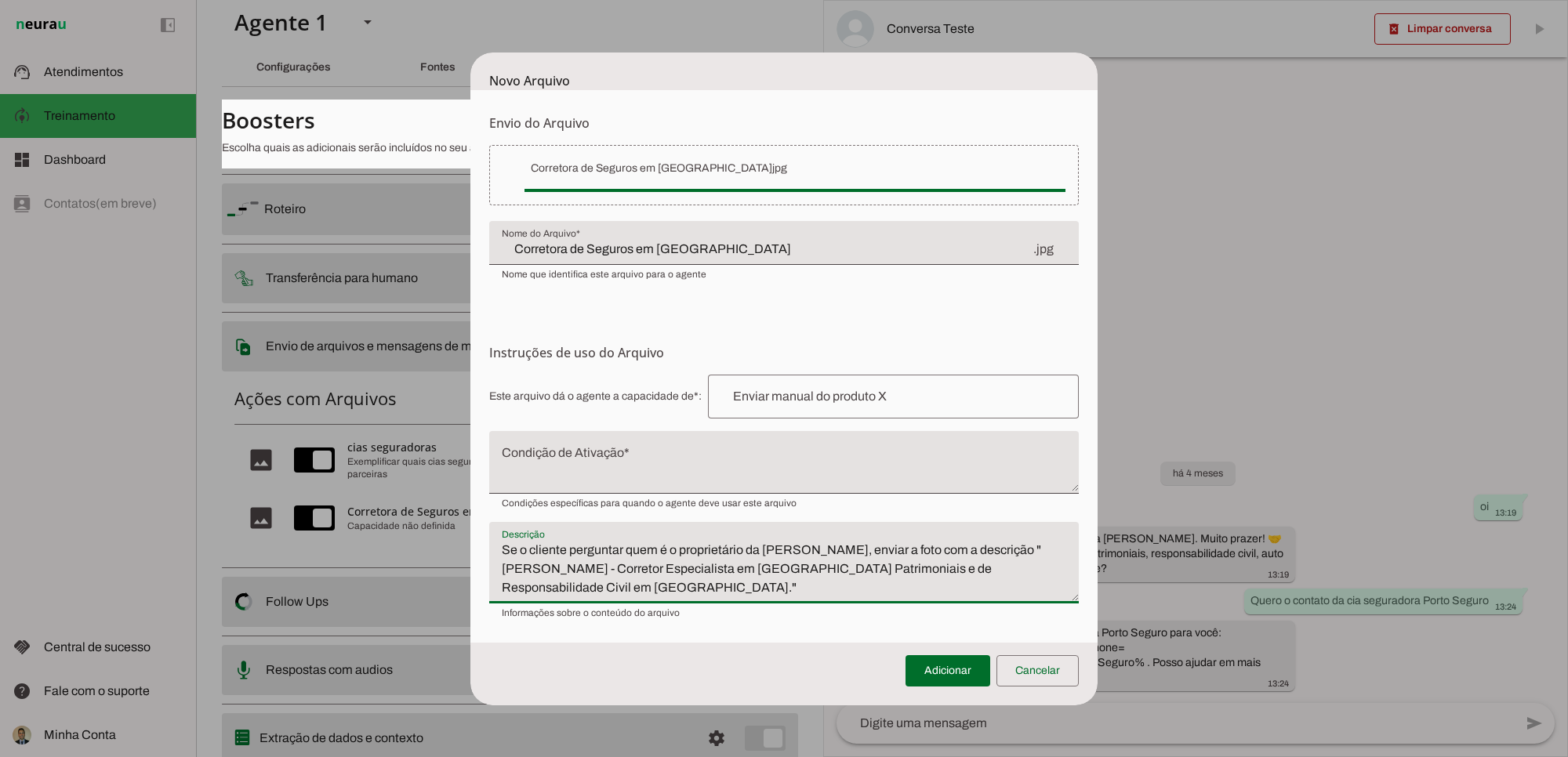
type textarea "Se o cliente perguntar quem é o proprietário da Rubinger Seguros, enviar a foto…"
type md-filled-text-field "Se o cliente perguntar quem é o proprietário da Rubinger Seguros, enviar a foto…"
click at [828, 393] on input "text" at bounding box center [893, 396] width 346 height 19
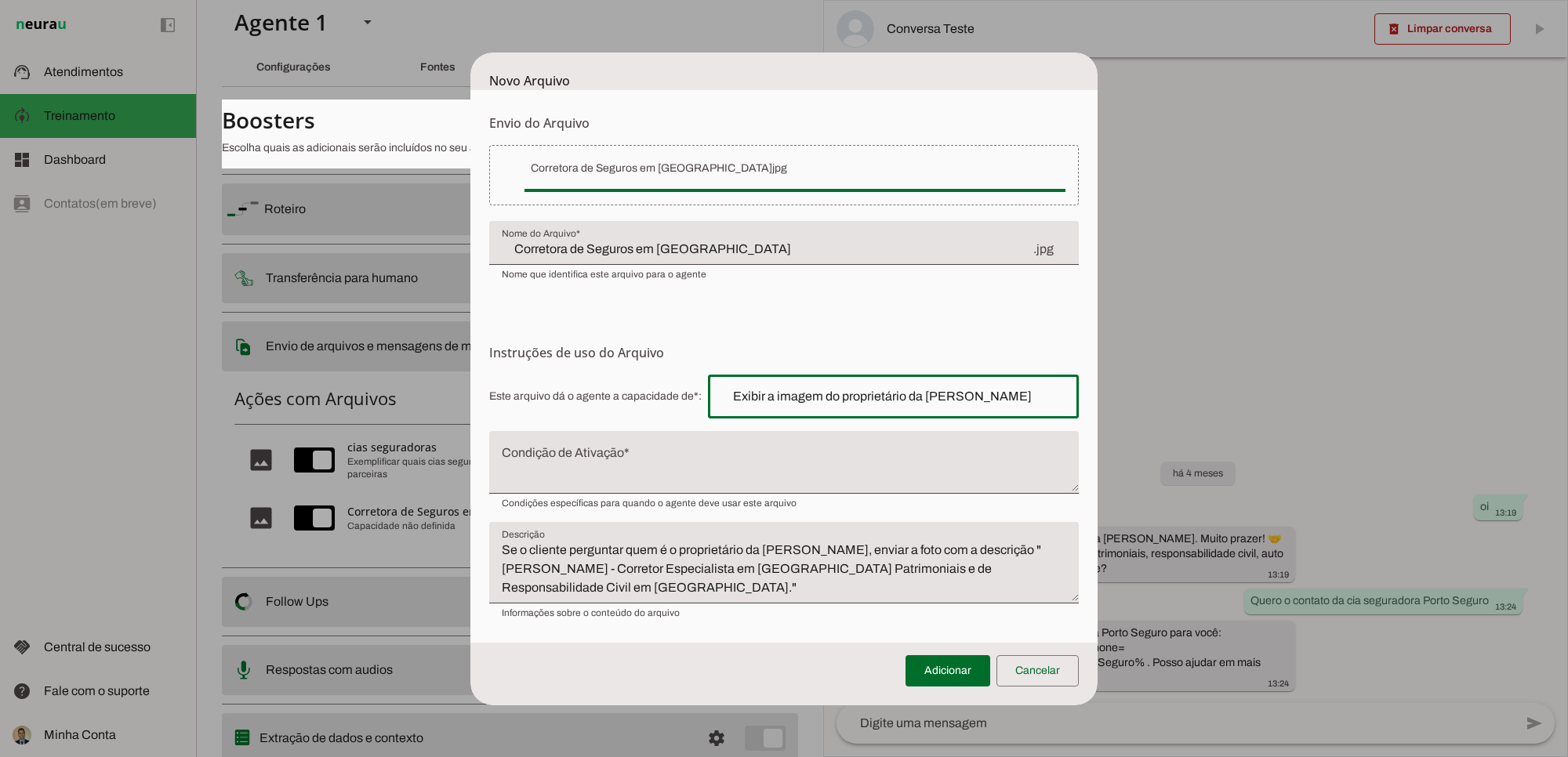
type input "Exibir a imagem do proprietário da Rubinger Seguros"
type md-outlined-text-field "Exibir a imagem do proprietário da Rubinger Seguros"
click at [627, 454] on textarea "Condição de Ativação" at bounding box center [783, 468] width 590 height 37
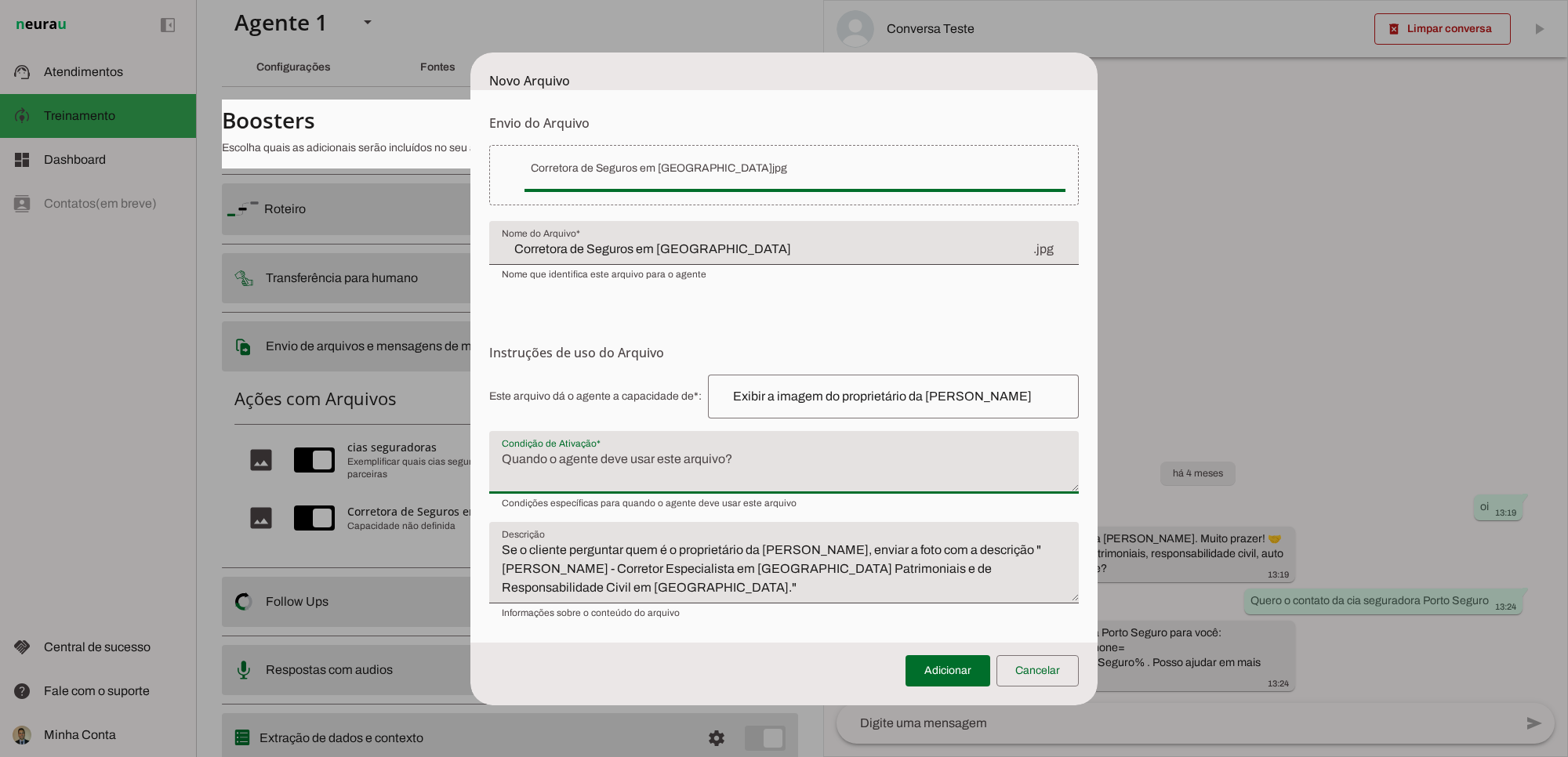
click at [706, 454] on textarea "Condição de Ativação" at bounding box center [783, 468] width 590 height 37
click at [1027, 393] on input "Exibir a imagem do proprietário da Rubinger Seguros" at bounding box center [893, 396] width 346 height 19
drag, startPoint x: 1101, startPoint y: 515, endPoint x: 1237, endPoint y: 533, distance: 137.2
click at [0, 0] on span "Exemplos: "Quando o usuário perguntar sobre política de devolução", "Para quest…" at bounding box center [0, 0] width 0 height 0
click at [687, 459] on textarea "Condição de Ativação" at bounding box center [783, 468] width 590 height 37
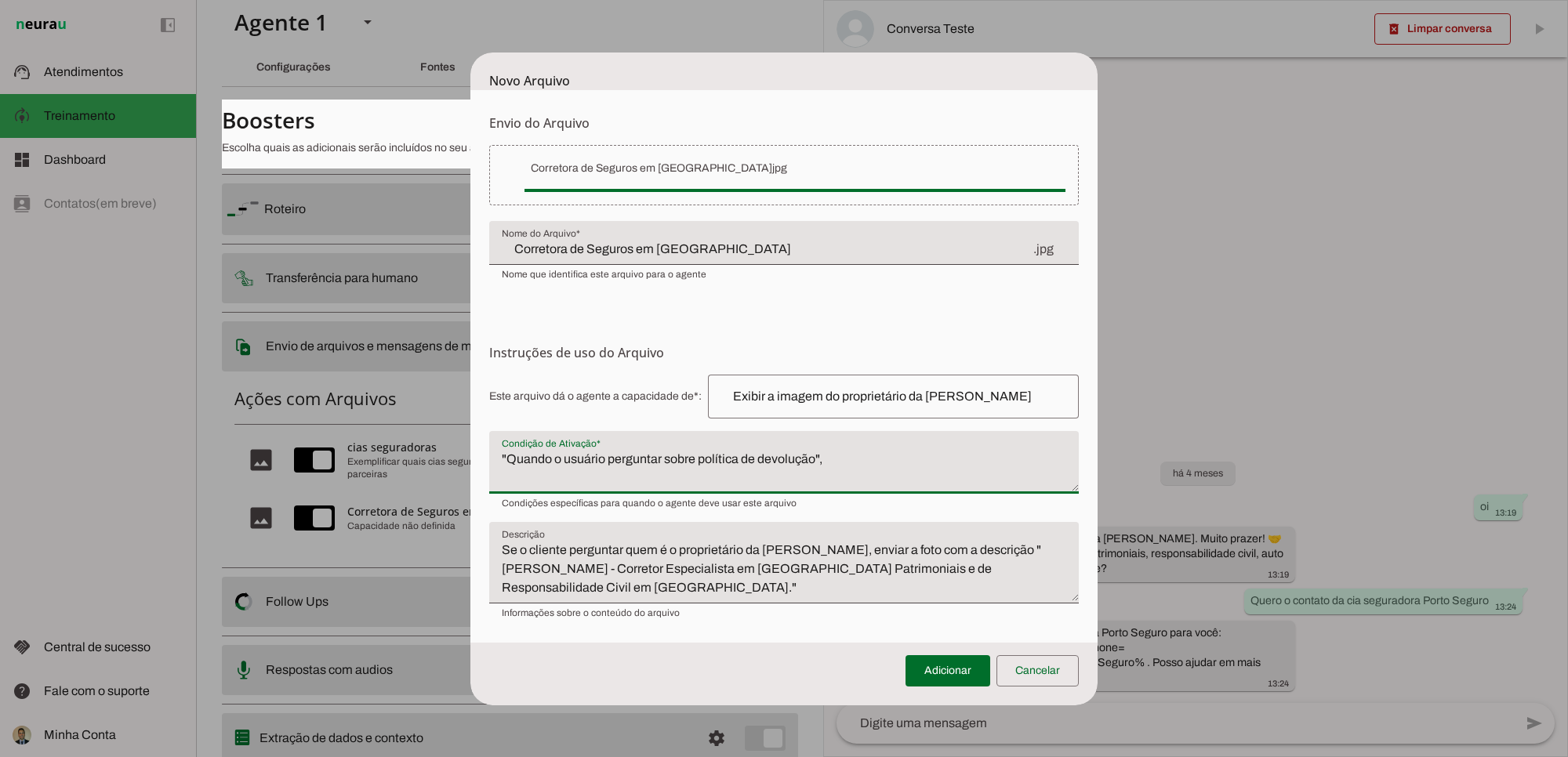
click at [827, 453] on textarea ""Quando o usuário perguntar sobre política de devolução"," at bounding box center [783, 468] width 590 height 37
type textarea ""Quando o usuário perguntar quem é o proprietário da Rubinger Seguros""
type md-filled-text-field ""Quando o usuário perguntar quem é o proprietário da Rubinger Seguros""
click at [940, 672] on span at bounding box center [948, 671] width 84 height 37
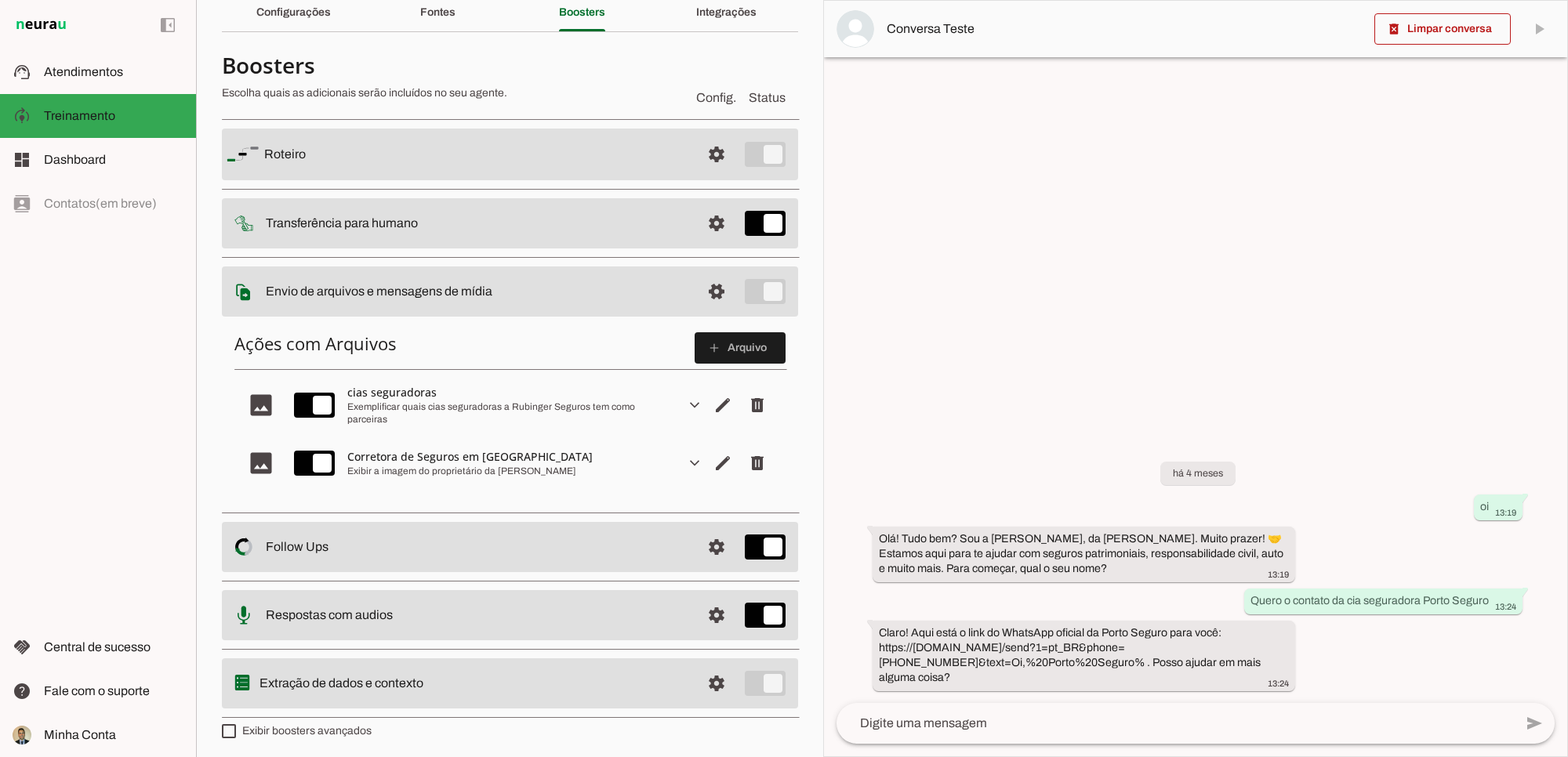
scroll to position [73, 0]
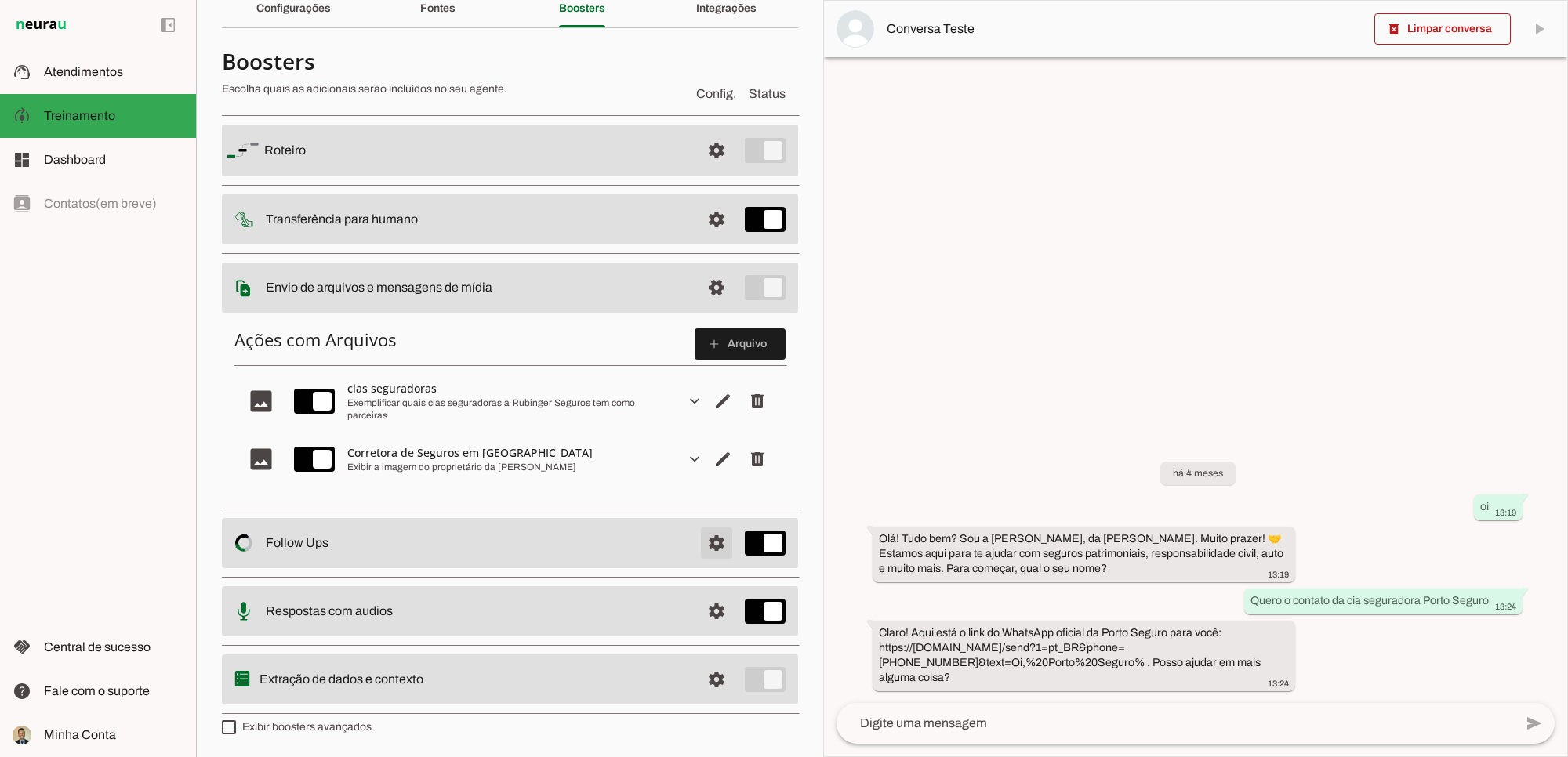
click at [699, 541] on span at bounding box center [716, 543] width 37 height 37
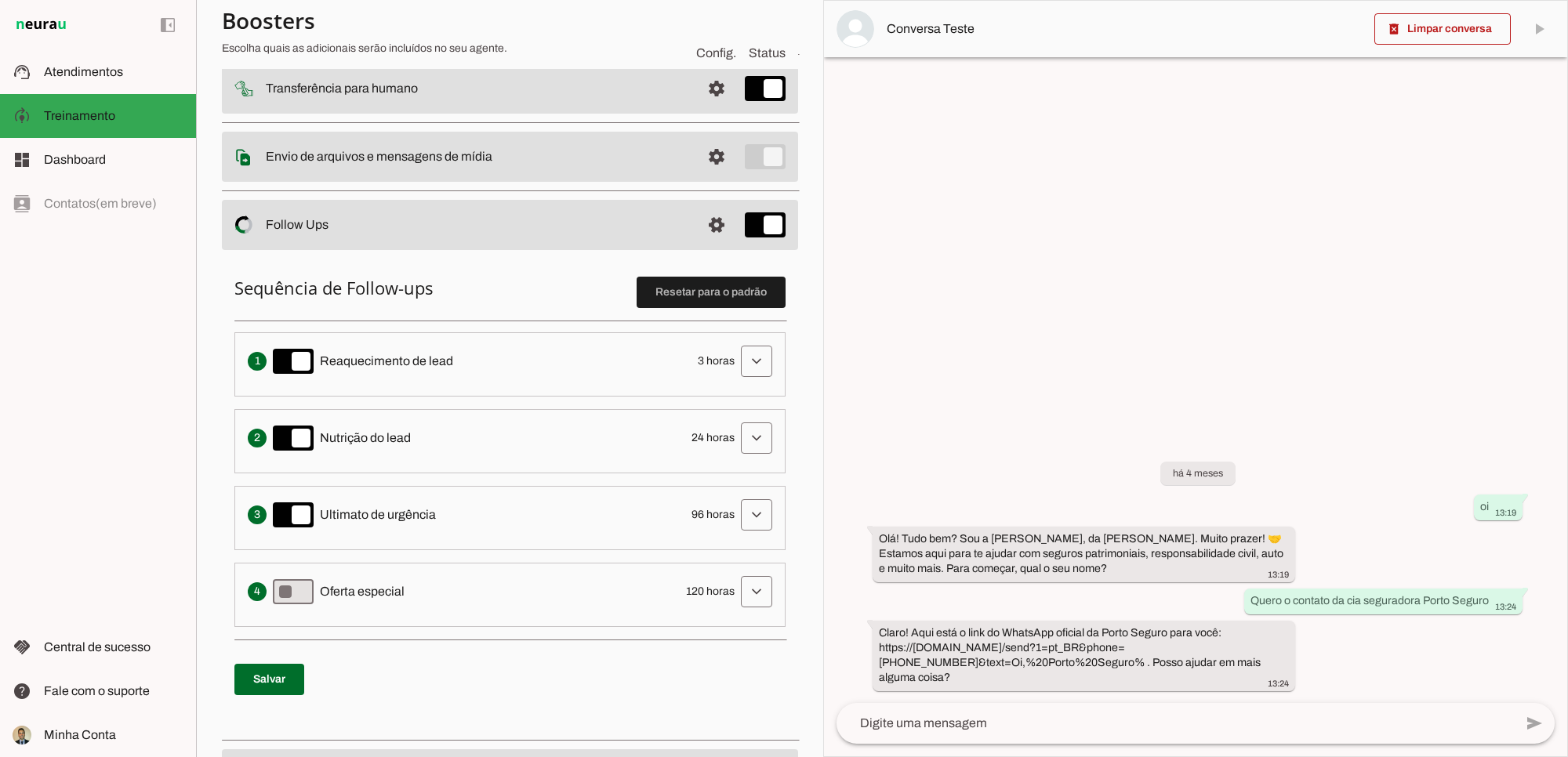
scroll to position [369, 0]
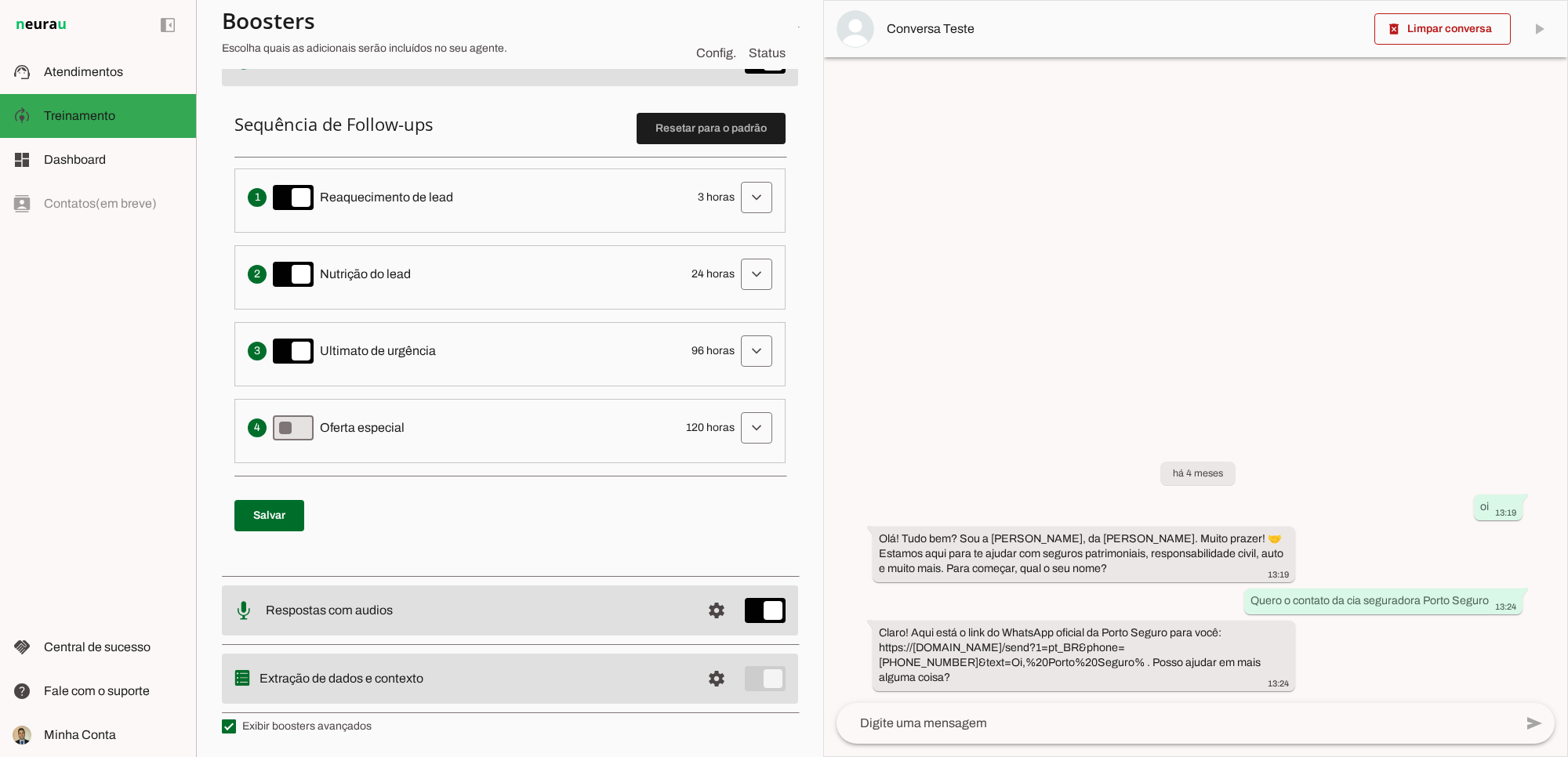
click at [0, 0] on slot "Extração de dados e contexto" at bounding box center [0, 0] width 0 height 0
drag, startPoint x: 249, startPoint y: 510, endPoint x: 283, endPoint y: 522, distance: 36.1
click at [251, 508] on span at bounding box center [269, 515] width 70 height 37
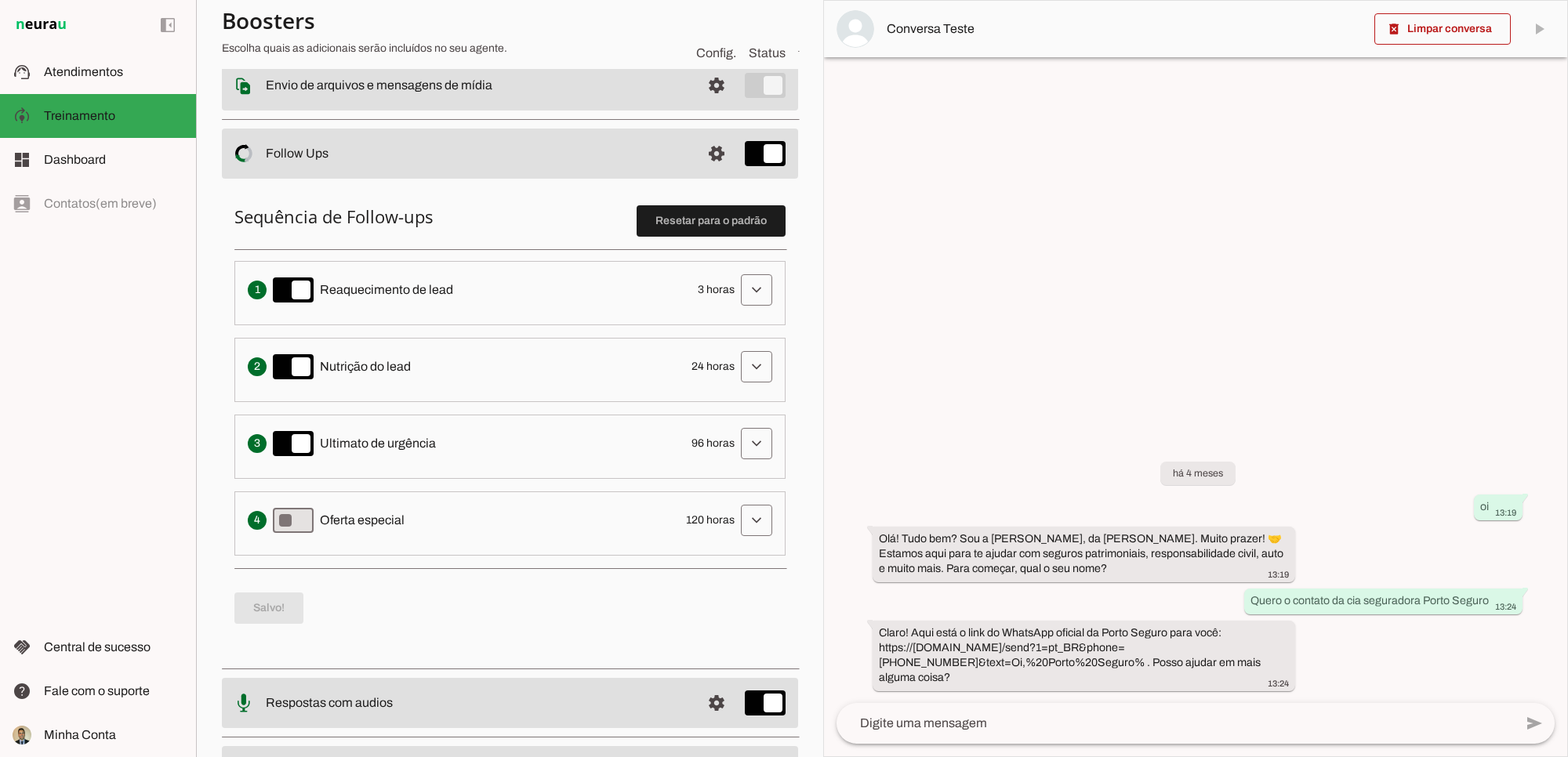
scroll to position [107, 0]
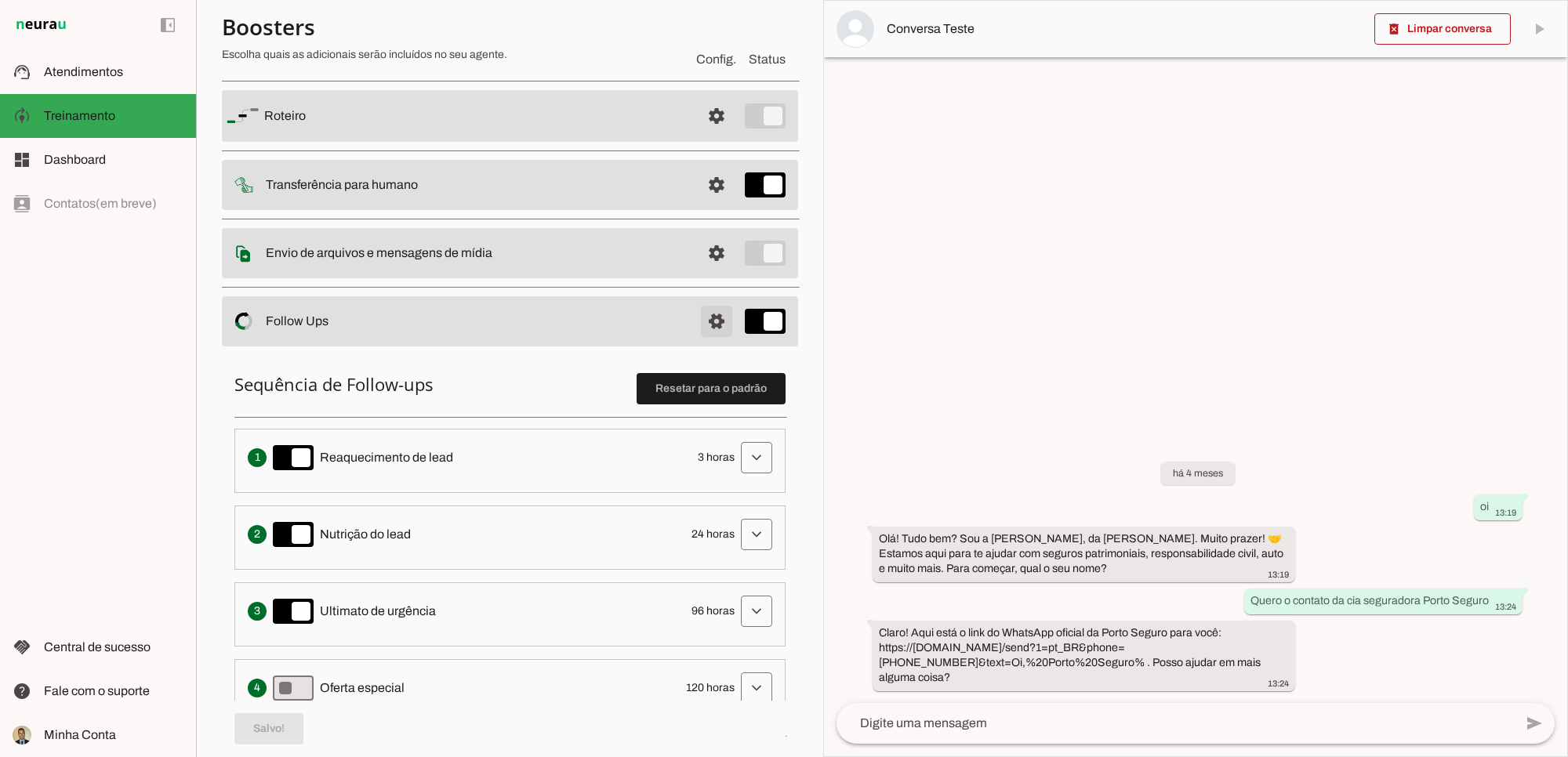
click at [702, 323] on span at bounding box center [716, 321] width 37 height 37
